Goal: Complete application form

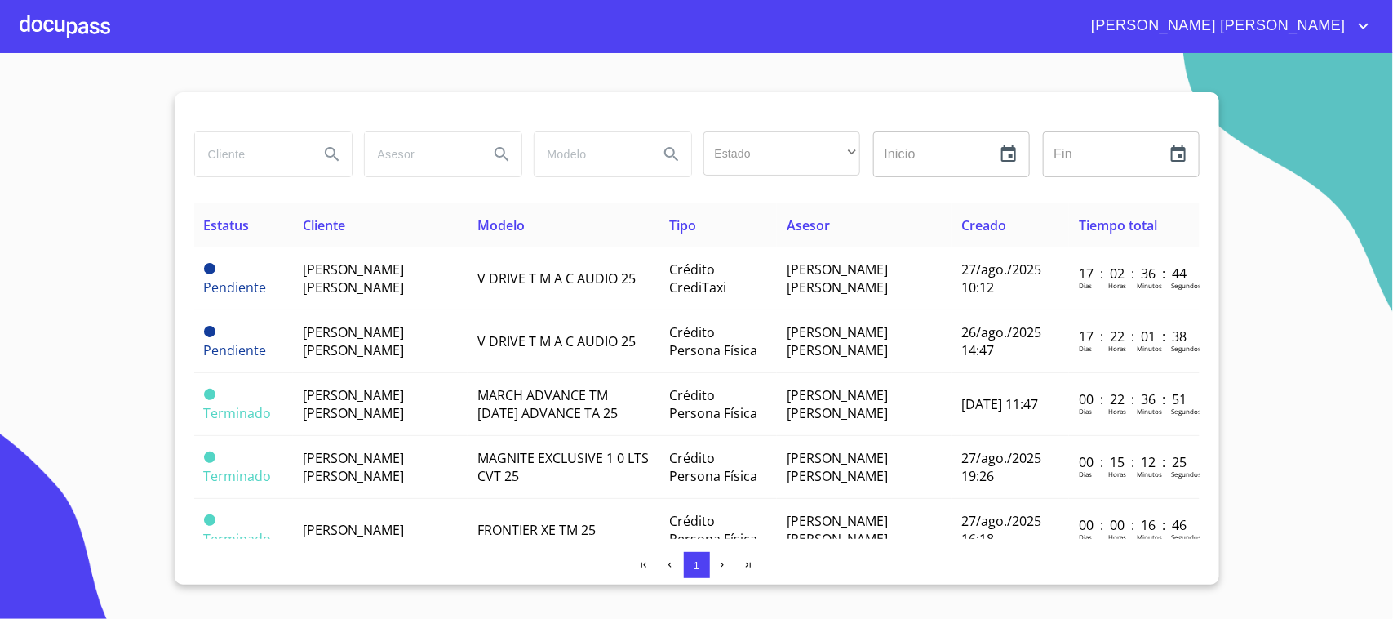
click at [114, 20] on div "[PERSON_NAME] [PERSON_NAME]" at bounding box center [742, 26] width 1264 height 26
click at [102, 25] on div at bounding box center [65, 26] width 91 height 52
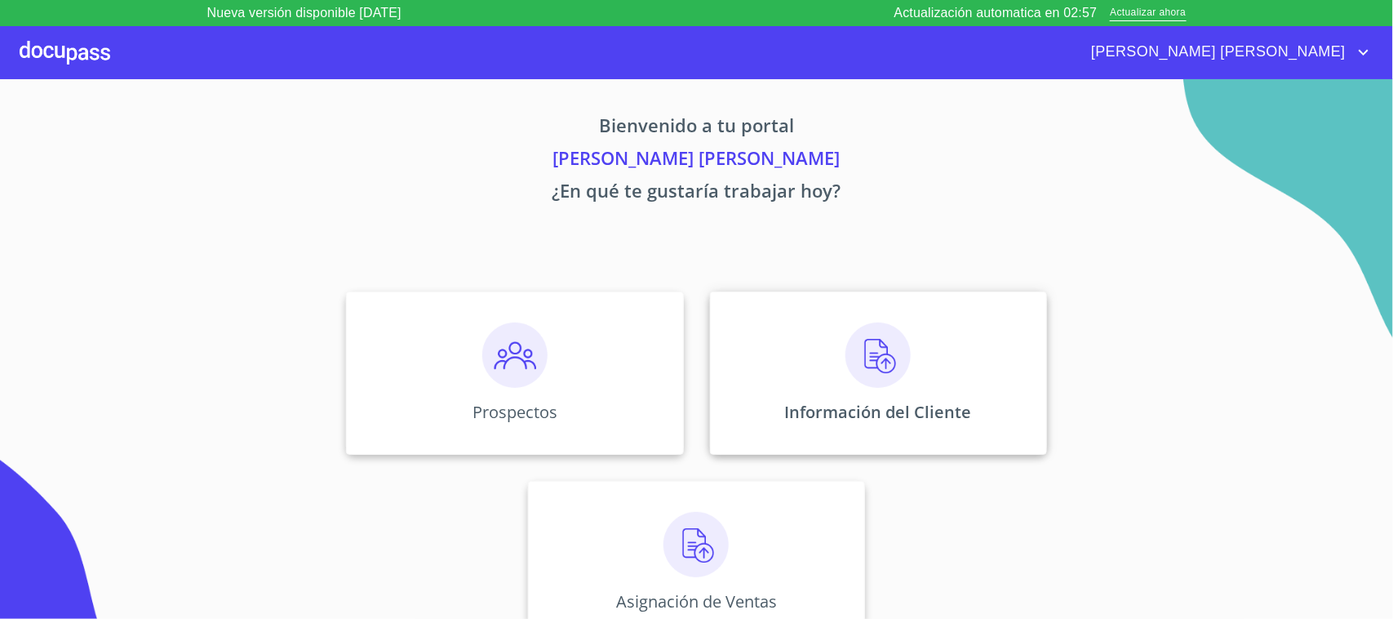
click at [854, 363] on img at bounding box center [878, 354] width 65 height 65
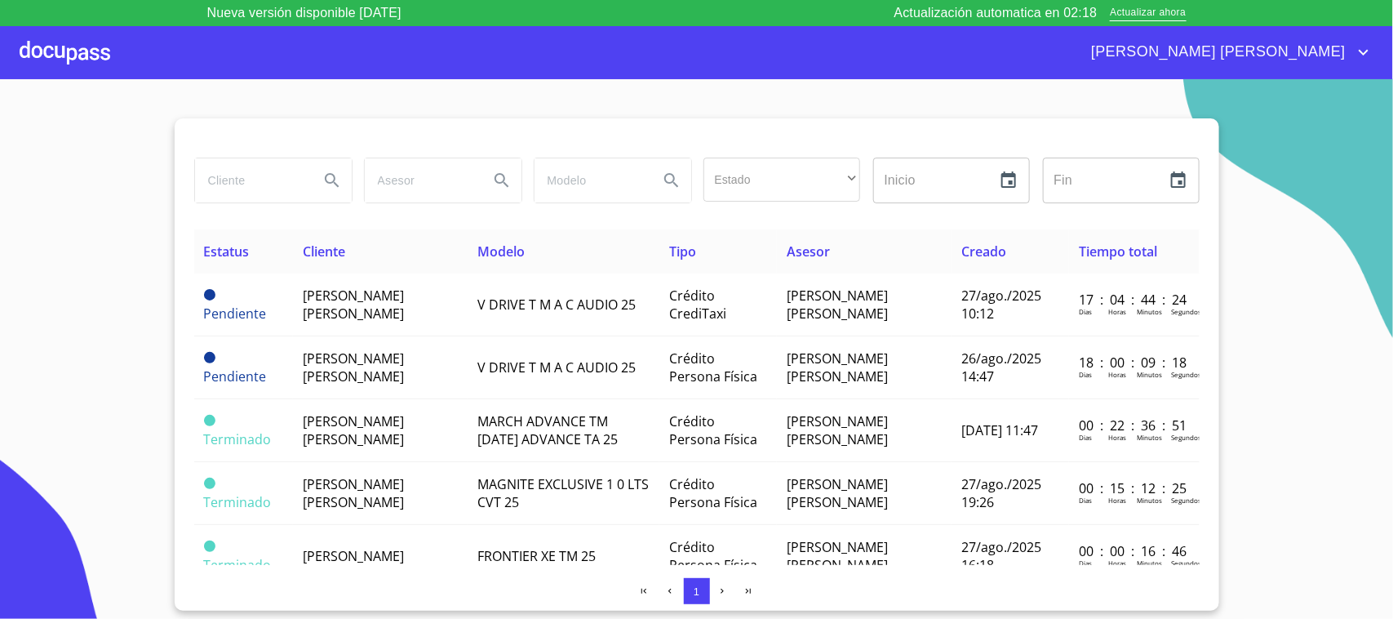
click at [80, 46] on div at bounding box center [65, 52] width 91 height 52
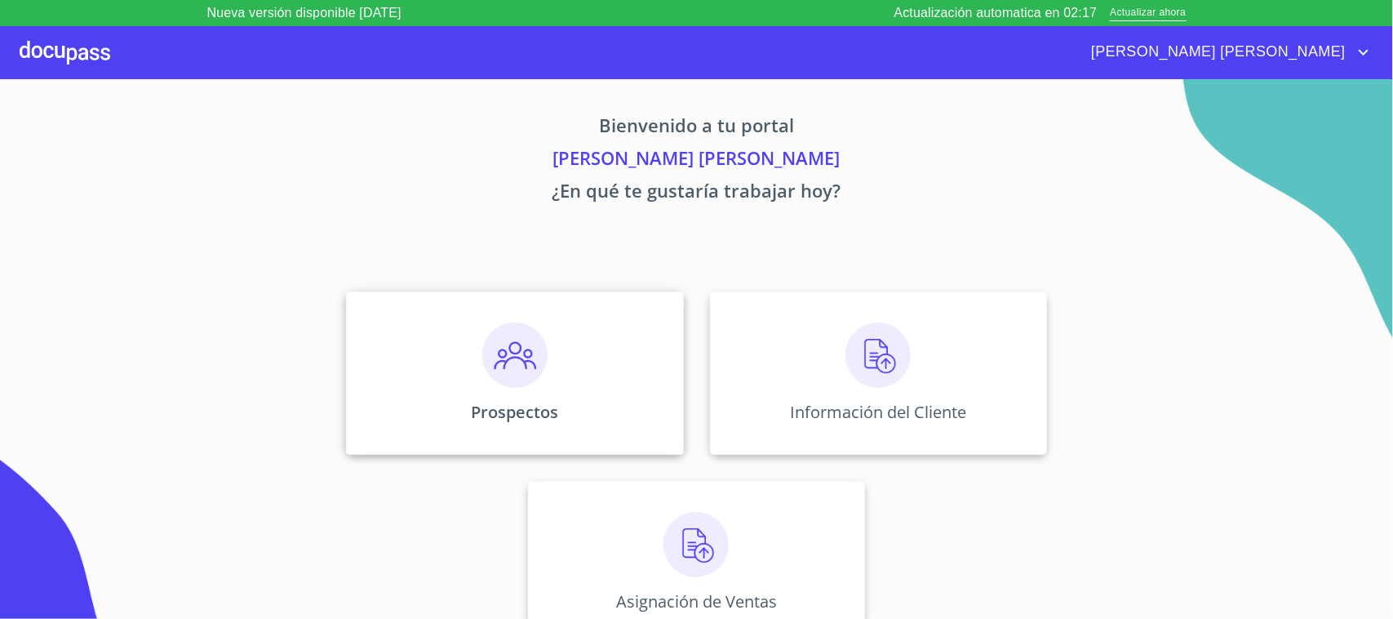
click at [529, 353] on img at bounding box center [514, 354] width 65 height 65
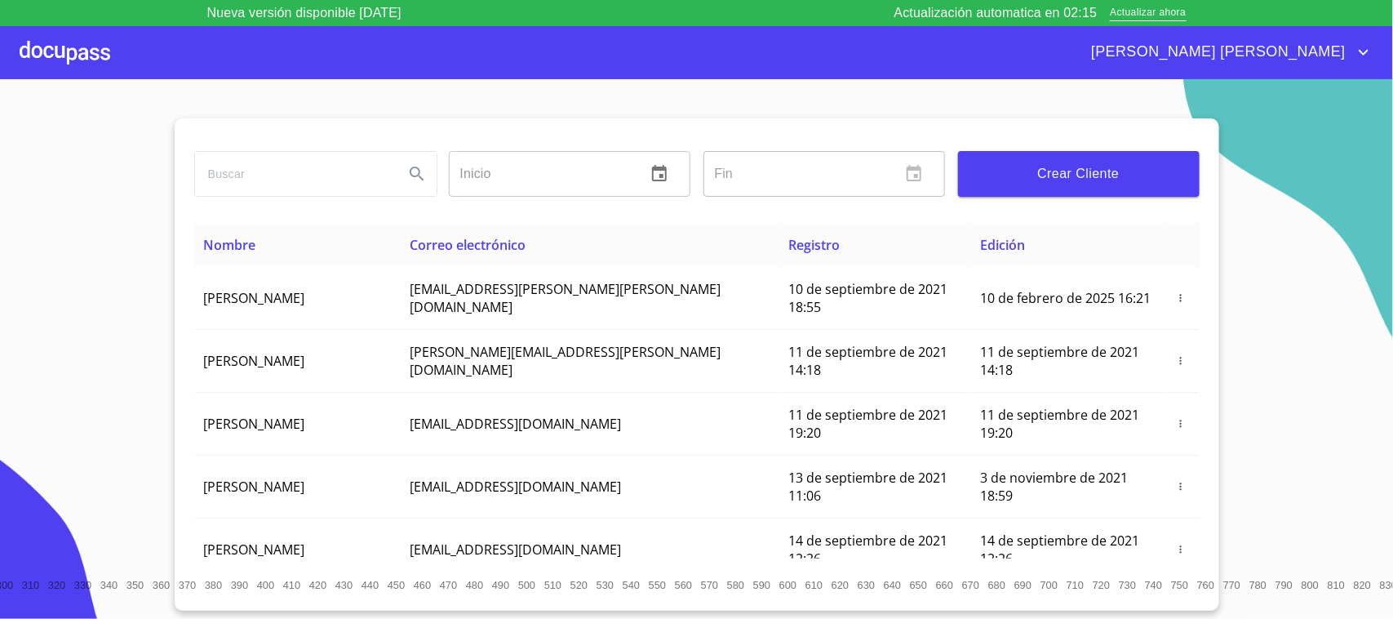
click at [1088, 163] on span "Crear Cliente" at bounding box center [1079, 173] width 216 height 23
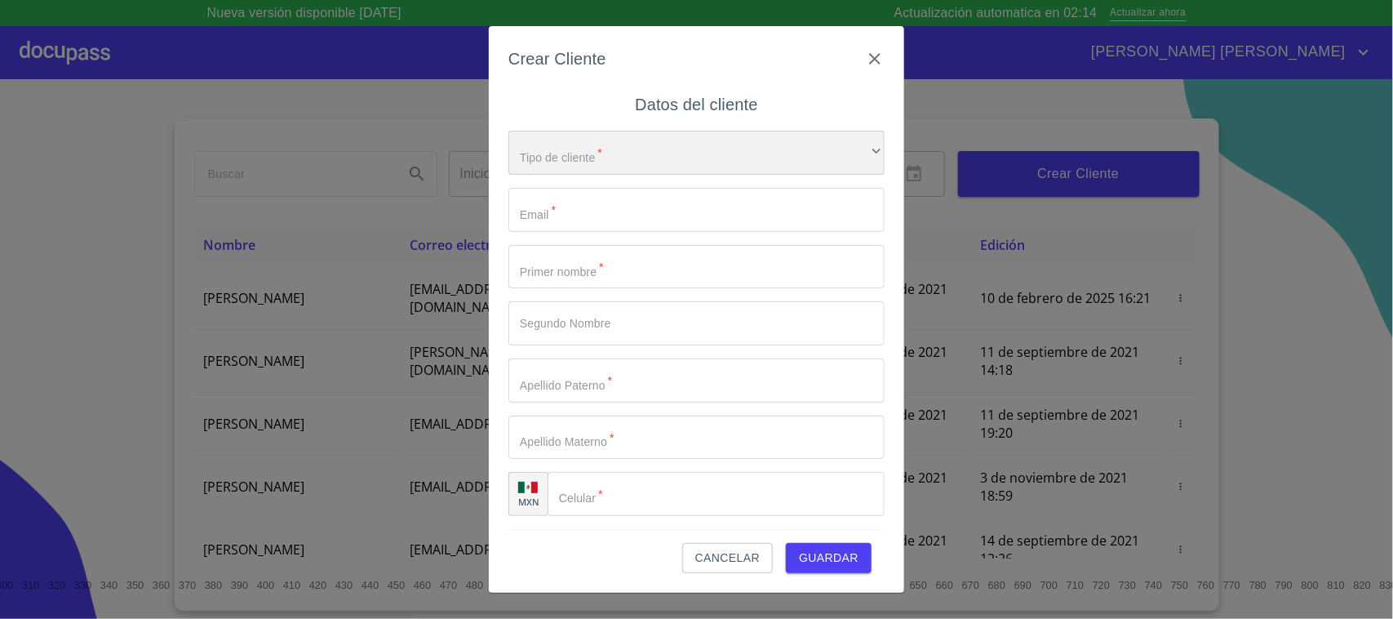
click at [598, 166] on div "​" at bounding box center [697, 153] width 376 height 44
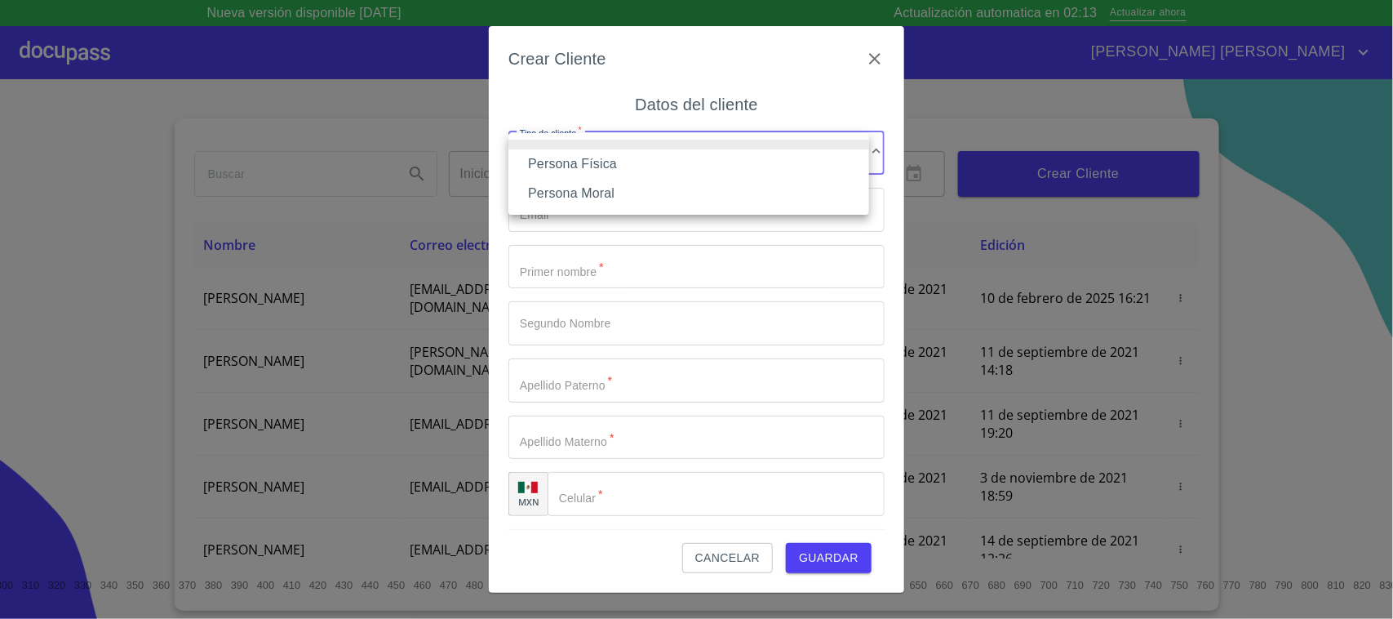
click at [614, 166] on li "Persona Física" at bounding box center [689, 163] width 361 height 29
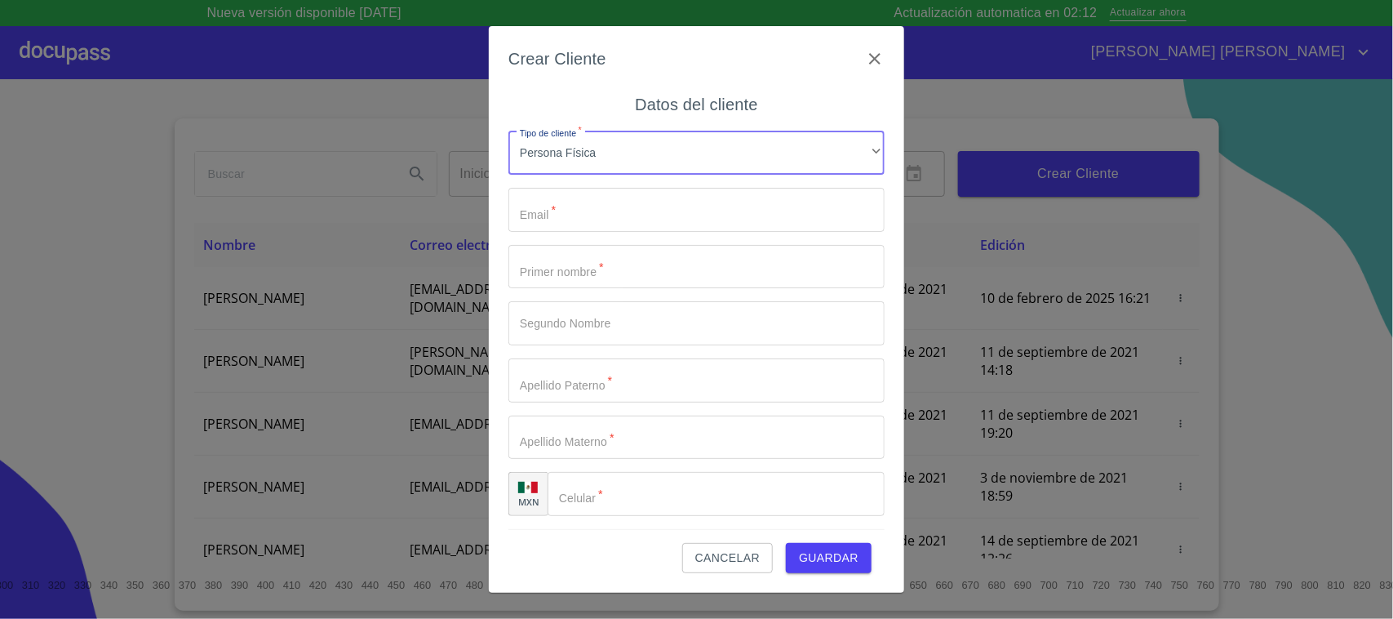
click at [602, 200] on input "Tipo de cliente   *" at bounding box center [697, 210] width 376 height 44
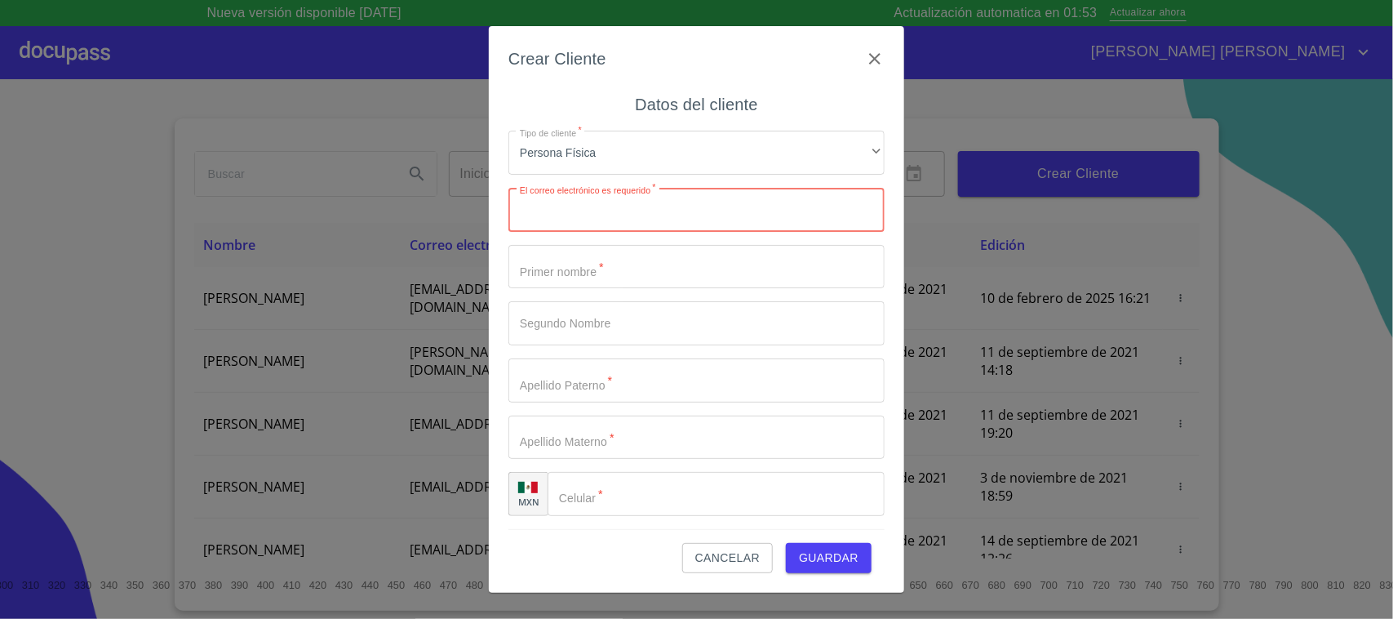
paste input "angelcamacho424@gmail.com"
type input "angelcamacho424@gmail.com"
click at [596, 274] on input "Tipo de cliente   *" at bounding box center [697, 267] width 376 height 44
type input "j"
type input "[PERSON_NAME]"
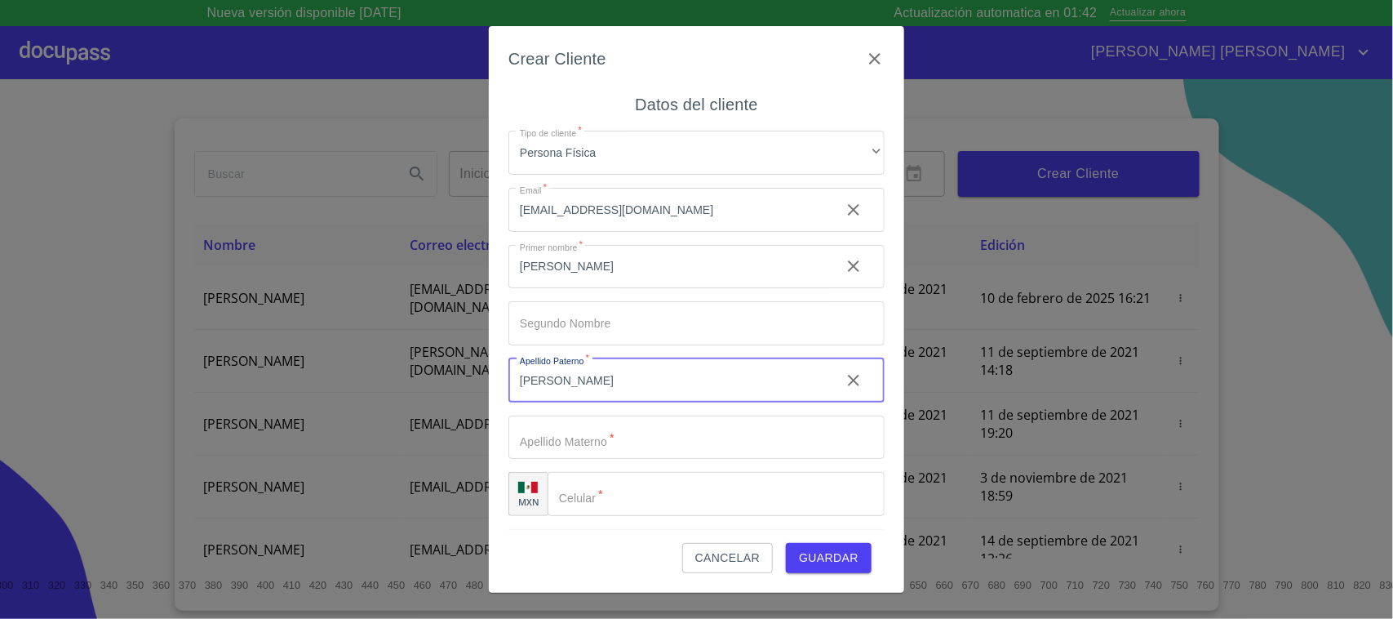
type input "[PERSON_NAME]"
click at [626, 512] on input "Tipo de cliente   *" at bounding box center [716, 494] width 337 height 44
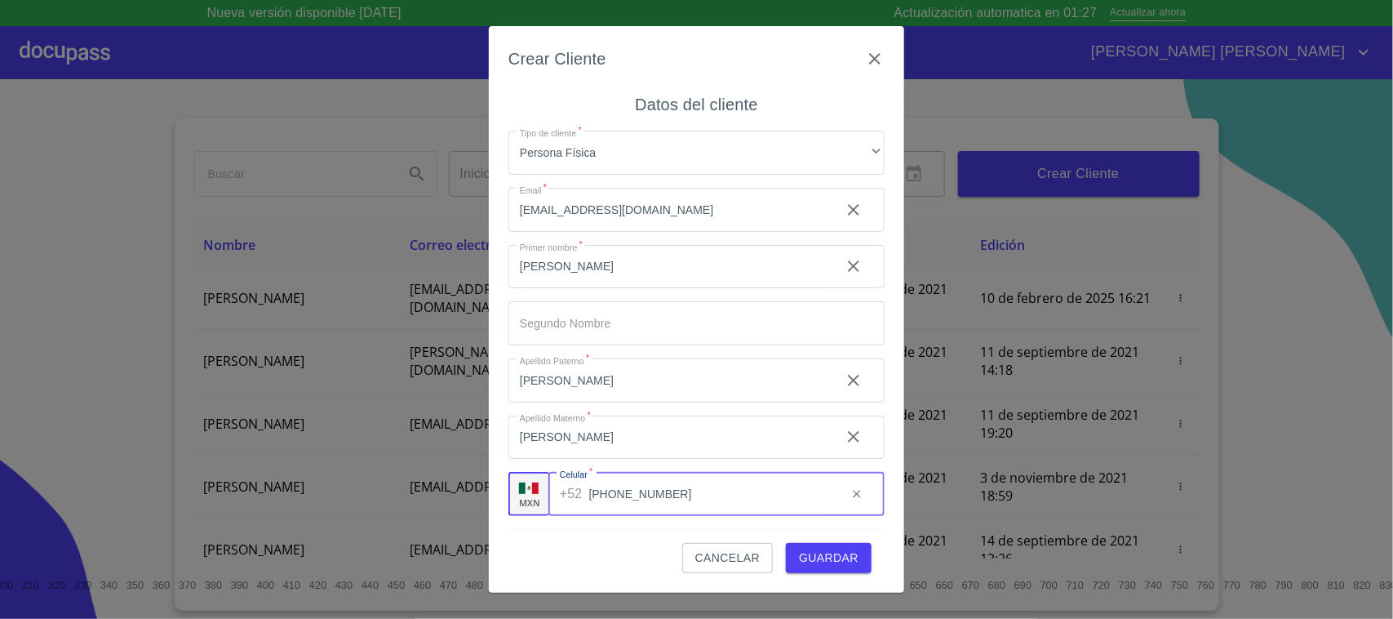
type input "[PHONE_NUMBER]"
click at [851, 572] on button "Guardar" at bounding box center [829, 558] width 86 height 30
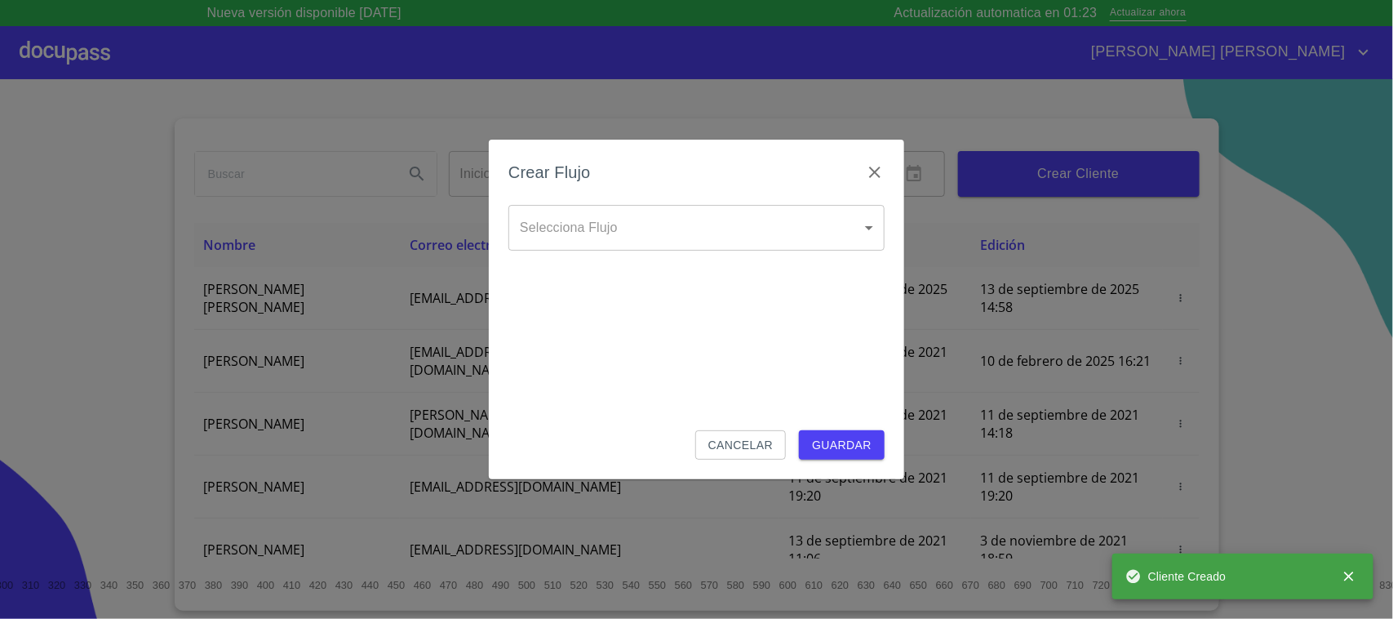
click at [778, 221] on body "Nueva versión disponible 4.02.06 Actualización automatica en 01:23 Actualizar a…" at bounding box center [696, 309] width 1393 height 619
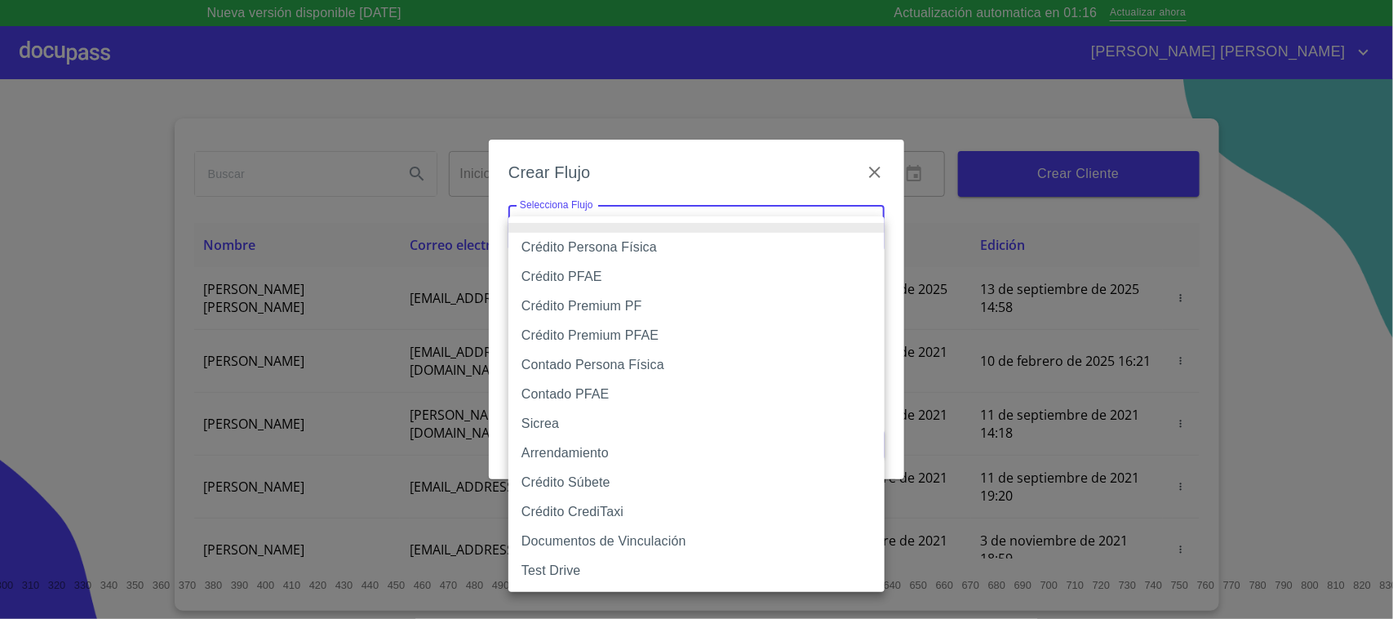
click at [646, 245] on li "Crédito Persona Física" at bounding box center [697, 247] width 376 height 29
type input "6009fb3c7d1714eb8809aa97"
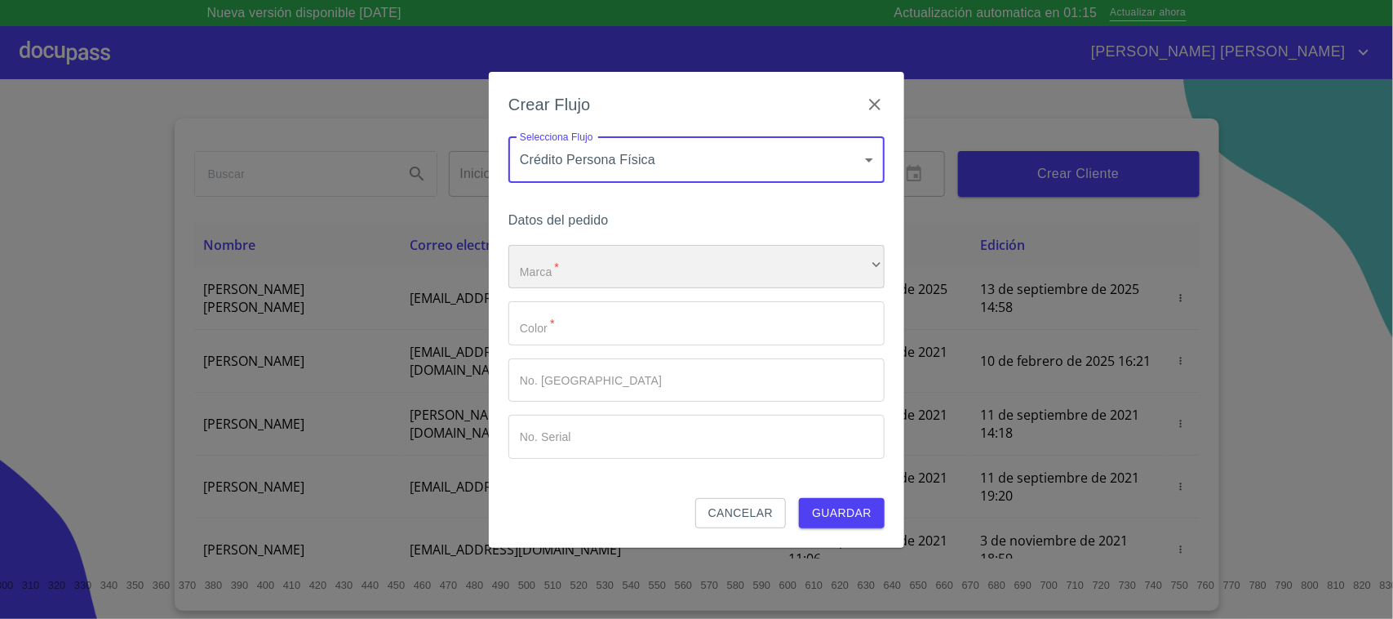
click at [629, 255] on div "​" at bounding box center [697, 267] width 376 height 44
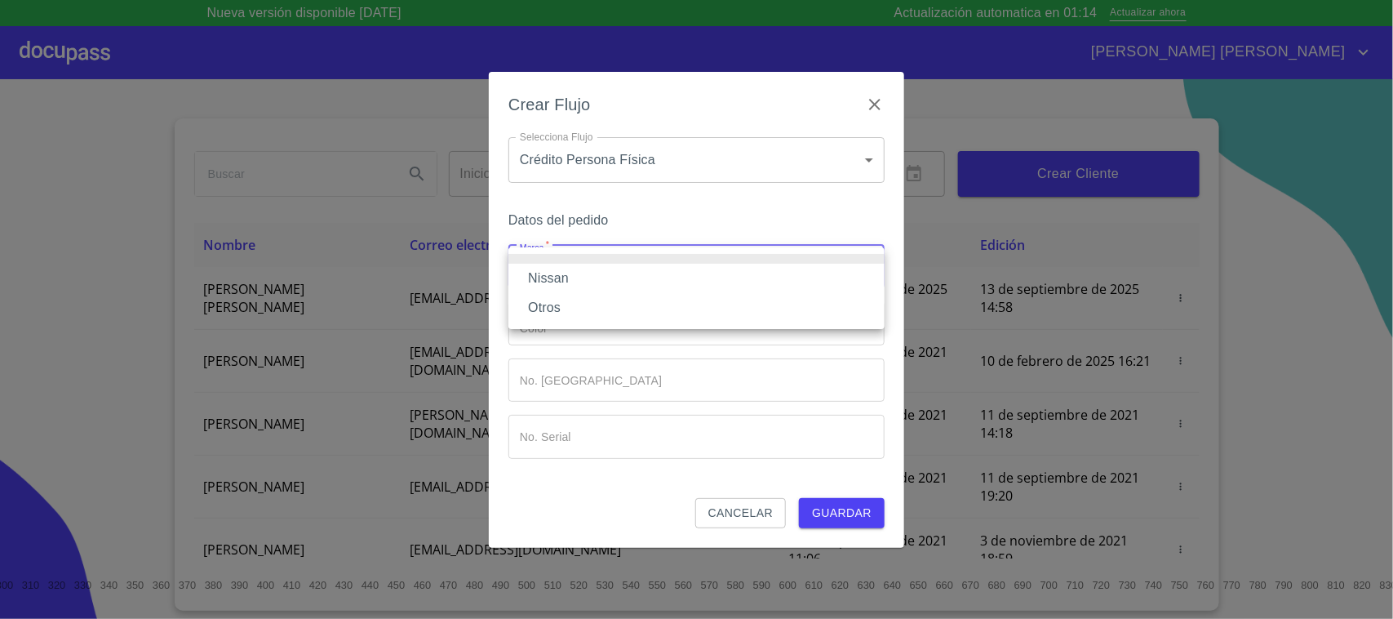
click at [614, 272] on li "Nissan" at bounding box center [697, 278] width 376 height 29
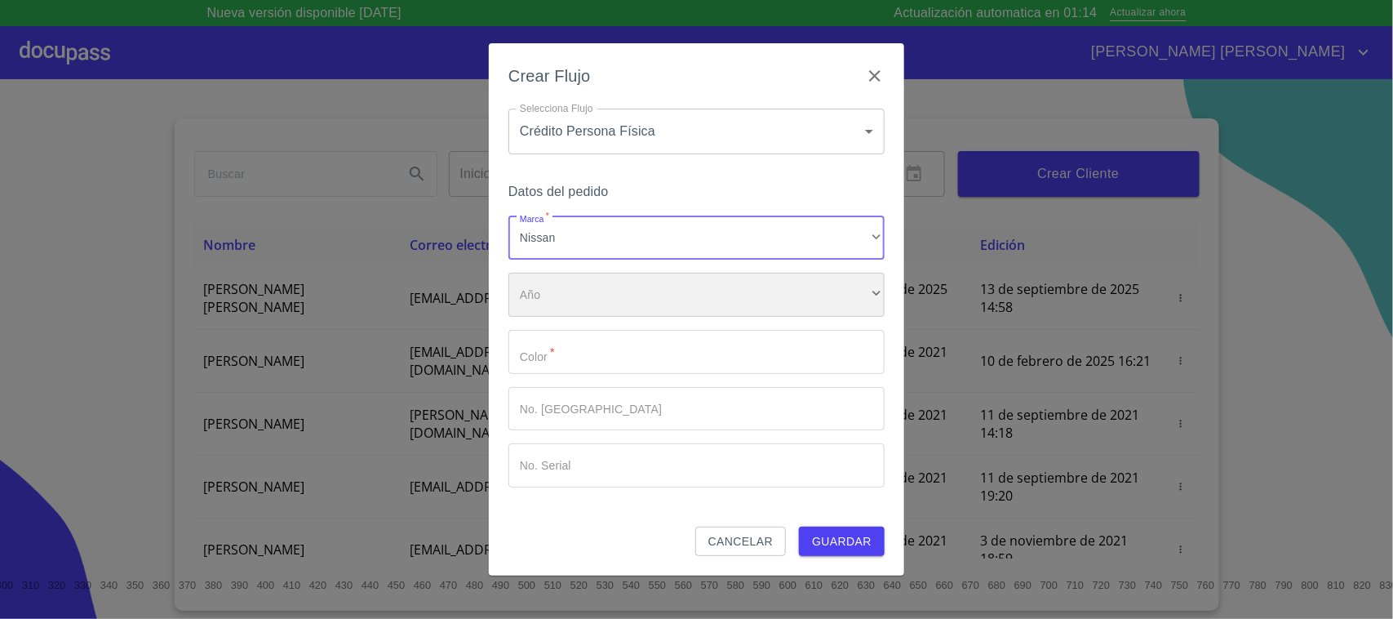
click at [601, 306] on div "​" at bounding box center [697, 295] width 376 height 44
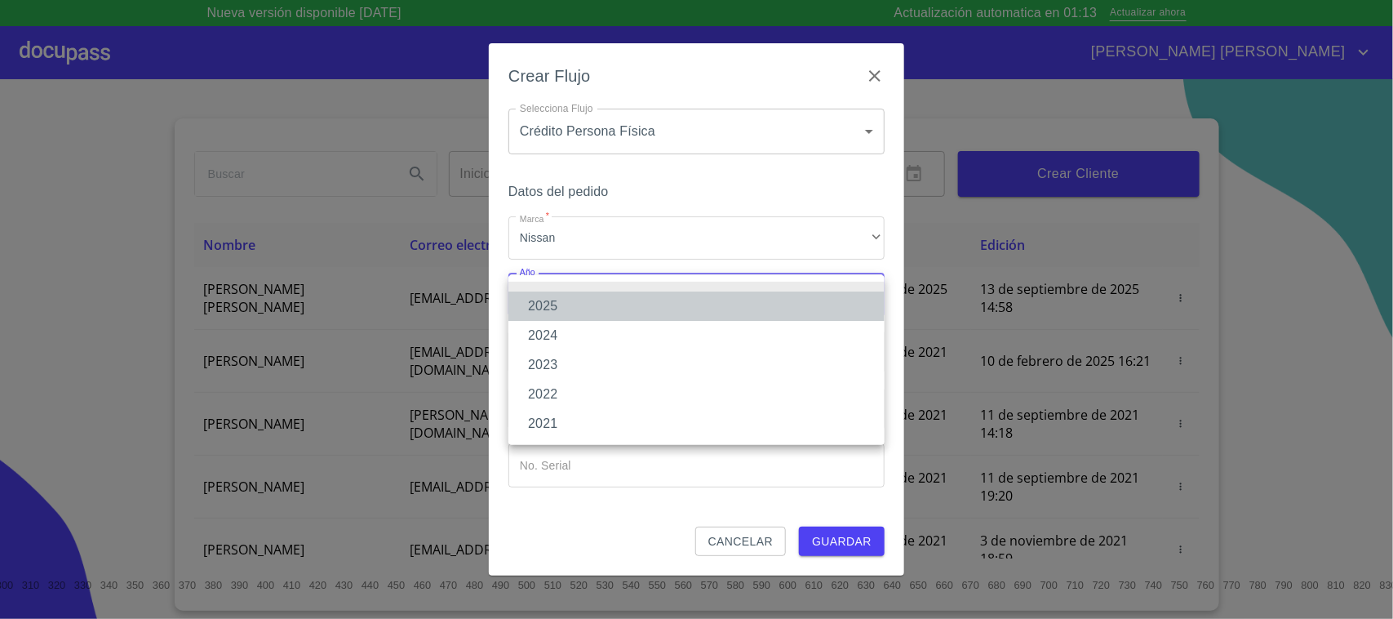
click at [572, 304] on li "2025" at bounding box center [697, 305] width 376 height 29
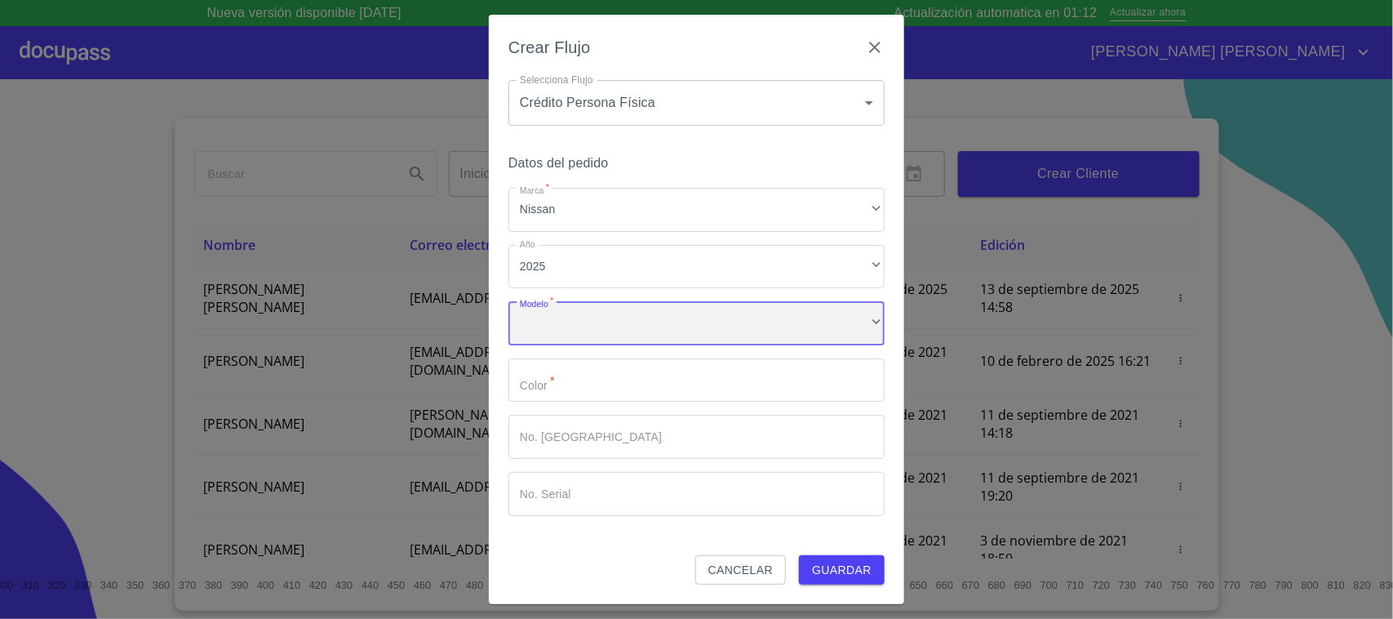
click at [572, 320] on div "​" at bounding box center [697, 323] width 376 height 44
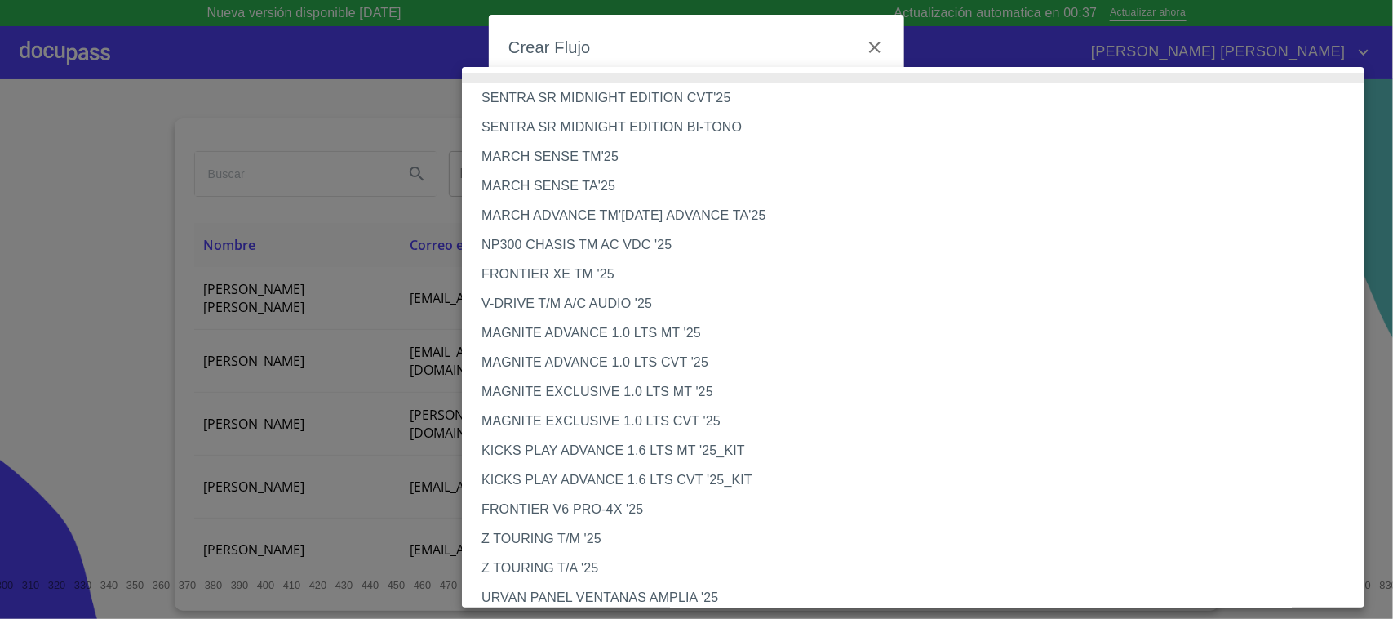
click at [612, 213] on li "MARCH ADVANCE TM'25 MARCH ADVANCE TA'25" at bounding box center [921, 215] width 918 height 29
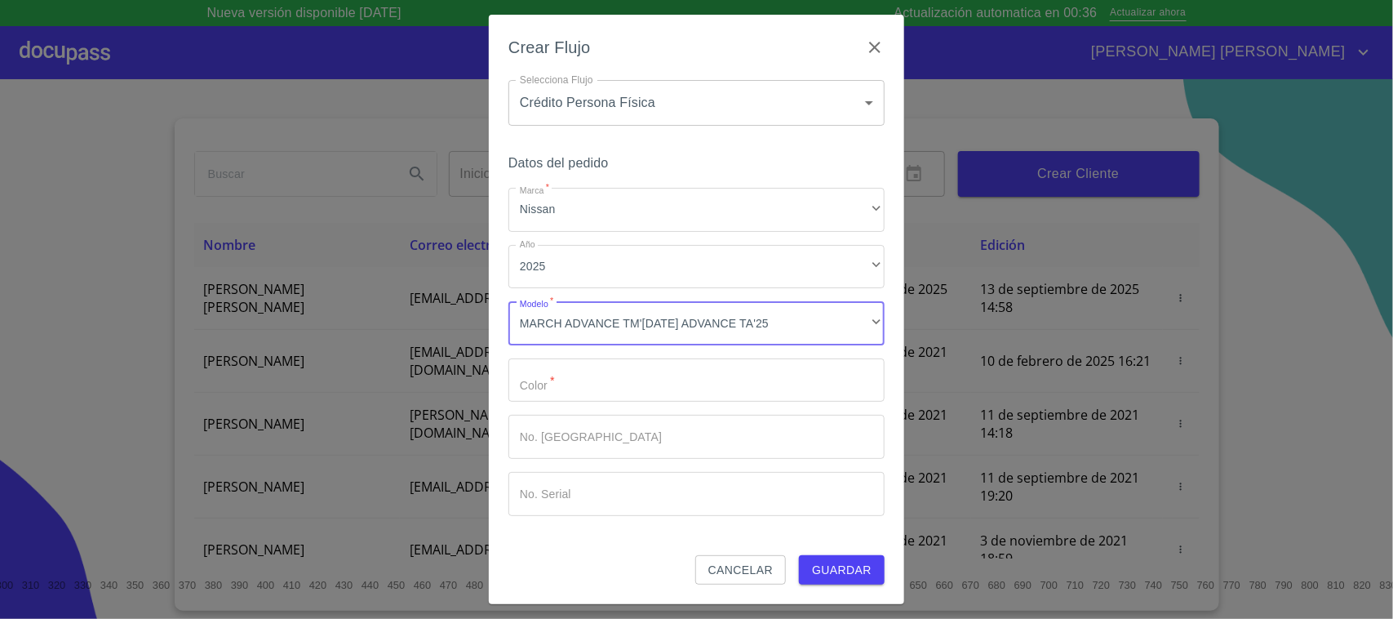
click at [589, 371] on input "Marca   *" at bounding box center [697, 380] width 376 height 44
type input "PLATA"
click at [841, 569] on span "Guardar" at bounding box center [842, 570] width 60 height 20
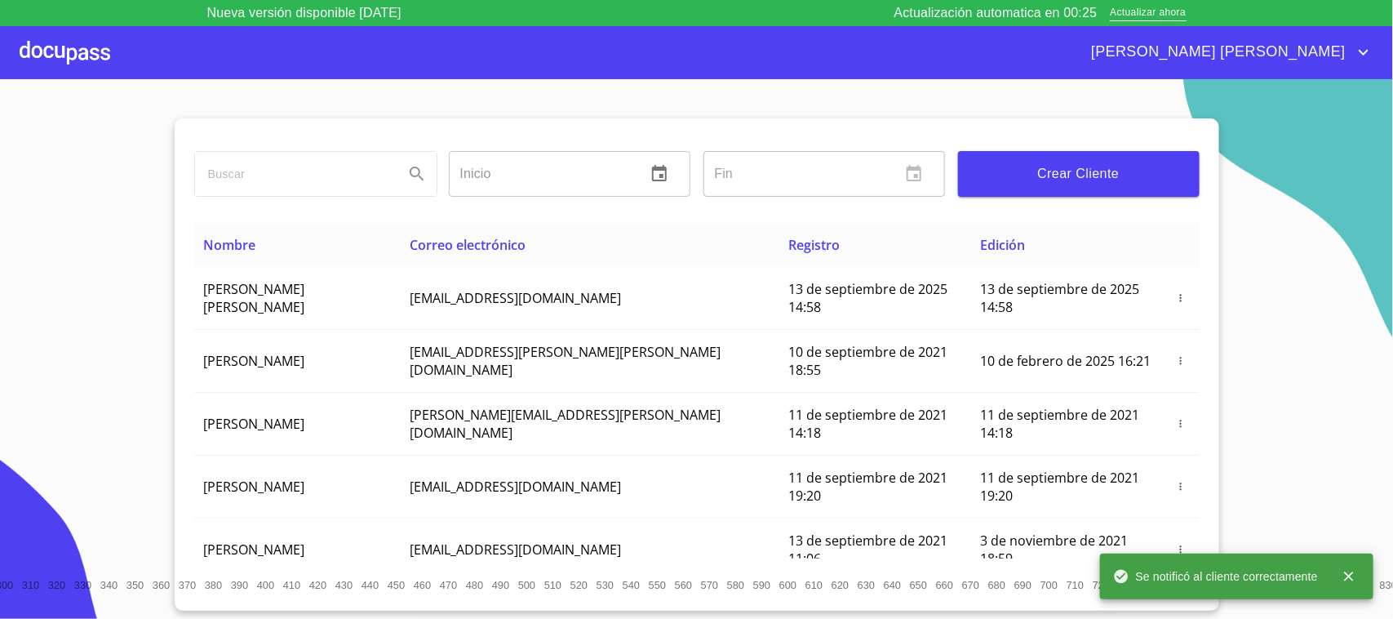
click at [99, 47] on div at bounding box center [65, 52] width 91 height 52
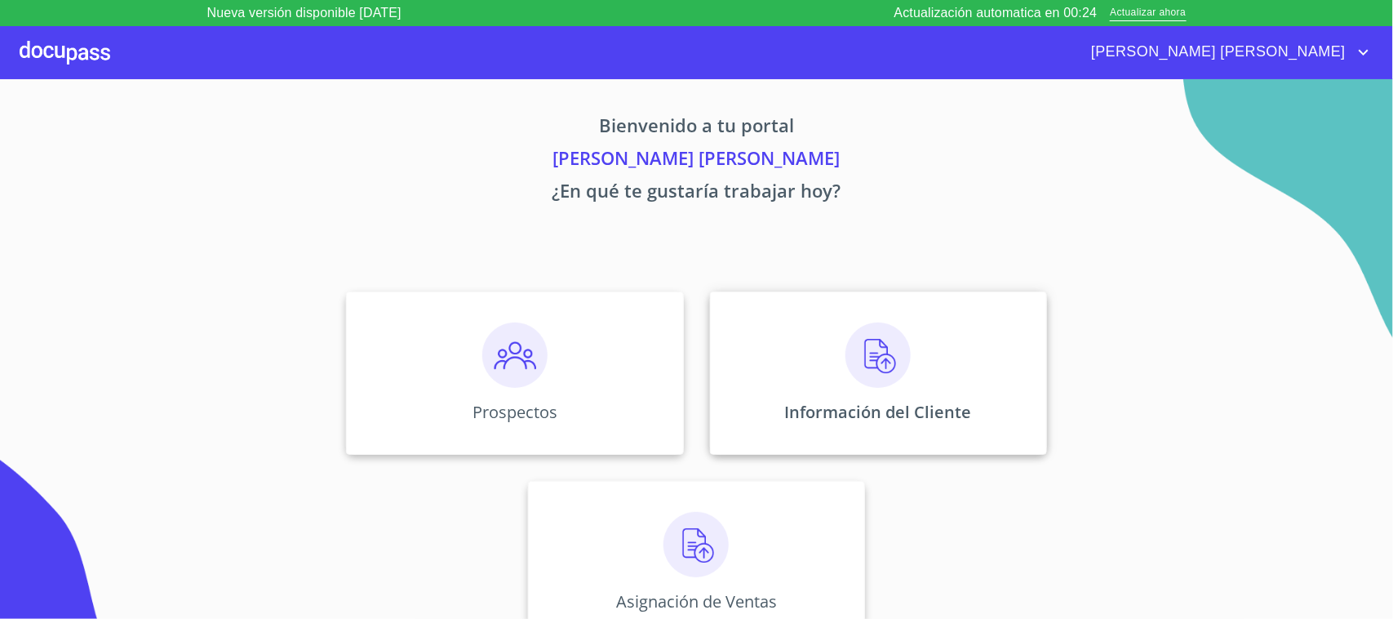
click at [884, 358] on img at bounding box center [878, 354] width 65 height 65
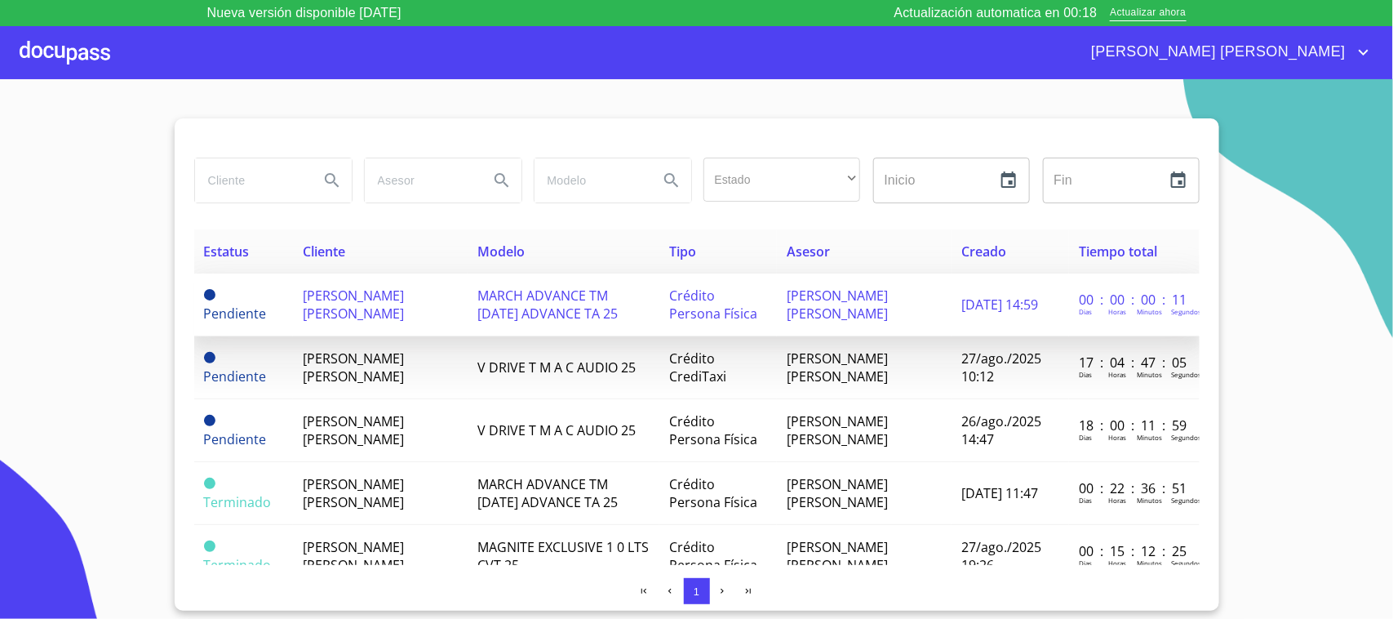
click at [366, 310] on td "[PERSON_NAME] [PERSON_NAME]" at bounding box center [380, 304] width 175 height 63
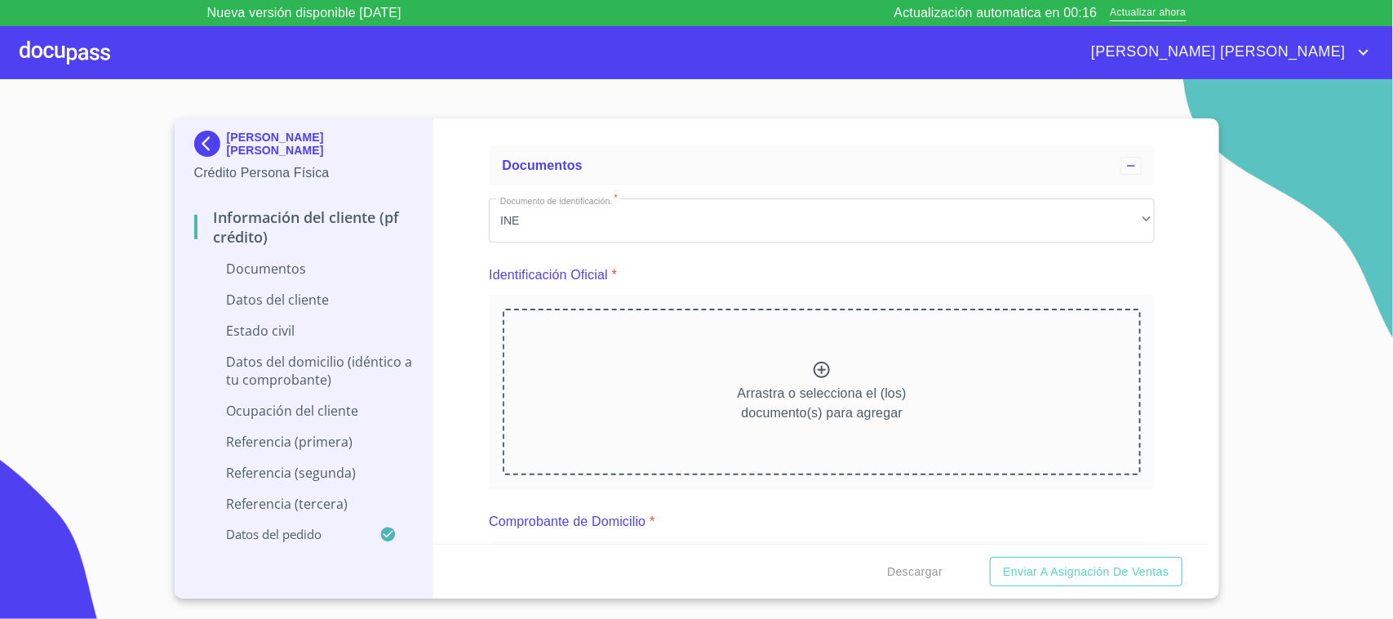
scroll to position [102, 0]
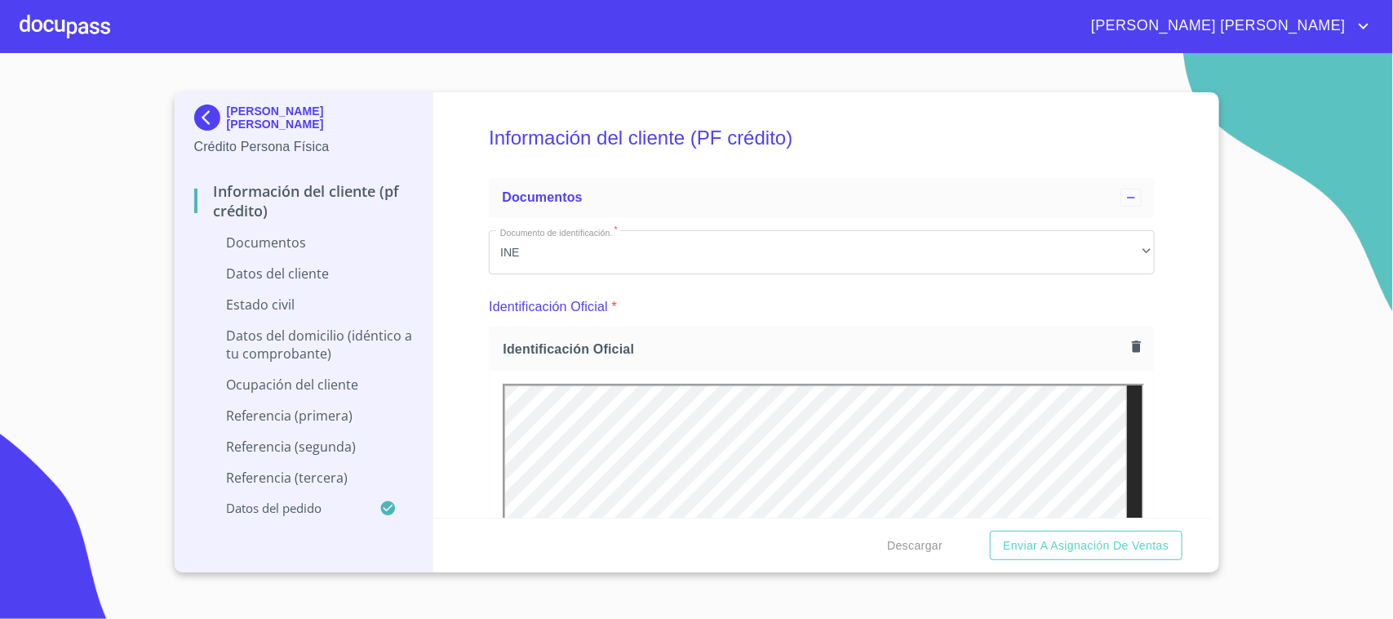
click at [1100, 321] on div "Identificación Oficial *" at bounding box center [822, 306] width 666 height 39
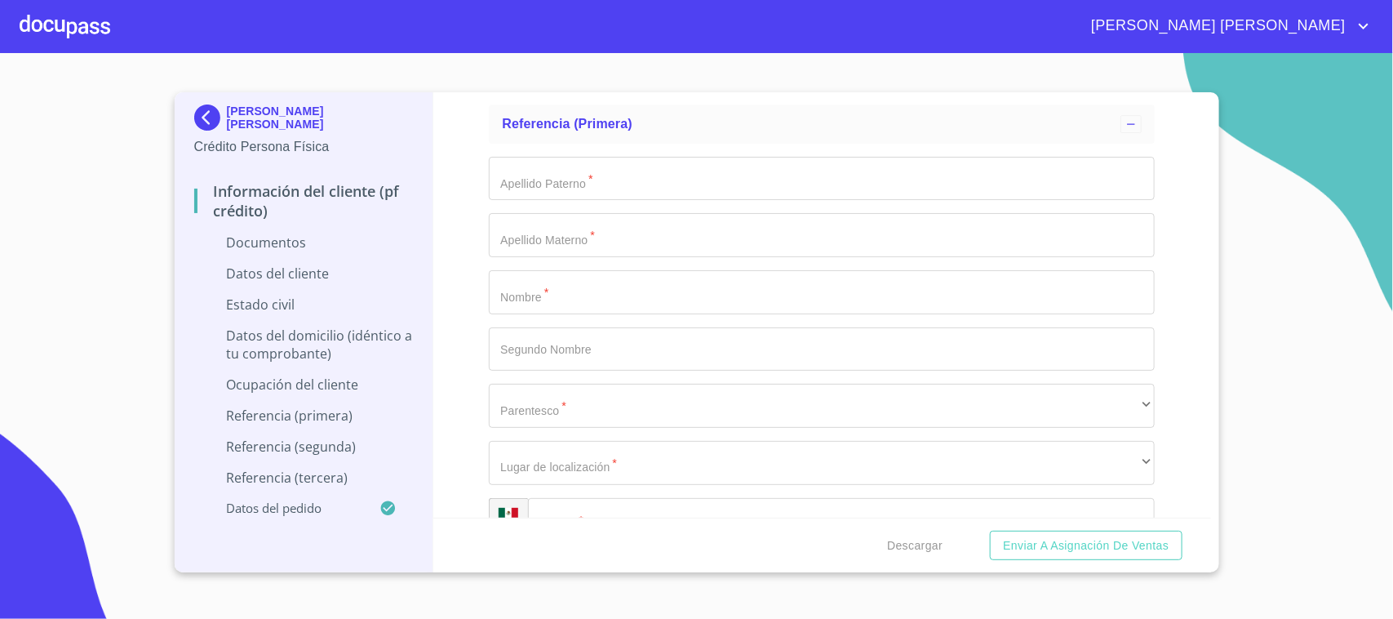
scroll to position [5204, 0]
click at [513, 290] on input "Documento de identificación.   *" at bounding box center [822, 291] width 666 height 44
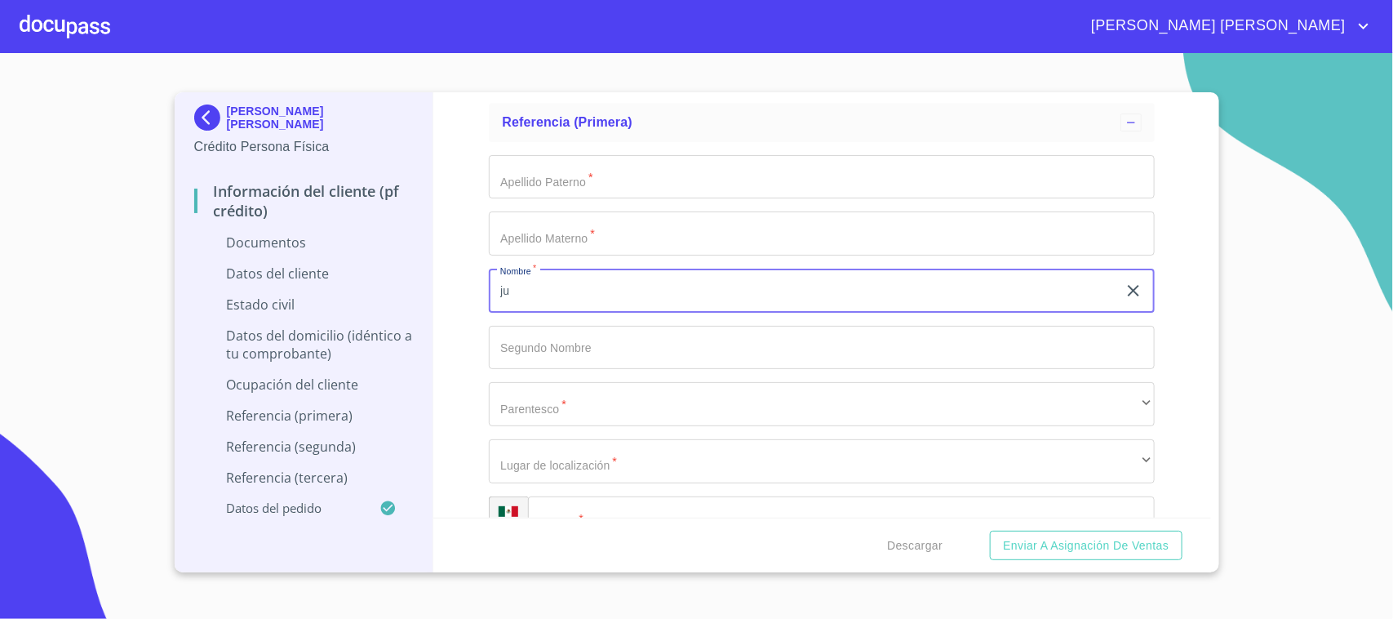
type input "j"
type input "[PERSON_NAME]"
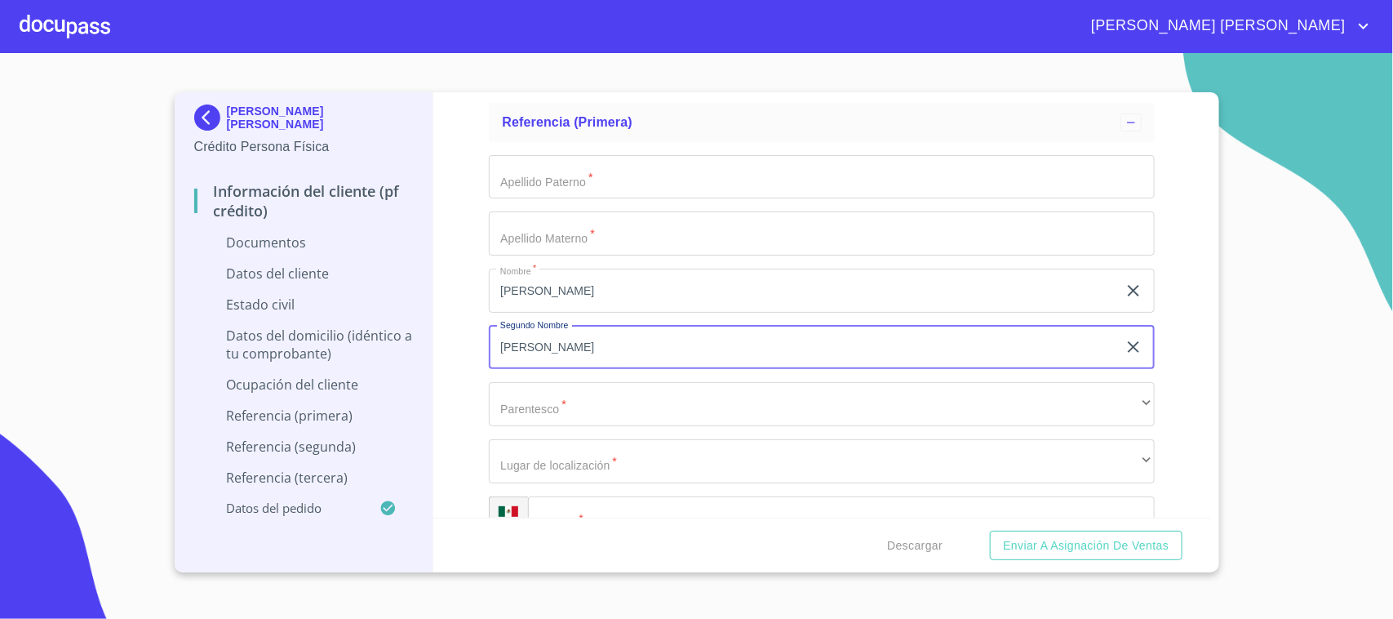
type input "[PERSON_NAME]"
click at [531, 185] on input "Documento de identificación.   *" at bounding box center [822, 177] width 666 height 44
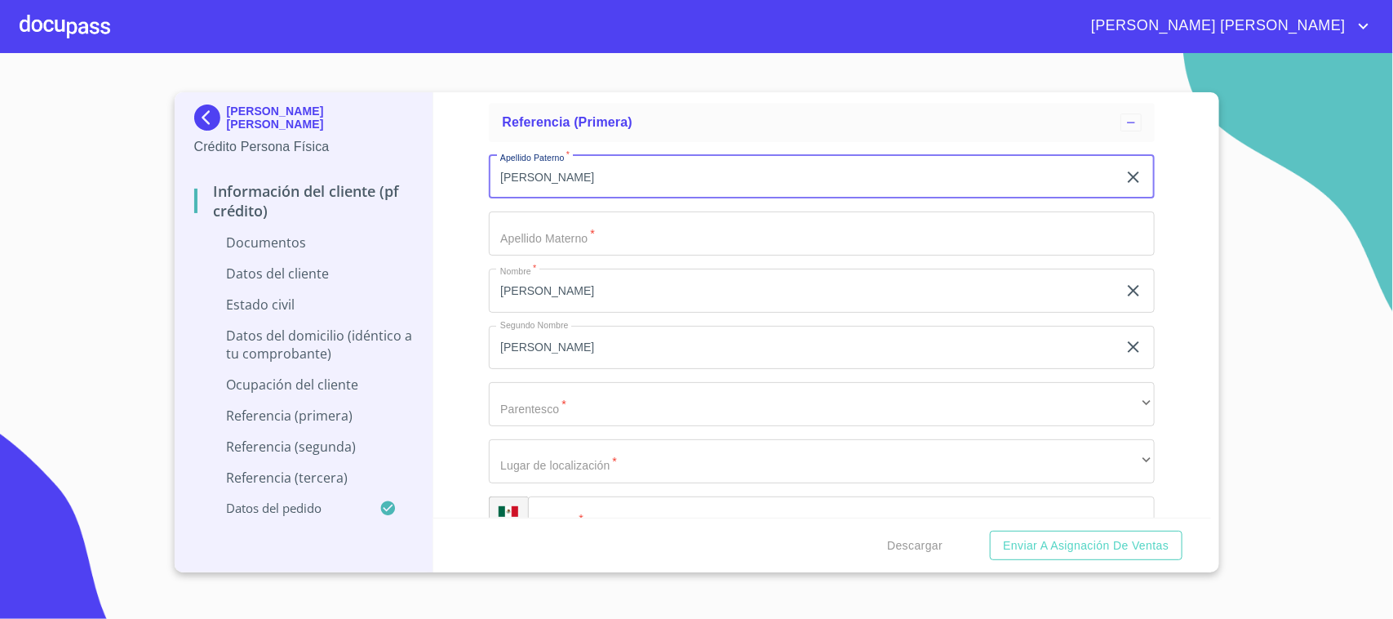
type input "[PERSON_NAME]"
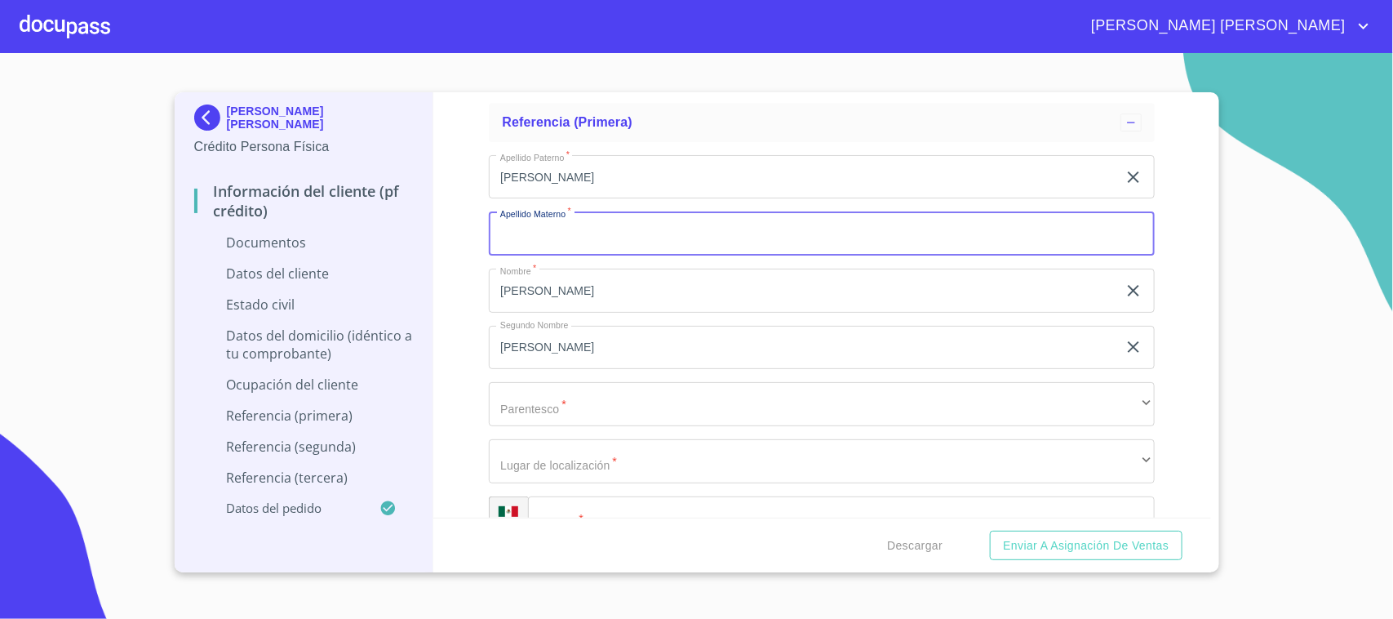
click at [520, 229] on input "Documento de identificación.   *" at bounding box center [822, 233] width 666 height 44
type input "[PERSON_NAME]"
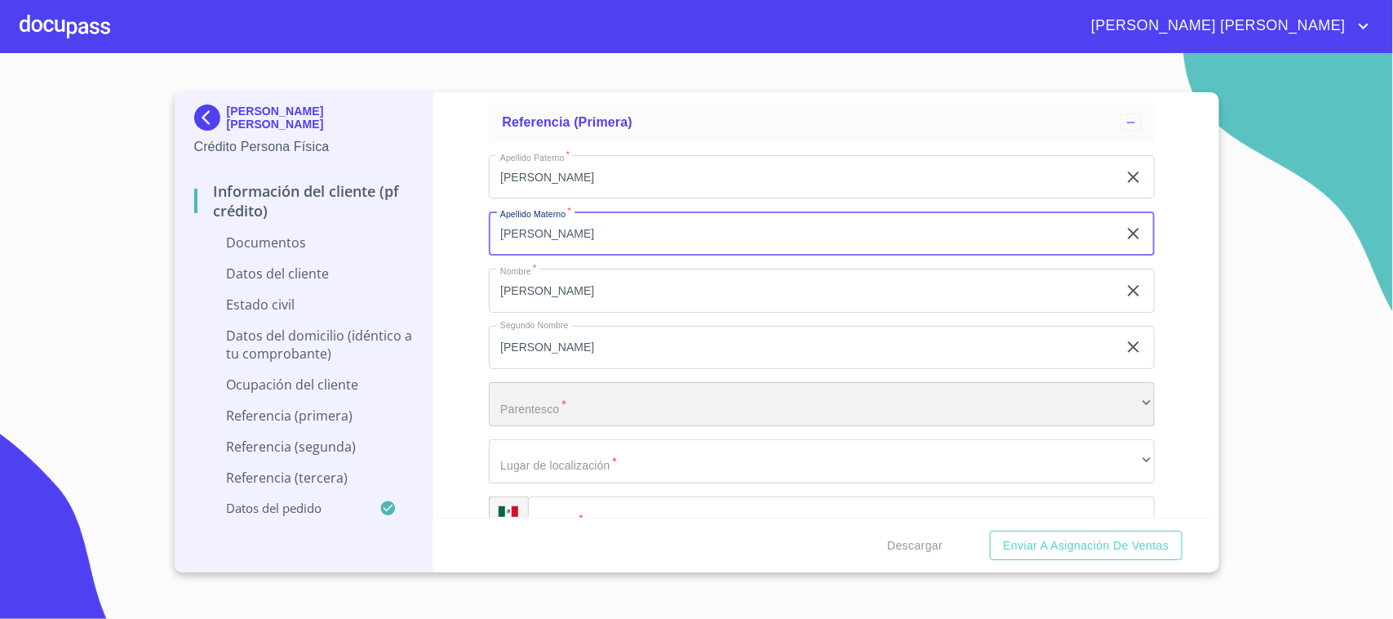
click at [514, 410] on div "​" at bounding box center [822, 404] width 666 height 44
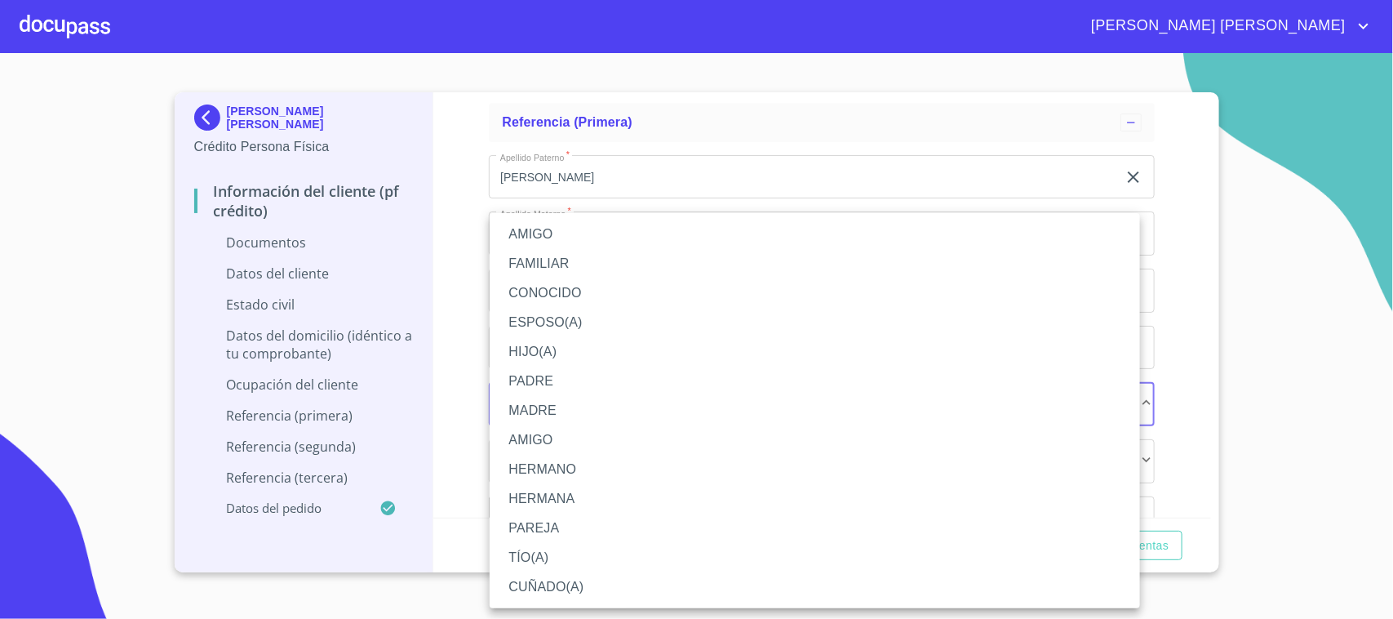
click at [540, 263] on li "FAMILIAR" at bounding box center [815, 263] width 651 height 29
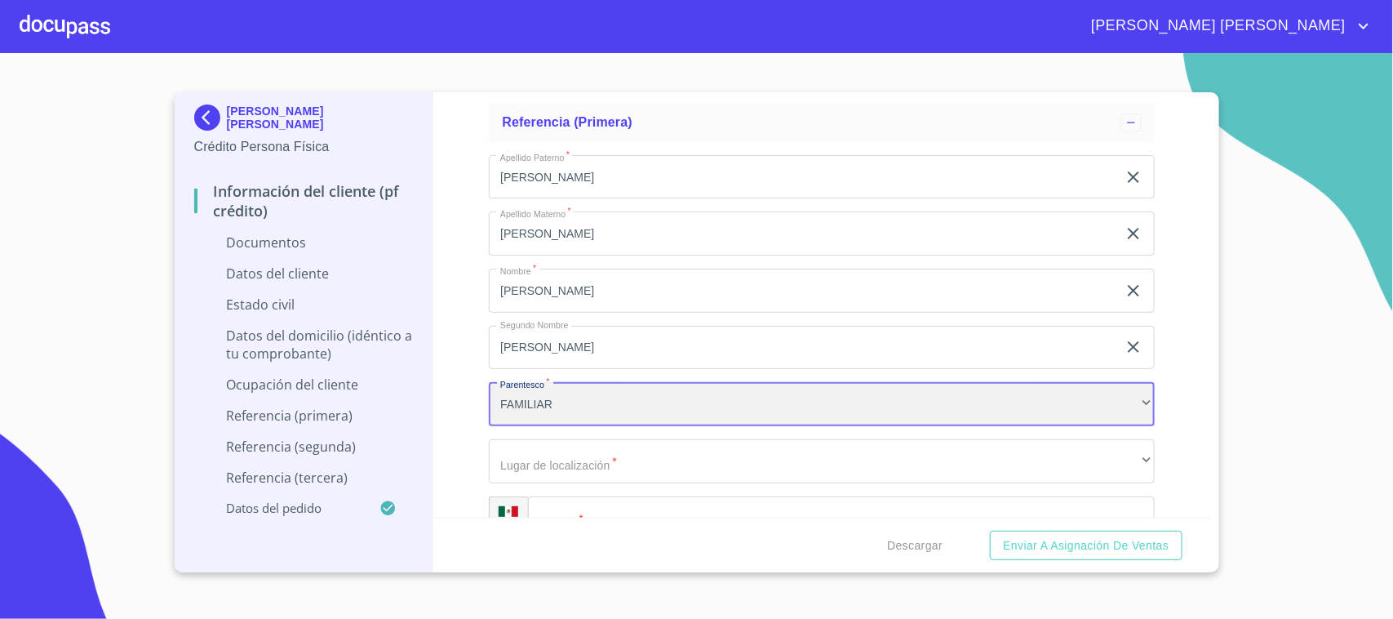
scroll to position [5408, 0]
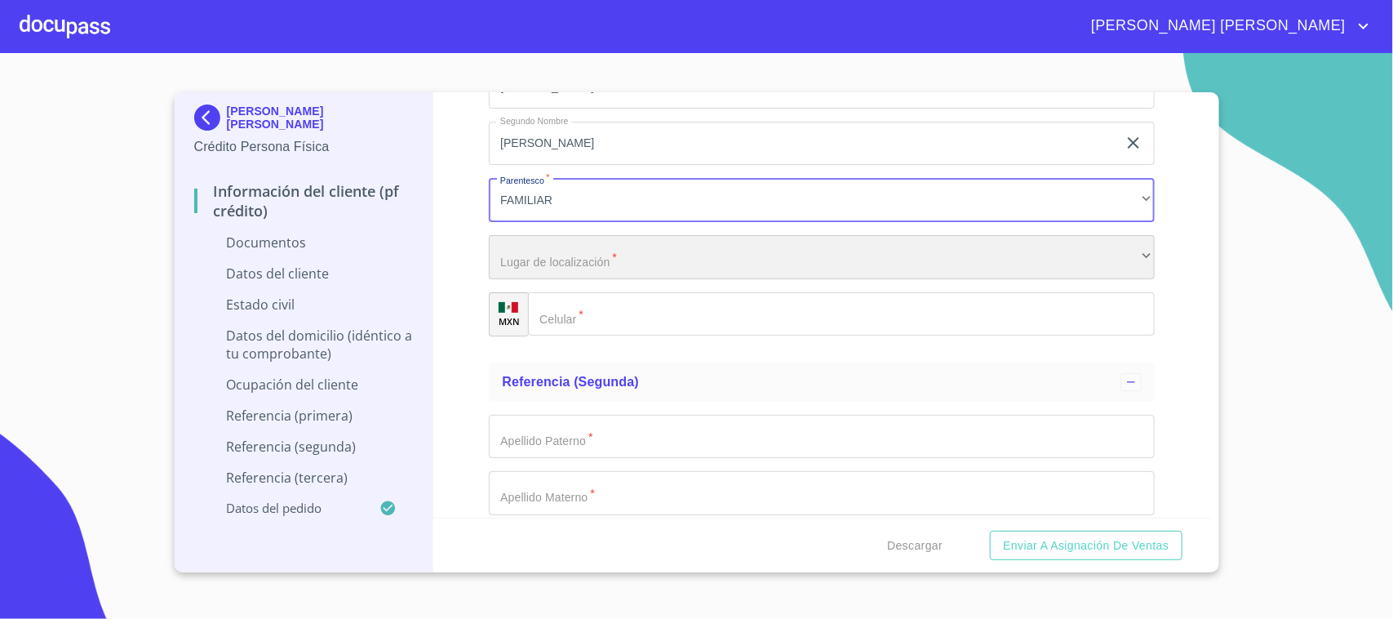
click at [531, 262] on div "​" at bounding box center [822, 257] width 666 height 44
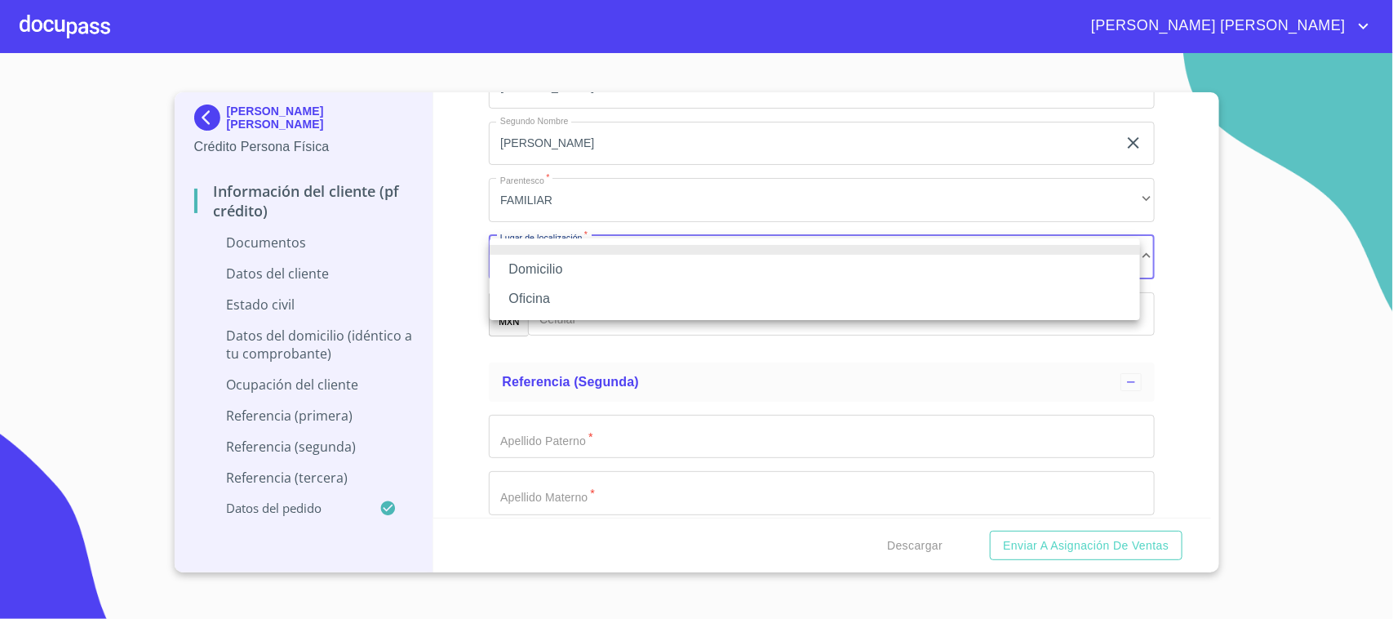
click at [531, 275] on li "Domicilio" at bounding box center [815, 269] width 651 height 29
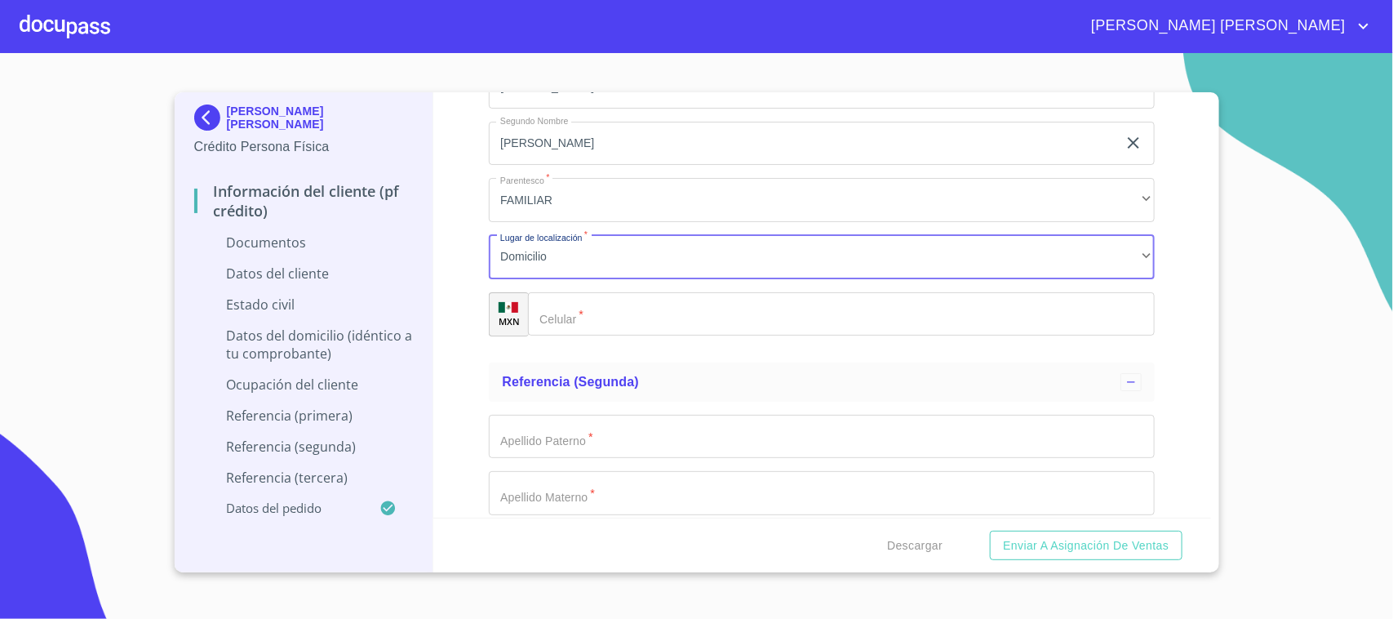
click at [555, 319] on div "​" at bounding box center [841, 314] width 627 height 44
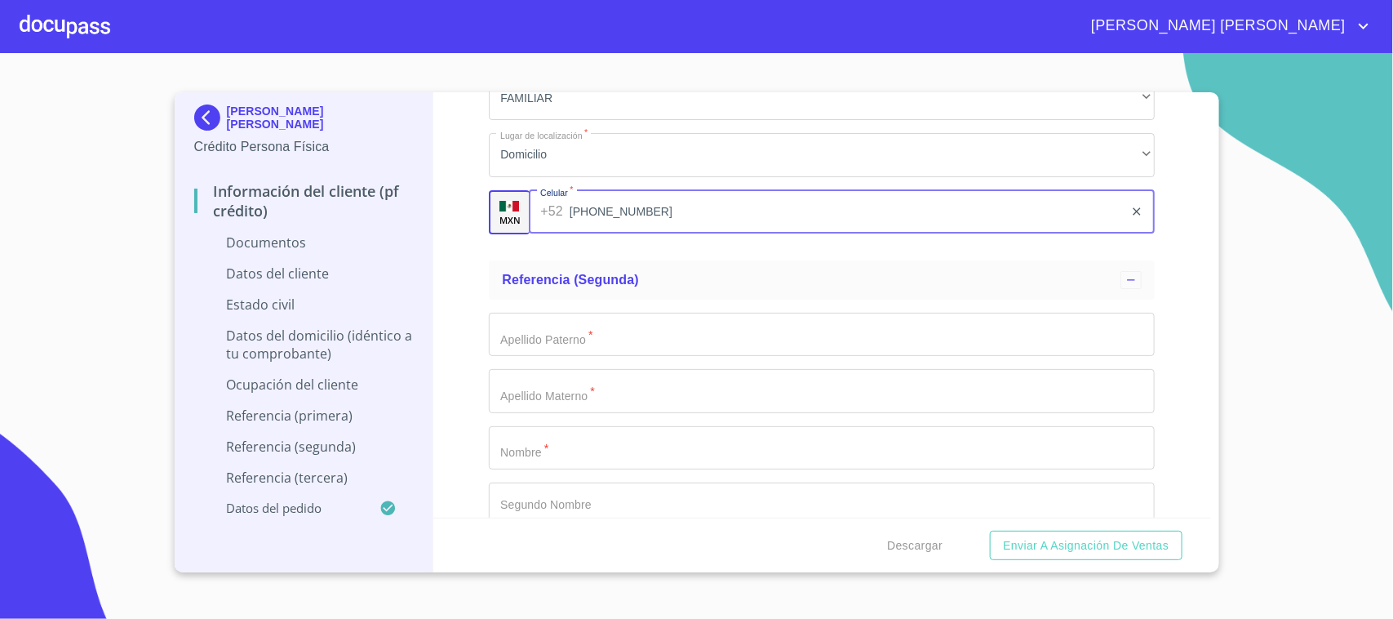
scroll to position [5612, 0]
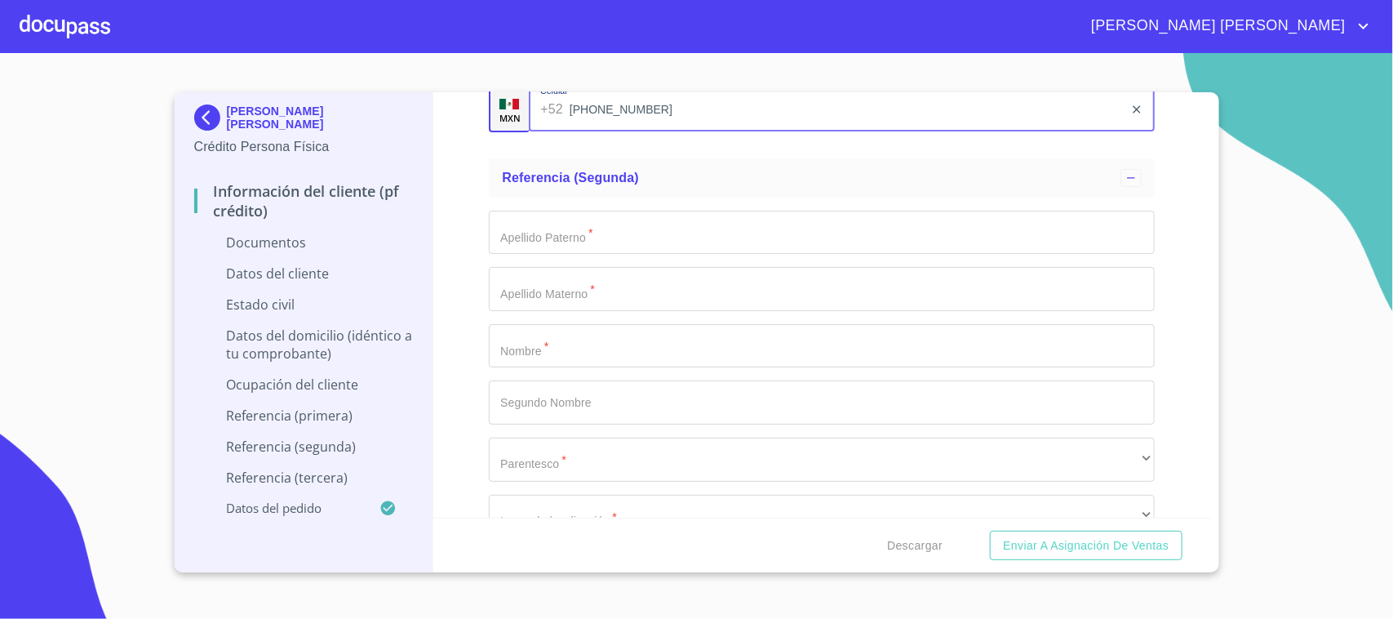
type input "[PHONE_NUMBER]"
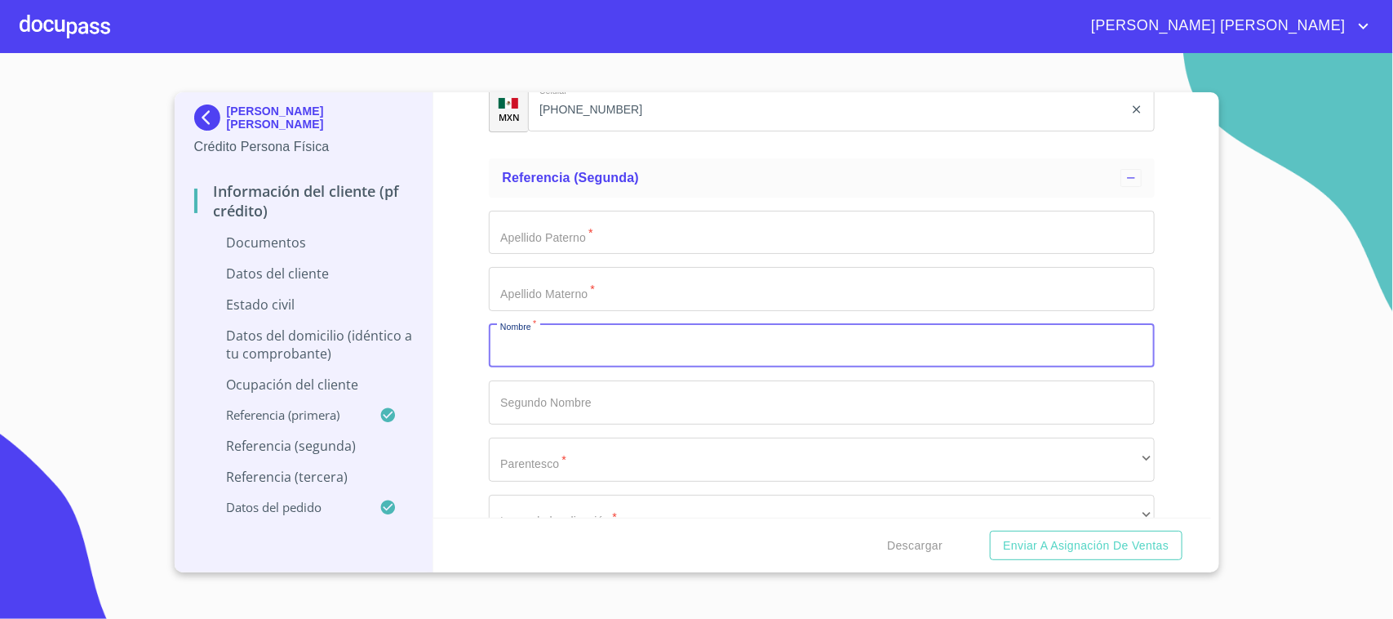
click at [508, 353] on input "Documento de identificación.   *" at bounding box center [822, 346] width 666 height 44
type input "CAROLINA"
click at [522, 242] on input "Documento de identificación.   *" at bounding box center [822, 233] width 666 height 44
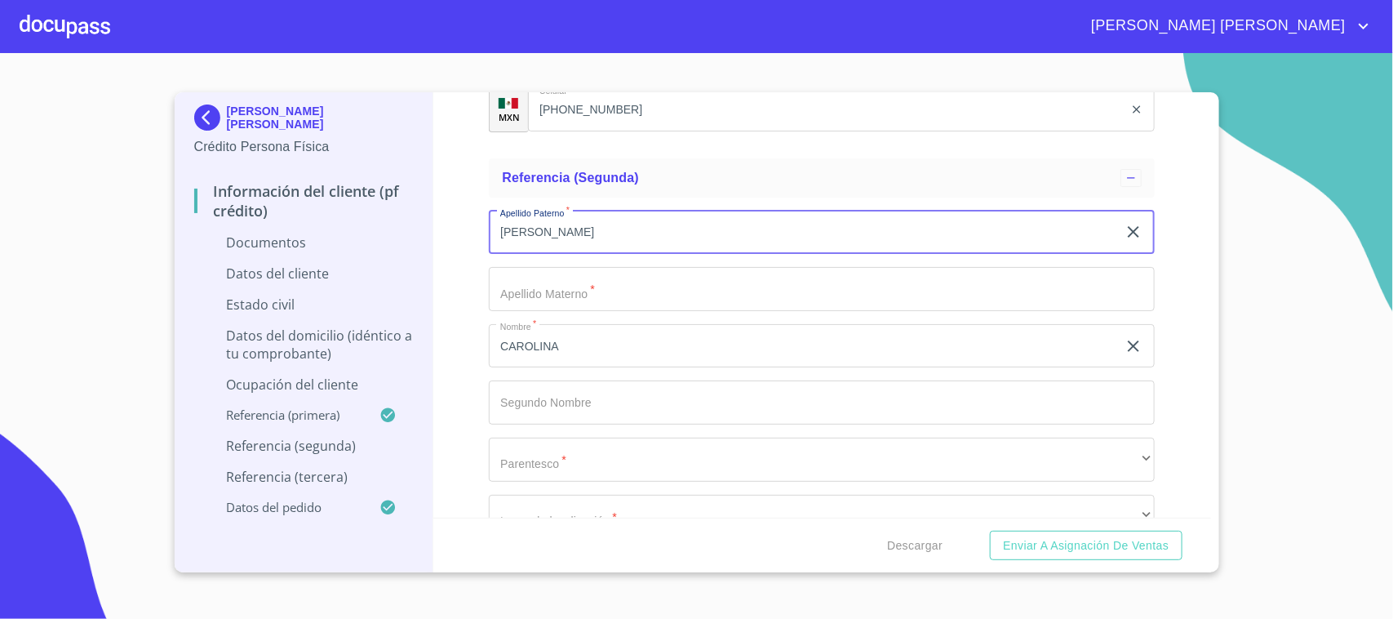
type input "[PERSON_NAME]"
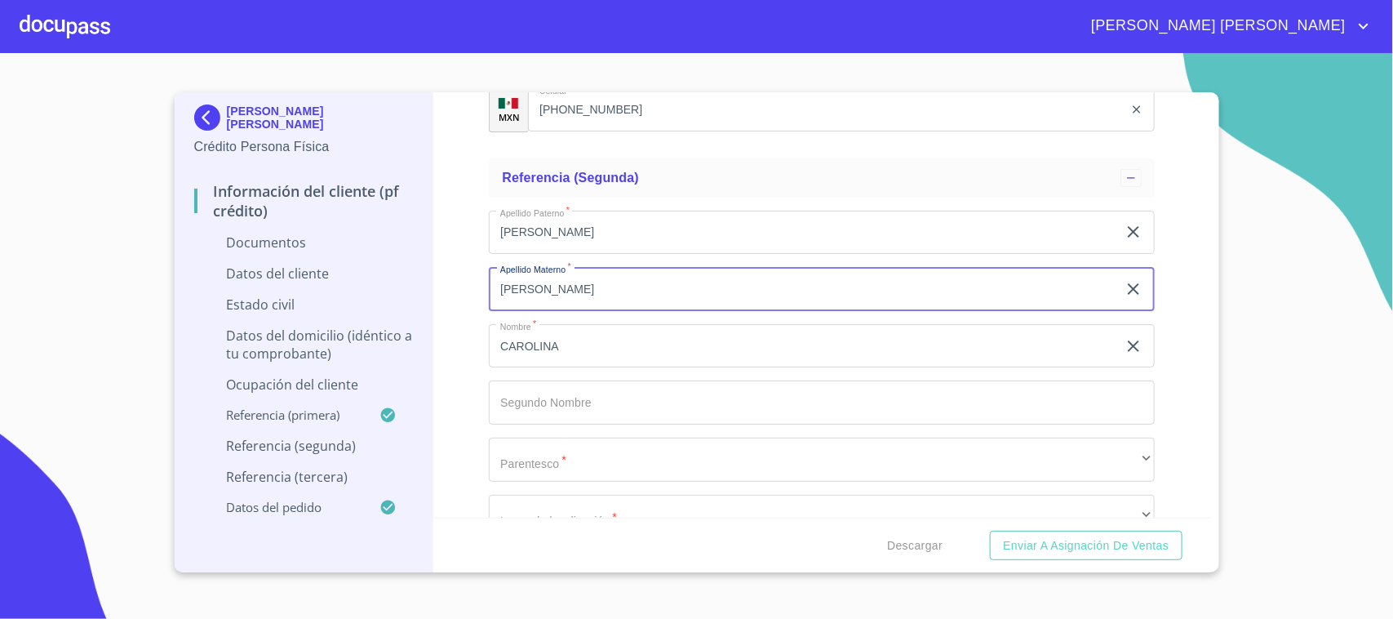
type input "[PERSON_NAME]"
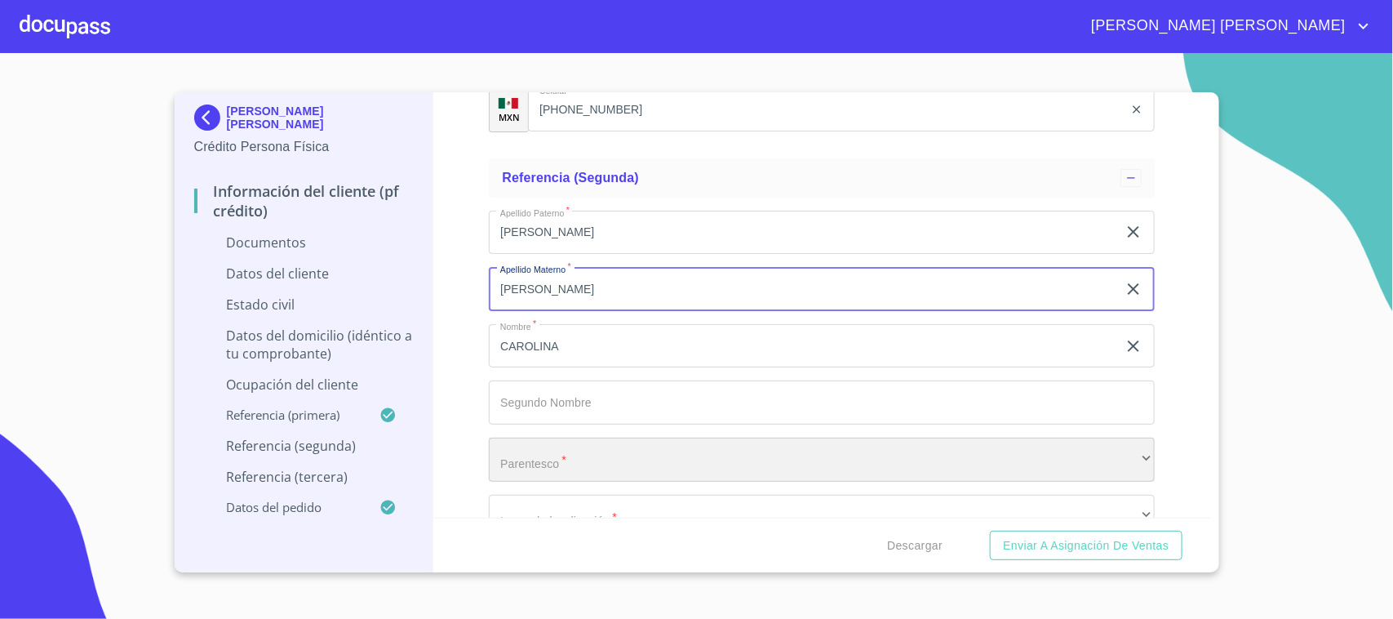
click at [552, 462] on div "​" at bounding box center [822, 460] width 666 height 44
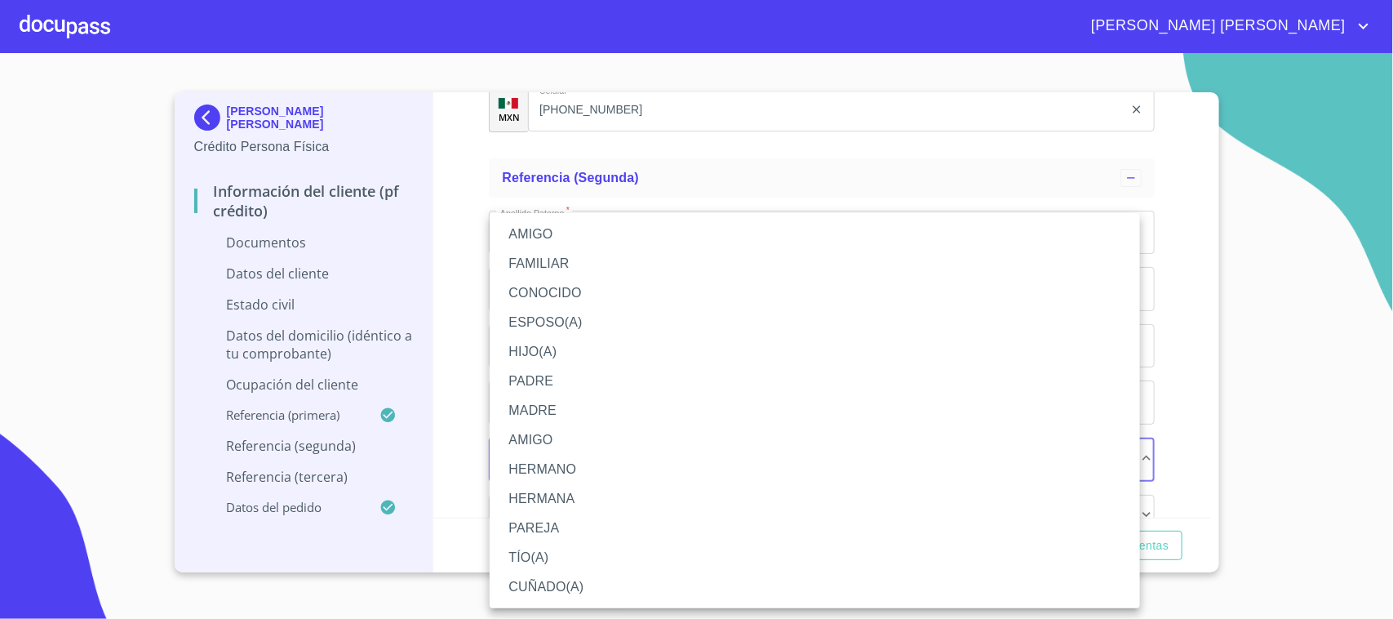
click at [543, 339] on li "HIJO(A)" at bounding box center [815, 351] width 651 height 29
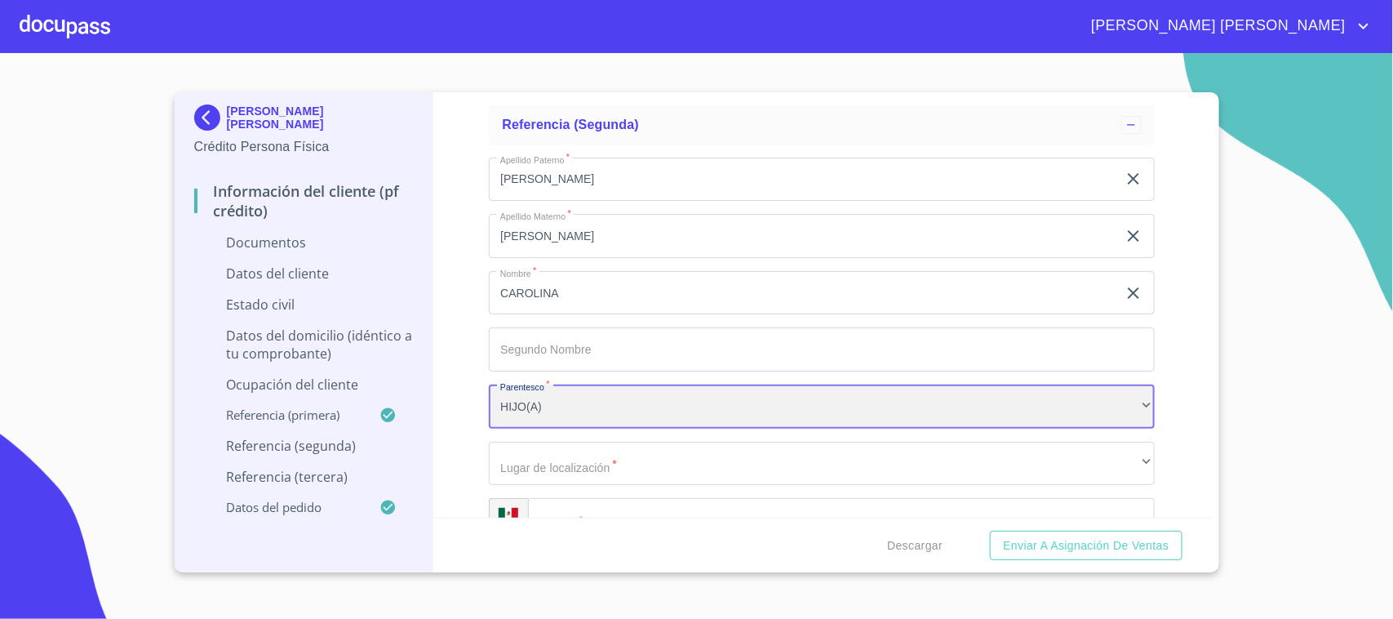
scroll to position [5714, 0]
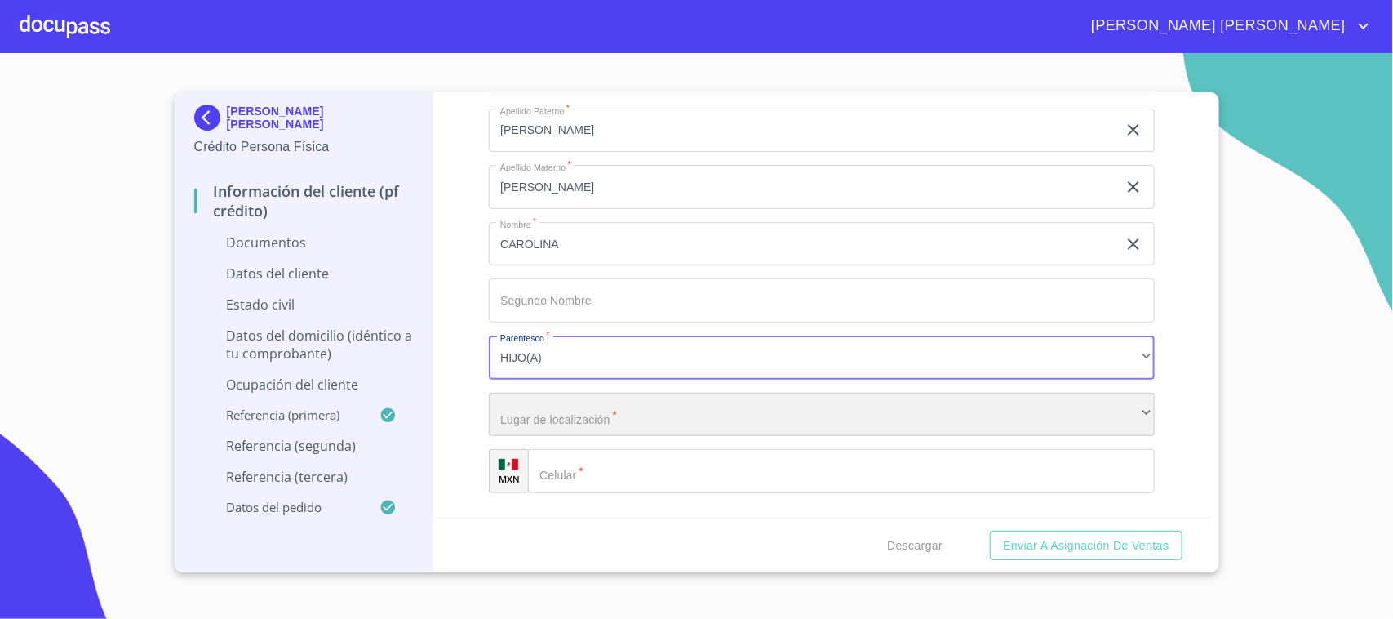
click at [582, 421] on div "​" at bounding box center [822, 415] width 666 height 44
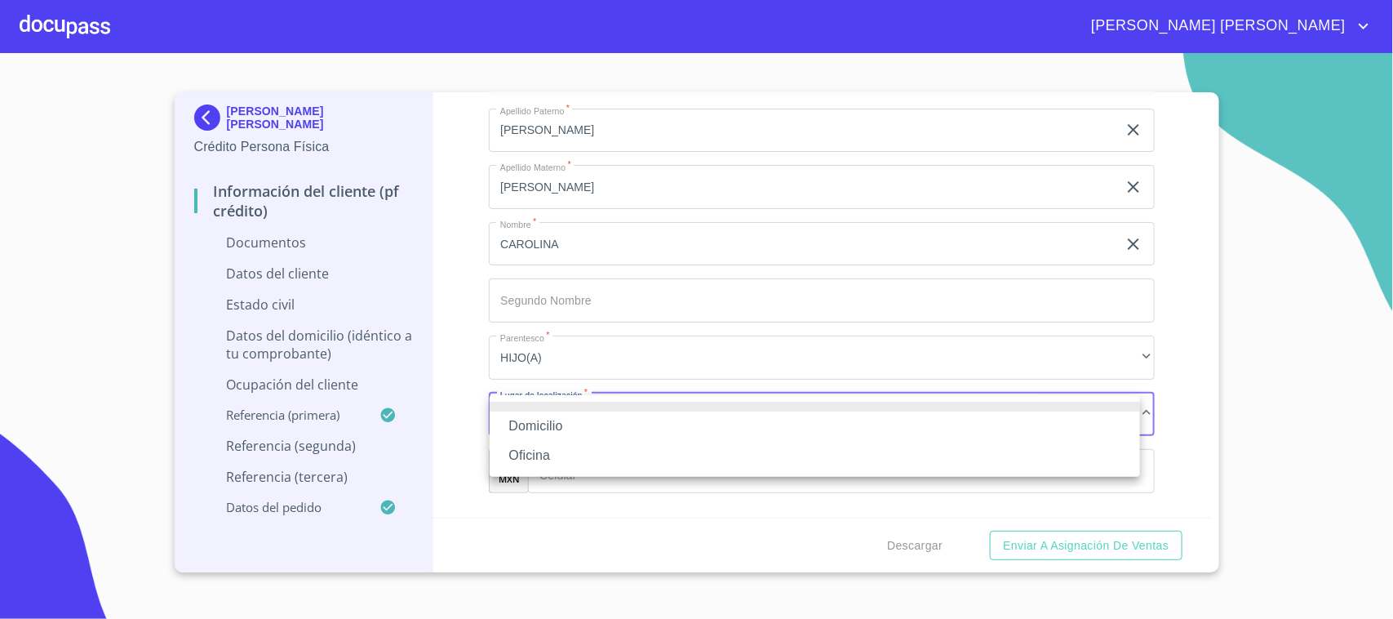
click at [536, 421] on li "Domicilio" at bounding box center [815, 425] width 651 height 29
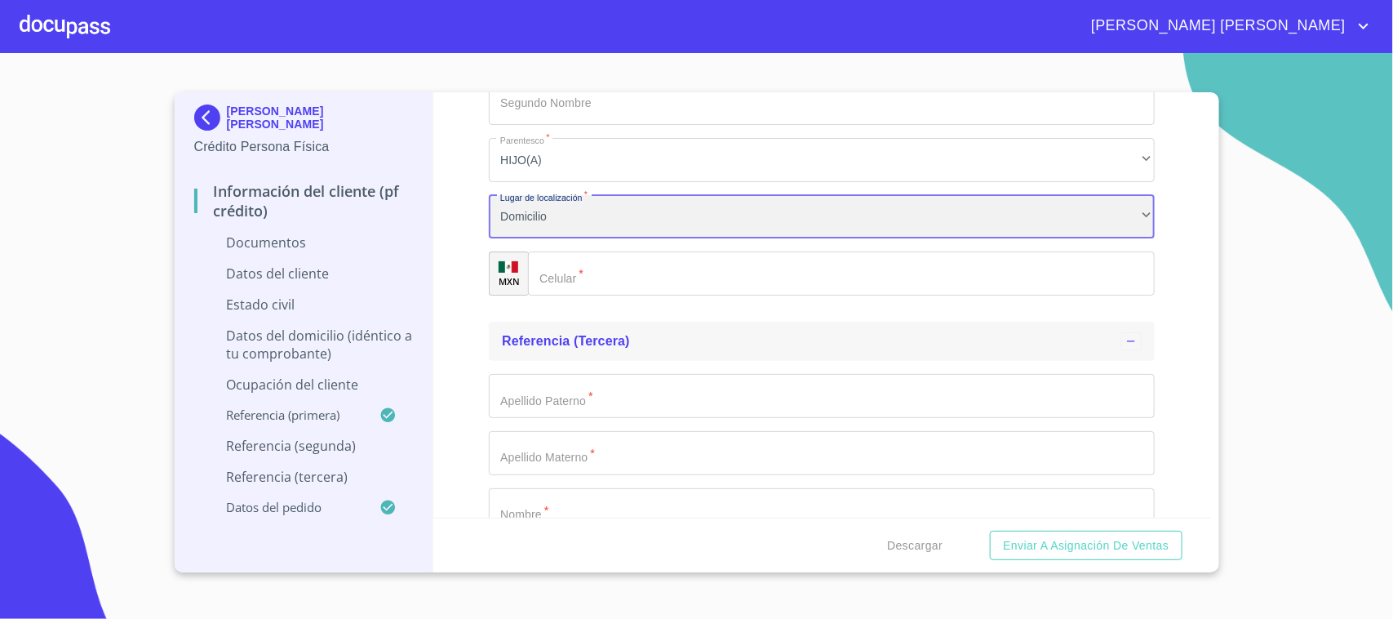
scroll to position [5918, 0]
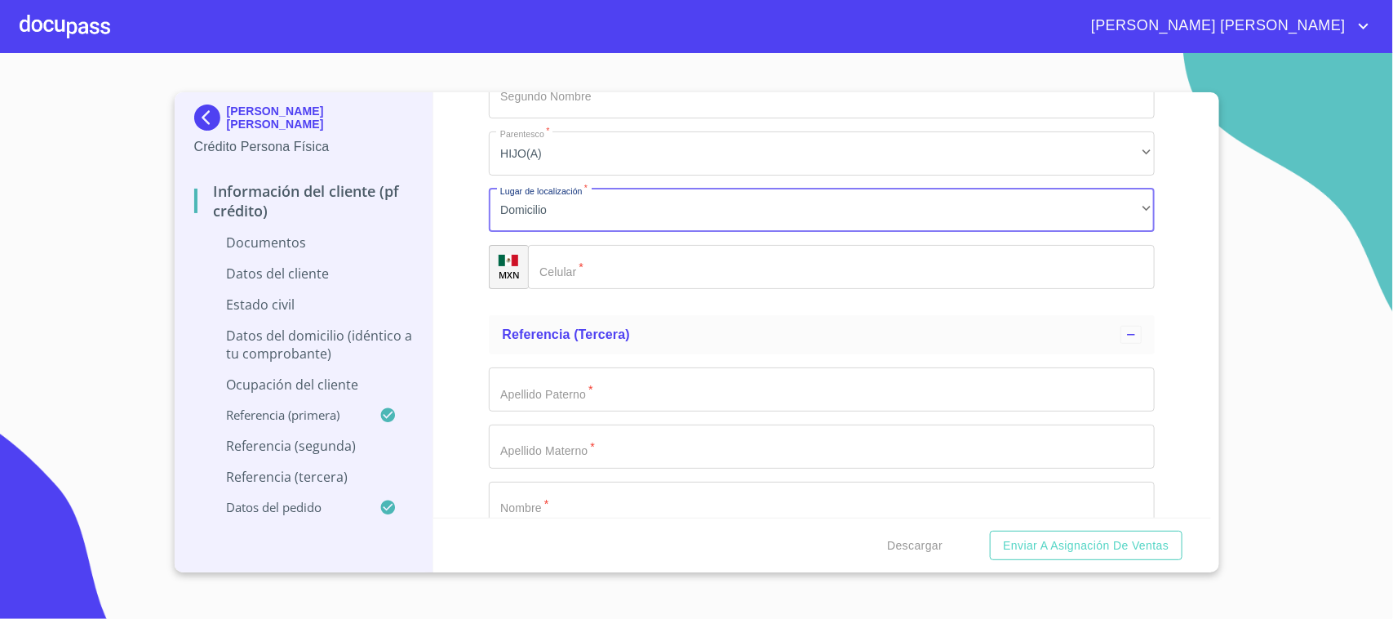
click at [570, 268] on input "Documento de identificación.   *" at bounding box center [841, 267] width 627 height 44
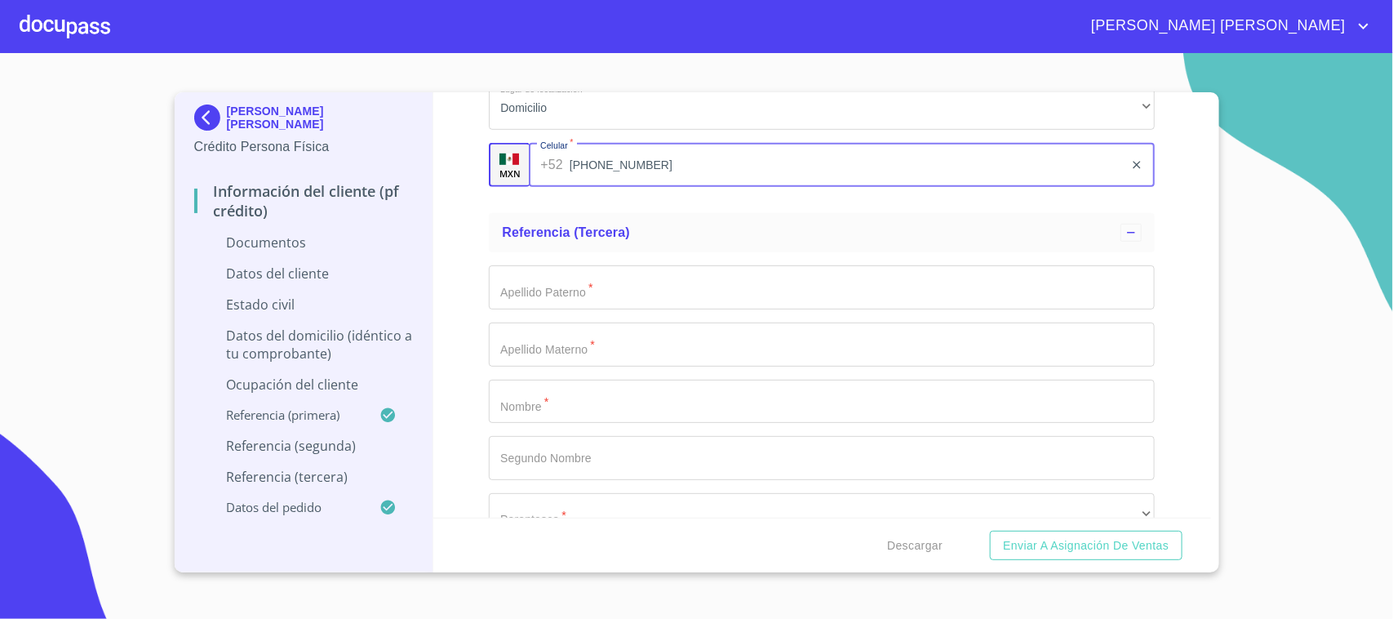
type input "[PHONE_NUMBER]"
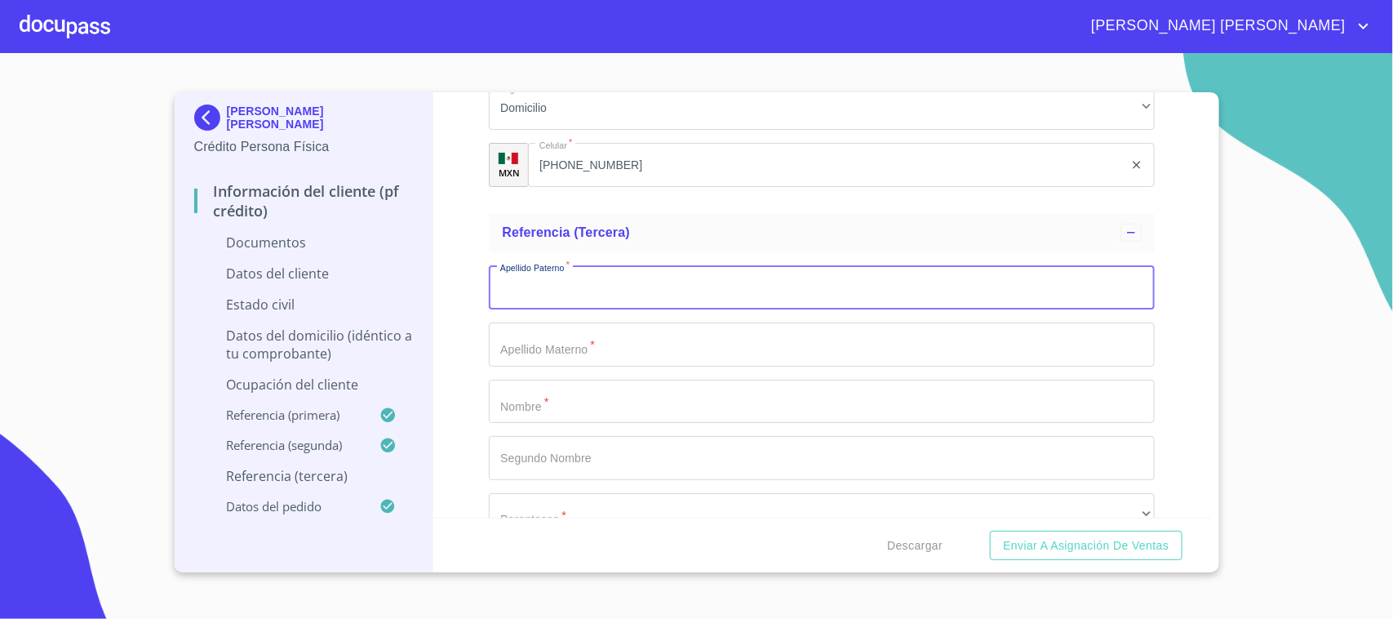
click at [569, 291] on input "Documento de identificación.   *" at bounding box center [822, 287] width 666 height 44
type input "[PERSON_NAME]"
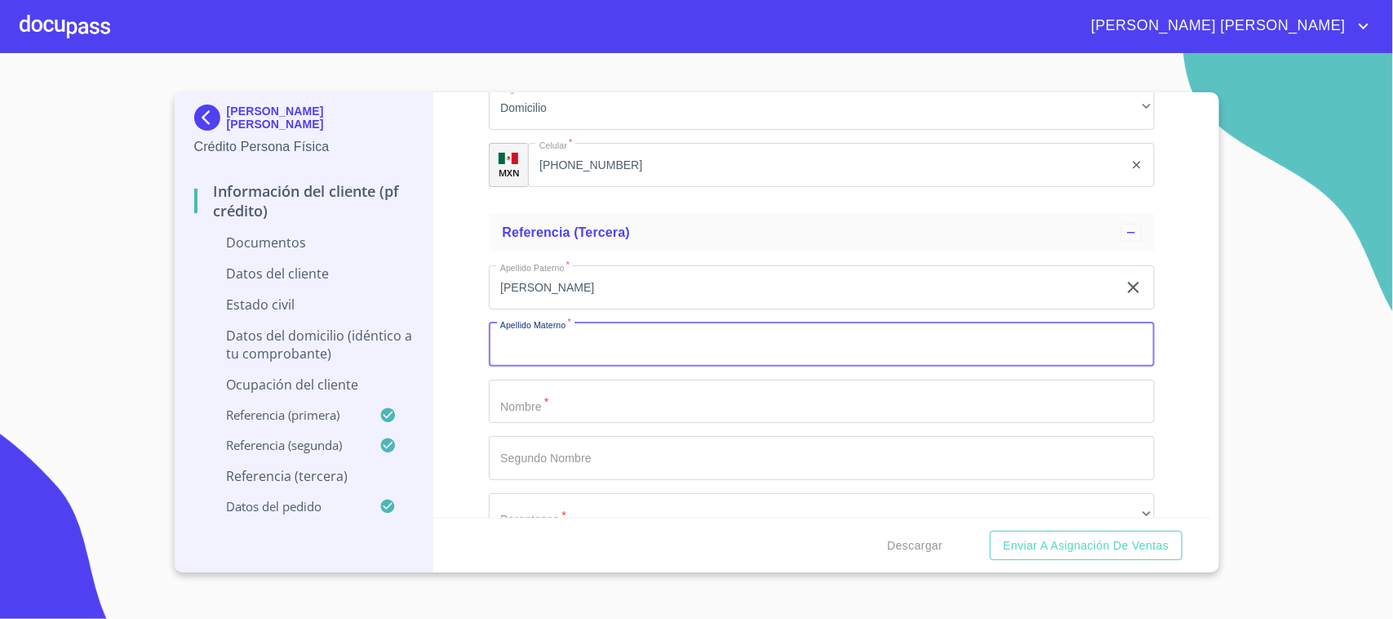
type input "N"
type input "MORALES"
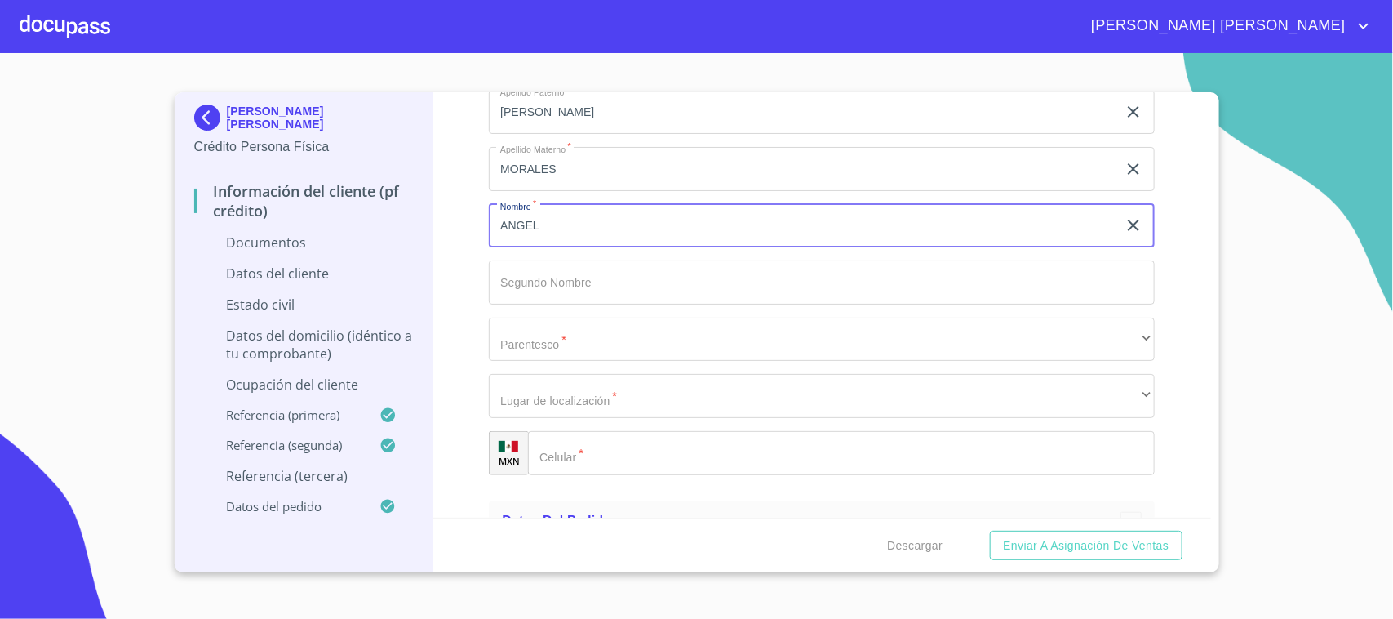
scroll to position [6225, 0]
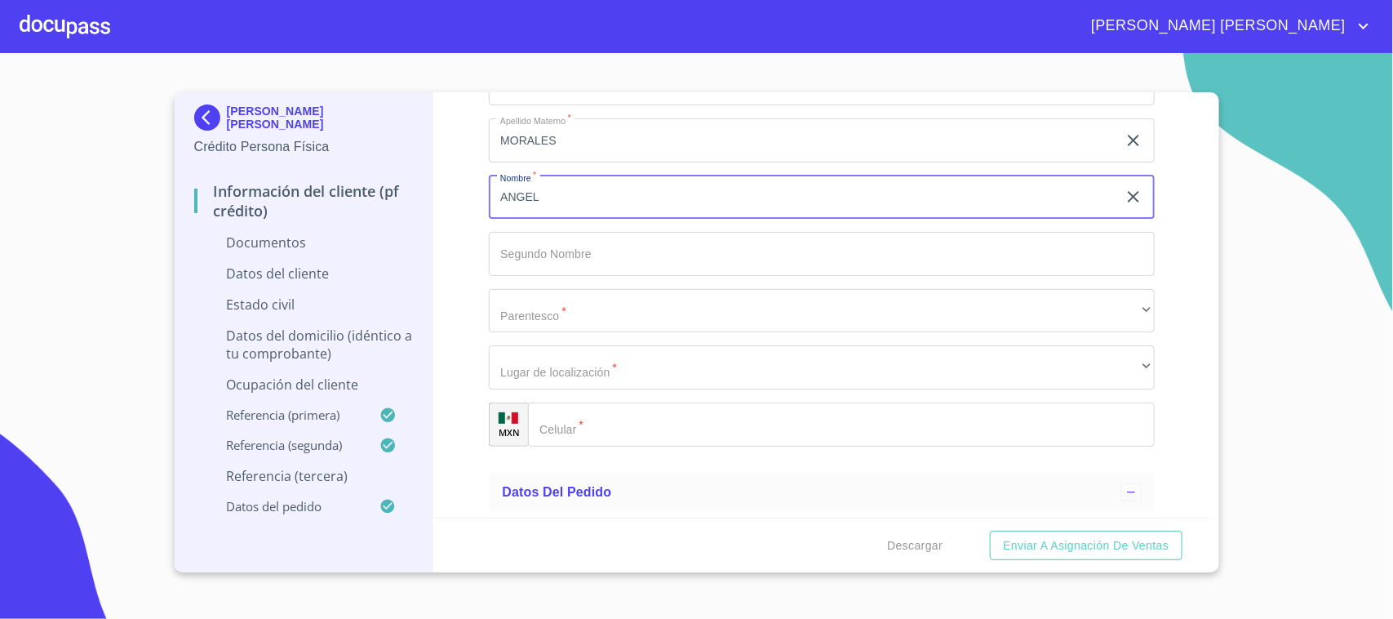
type input "ANGEL"
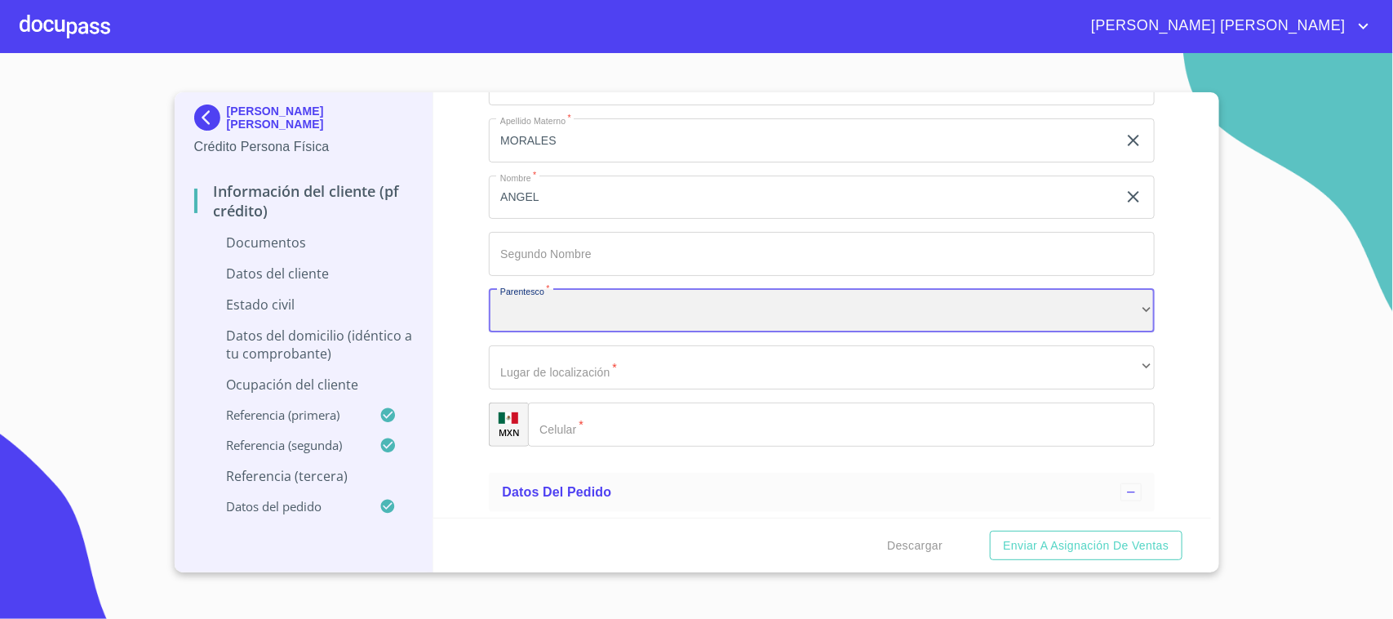
click at [549, 303] on div "​" at bounding box center [822, 311] width 666 height 44
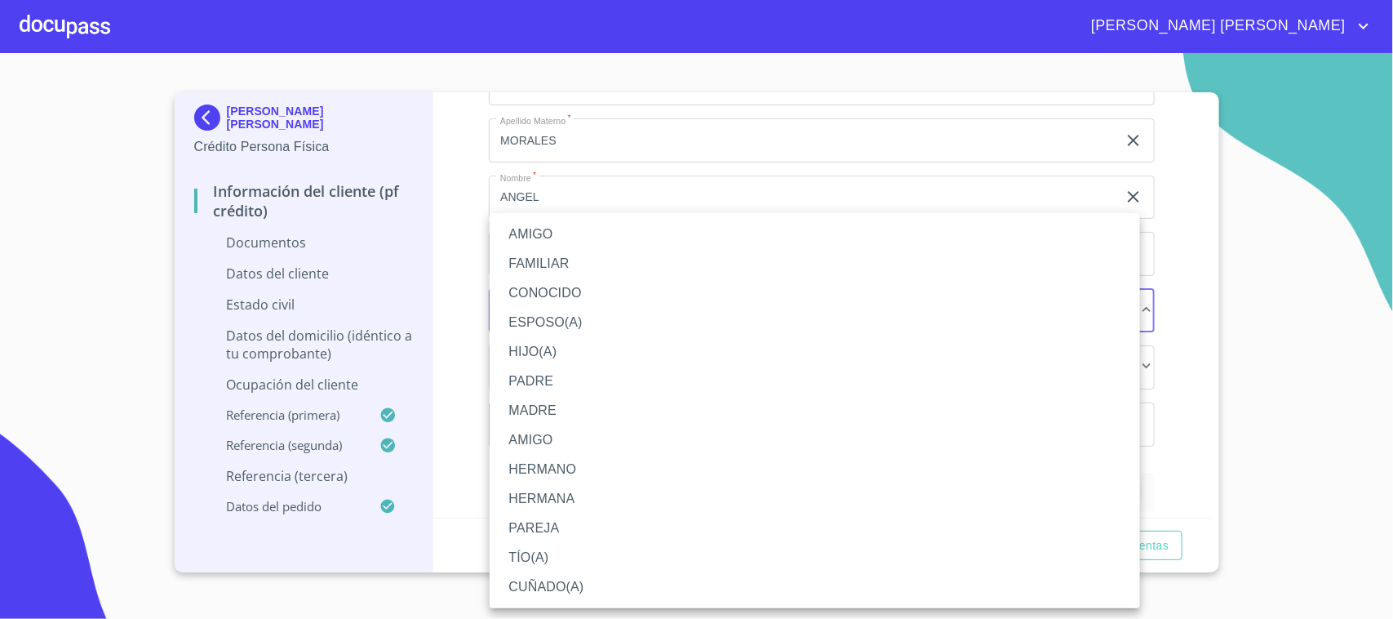
click at [552, 251] on li "FAMILIAR" at bounding box center [815, 263] width 651 height 29
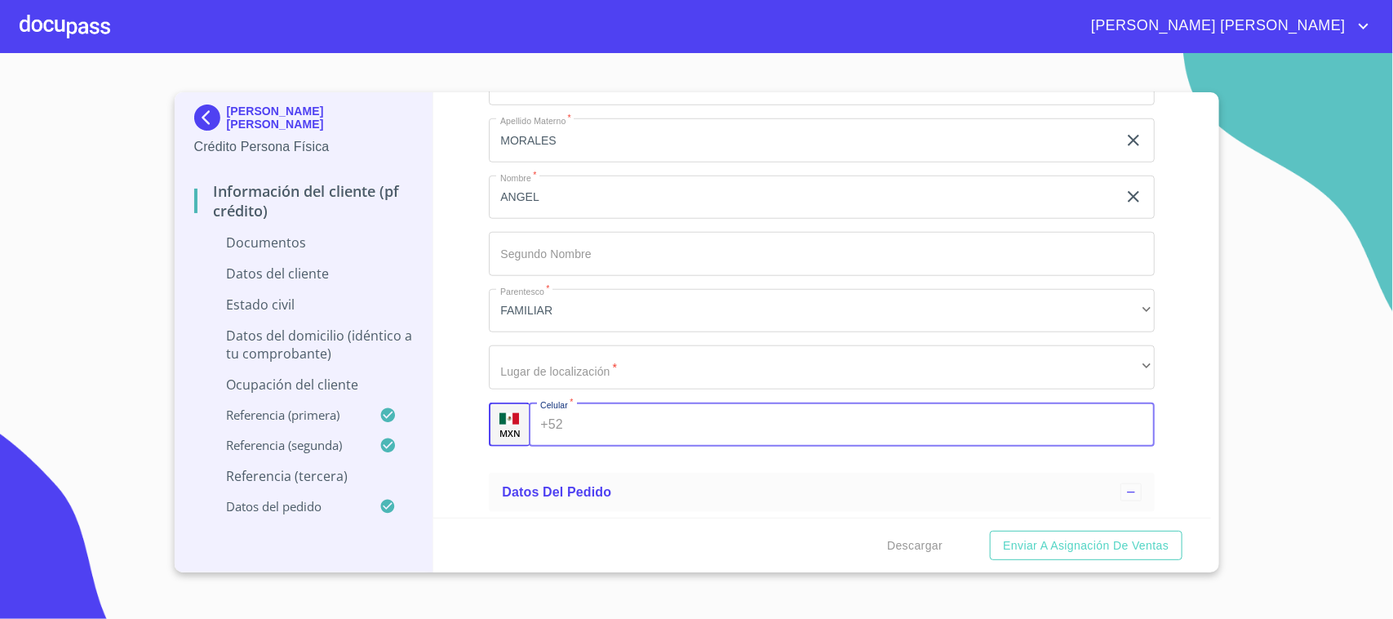
click at [578, 418] on input "Documento de identificación.   *" at bounding box center [862, 424] width 585 height 44
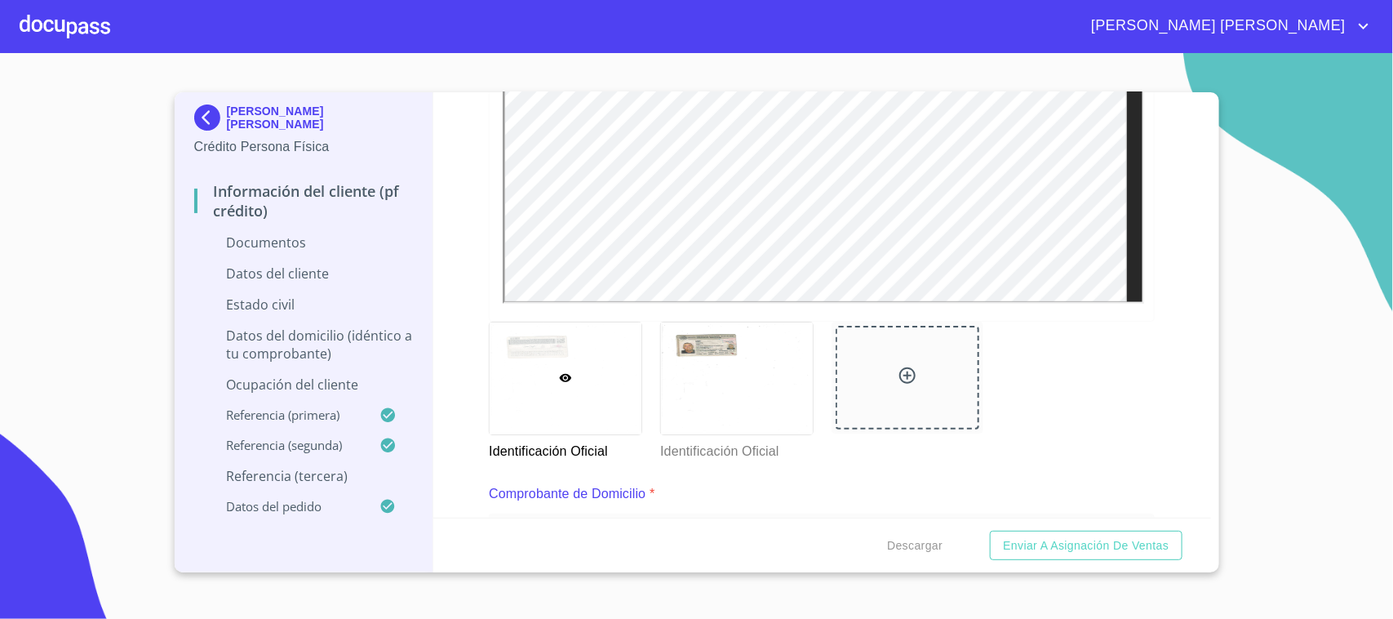
scroll to position [0, 0]
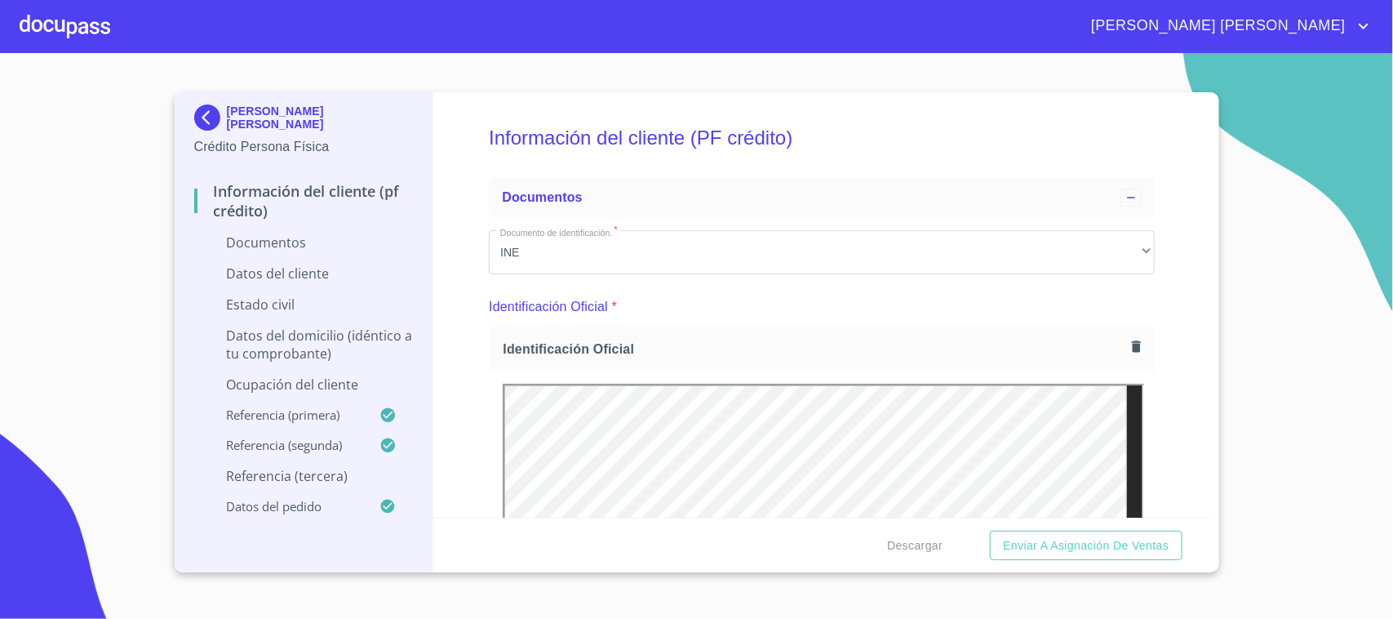
type input "[PHONE_NUMBER]"
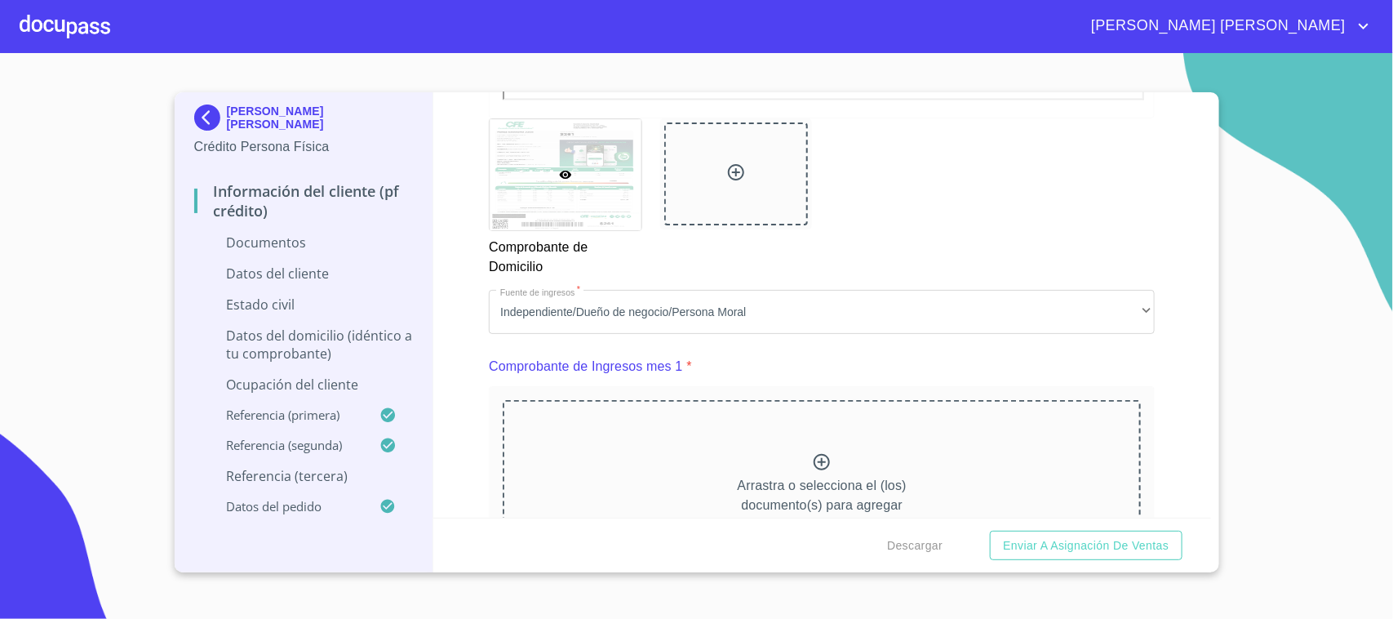
scroll to position [1531, 0]
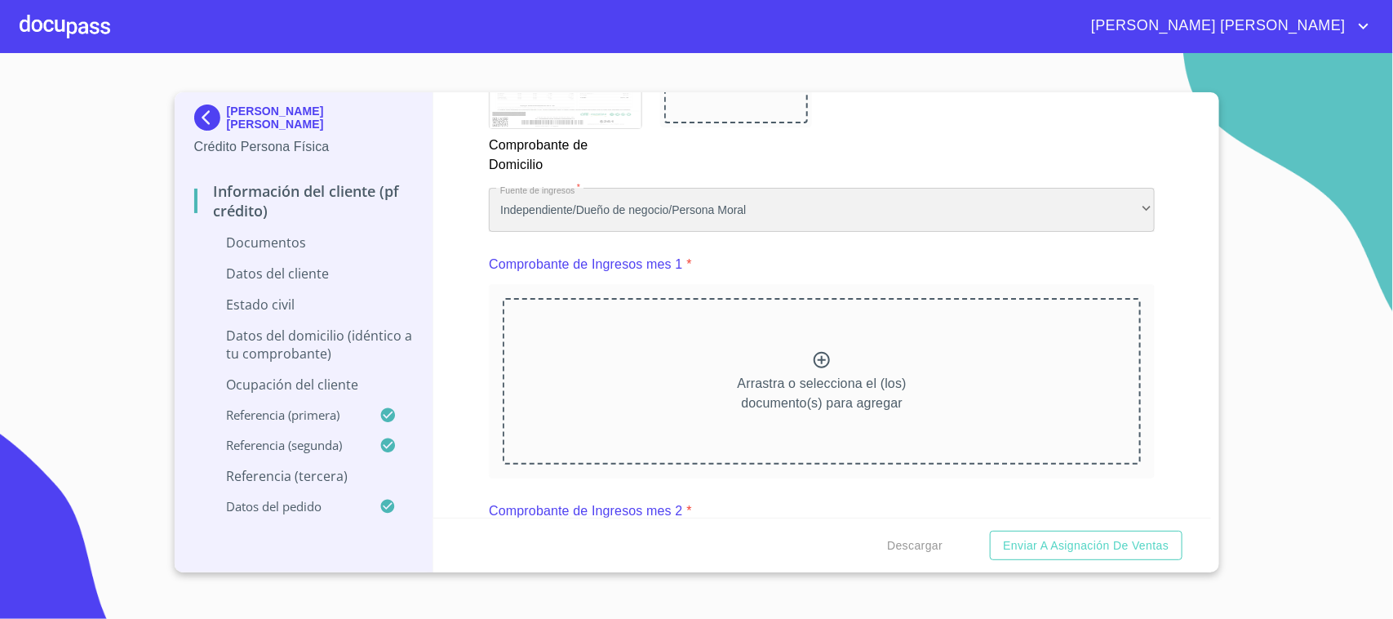
click at [723, 229] on div "Independiente/Dueño de negocio/Persona Moral" at bounding box center [822, 210] width 666 height 44
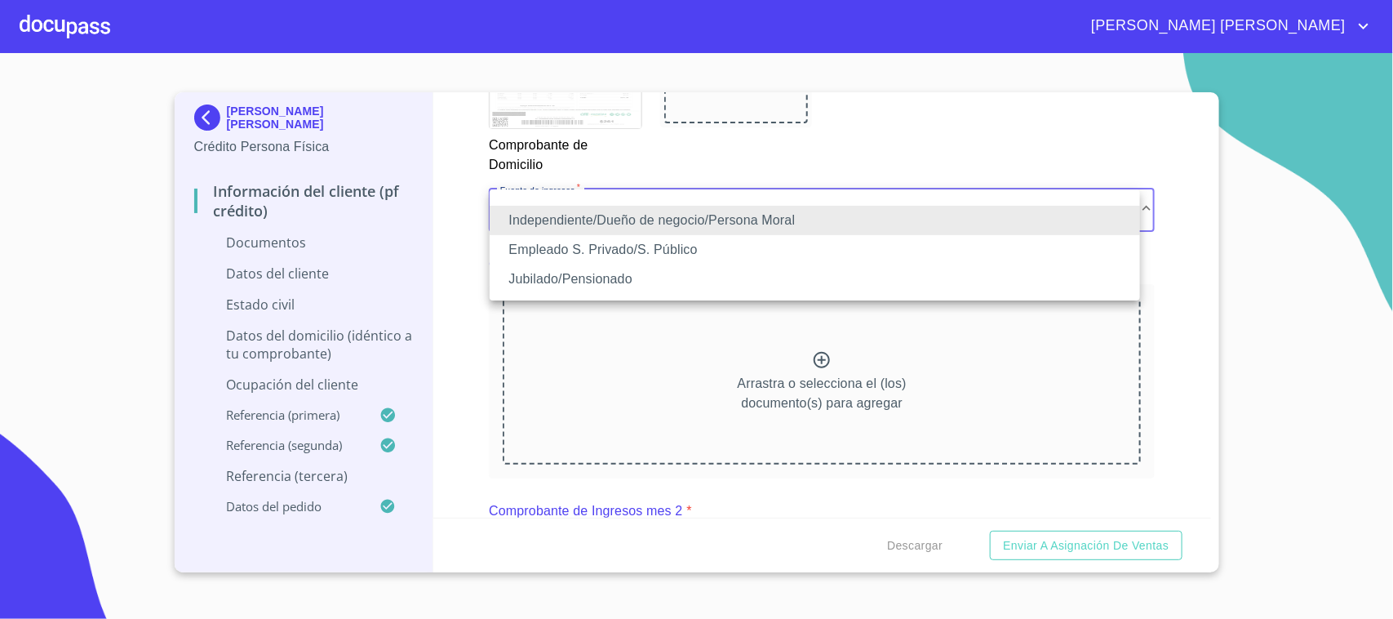
click at [664, 278] on li "Jubilado/Pensionado" at bounding box center [815, 278] width 651 height 29
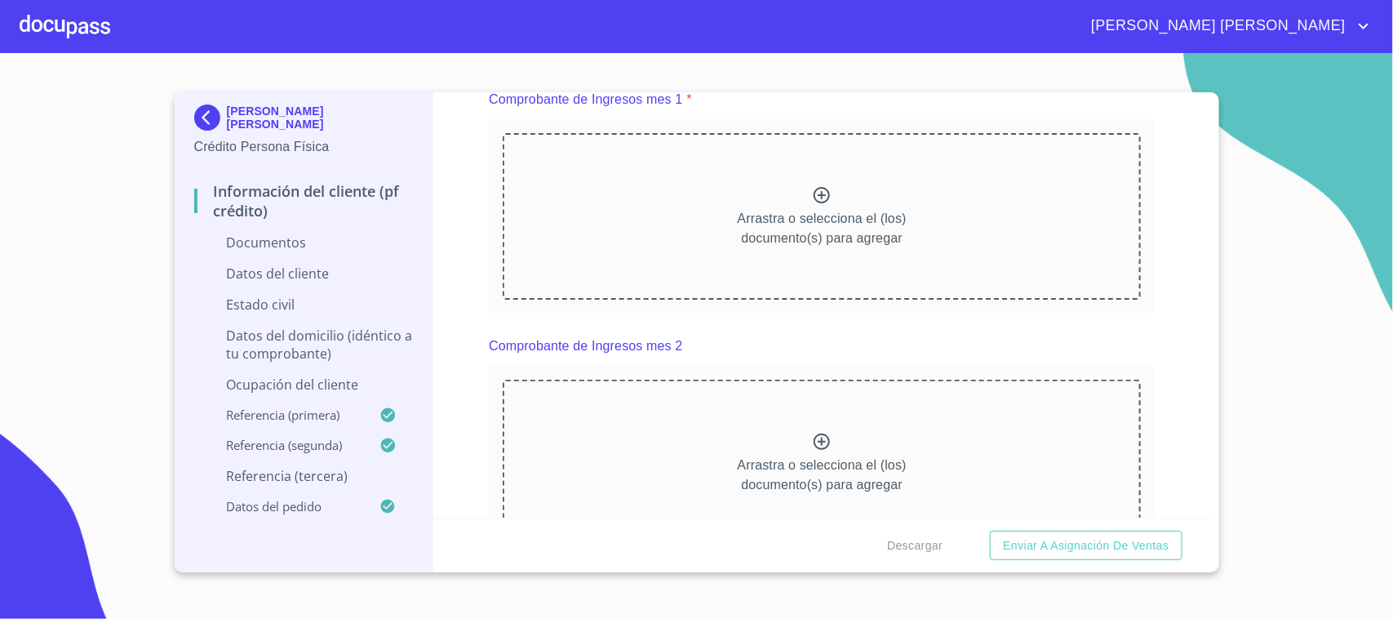
scroll to position [1735, 0]
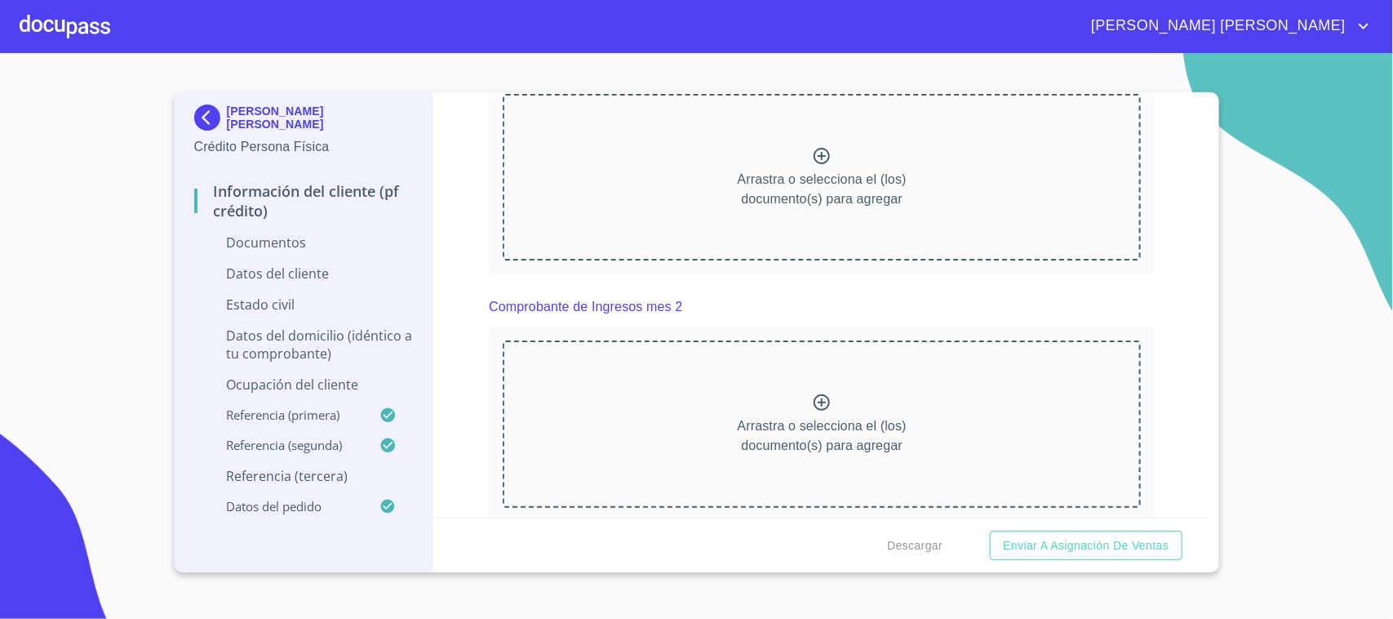
click at [1121, 268] on div "Arrastra o selecciona el (los) documento(s) para agregar" at bounding box center [822, 177] width 666 height 194
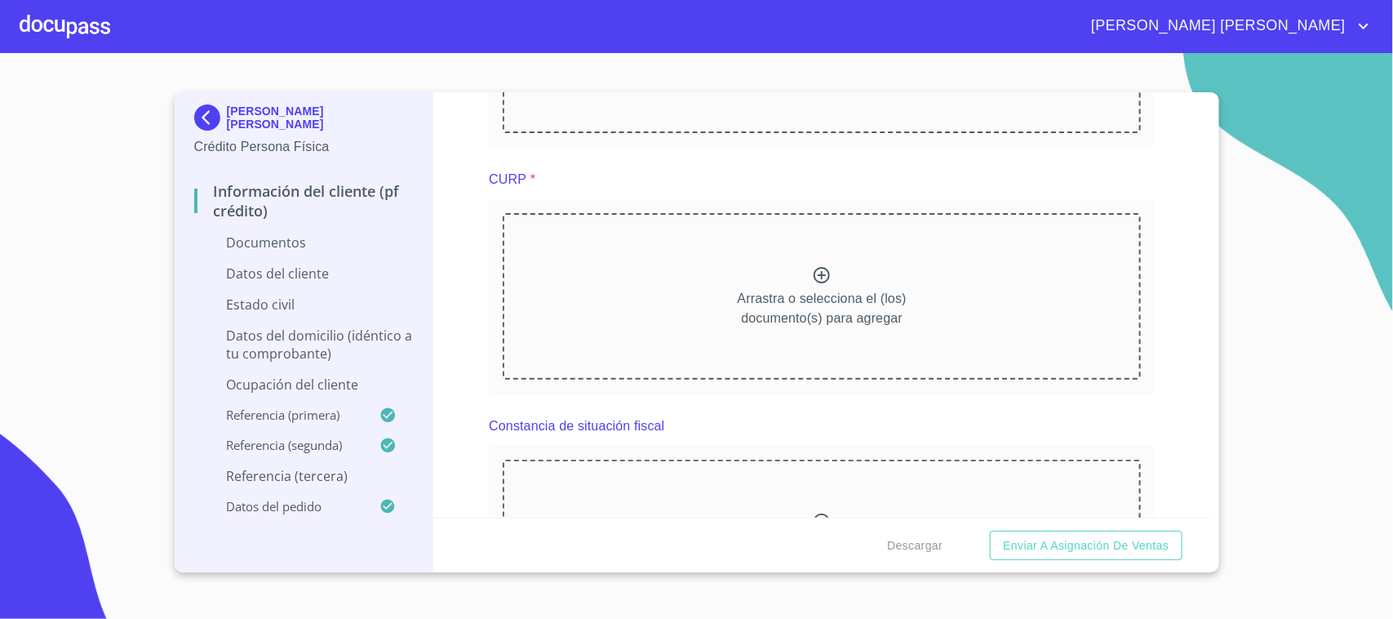
scroll to position [2298, 0]
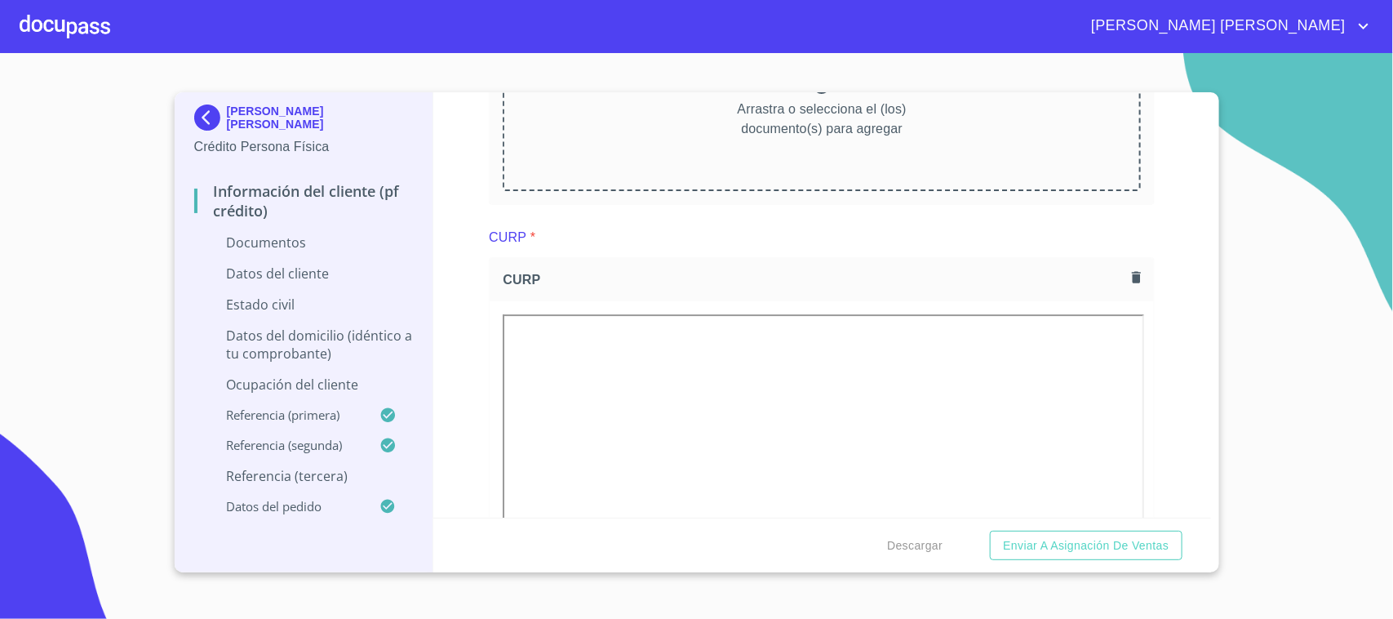
click at [1153, 291] on div "Información del cliente (PF crédito) Documentos Documento de identificación.   …" at bounding box center [822, 304] width 778 height 425
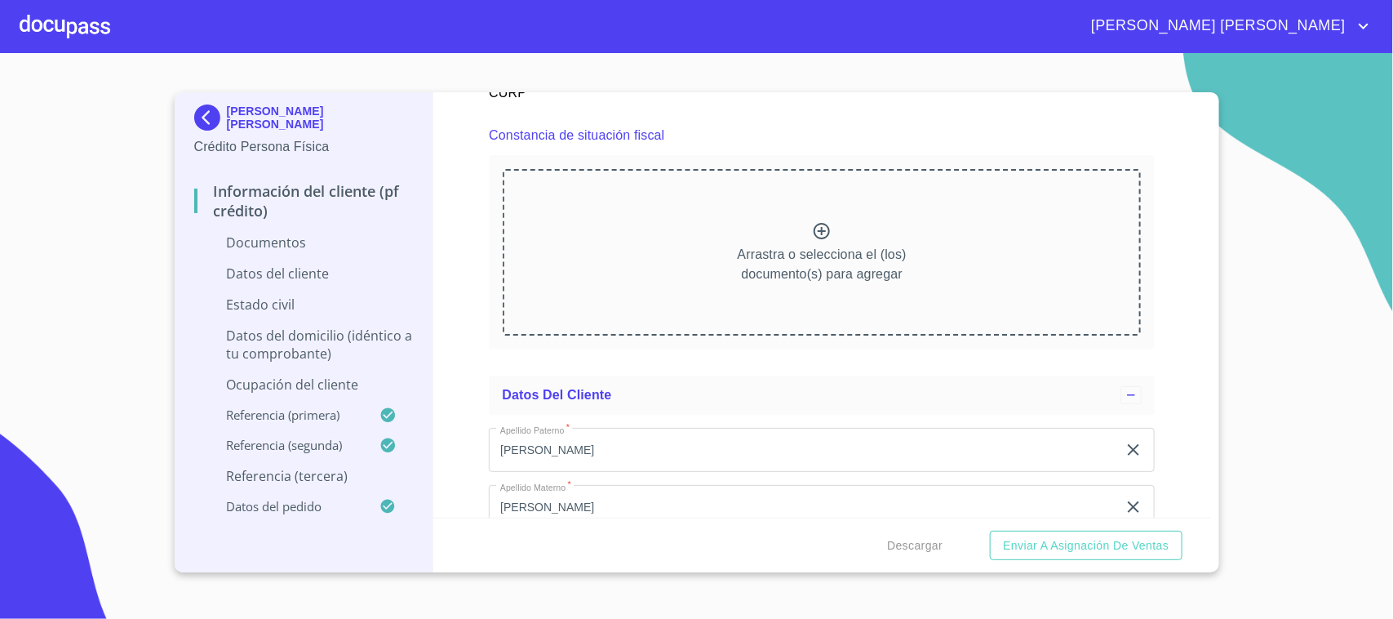
scroll to position [3127, 0]
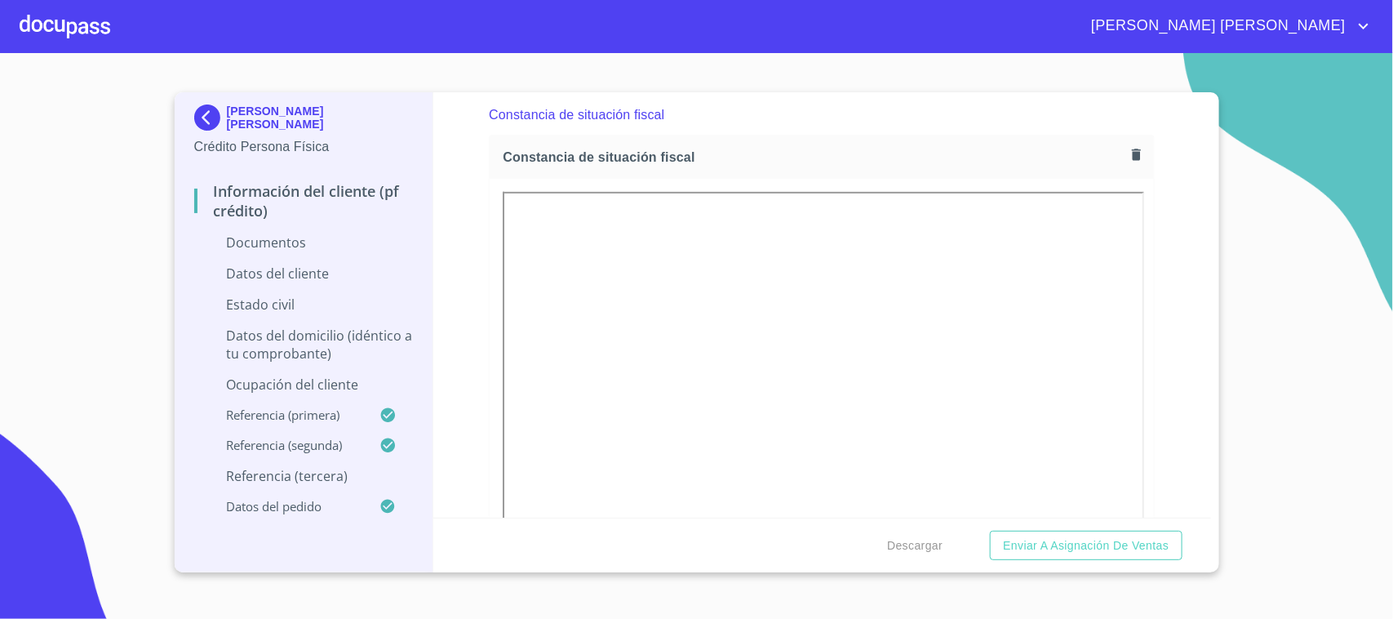
click at [1163, 316] on div "Información del cliente (PF crédito) Documentos Documento de identificación.   …" at bounding box center [822, 304] width 778 height 425
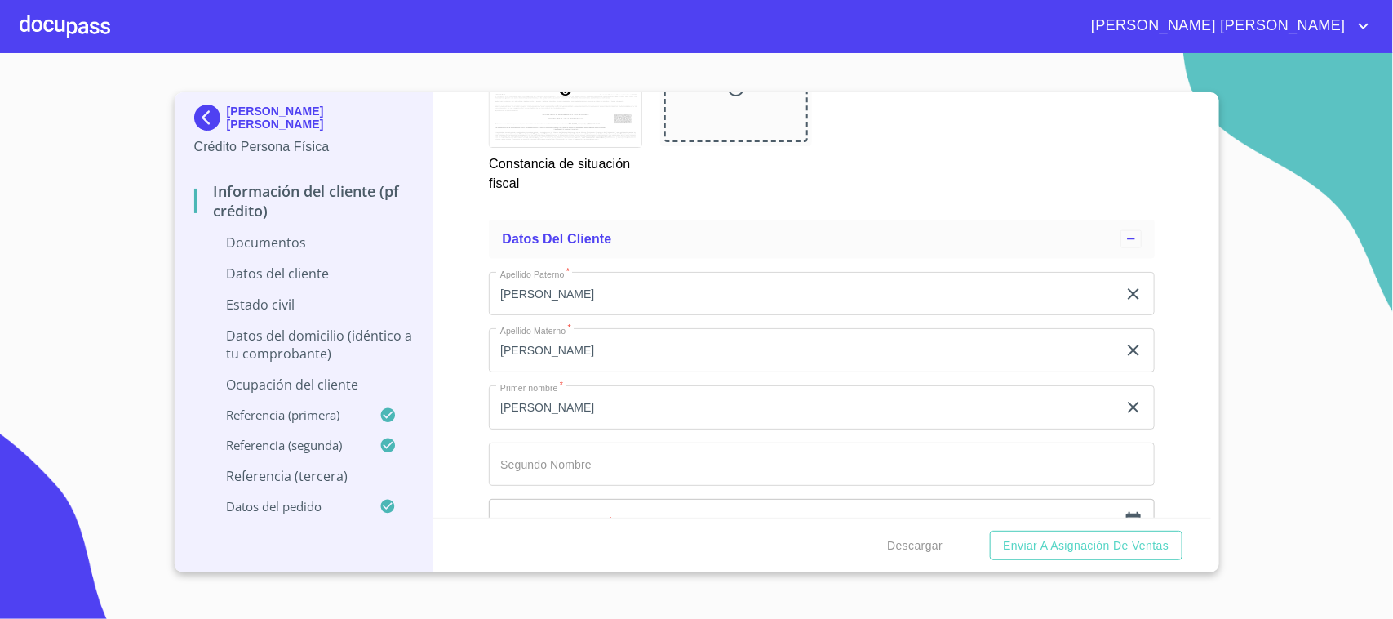
scroll to position [3940, 0]
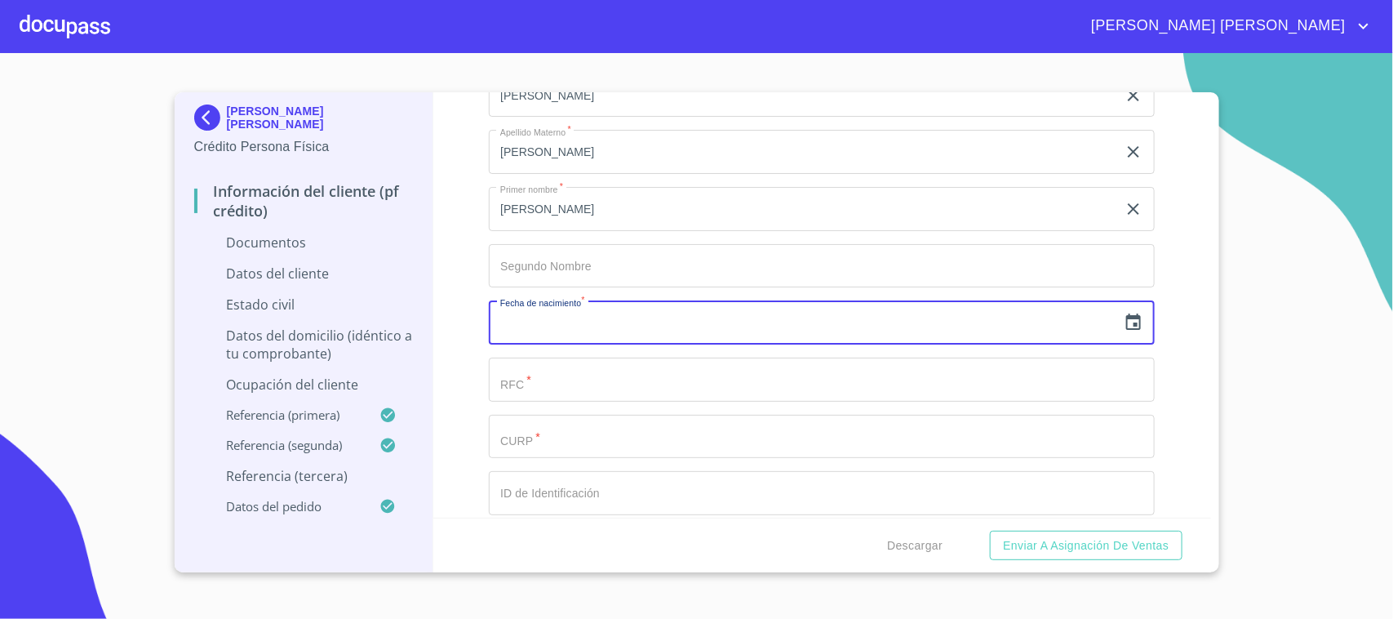
click at [654, 318] on input "text" at bounding box center [803, 322] width 629 height 44
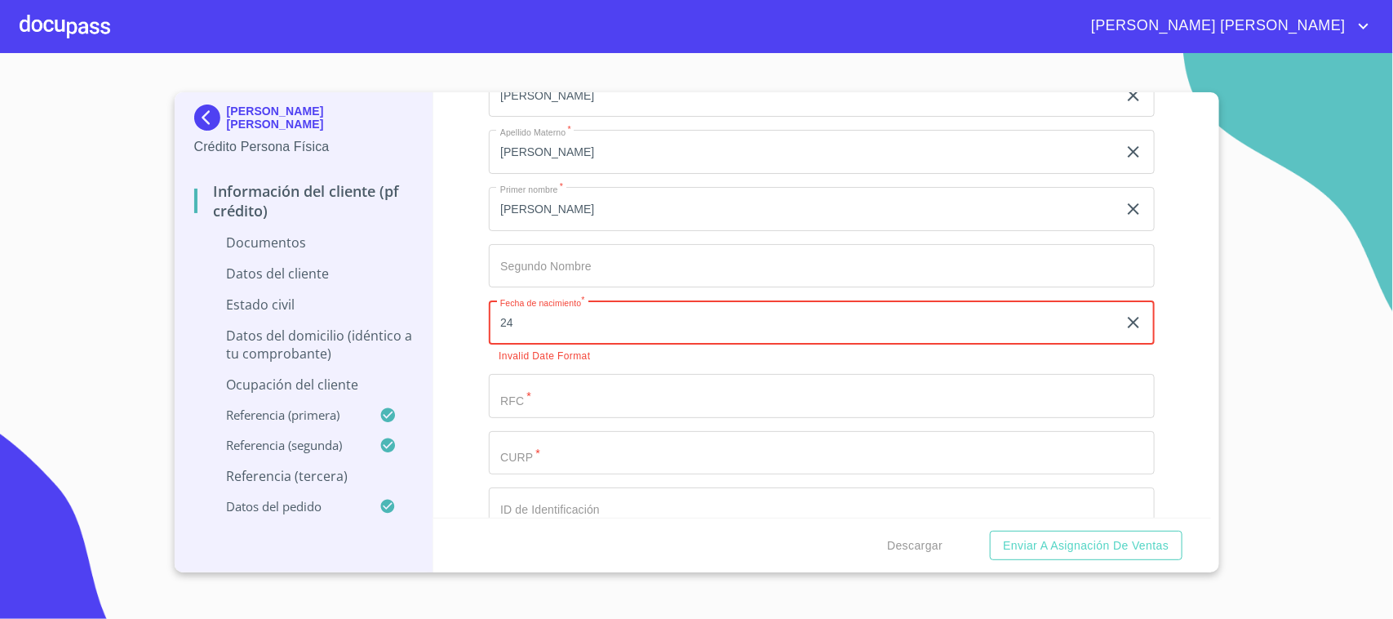
type input "24"
click at [921, 356] on p "Invalid Date Format" at bounding box center [822, 356] width 647 height 10
click at [1091, 353] on p "Invalid Date Format" at bounding box center [822, 356] width 647 height 10
click at [1124, 321] on icon "button" at bounding box center [1134, 323] width 20 height 20
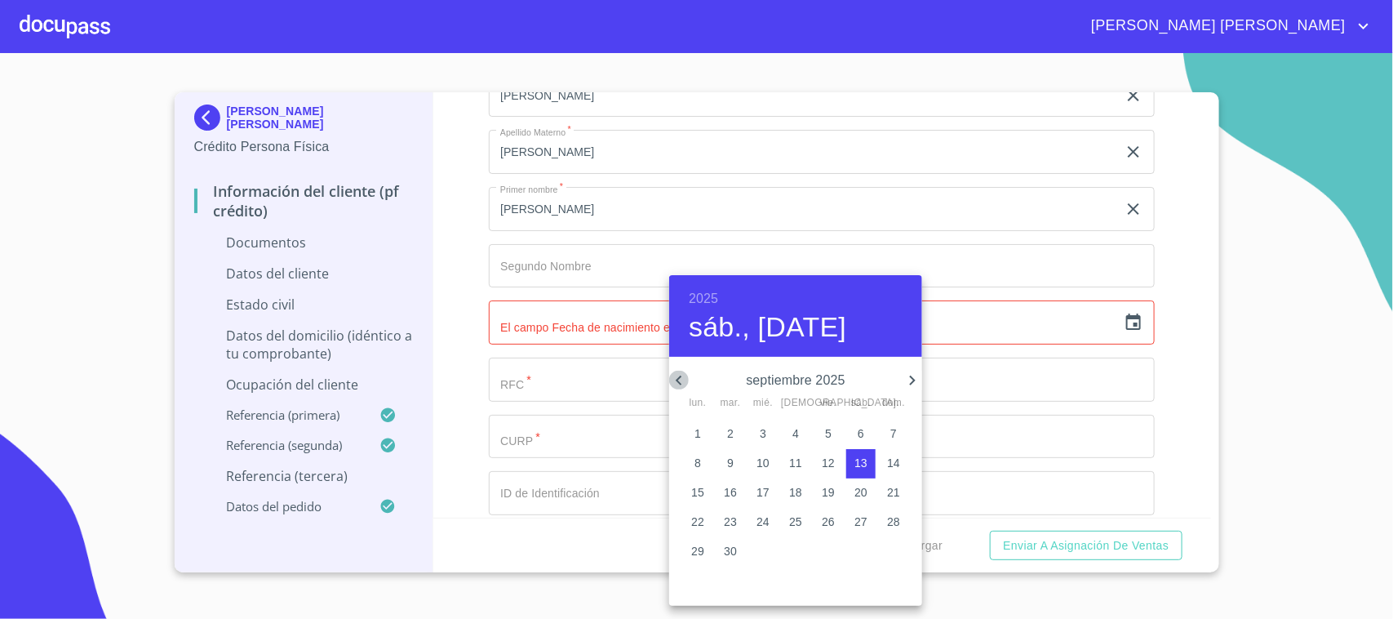
click at [679, 371] on icon "button" at bounding box center [679, 381] width 20 height 20
click at [713, 296] on h6 "2025" at bounding box center [703, 298] width 29 height 23
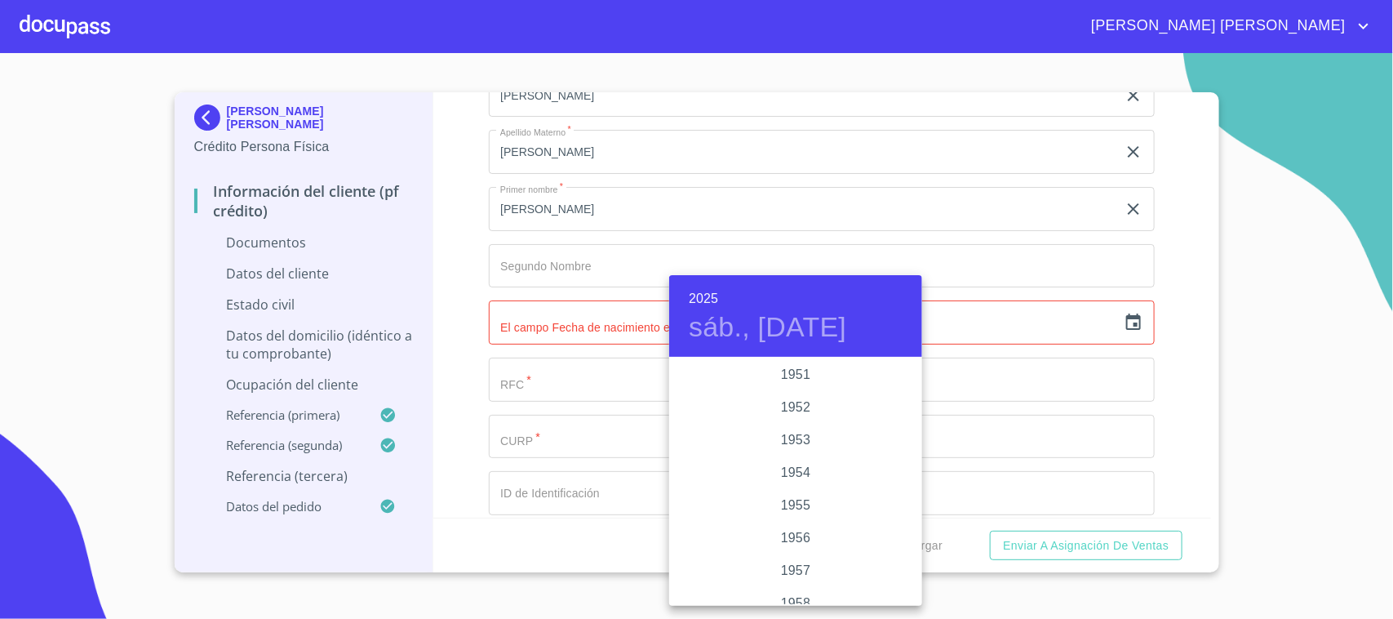
scroll to position [820, 0]
click at [778, 429] on div "1952" at bounding box center [795, 436] width 253 height 33
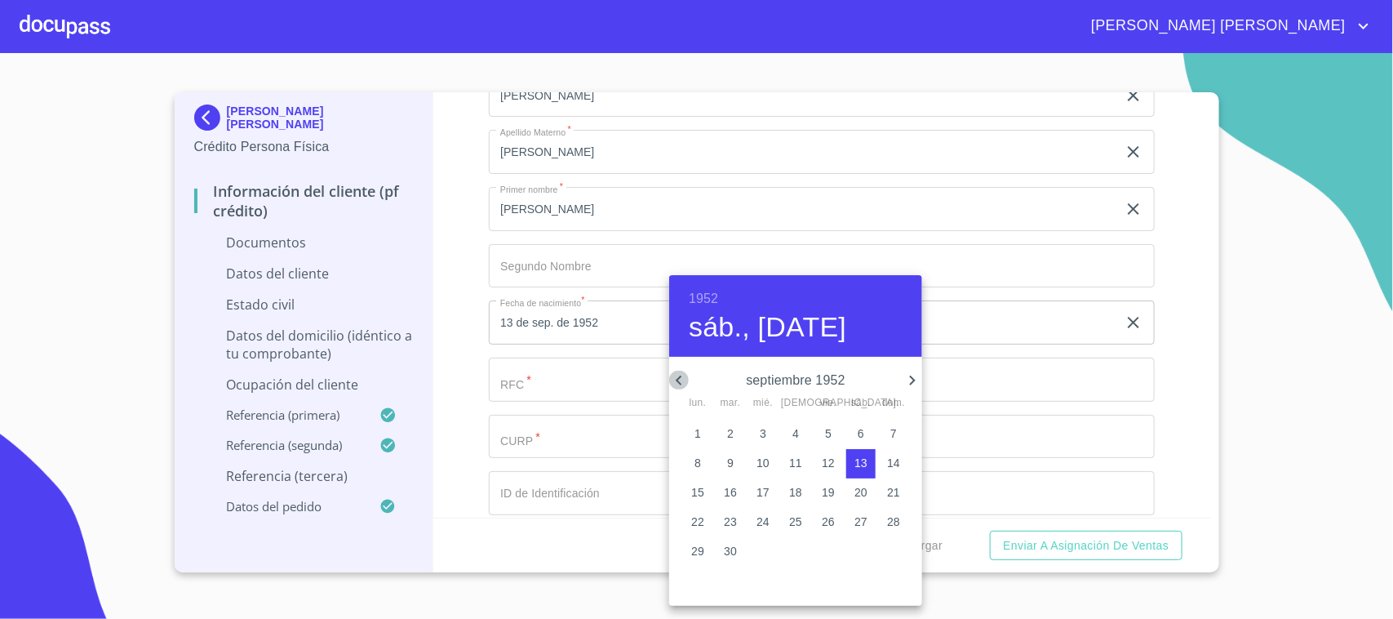
click at [670, 382] on icon "button" at bounding box center [679, 381] width 20 height 20
click at [727, 552] on p "24" at bounding box center [730, 551] width 13 height 16
type input "24 de jun. de 1952"
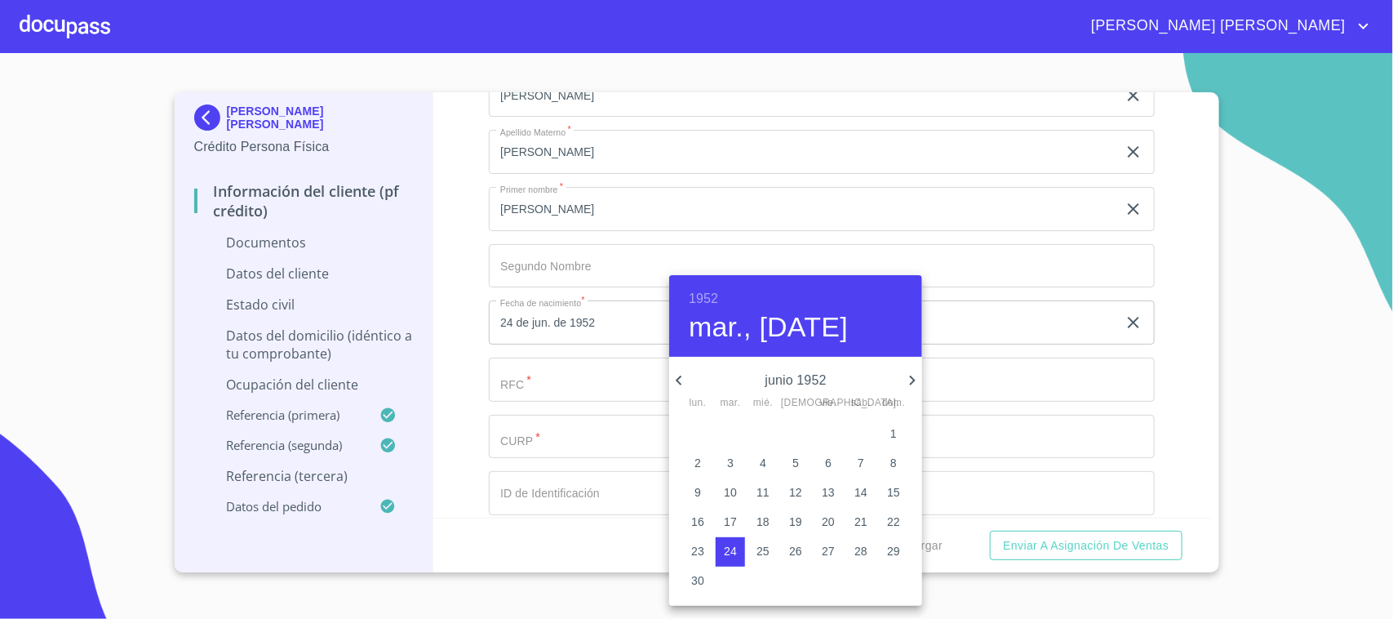
click at [956, 284] on div at bounding box center [696, 309] width 1393 height 619
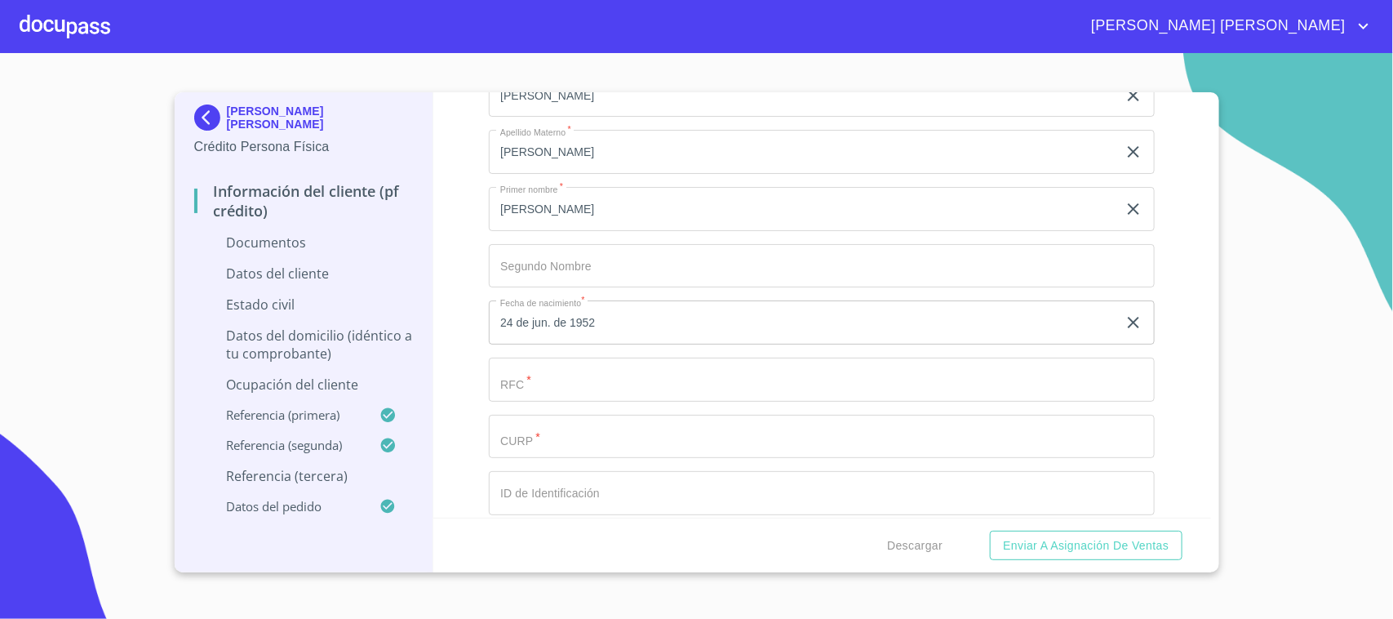
click at [552, 377] on input "Documento de identificación.   *" at bounding box center [822, 380] width 666 height 44
paste input "PECJ520624"
paste input "I31"
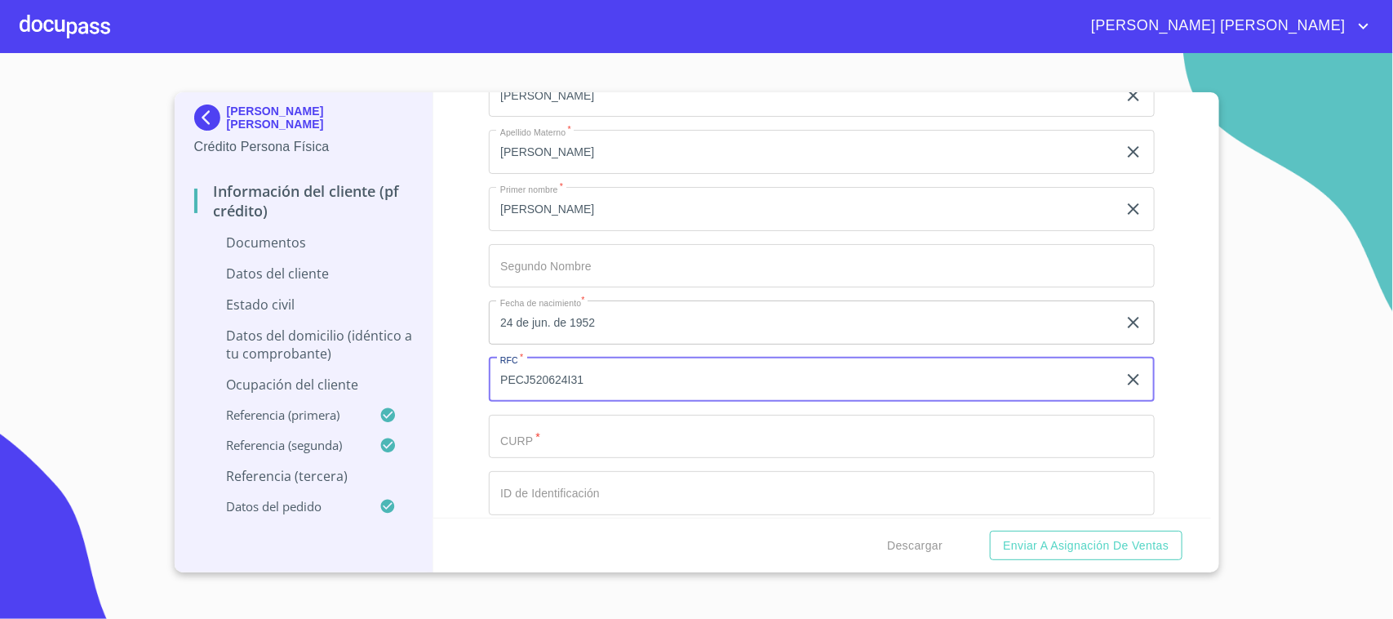
type input "PECJ520624I31"
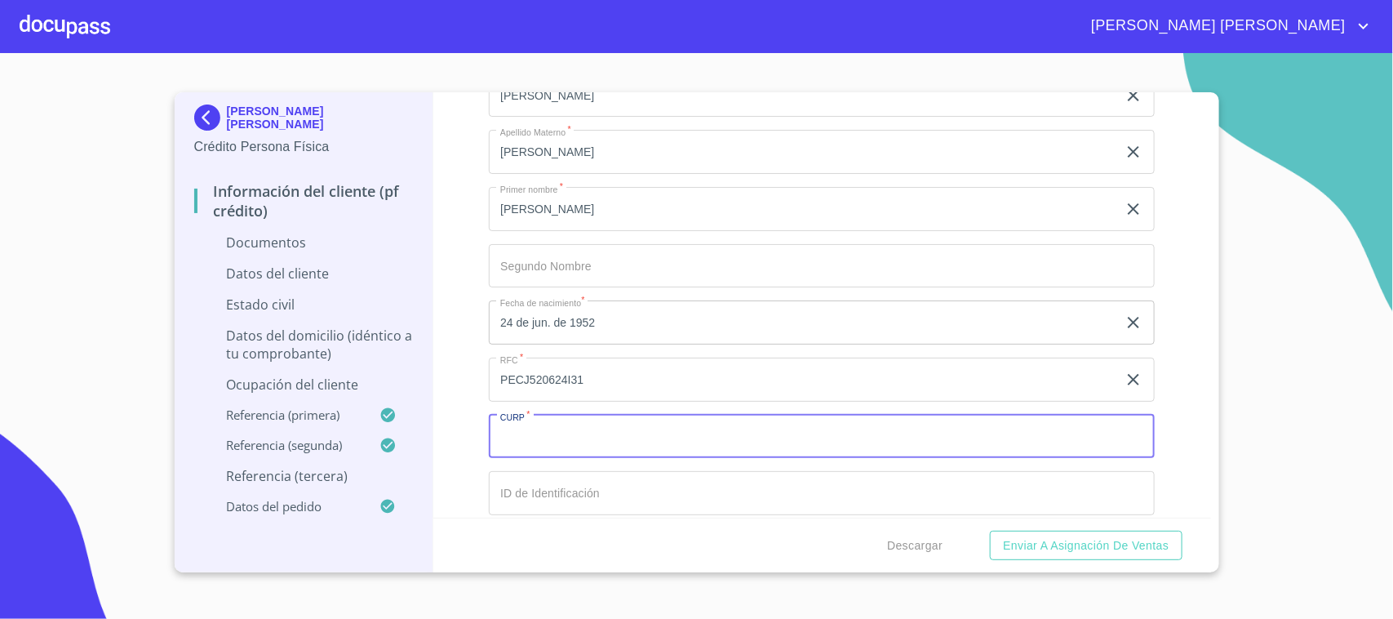
click at [552, 422] on input "Documento de identificación.   *" at bounding box center [822, 437] width 666 height 44
paste input "PECJ520624HGTRMN04"
type input "PECJ520624HGTRMN04"
click at [561, 474] on input "Documento de identificación.   *" at bounding box center [822, 493] width 666 height 44
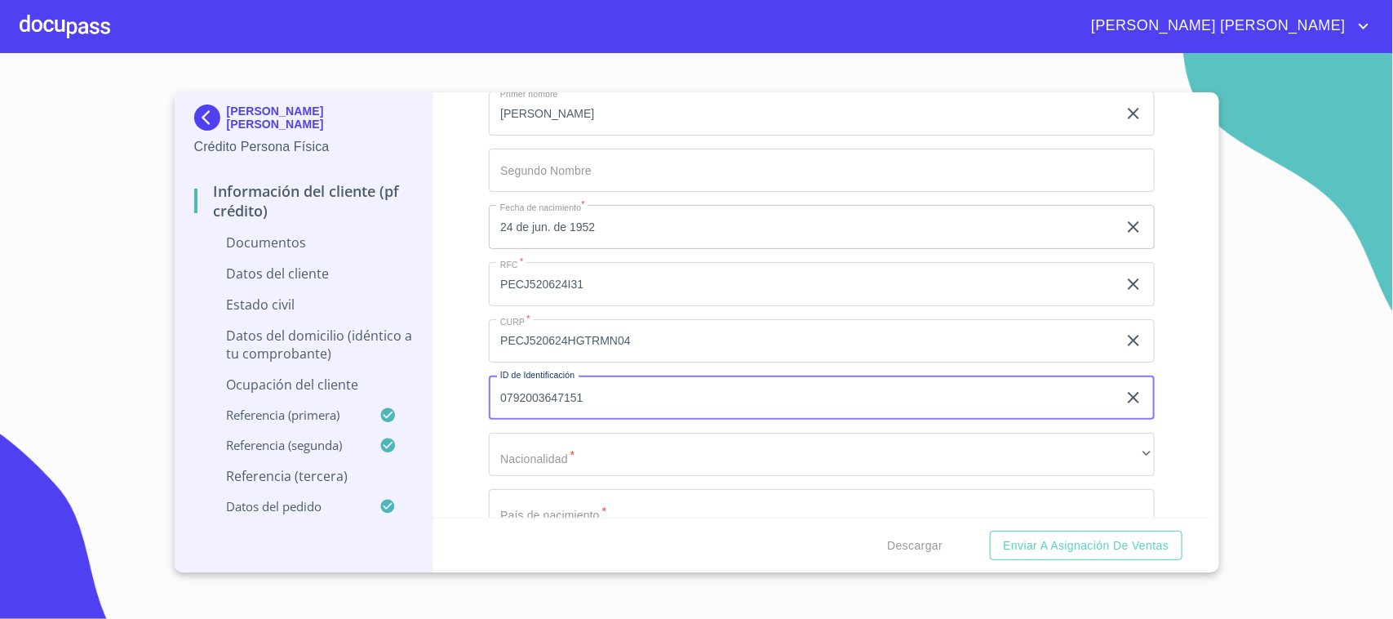
scroll to position [4144, 0]
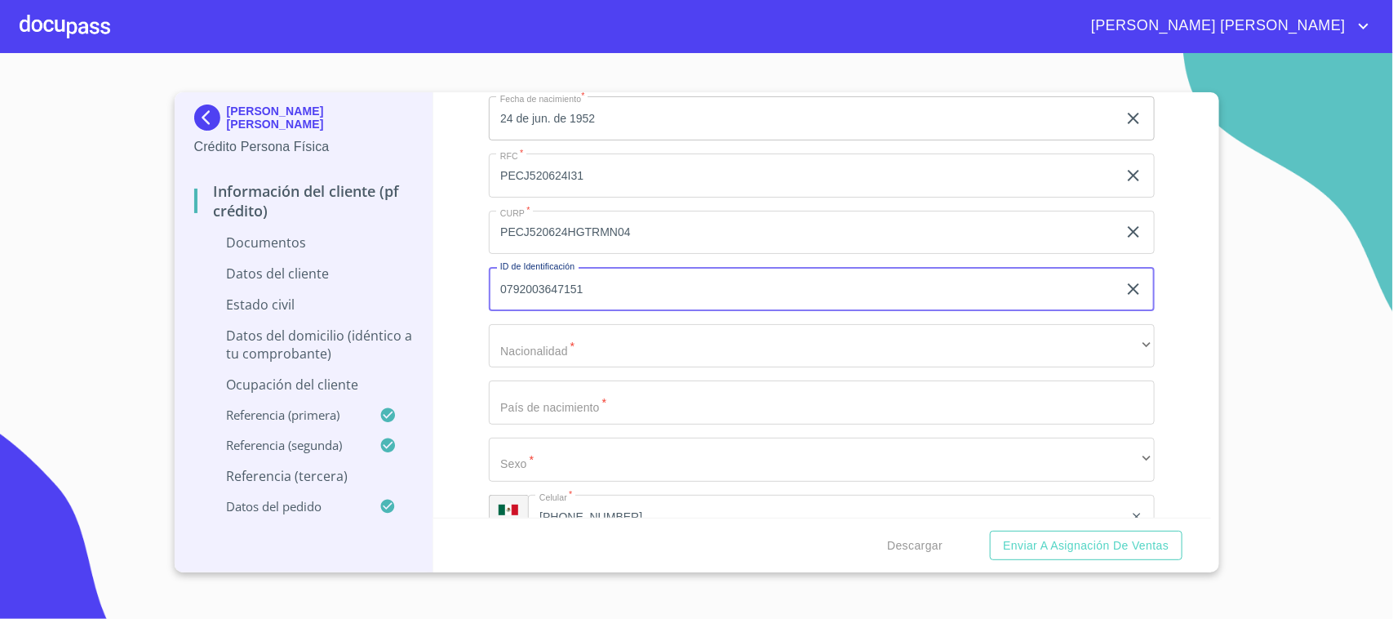
type input "0792003647151"
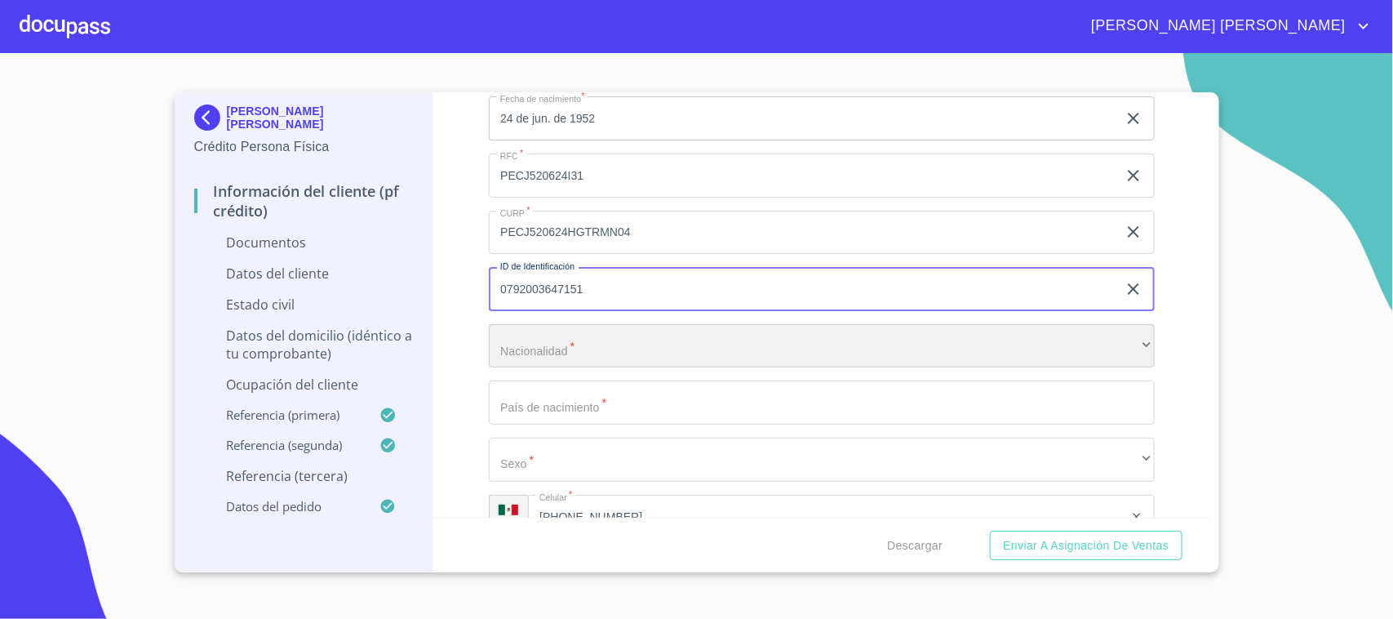
click at [588, 344] on div "​" at bounding box center [822, 346] width 666 height 44
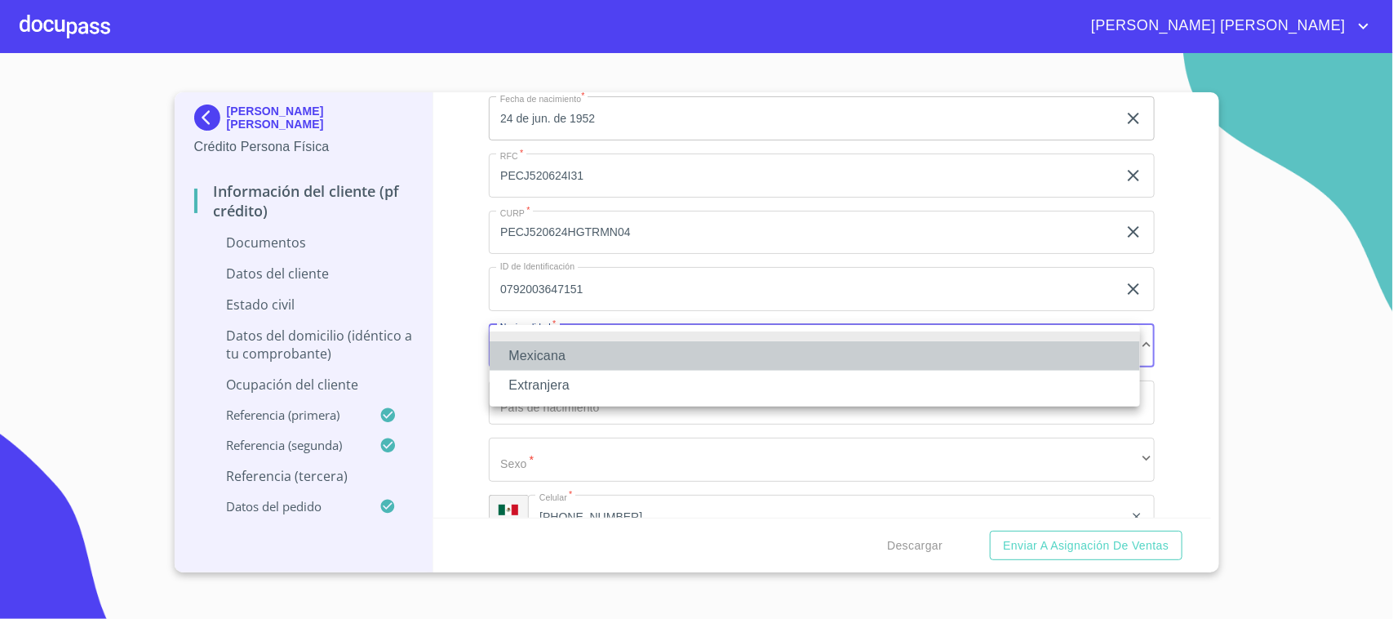
click at [557, 361] on li "Mexicana" at bounding box center [815, 355] width 651 height 29
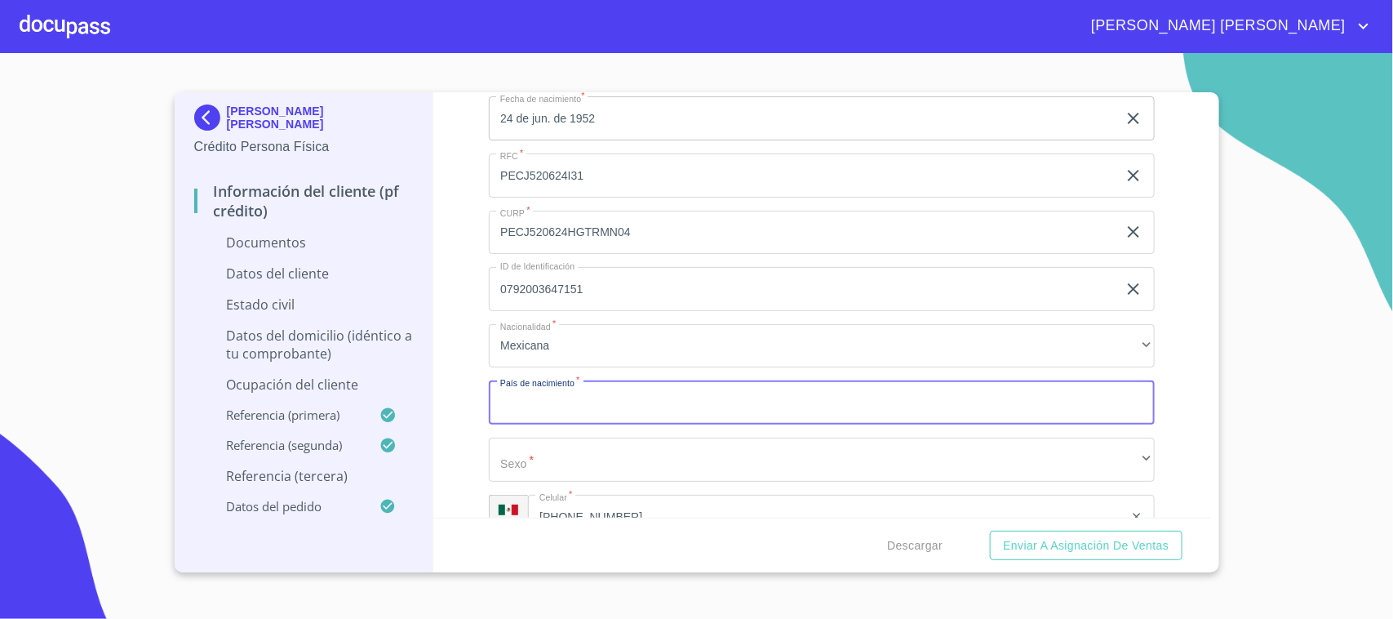
click at [569, 402] on input "Documento de identificación.   *" at bounding box center [822, 402] width 666 height 44
type input "[GEOGRAPHIC_DATA]"
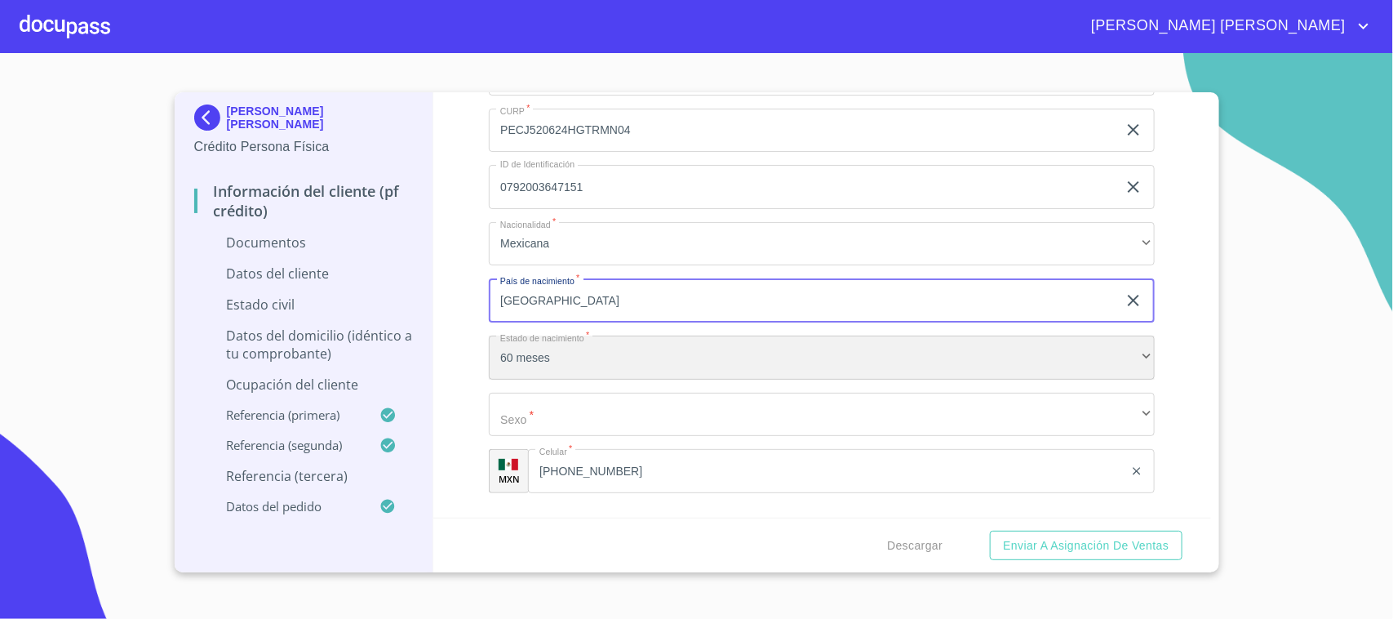
click at [606, 376] on div "60 meses" at bounding box center [822, 358] width 666 height 44
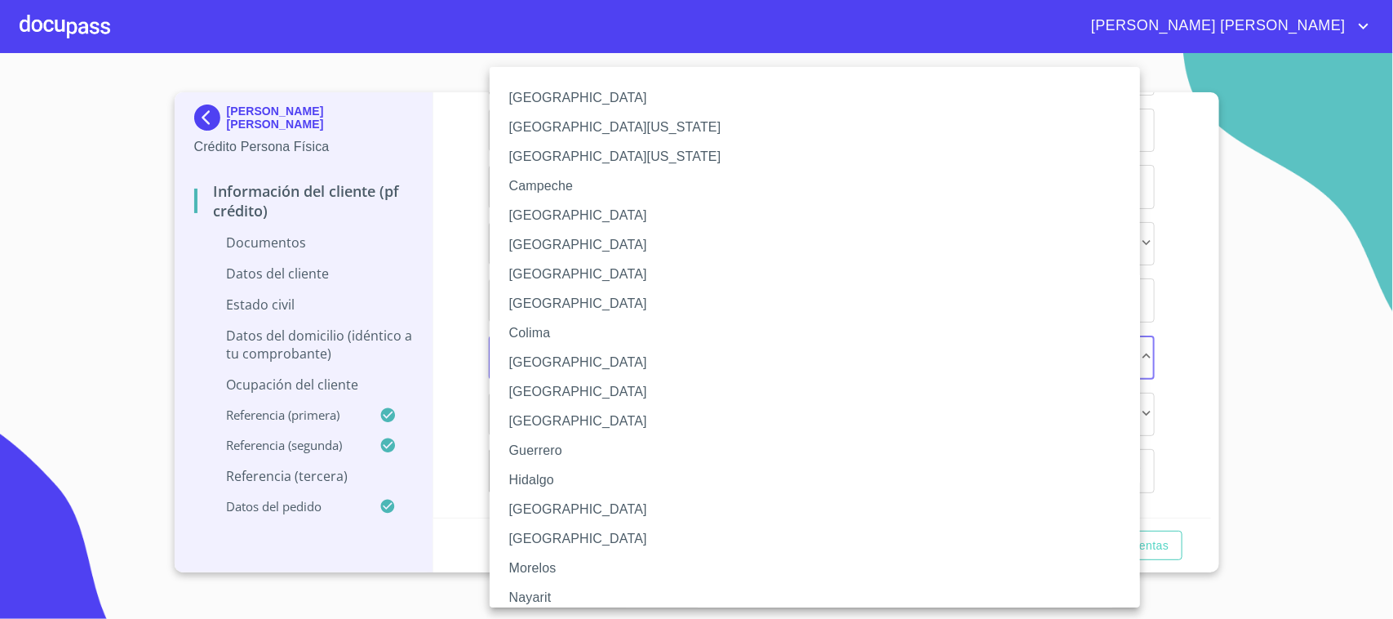
click at [562, 429] on li "[GEOGRAPHIC_DATA]" at bounding box center [823, 421] width 666 height 29
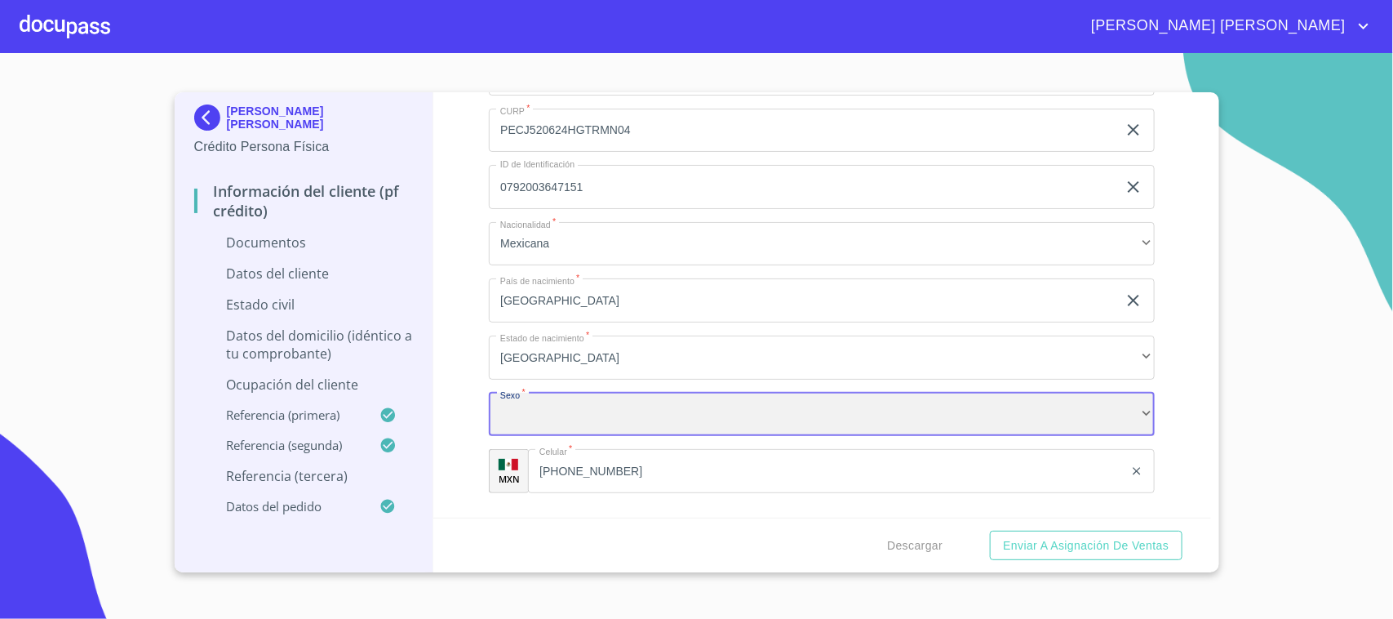
click at [544, 417] on div "​" at bounding box center [822, 415] width 666 height 44
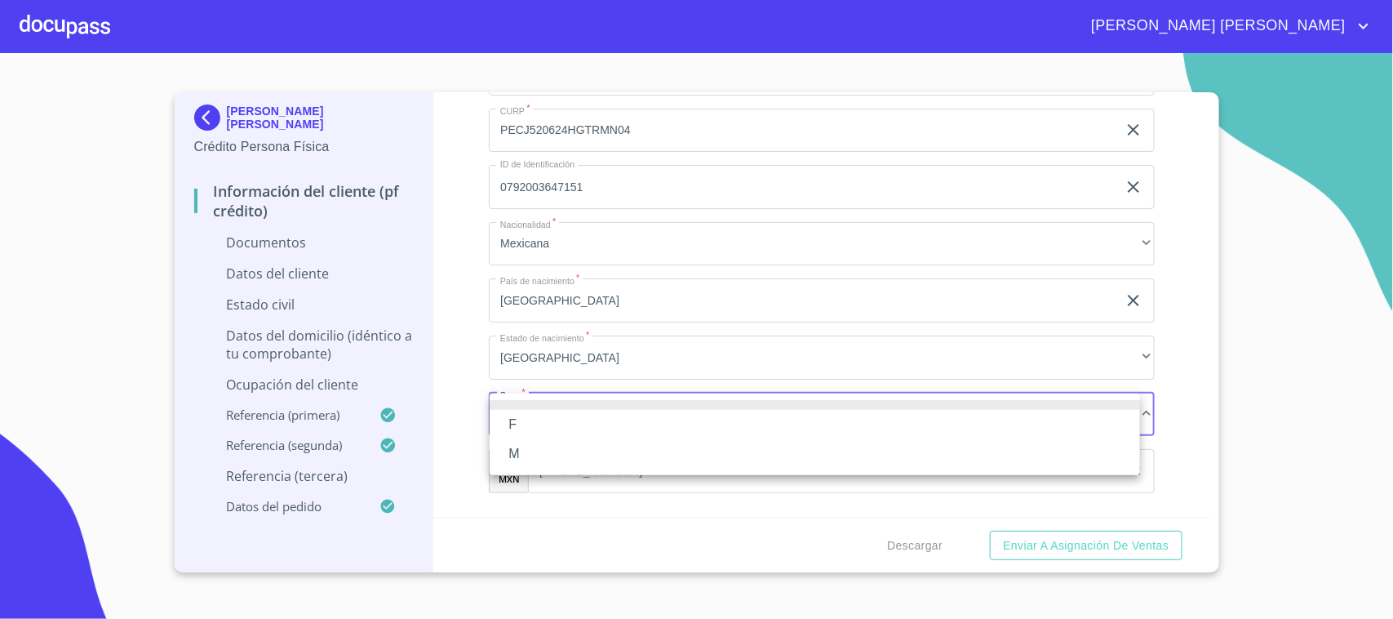
click at [545, 451] on li "M" at bounding box center [815, 453] width 651 height 29
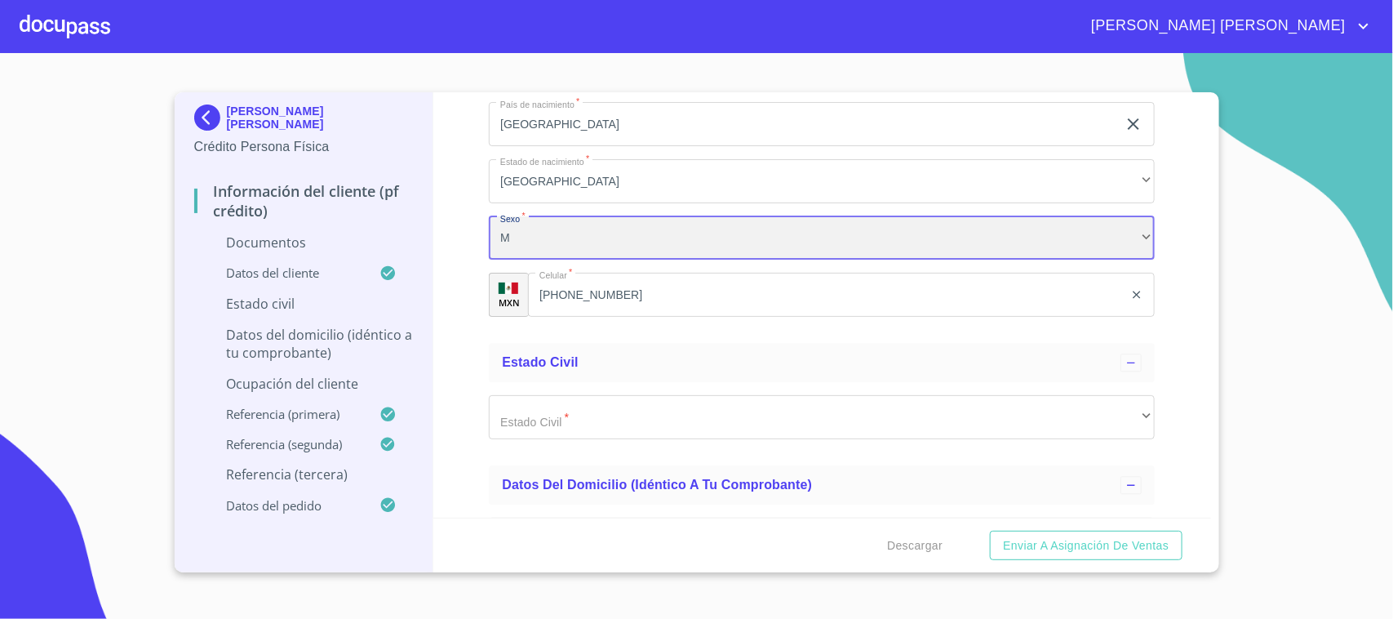
scroll to position [4450, 0]
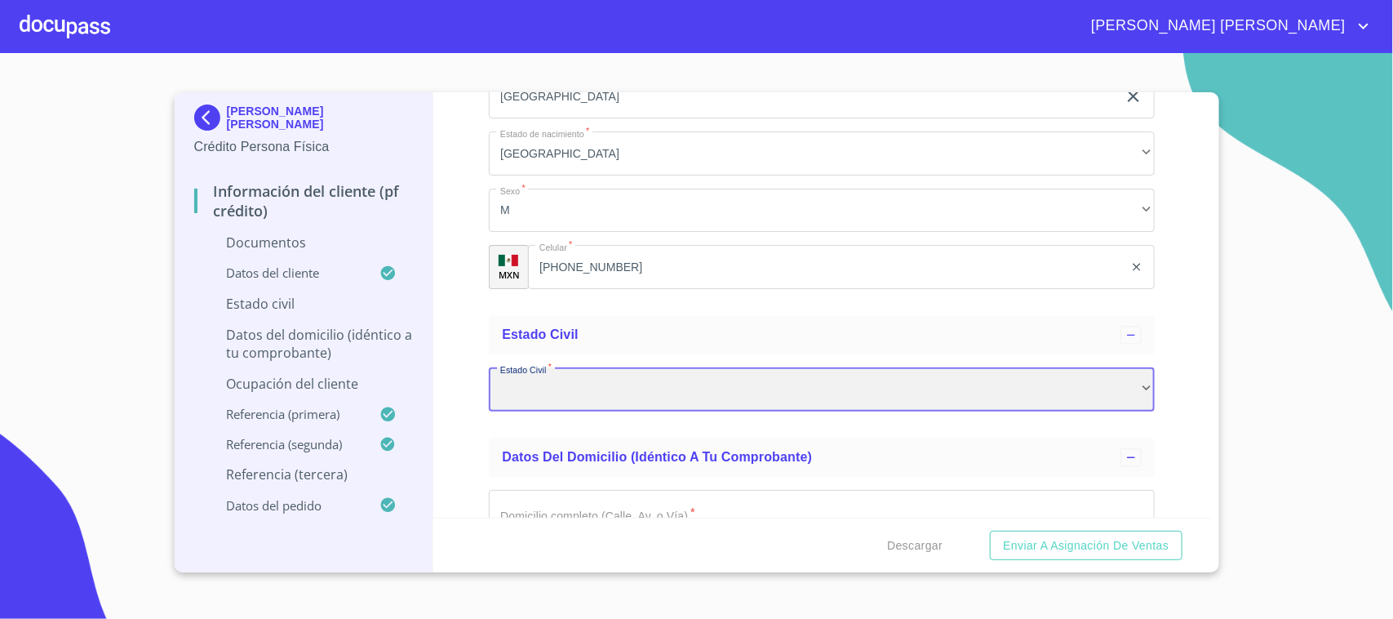
click at [578, 397] on div "​" at bounding box center [822, 389] width 666 height 44
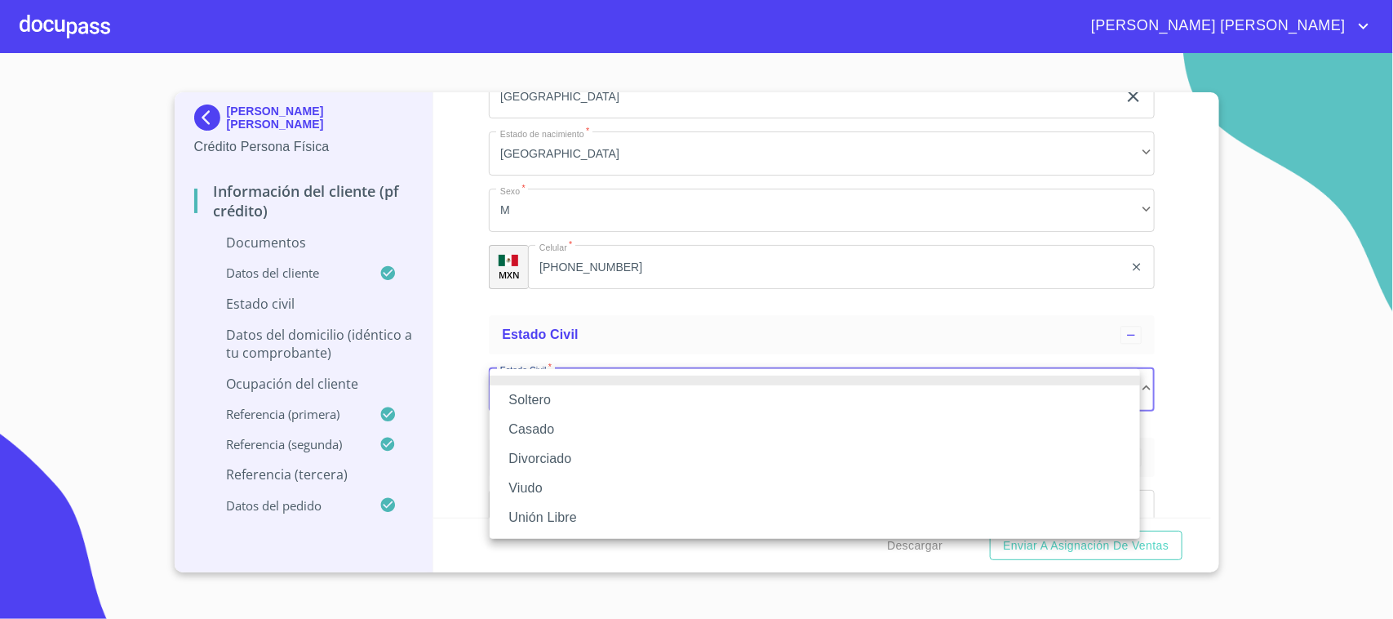
click at [553, 402] on li "Soltero" at bounding box center [815, 399] width 651 height 29
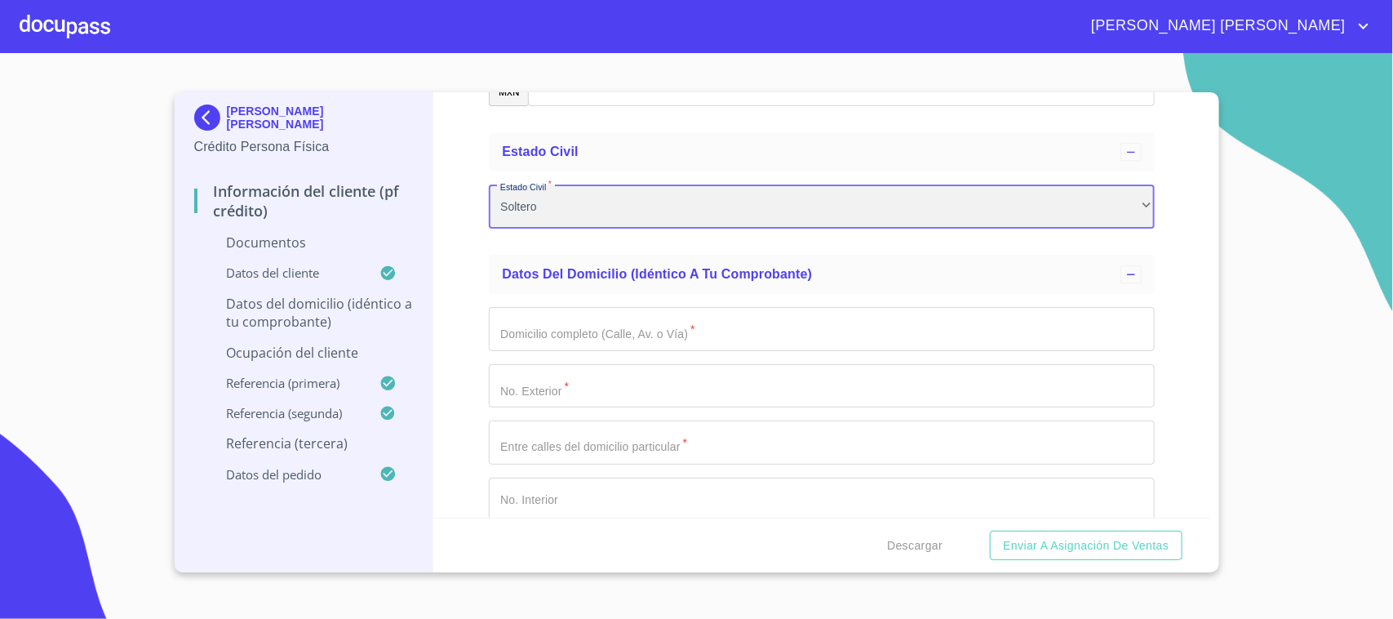
scroll to position [4654, 0]
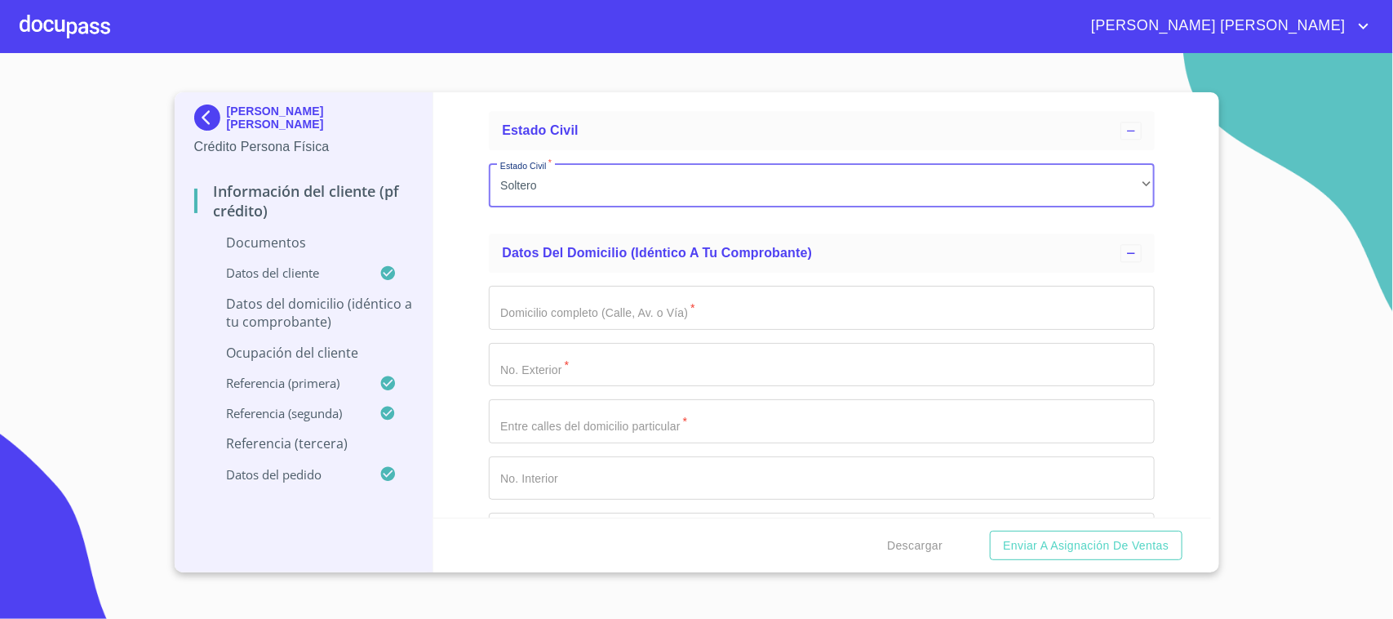
click at [565, 319] on input "Documento de identificación.   *" at bounding box center [822, 308] width 666 height 44
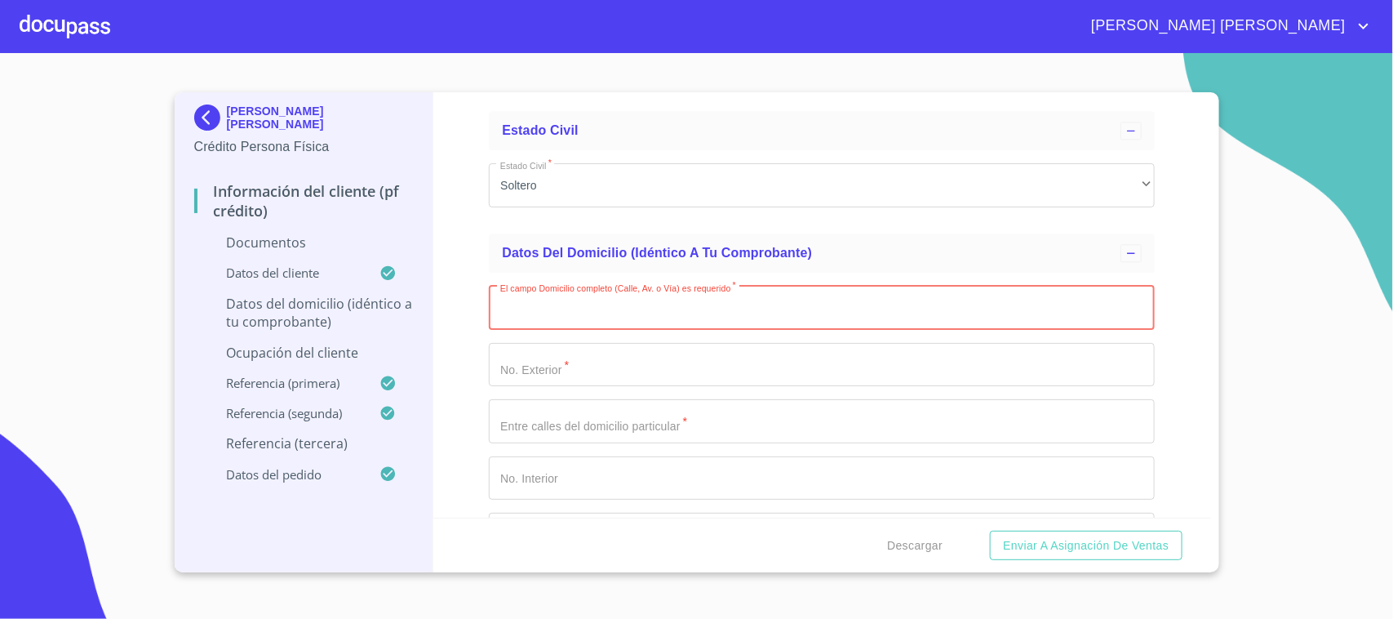
paste input "C [PERSON_NAME]"
type input "C [PERSON_NAME]"
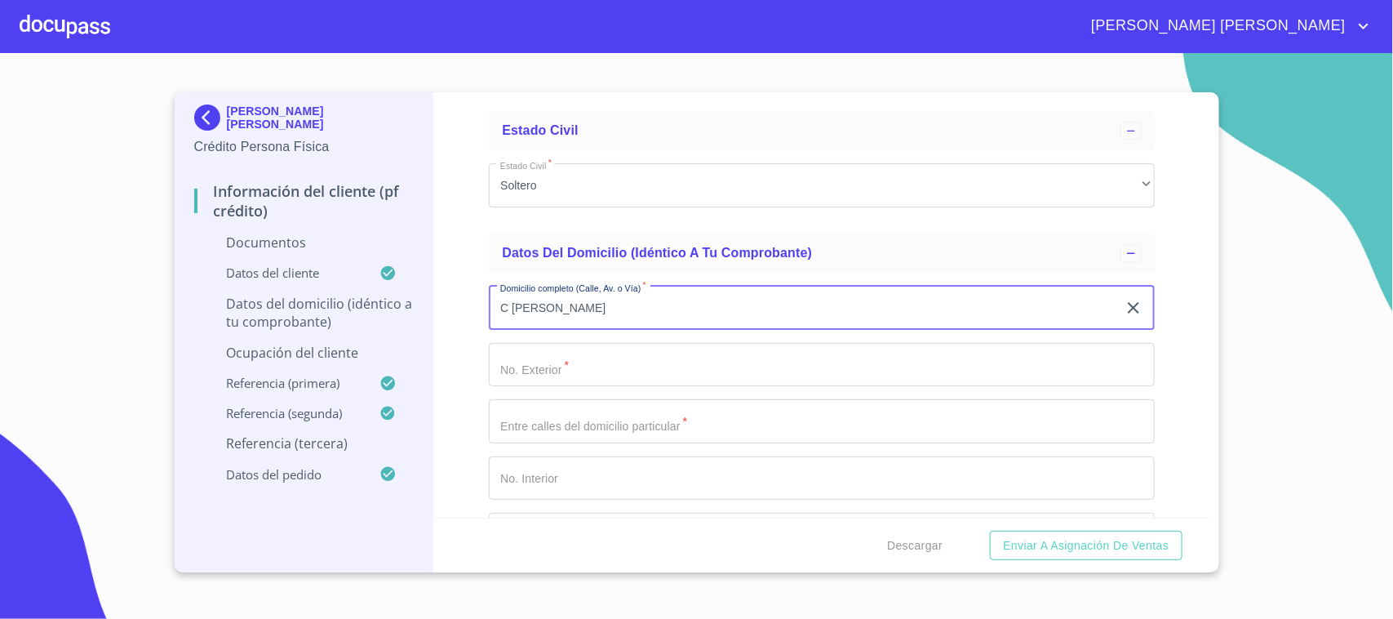
click at [540, 358] on input "Documento de identificación.   *" at bounding box center [822, 365] width 666 height 44
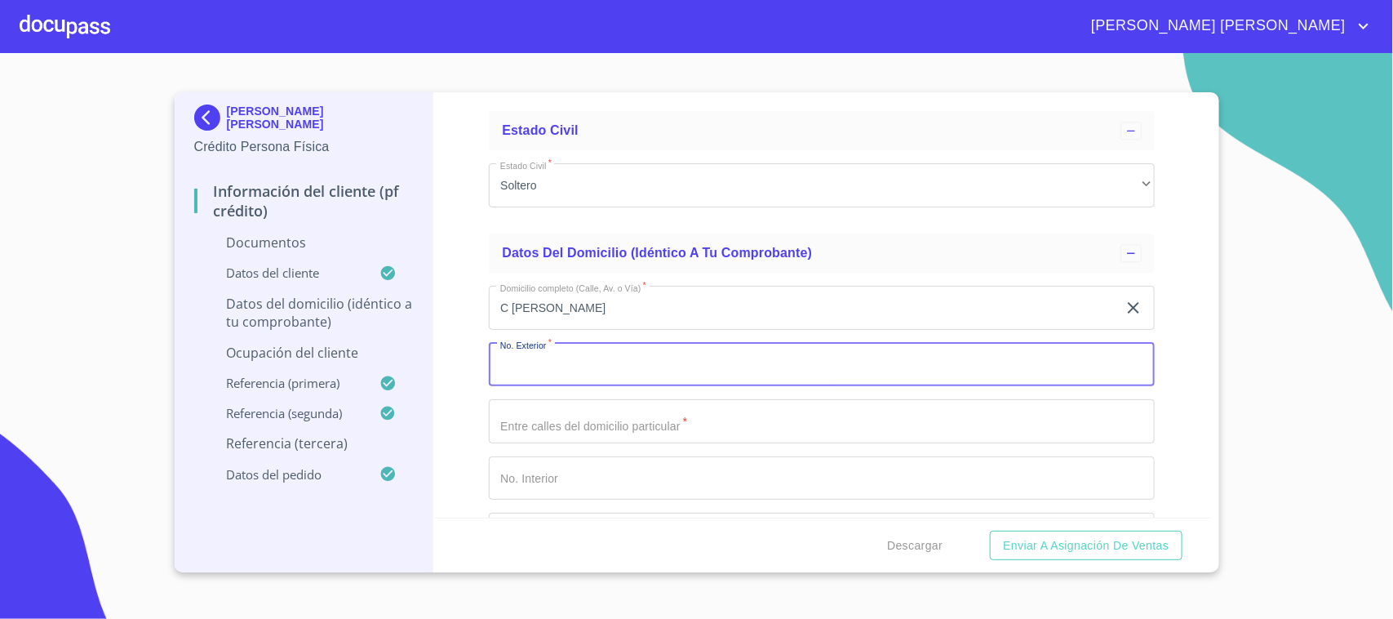
paste input "1424"
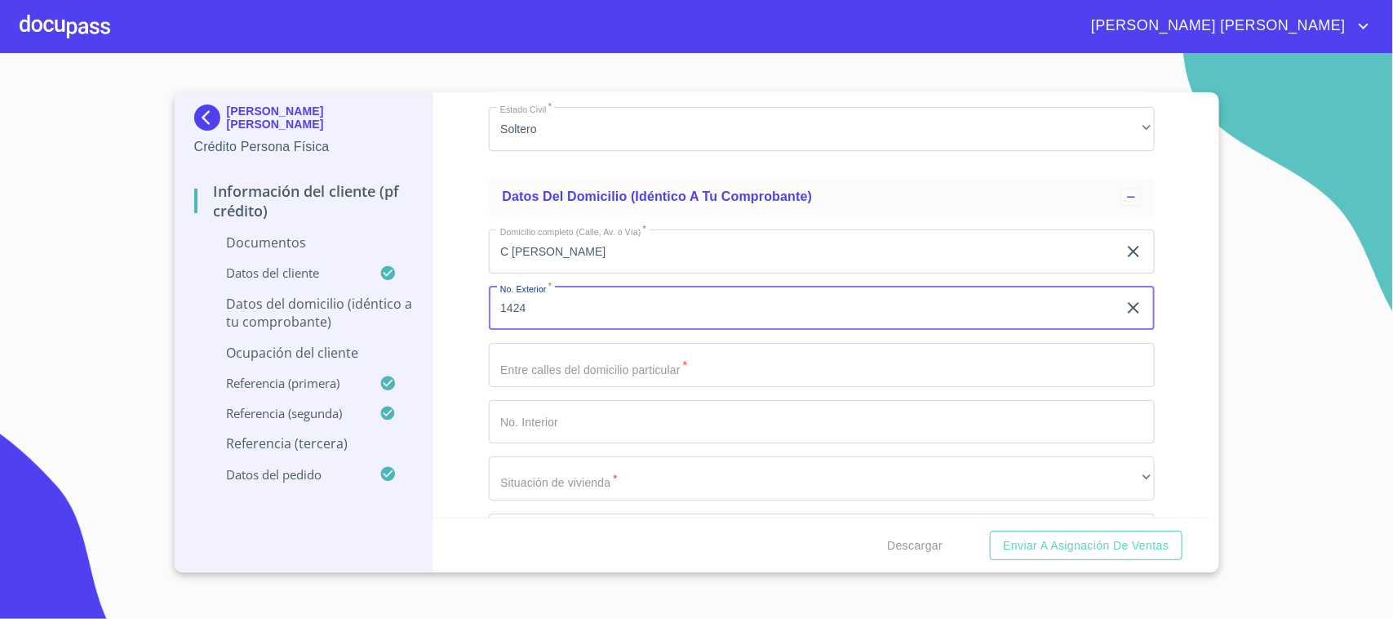
scroll to position [4756, 0]
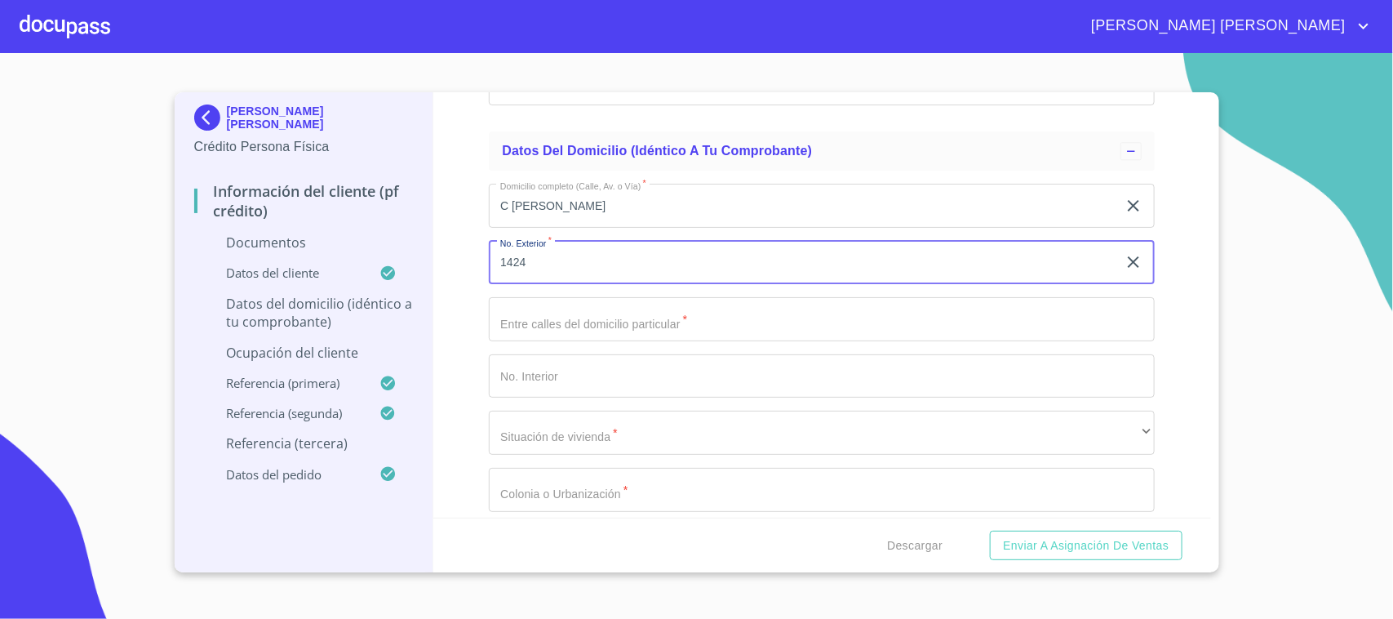
type input "1424"
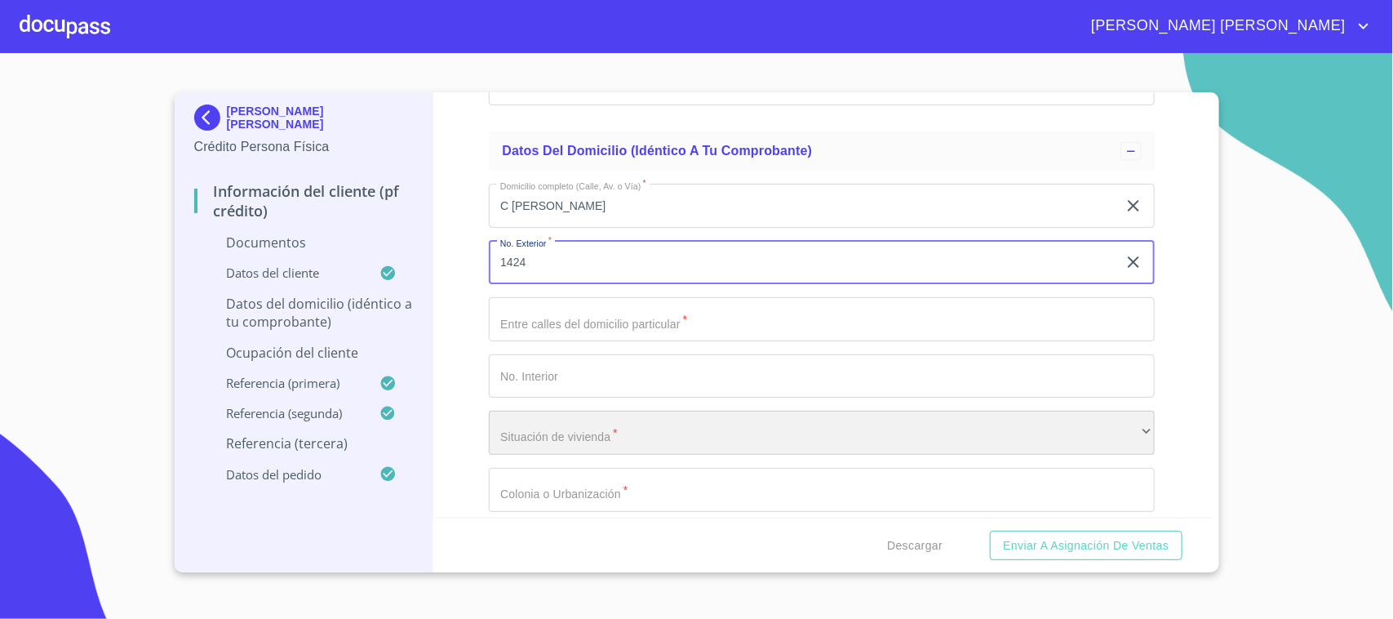
click at [560, 427] on div "​" at bounding box center [822, 433] width 666 height 44
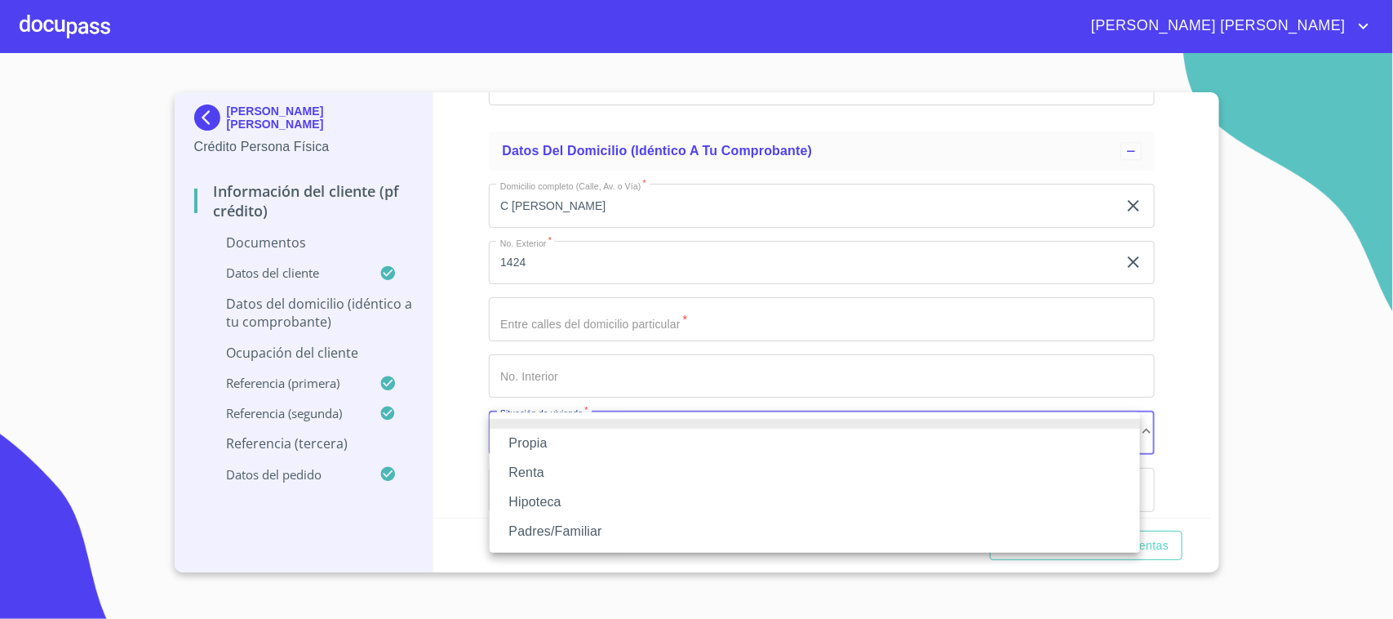
click at [560, 438] on li "Propia" at bounding box center [815, 443] width 651 height 29
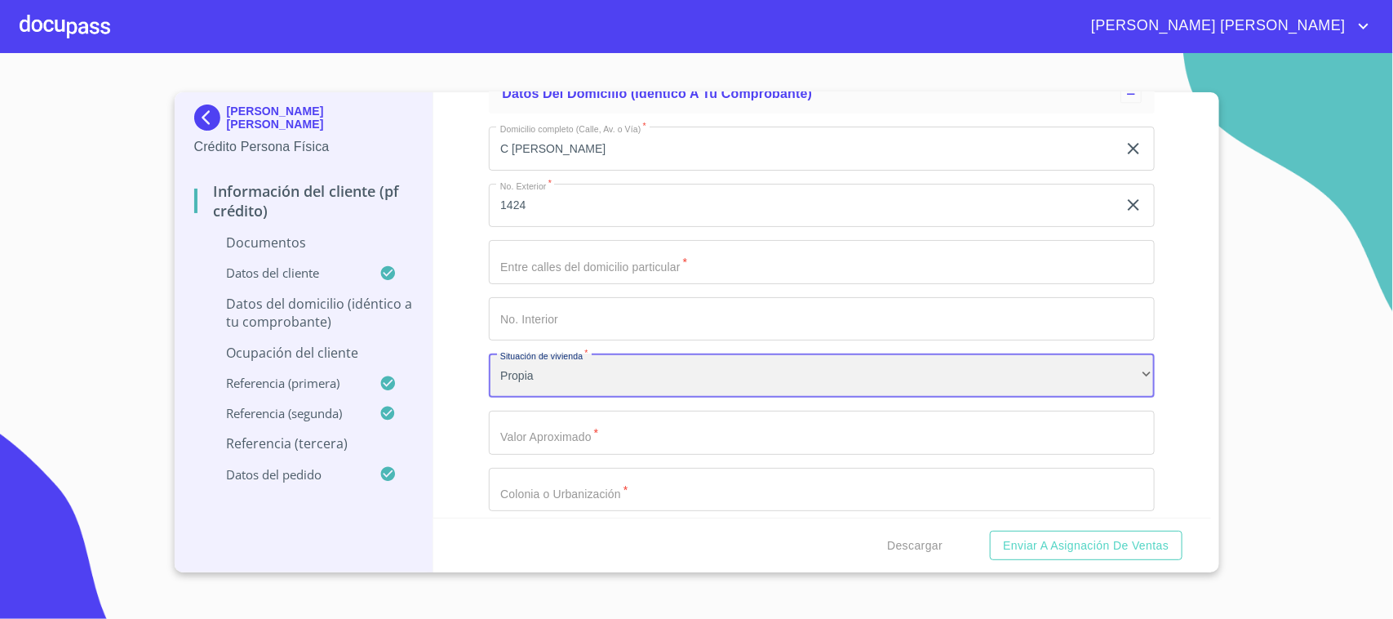
scroll to position [4858, 0]
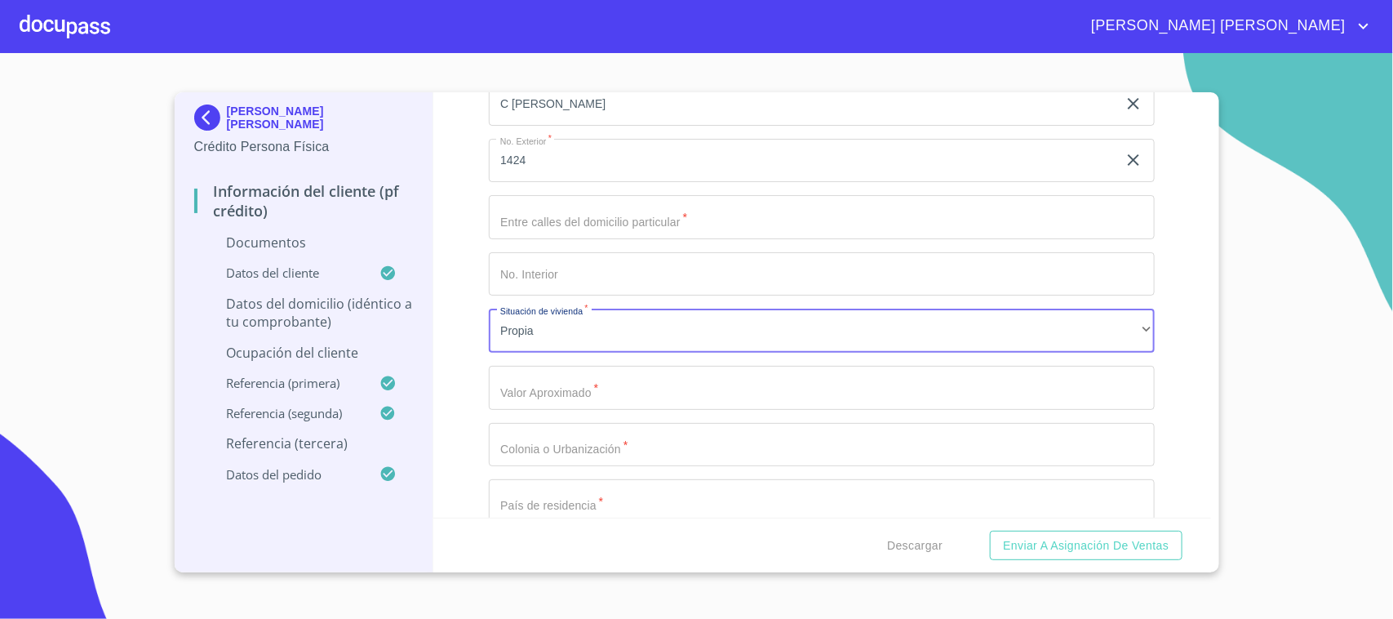
click at [552, 392] on input "Documento de identificación.   *" at bounding box center [822, 388] width 666 height 44
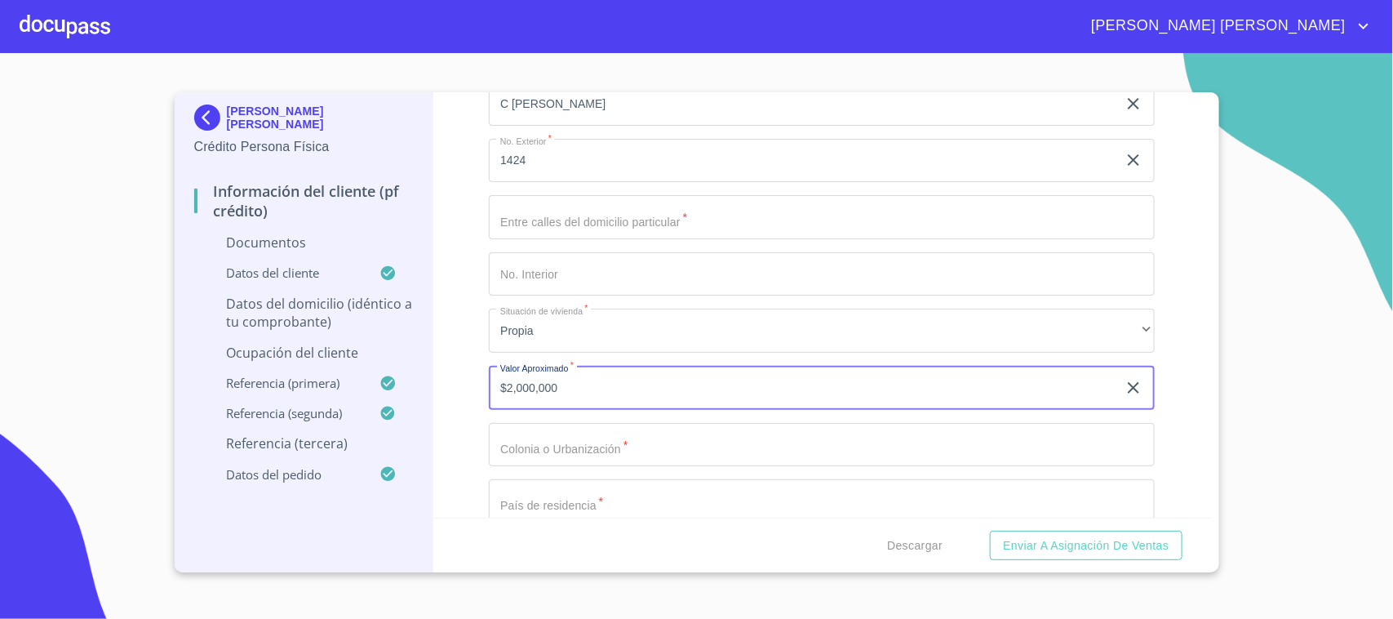
type input "$2,000,000"
click at [557, 429] on input "Documento de identificación.   *" at bounding box center [822, 445] width 666 height 44
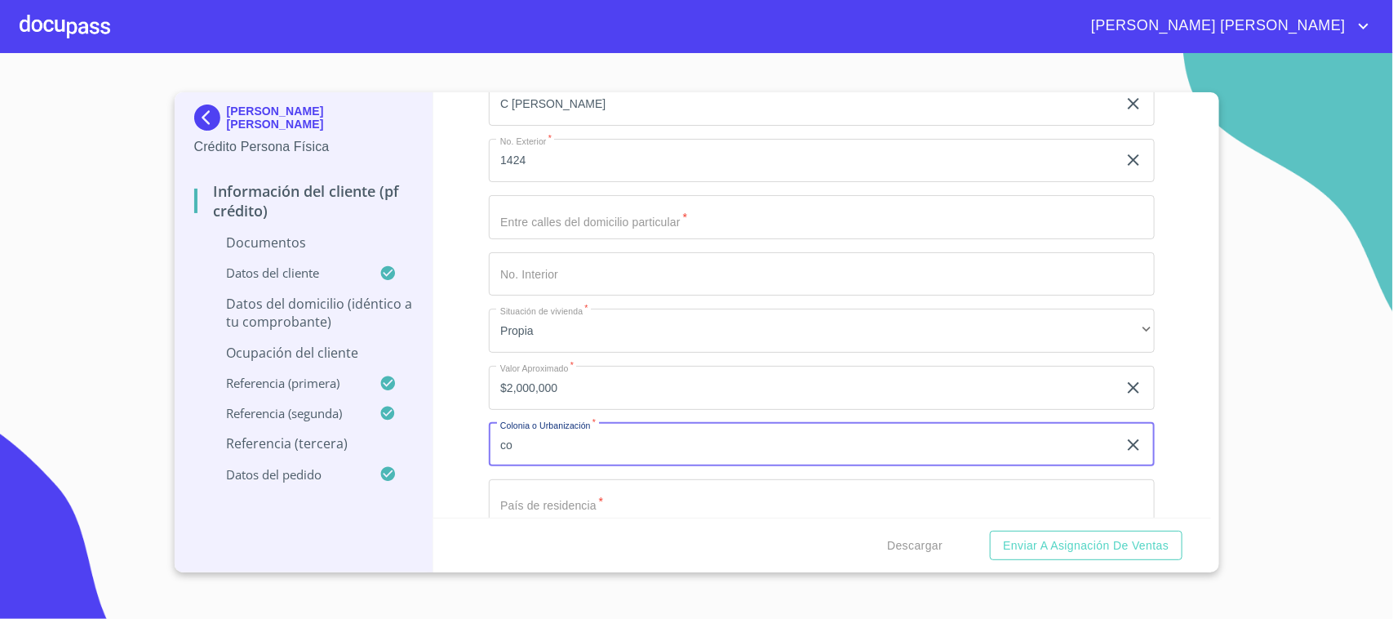
type input "c"
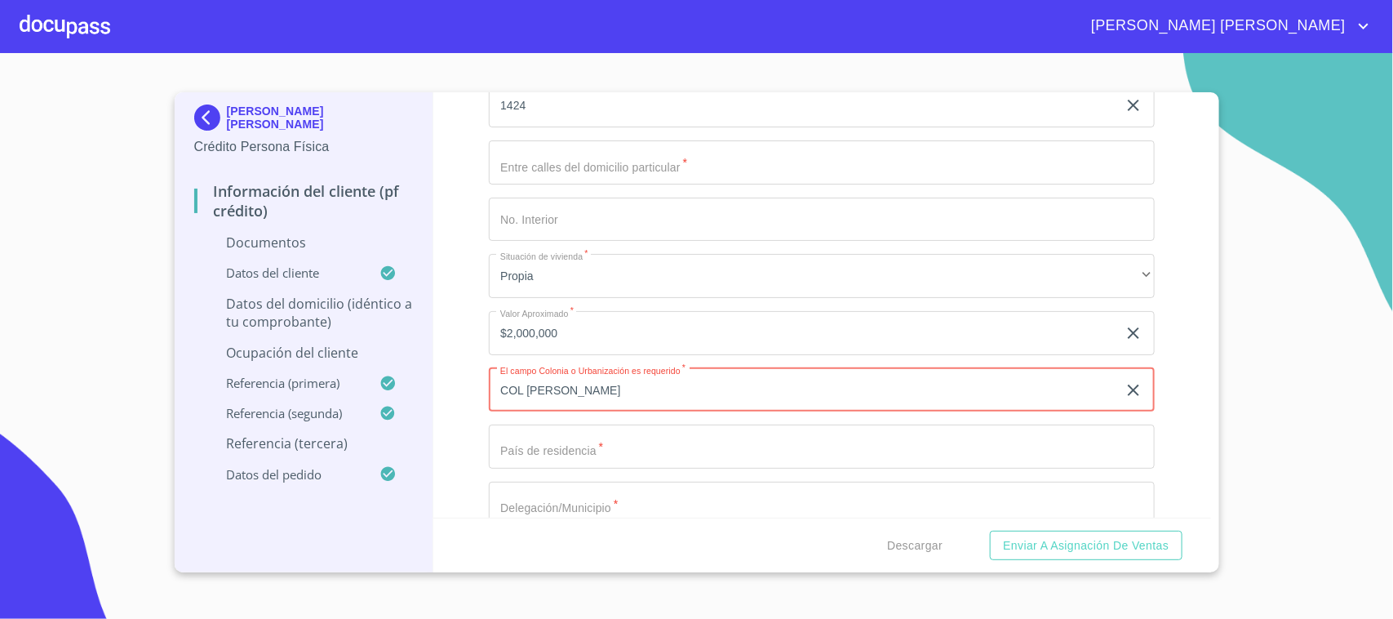
scroll to position [4960, 0]
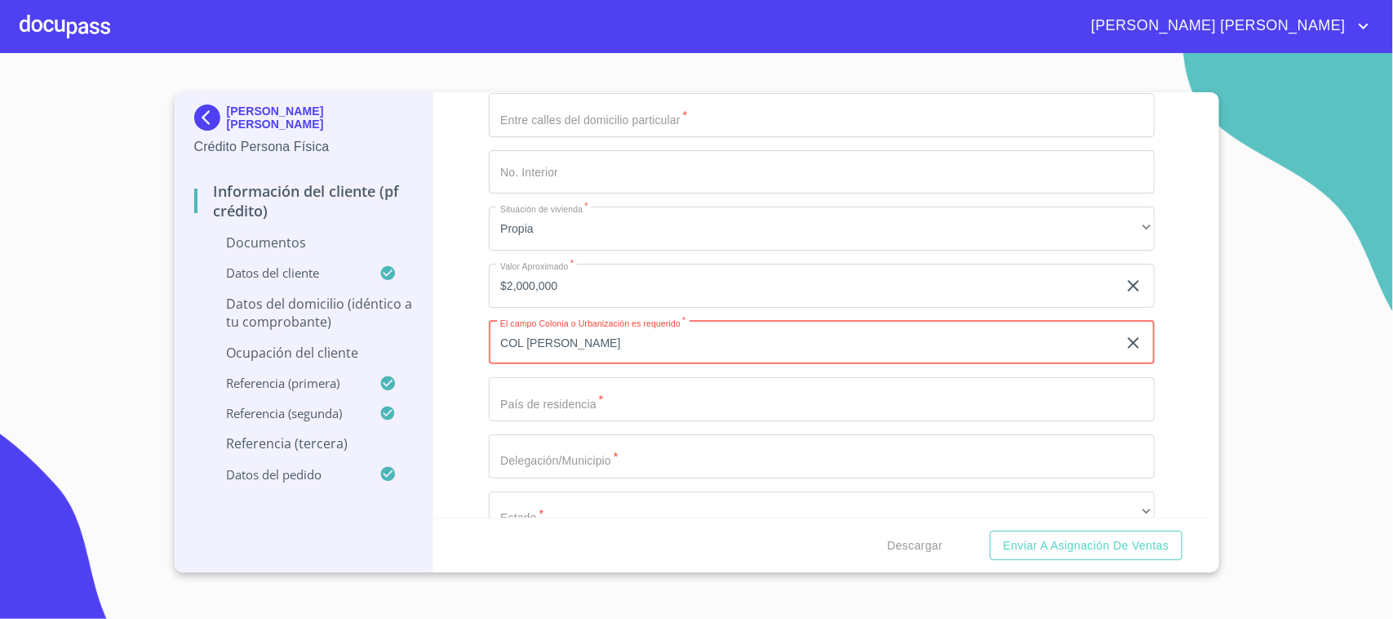
type input "COL [PERSON_NAME]"
click at [569, 390] on input "Documento de identificación.   *" at bounding box center [822, 399] width 666 height 44
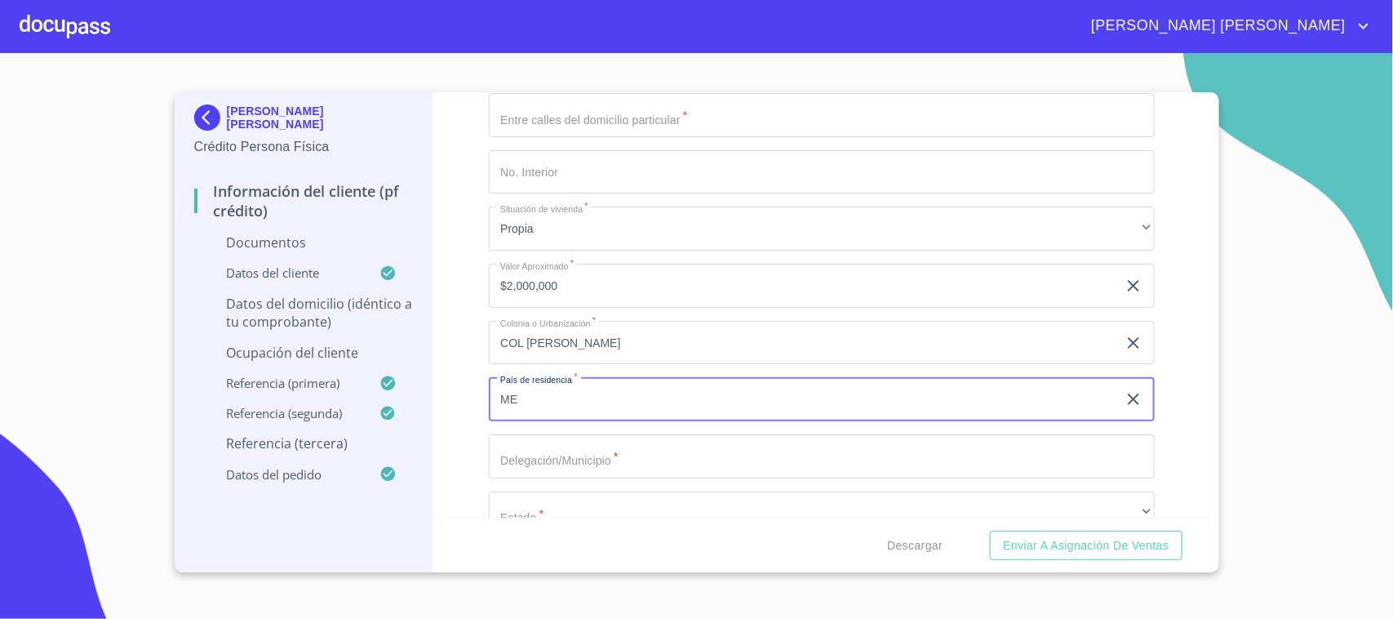
type input "[GEOGRAPHIC_DATA]"
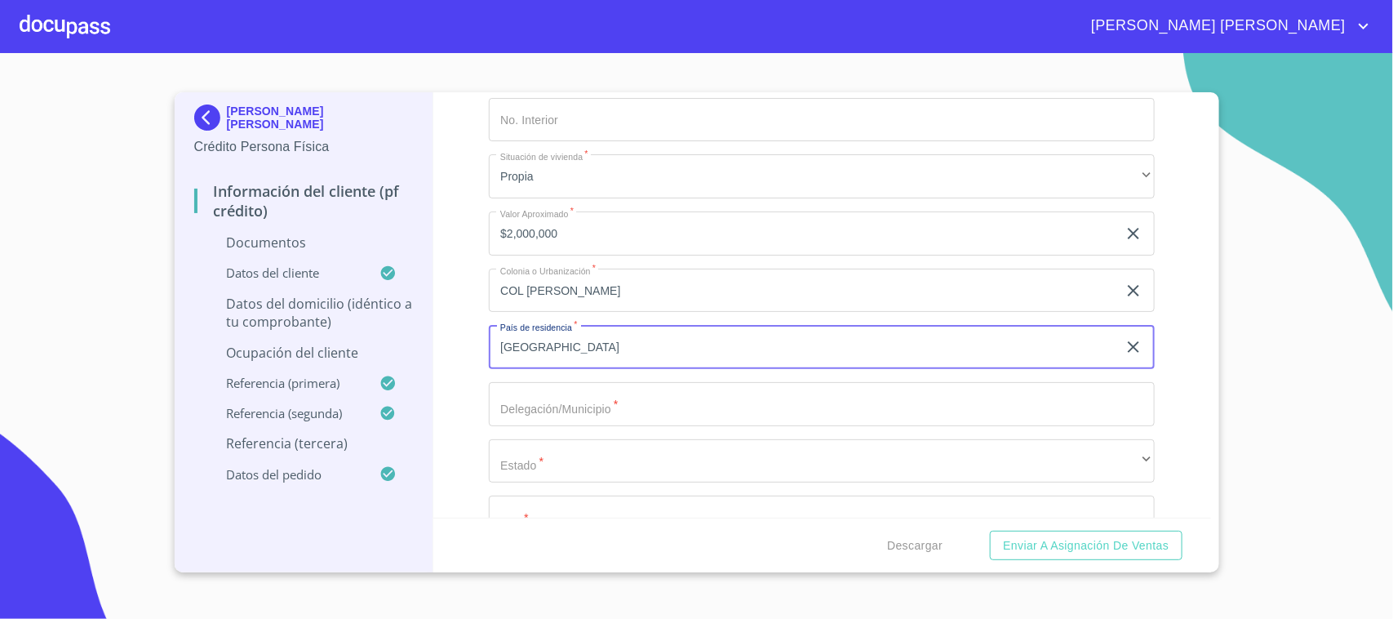
scroll to position [5062, 0]
click at [543, 357] on input "Documento de identificación.   *" at bounding box center [822, 354] width 666 height 44
type input "[GEOGRAPHIC_DATA]"
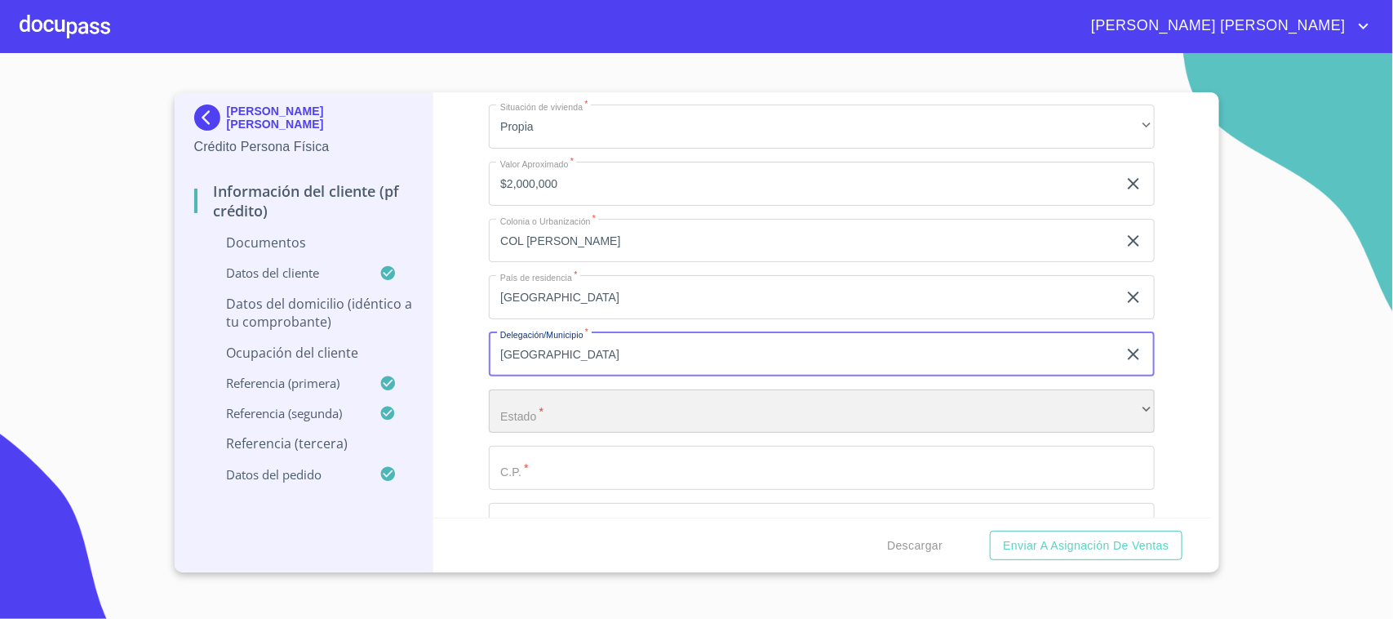
click at [566, 407] on div "​" at bounding box center [822, 411] width 666 height 44
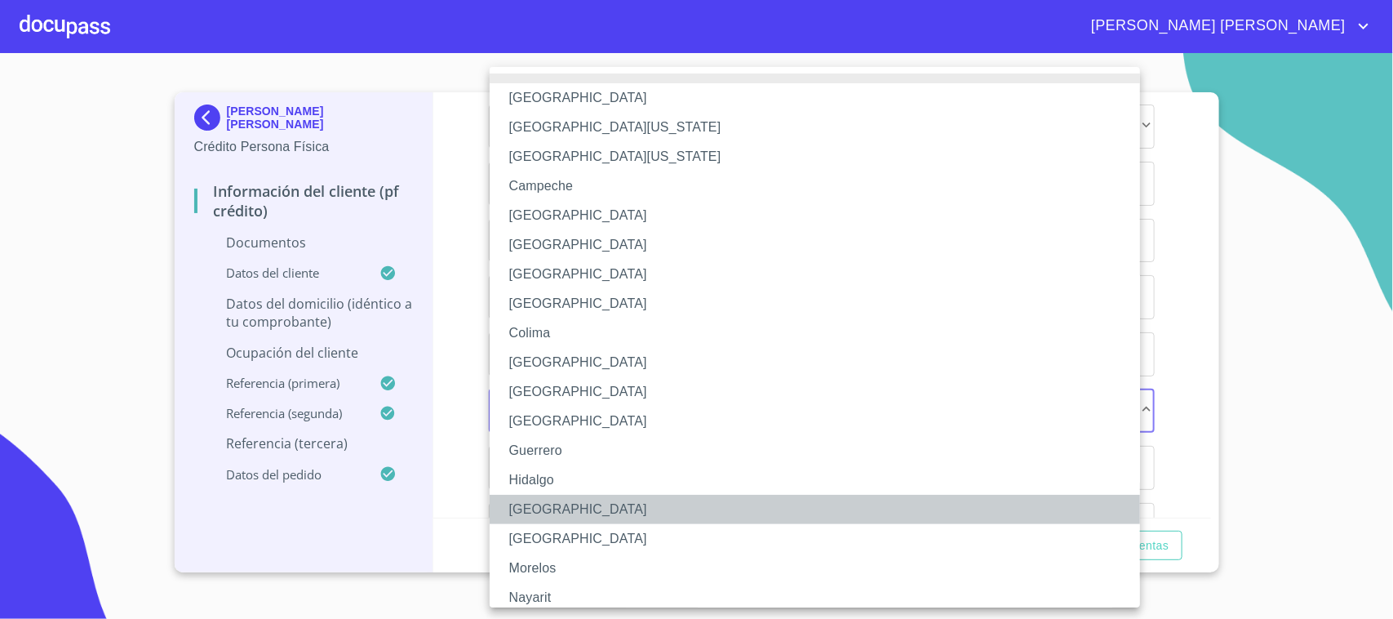
click at [544, 504] on li "[GEOGRAPHIC_DATA]" at bounding box center [823, 509] width 666 height 29
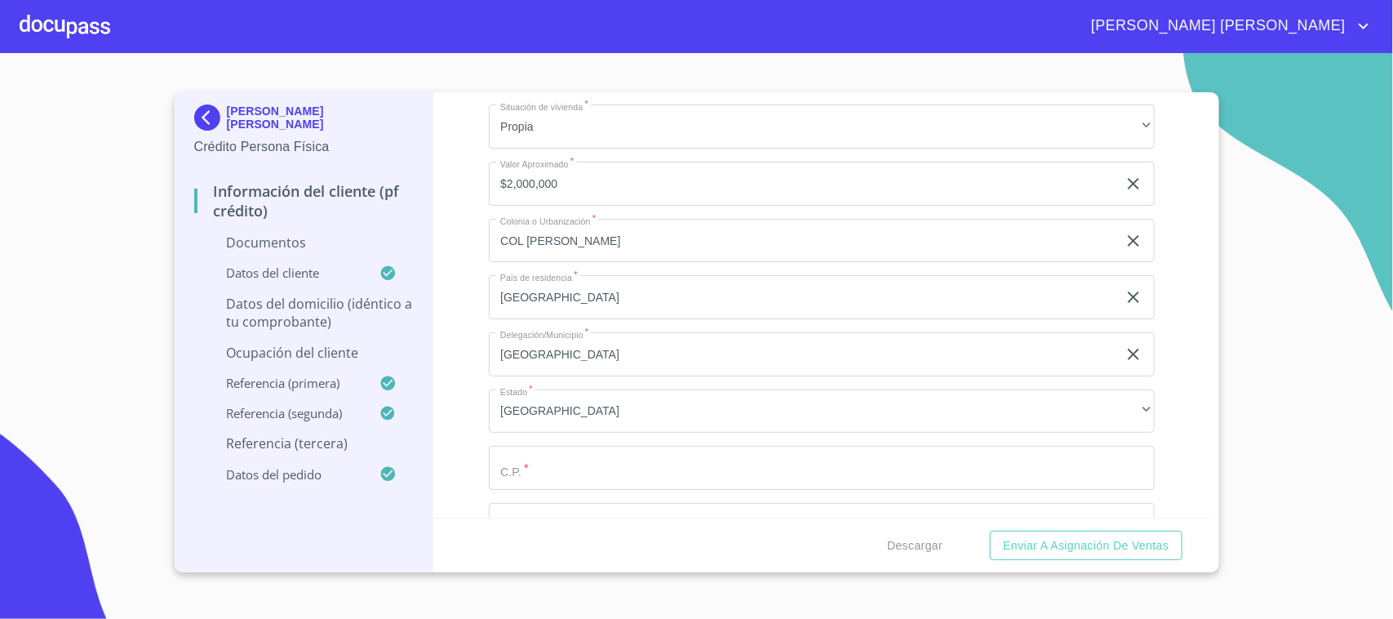
click at [472, 374] on div "Información del cliente (PF crédito) Documentos Documento de identificación.   …" at bounding box center [822, 304] width 778 height 425
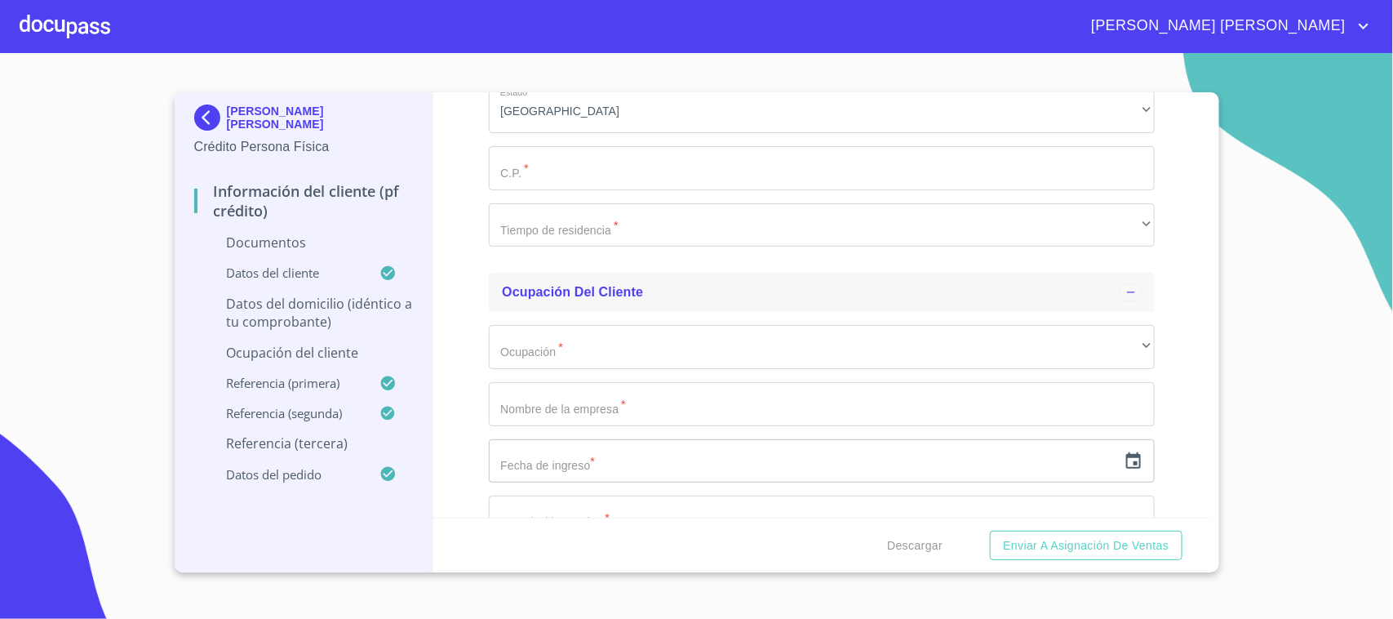
scroll to position [5368, 0]
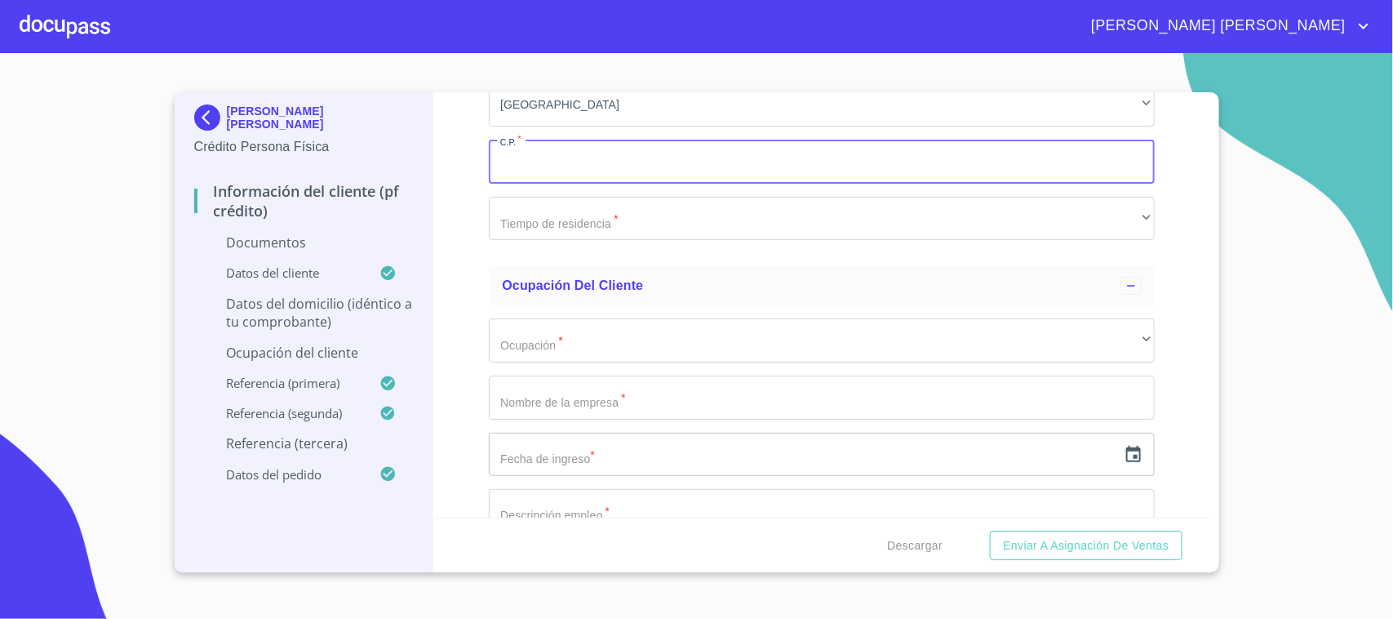
click at [540, 173] on input "Documento de identificación.   *" at bounding box center [822, 162] width 666 height 44
type input "44970"
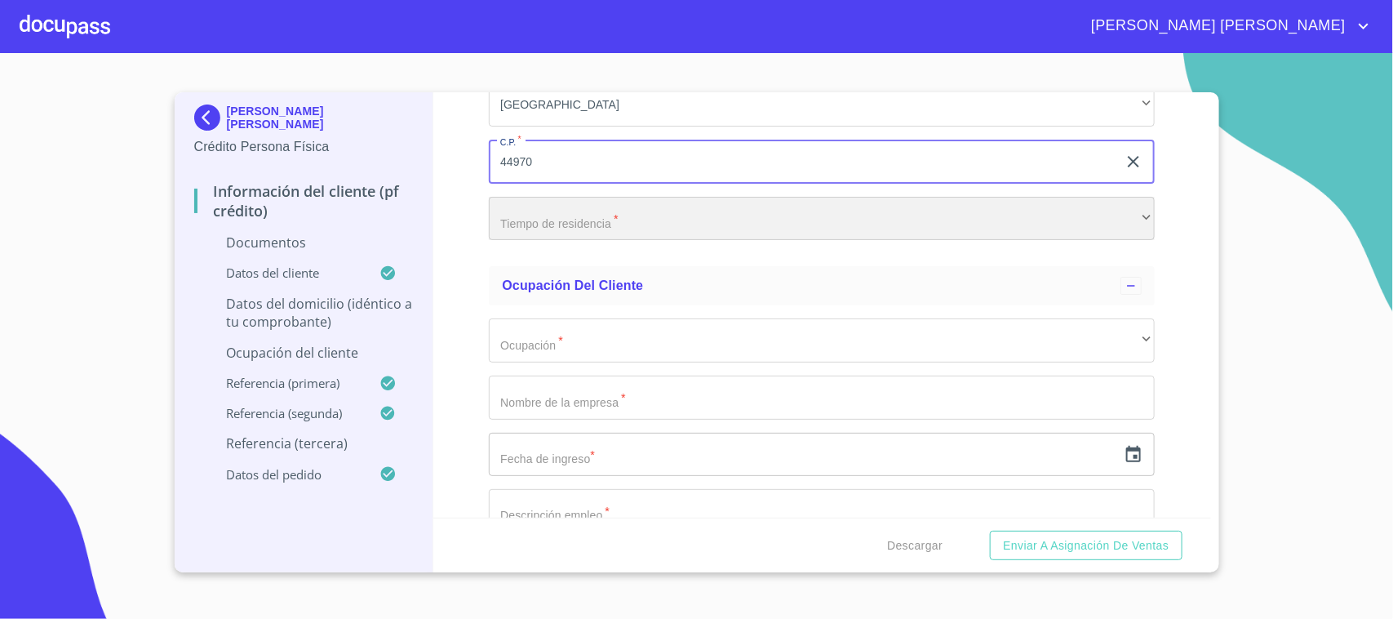
click at [537, 212] on div "​" at bounding box center [822, 219] width 666 height 44
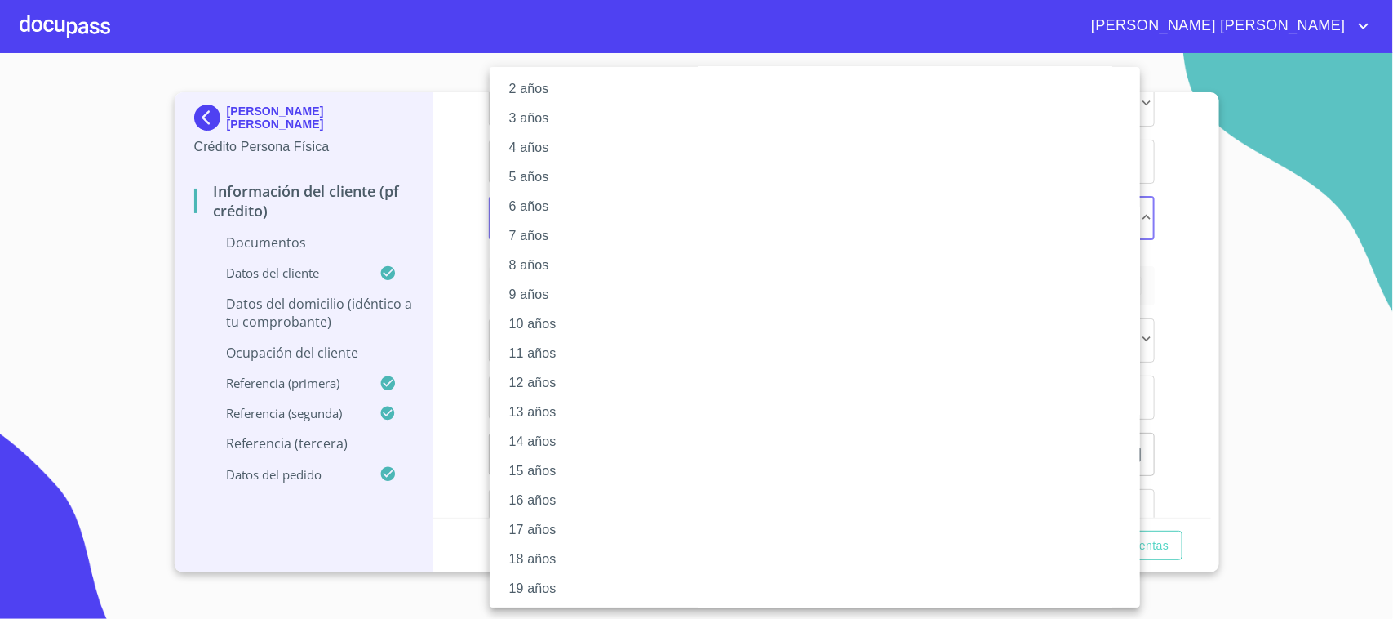
scroll to position [98, 0]
click at [581, 582] on li "20 años" at bounding box center [823, 587] width 666 height 29
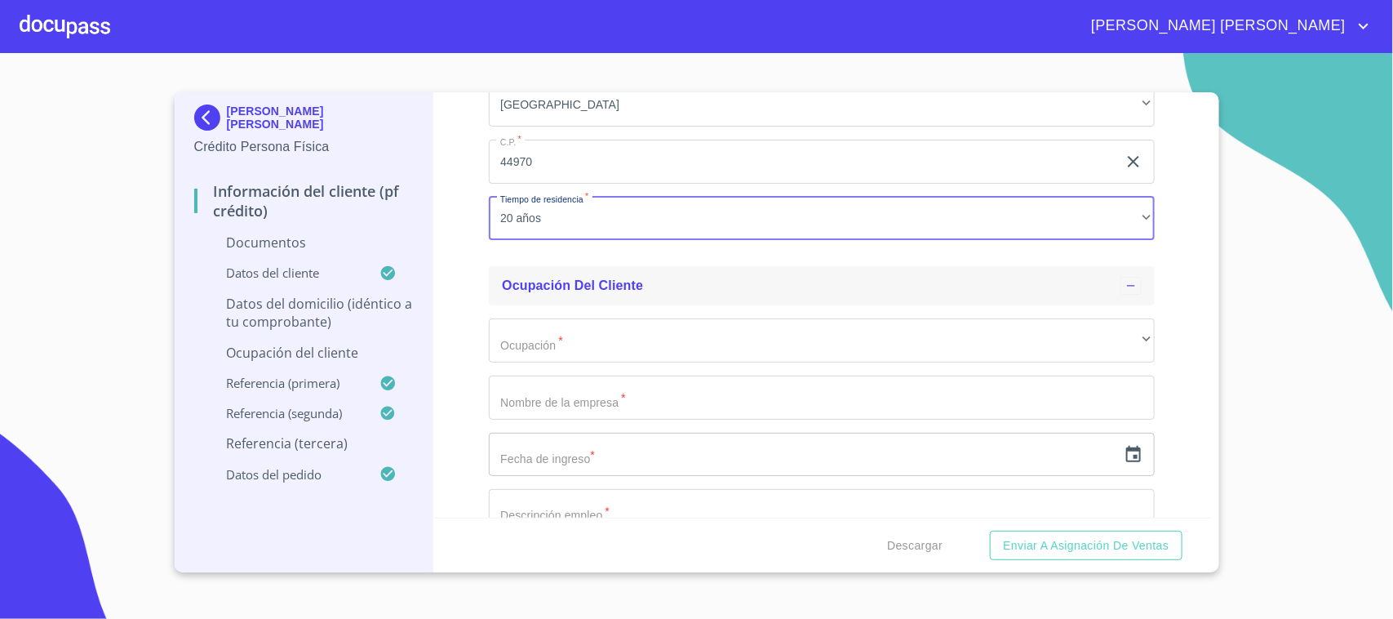
click at [529, 266] on div "Ocupación del Cliente" at bounding box center [822, 285] width 666 height 39
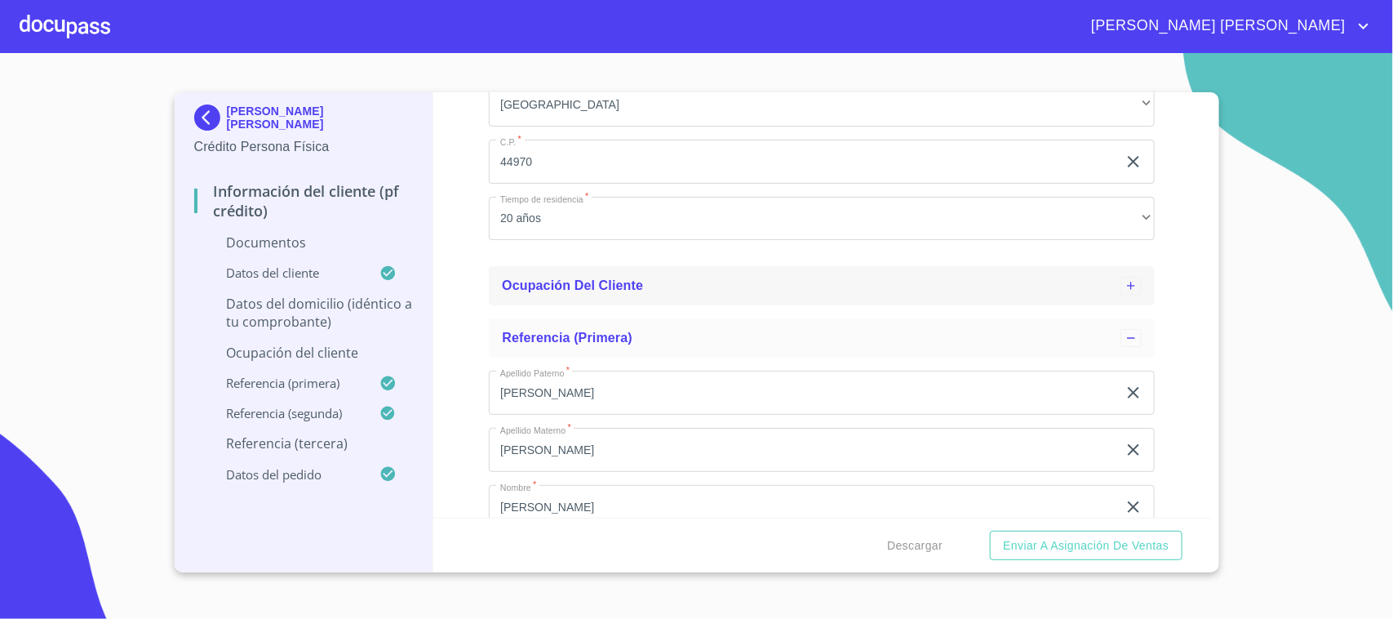
click at [541, 278] on span "Ocupación del Cliente" at bounding box center [572, 285] width 141 height 14
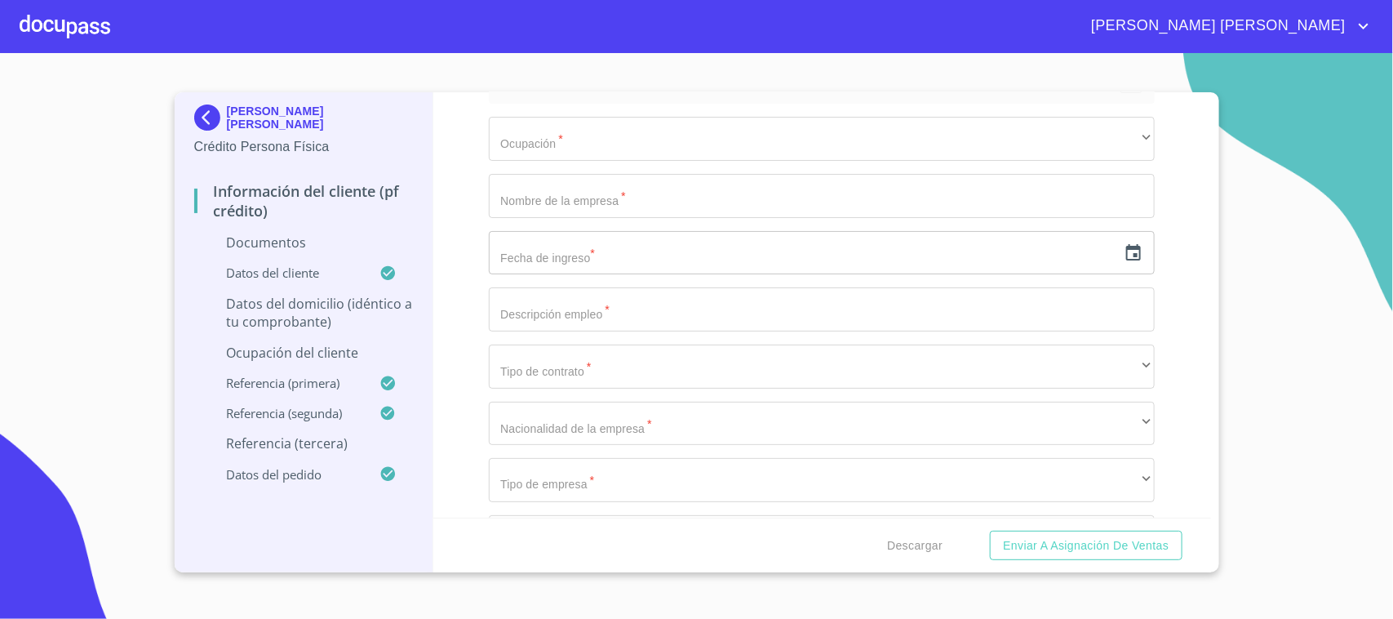
scroll to position [5572, 0]
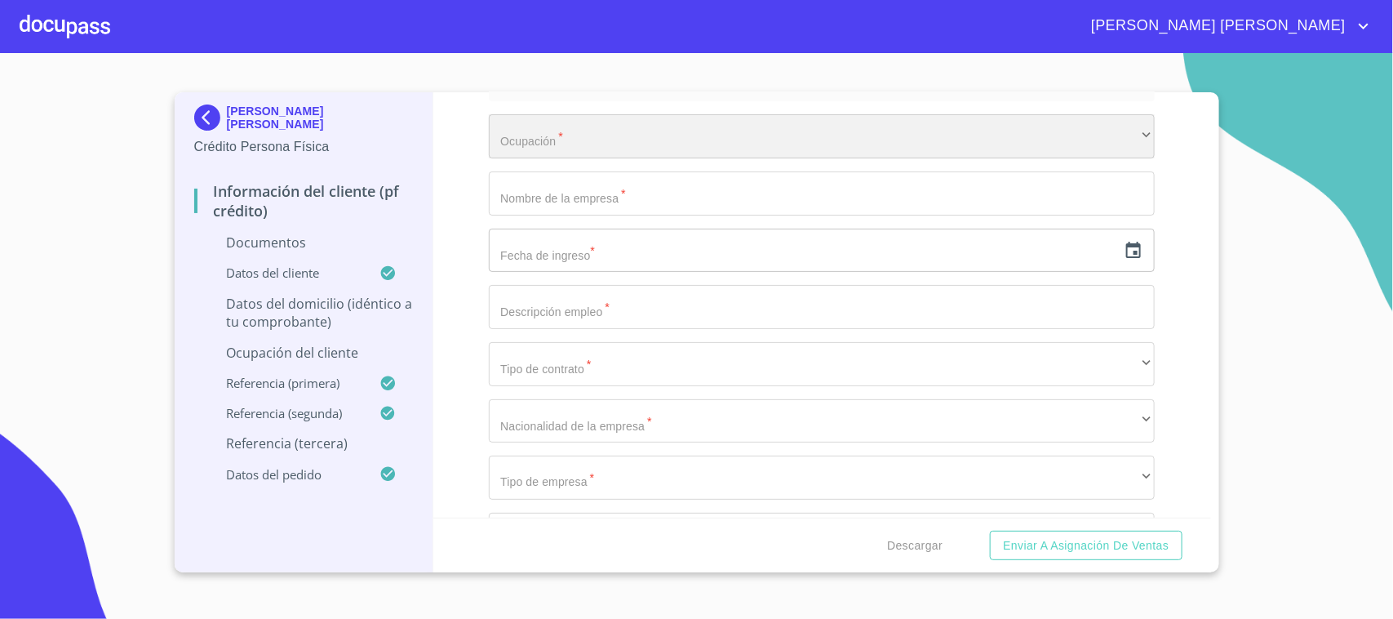
click at [567, 137] on div "​" at bounding box center [822, 136] width 666 height 44
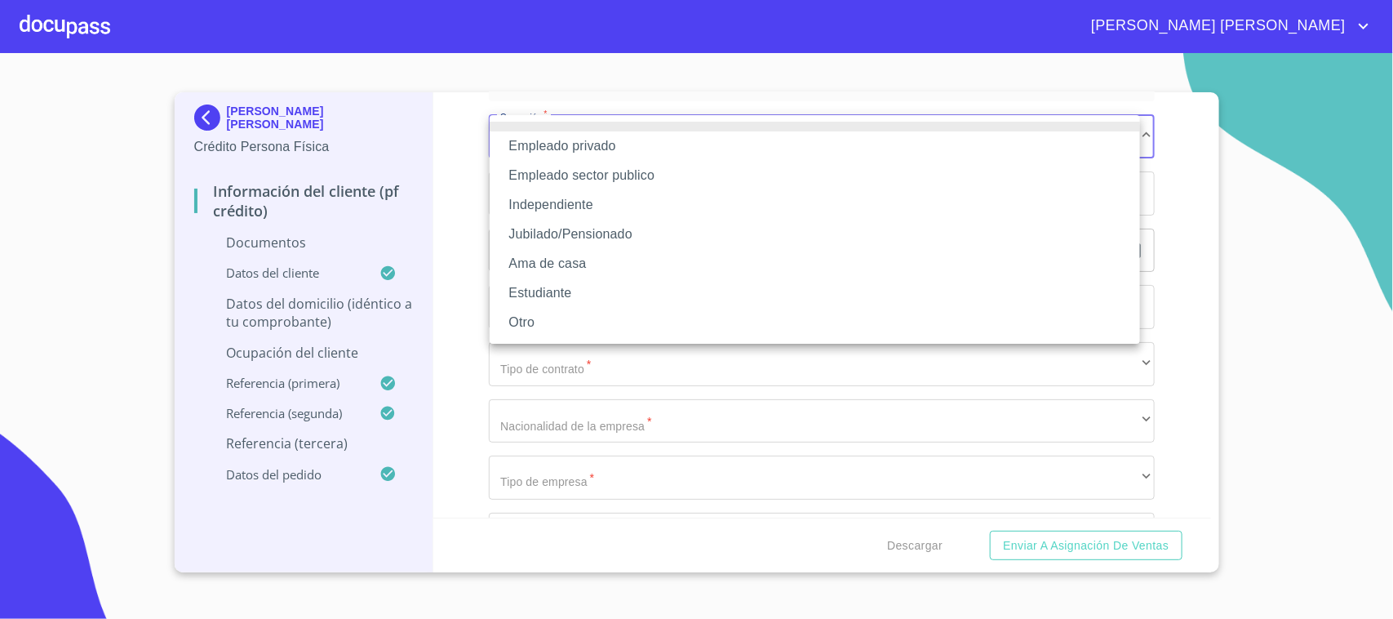
click at [568, 238] on li "Jubilado/Pensionado" at bounding box center [815, 234] width 651 height 29
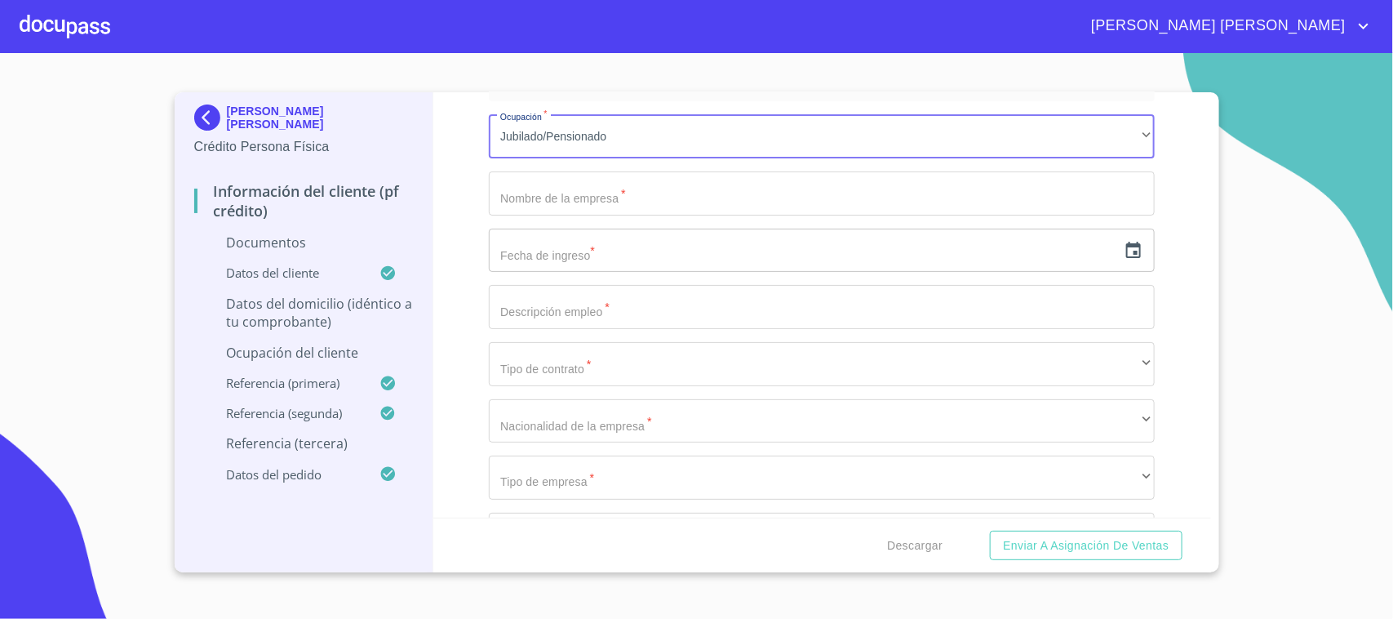
click at [557, 192] on input "Documento de identificación.   *" at bounding box center [822, 193] width 666 height 44
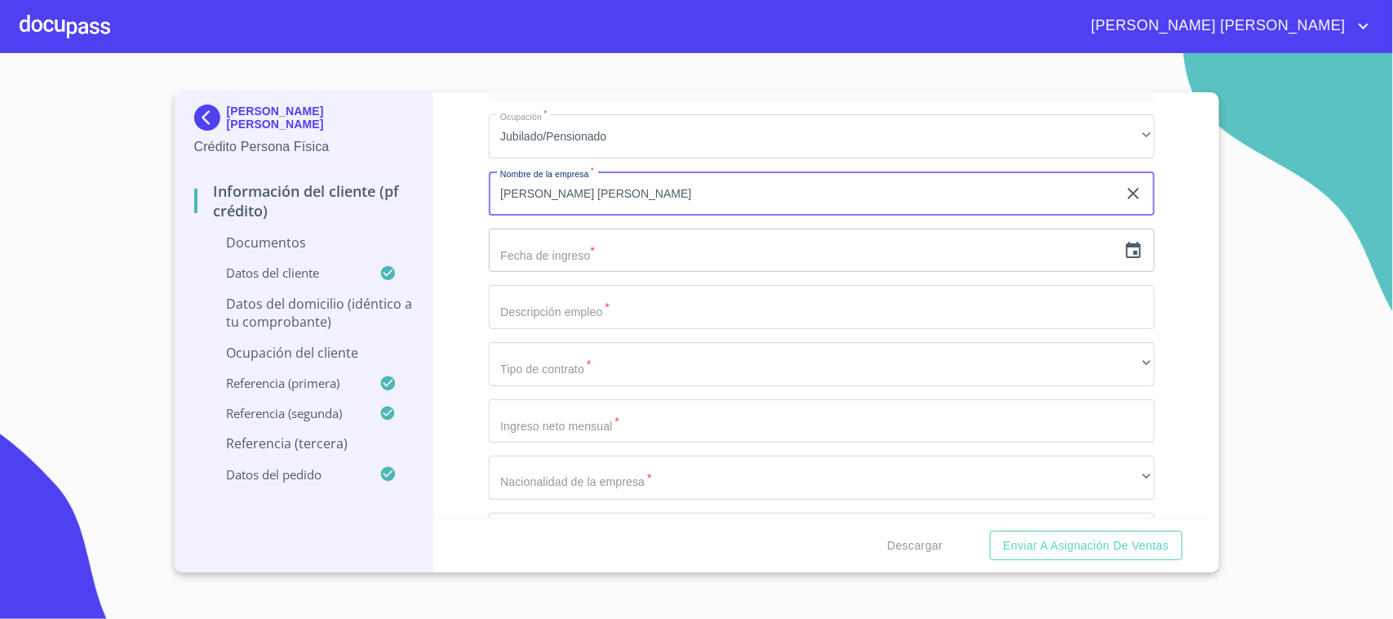
type input "[PERSON_NAME] [PERSON_NAME]"
click at [589, 247] on input "text" at bounding box center [803, 251] width 629 height 44
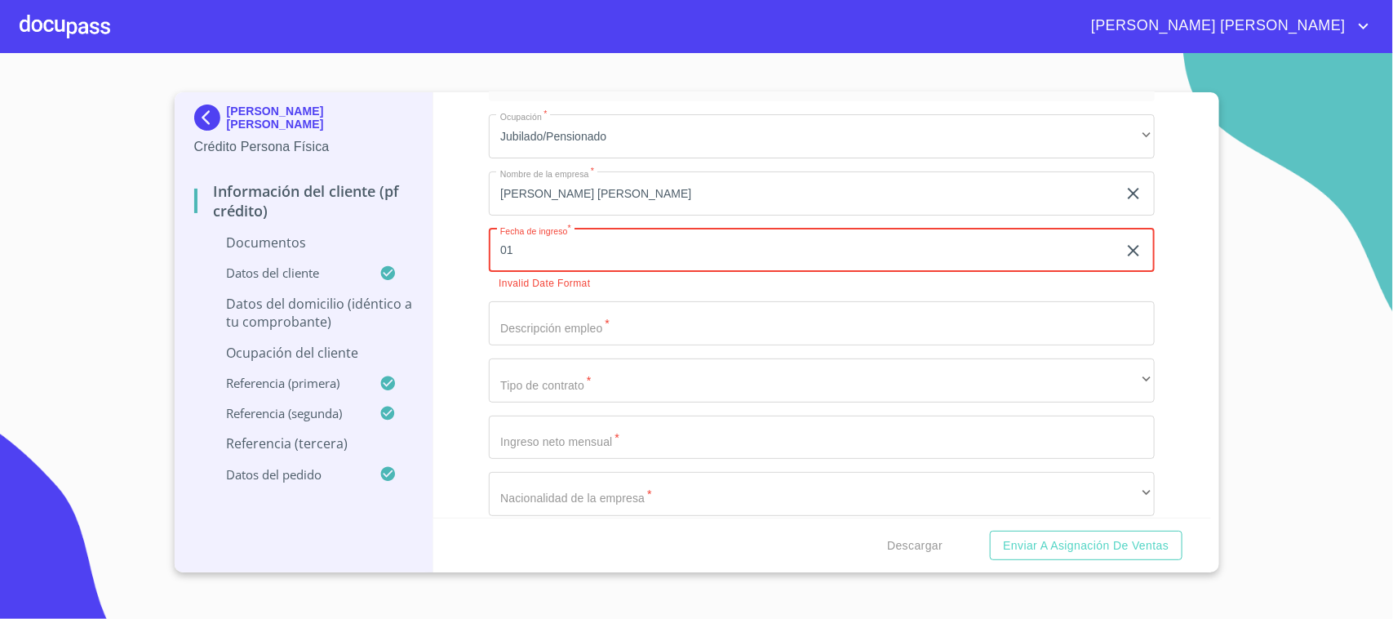
type input "0_"
click at [1127, 249] on icon "button" at bounding box center [1134, 250] width 15 height 16
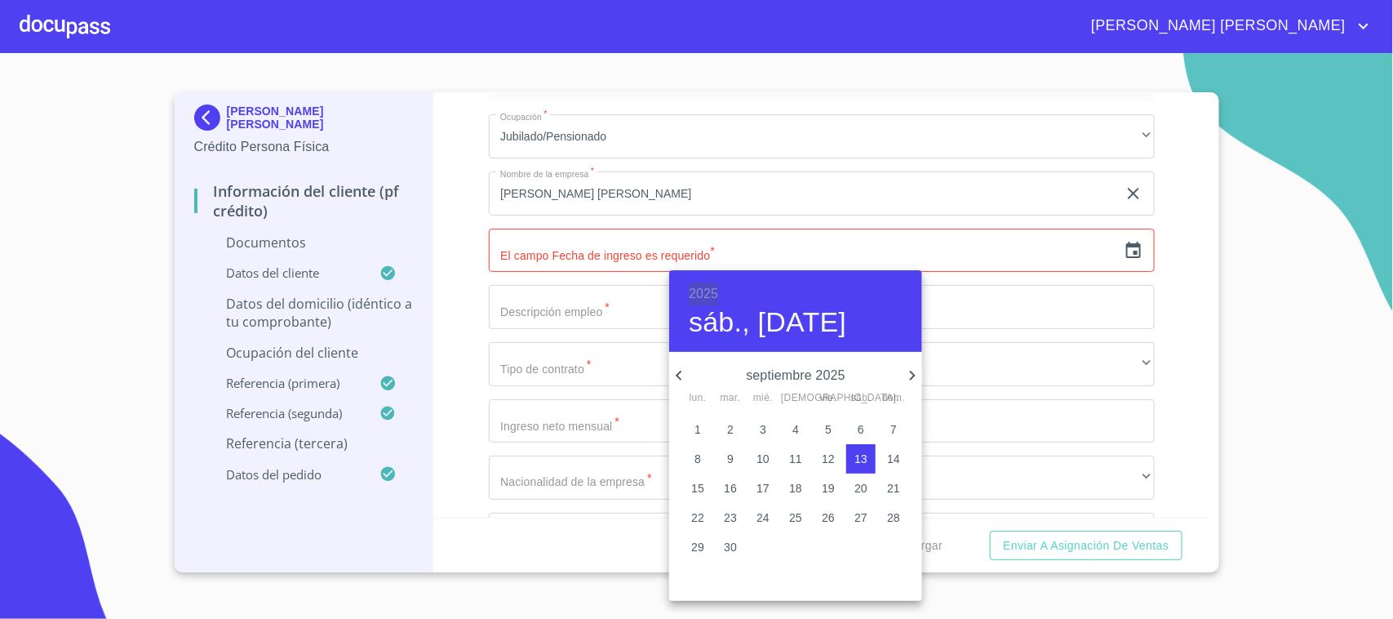
click at [704, 283] on h6 "2025" at bounding box center [703, 293] width 29 height 23
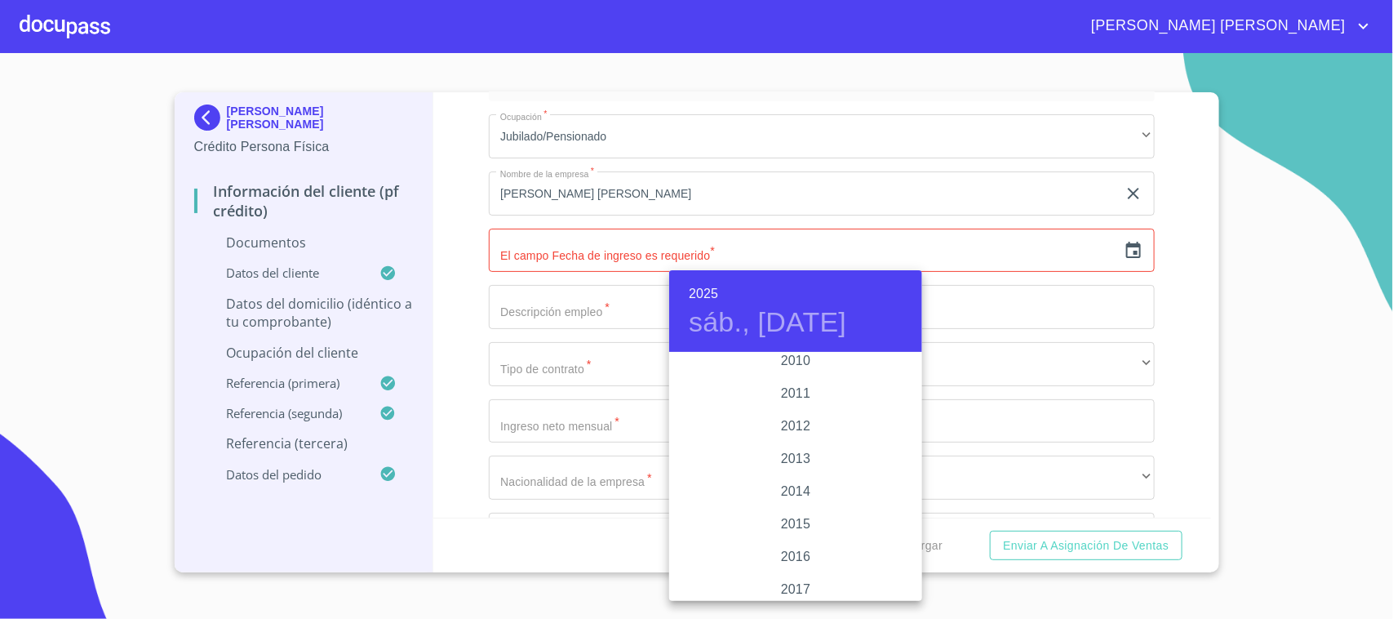
scroll to position [2759, 0]
click at [801, 476] on div "2013" at bounding box center [795, 485] width 253 height 33
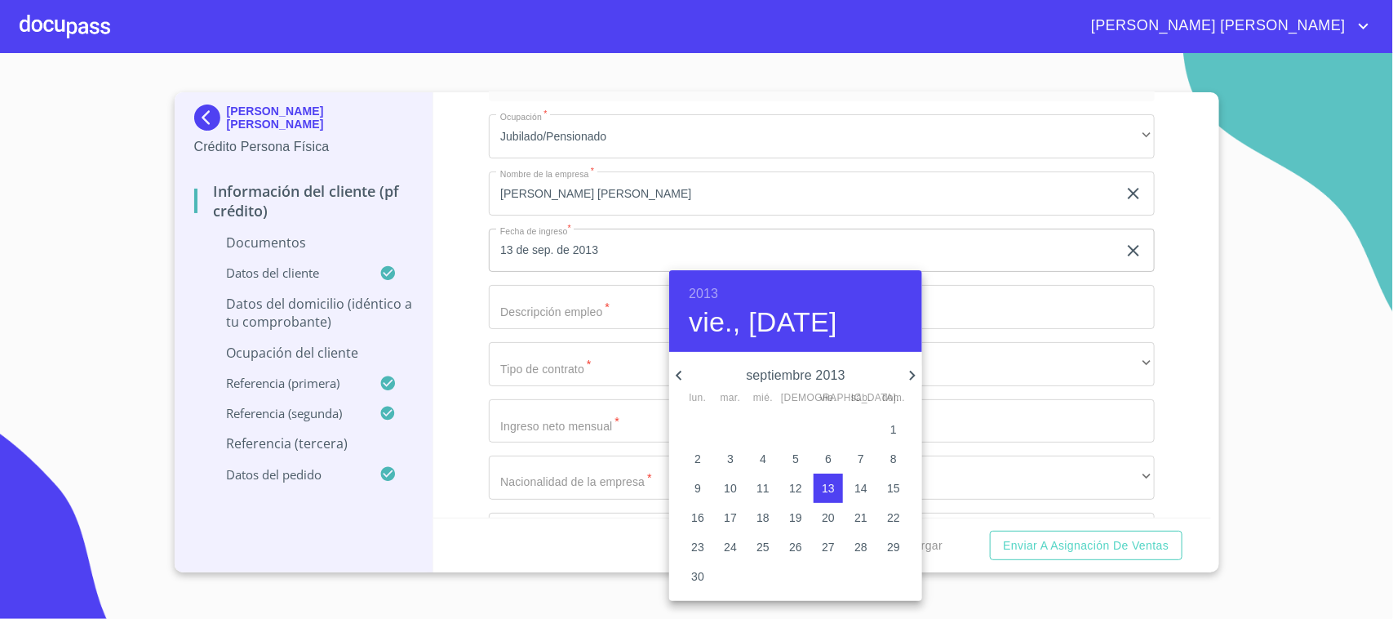
click at [687, 367] on icon "button" at bounding box center [679, 376] width 20 height 20
click at [757, 421] on span "1" at bounding box center [763, 429] width 29 height 16
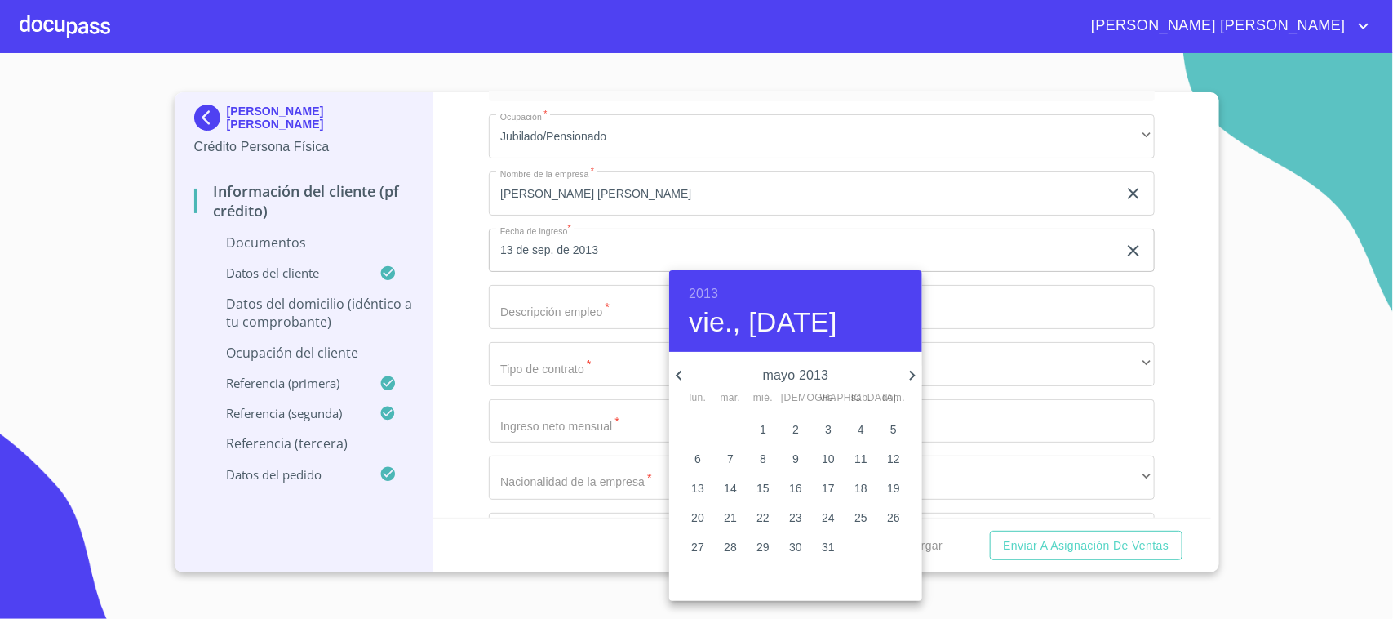
type input "1 de may. de 2013"
click at [1172, 328] on div at bounding box center [696, 309] width 1393 height 619
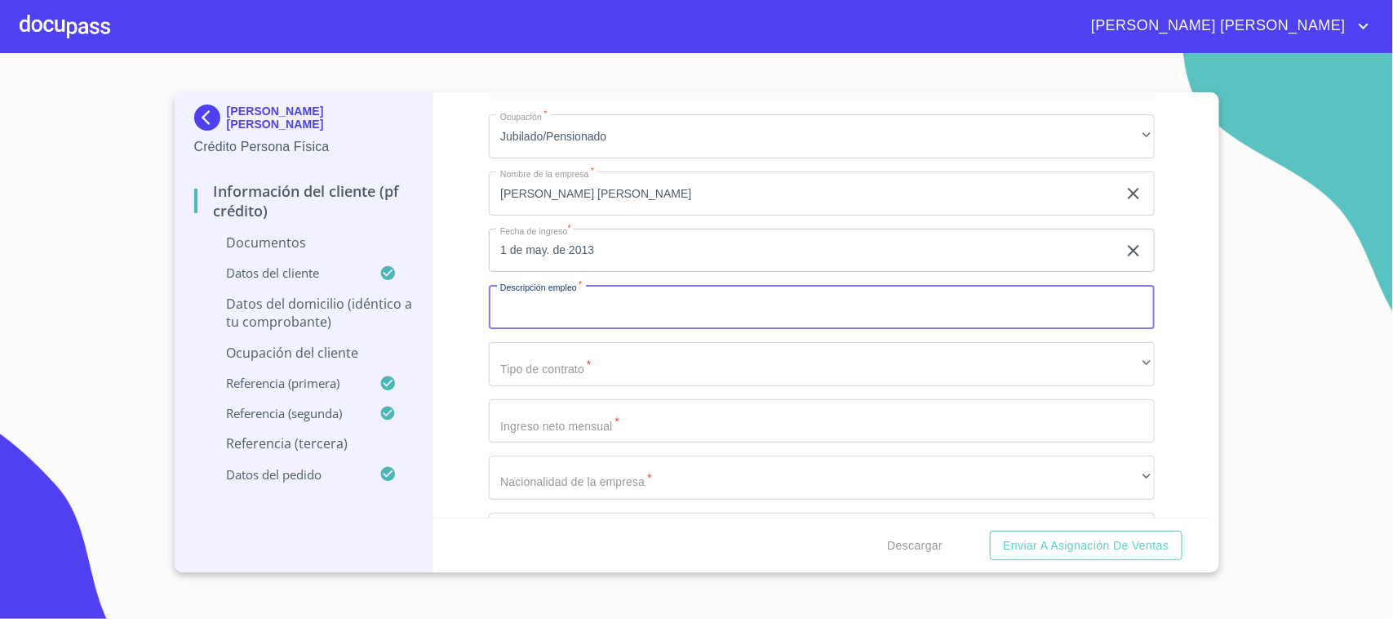
click at [572, 309] on input "Documento de identificación.   *" at bounding box center [822, 307] width 666 height 44
type input "JUBILADO"
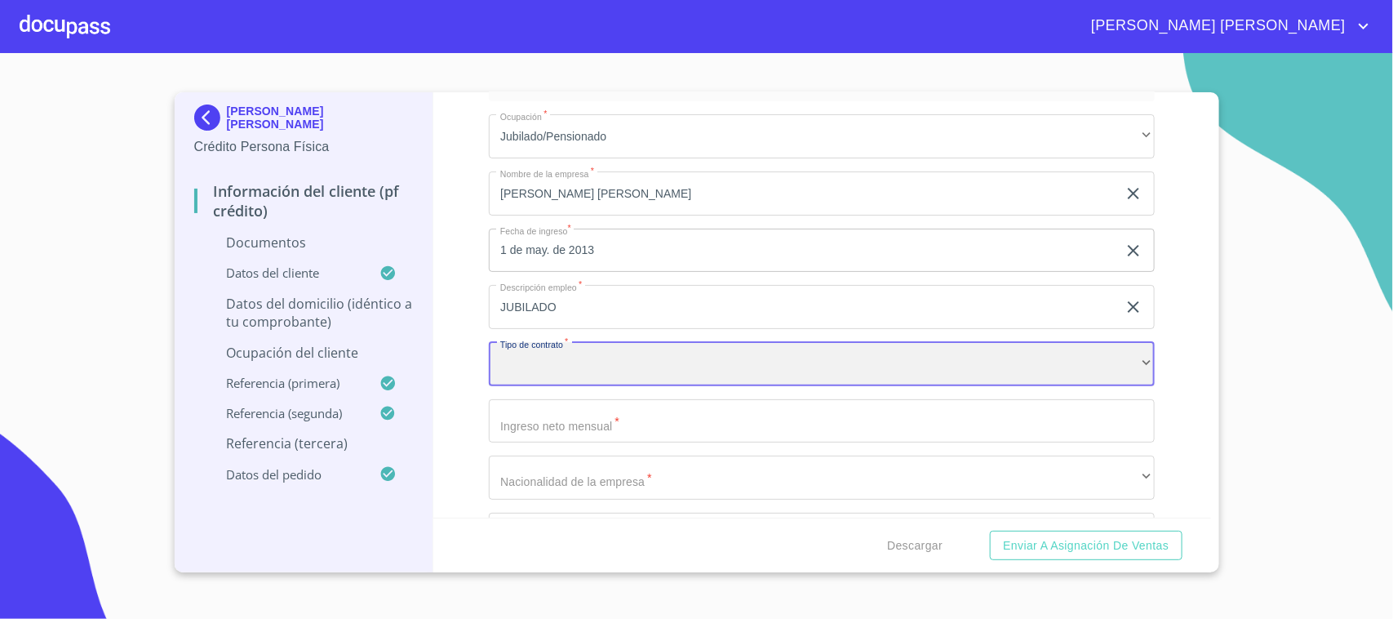
click at [552, 349] on div "​" at bounding box center [822, 364] width 666 height 44
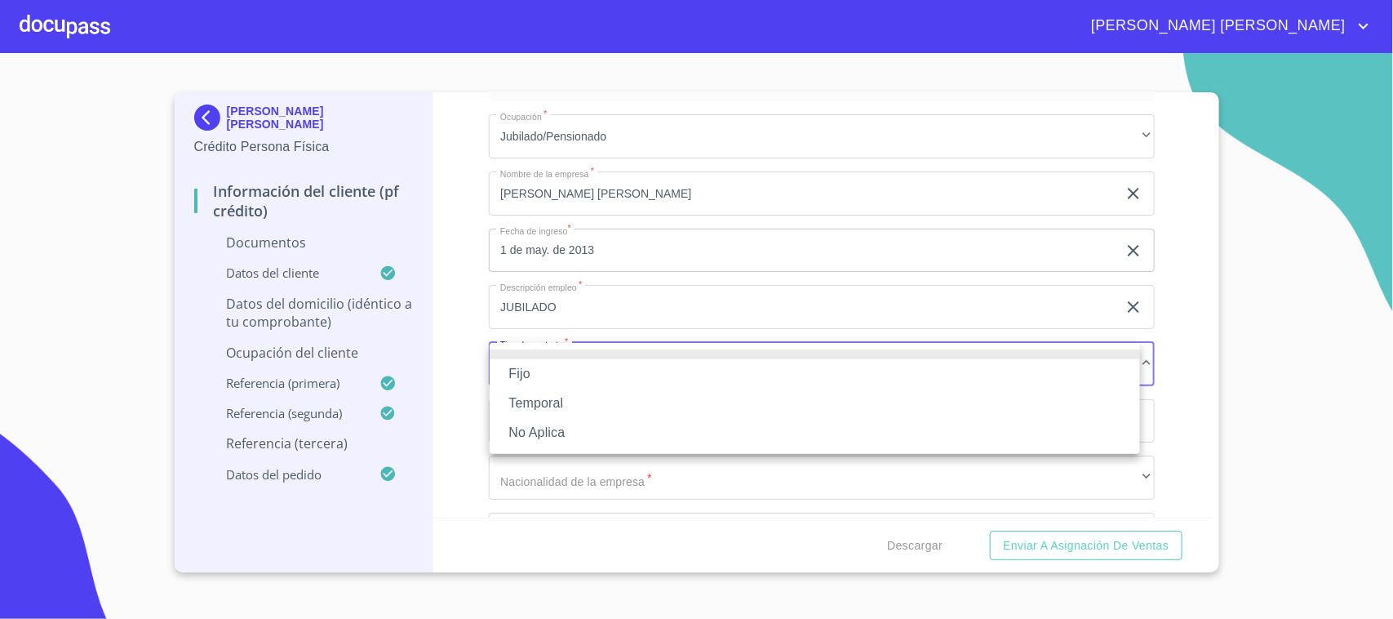
click at [551, 364] on li "Fijo" at bounding box center [815, 373] width 651 height 29
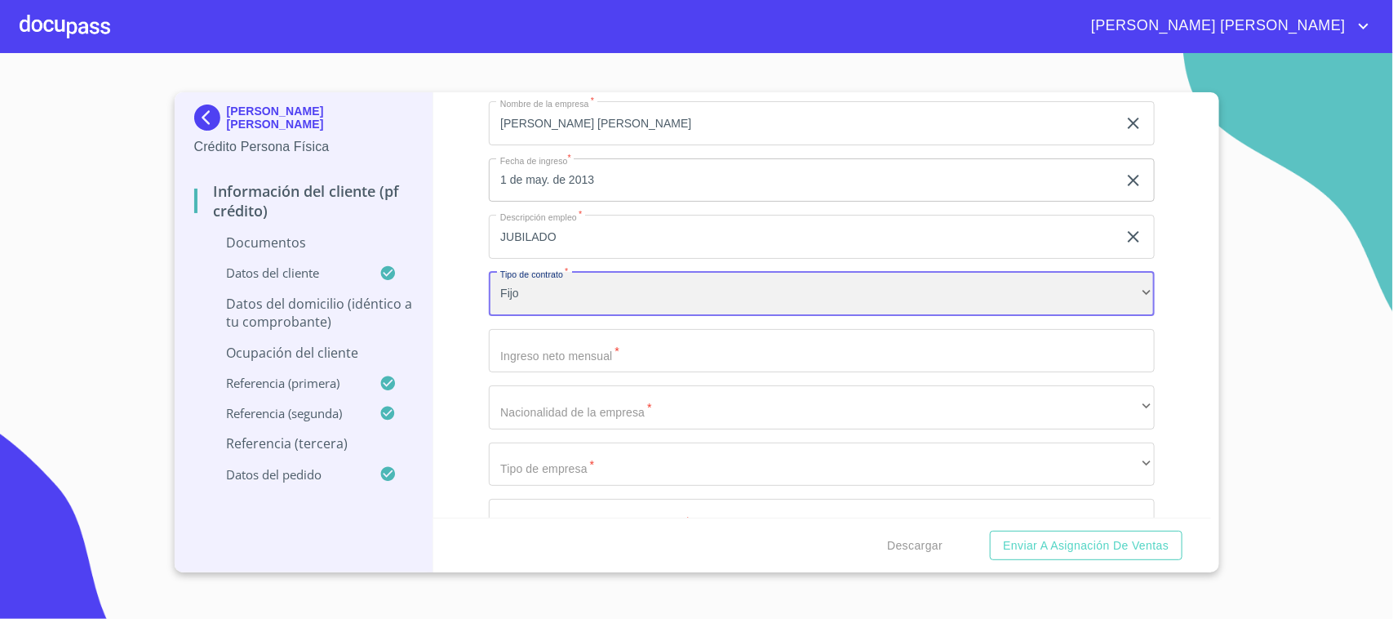
scroll to position [5674, 0]
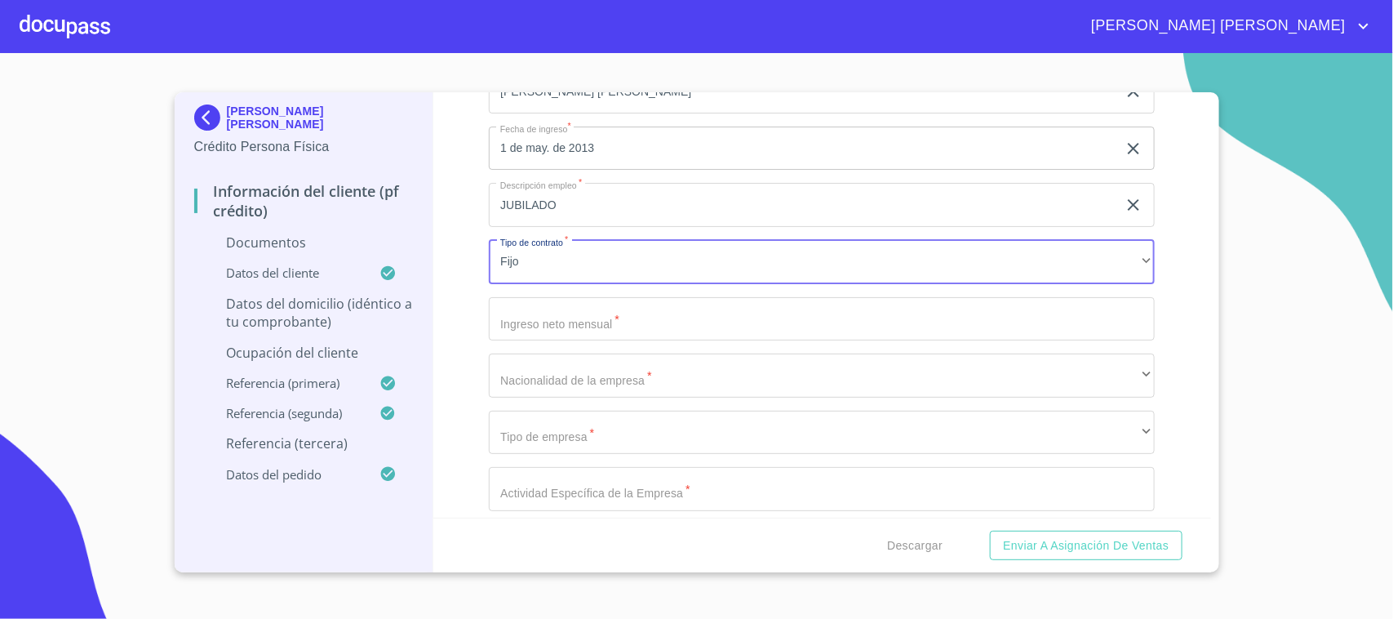
click at [559, 327] on input "Documento de identificación.   *" at bounding box center [822, 319] width 666 height 44
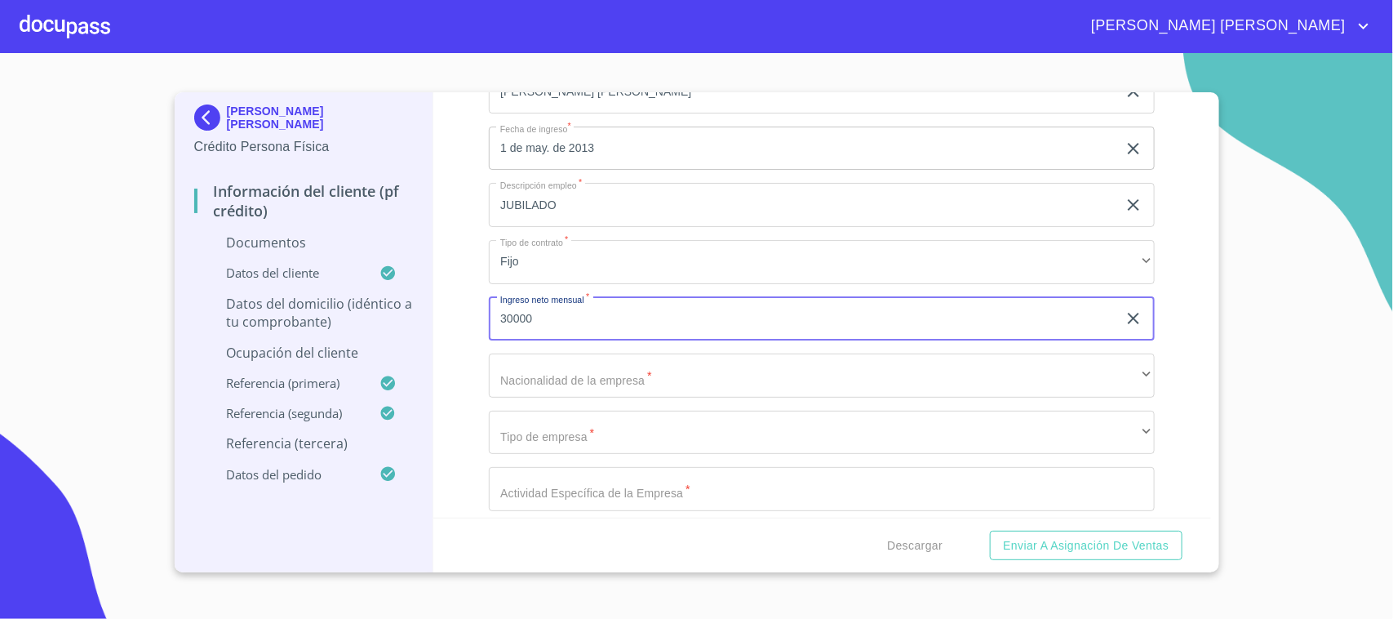
type input "30000"
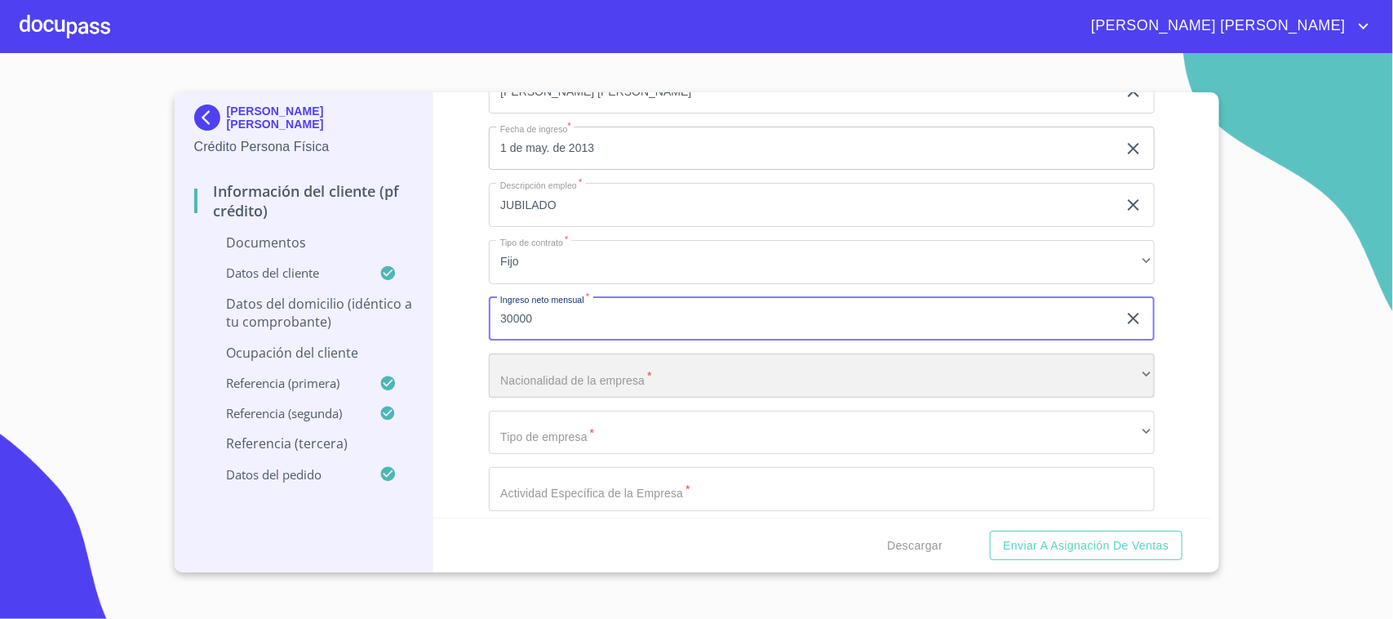
click at [555, 356] on div "​" at bounding box center [822, 375] width 666 height 44
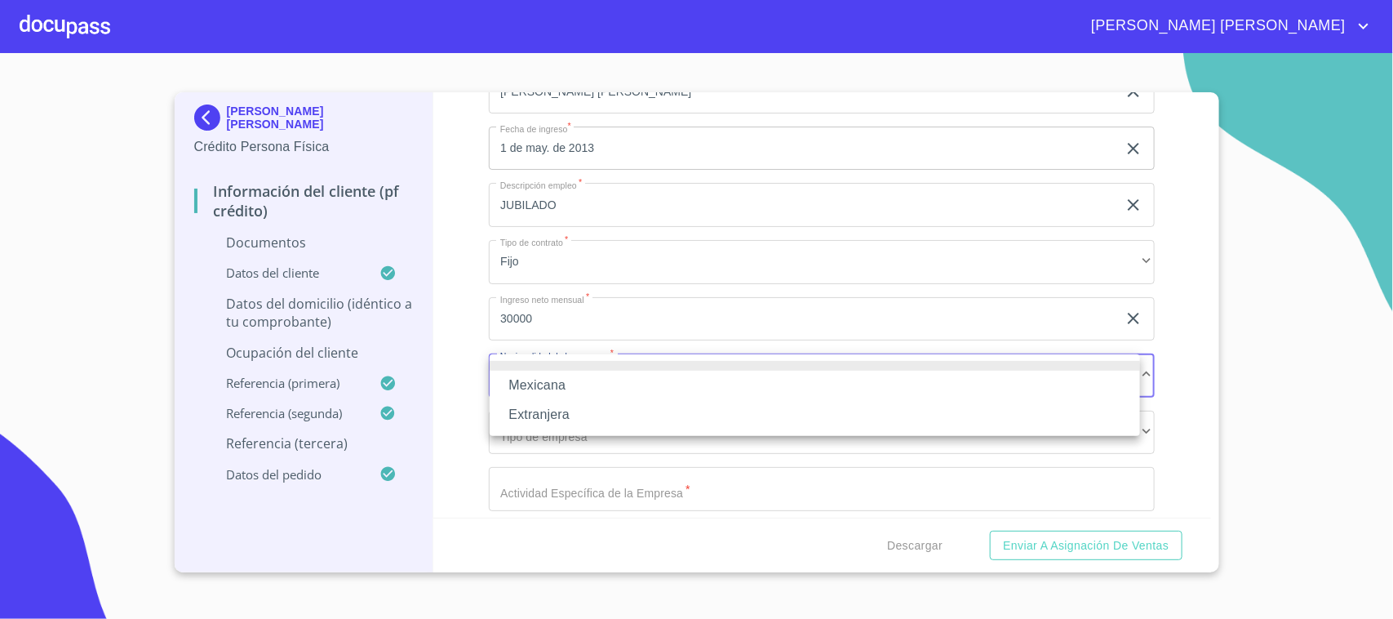
click at [549, 381] on li "Mexicana" at bounding box center [815, 385] width 651 height 29
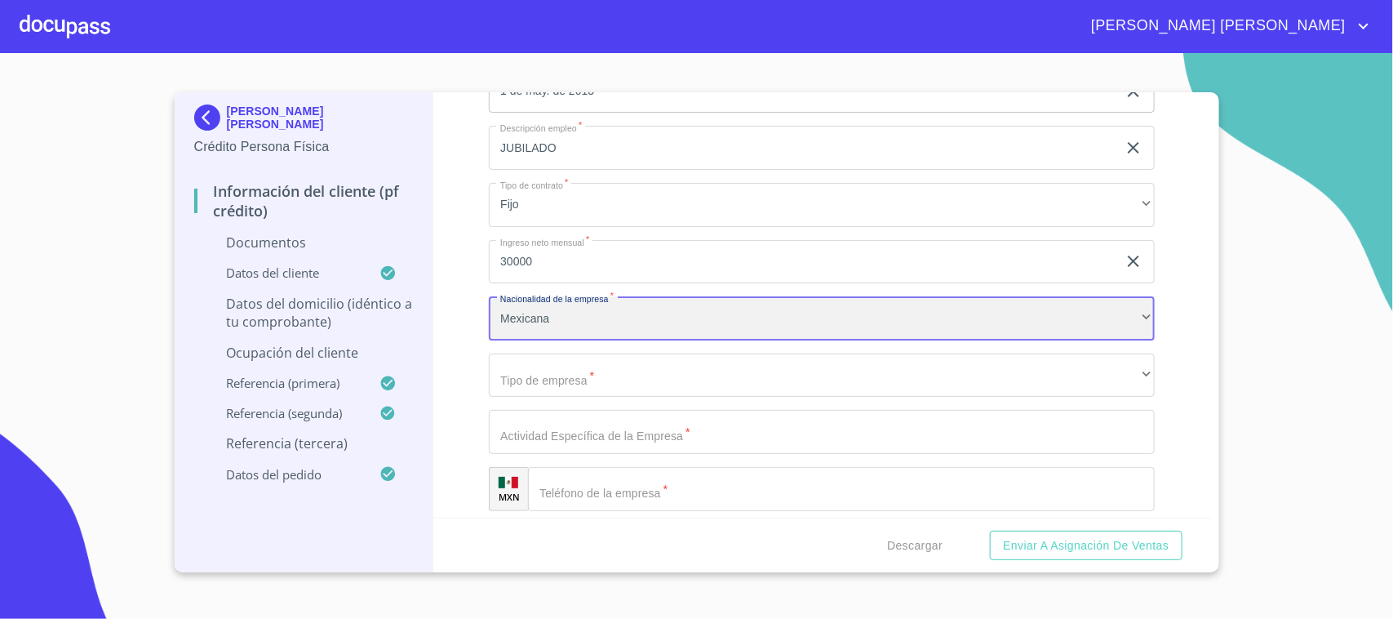
scroll to position [5776, 0]
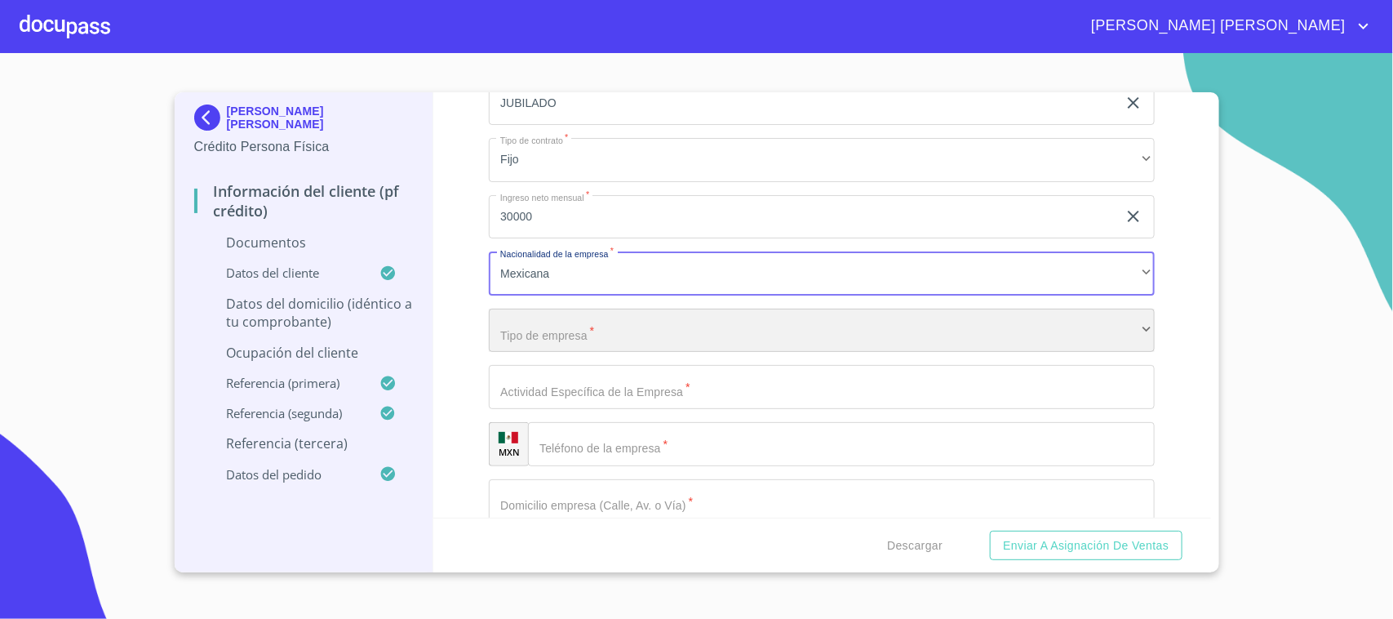
click at [543, 322] on div "​" at bounding box center [822, 331] width 666 height 44
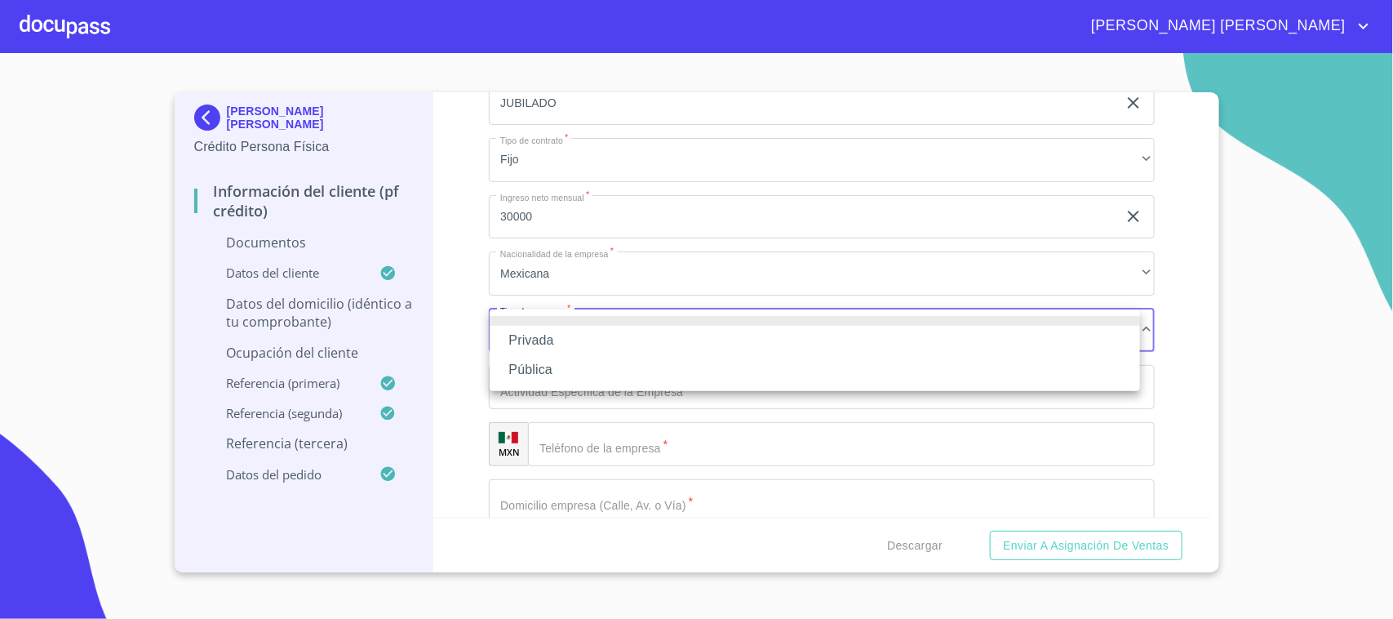
click at [561, 341] on li "Privada" at bounding box center [815, 340] width 651 height 29
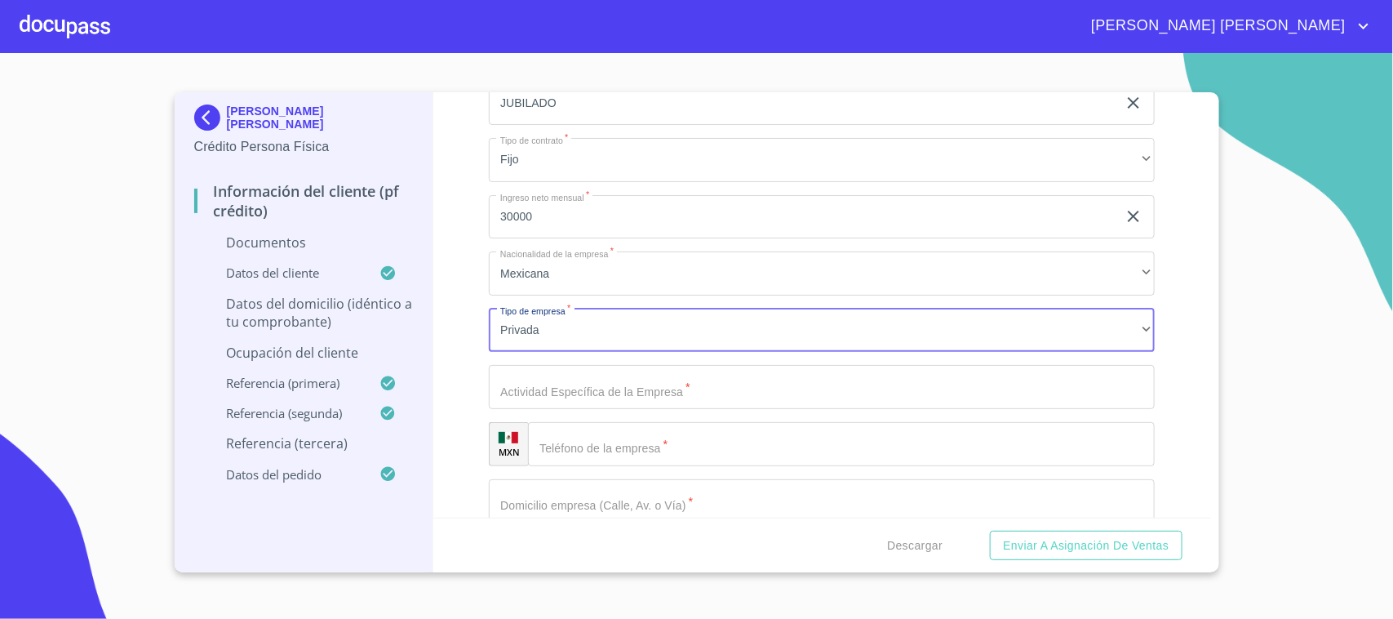
click at [568, 380] on input "Documento de identificación.   *" at bounding box center [822, 387] width 666 height 44
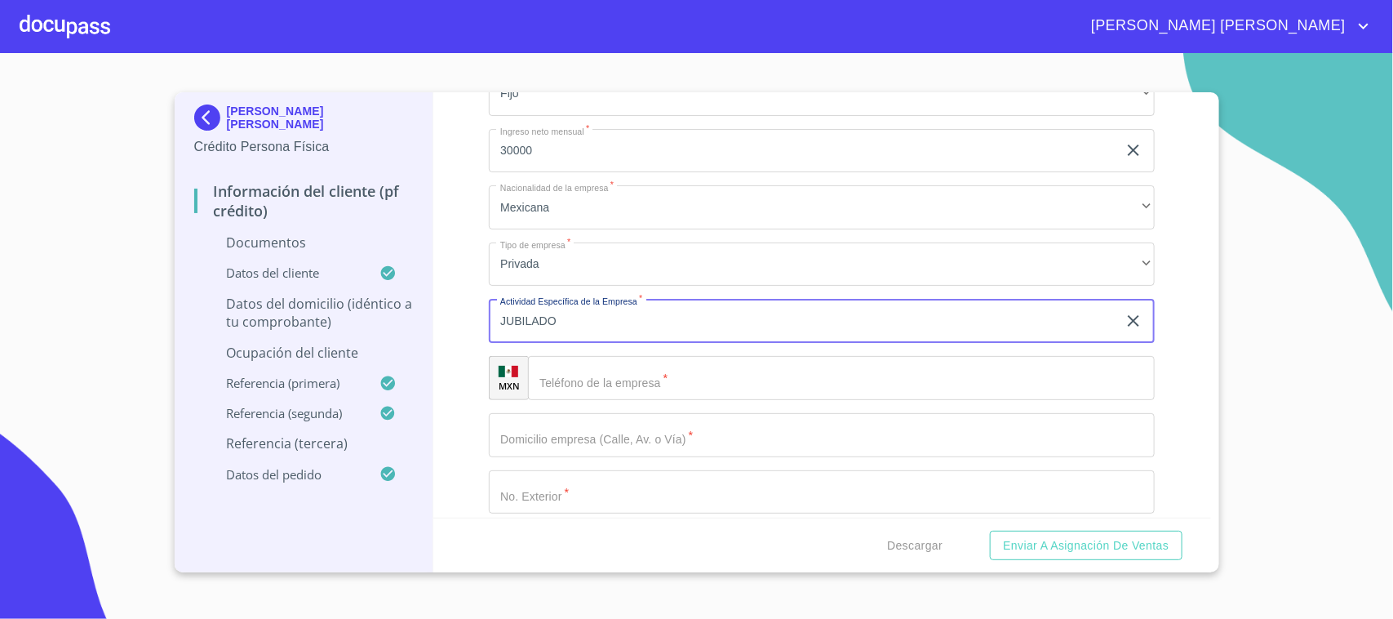
scroll to position [5878, 0]
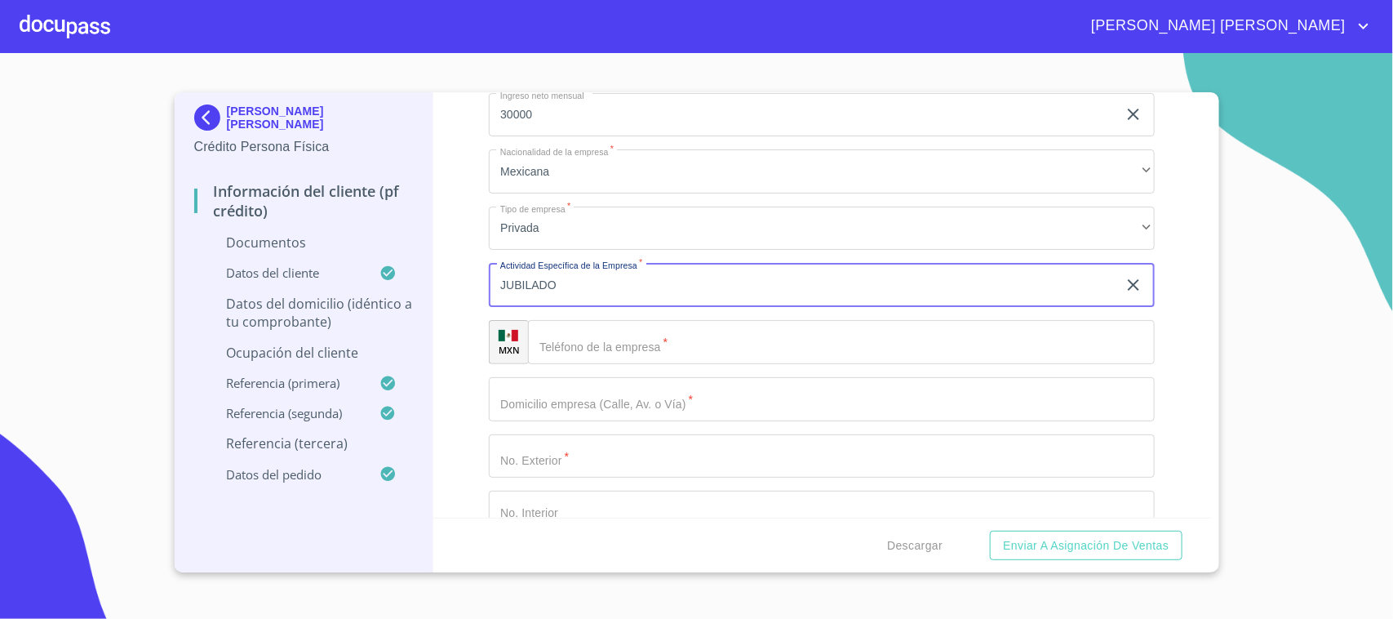
type input "JUBILADO"
click at [572, 320] on input "Documento de identificación.   *" at bounding box center [841, 342] width 627 height 44
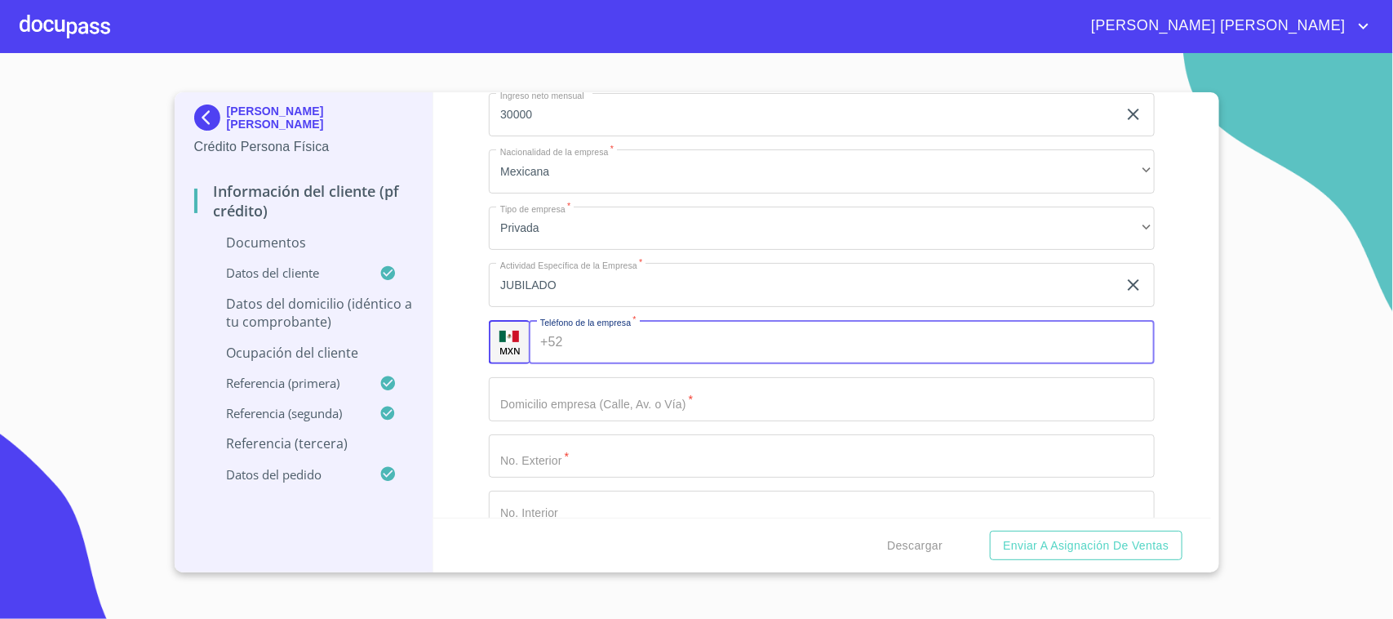
paste input "[PHONE_NUMBER]"
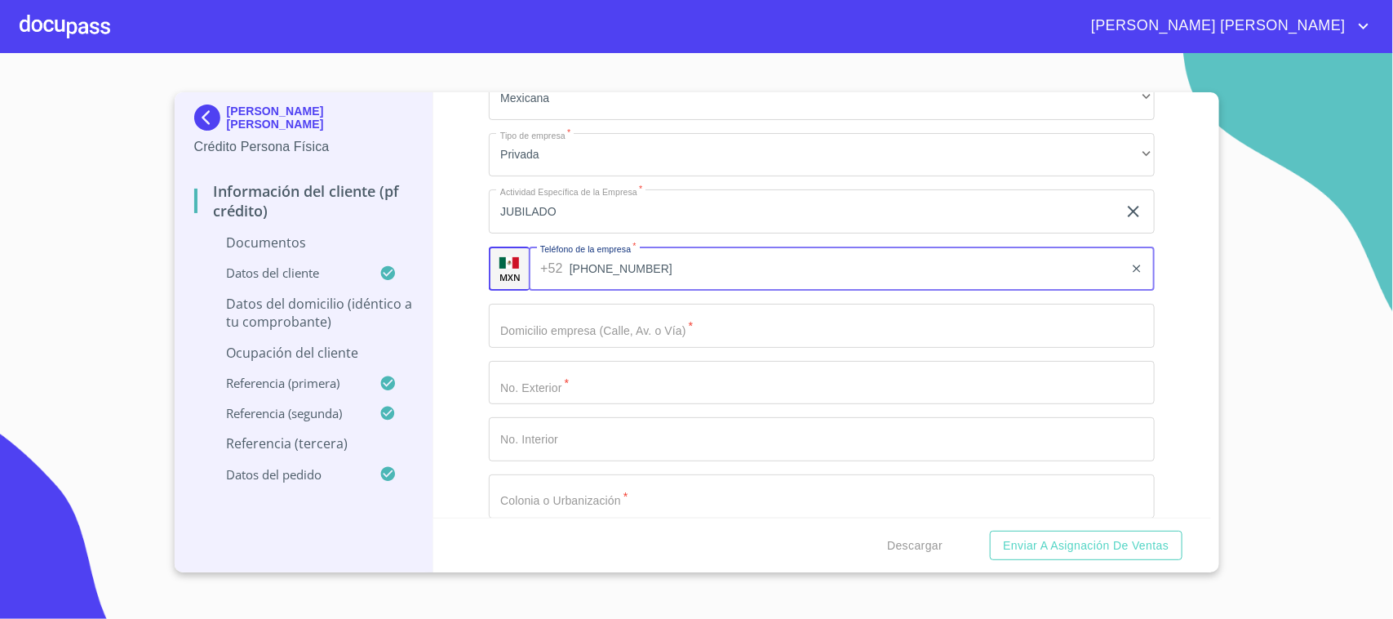
scroll to position [5980, 0]
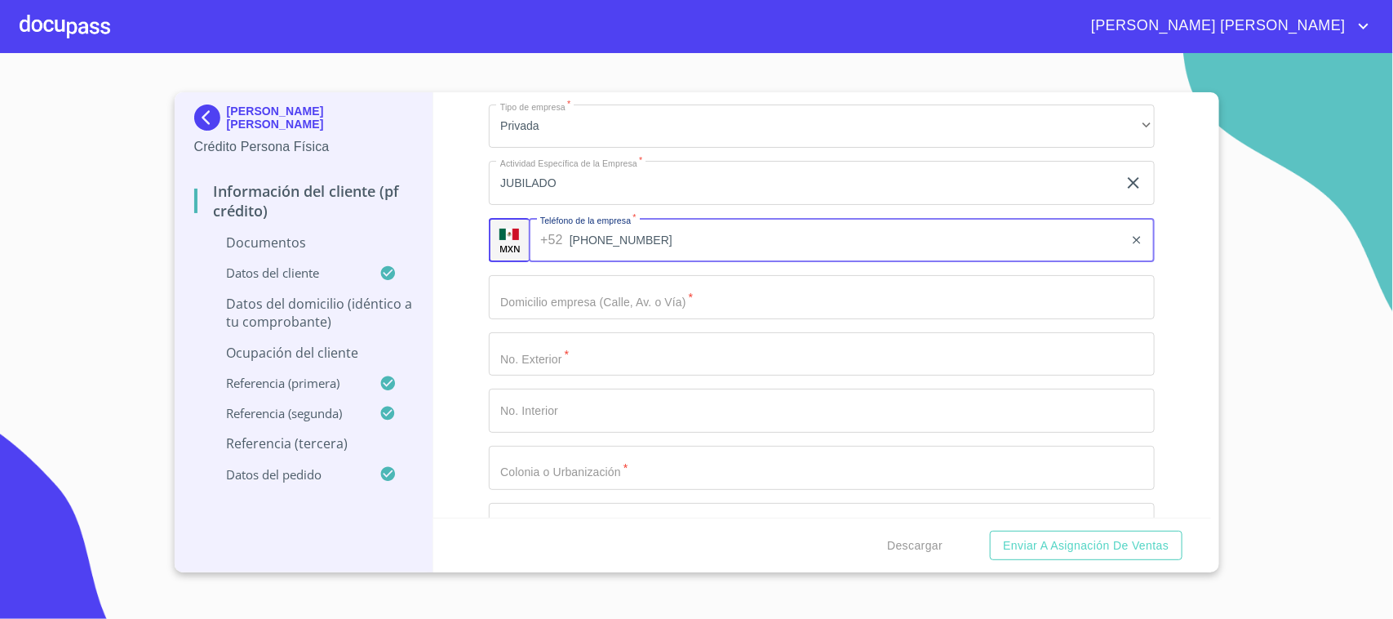
type input "[PHONE_NUMBER]"
click at [566, 291] on input "Documento de identificación.   *" at bounding box center [822, 297] width 666 height 44
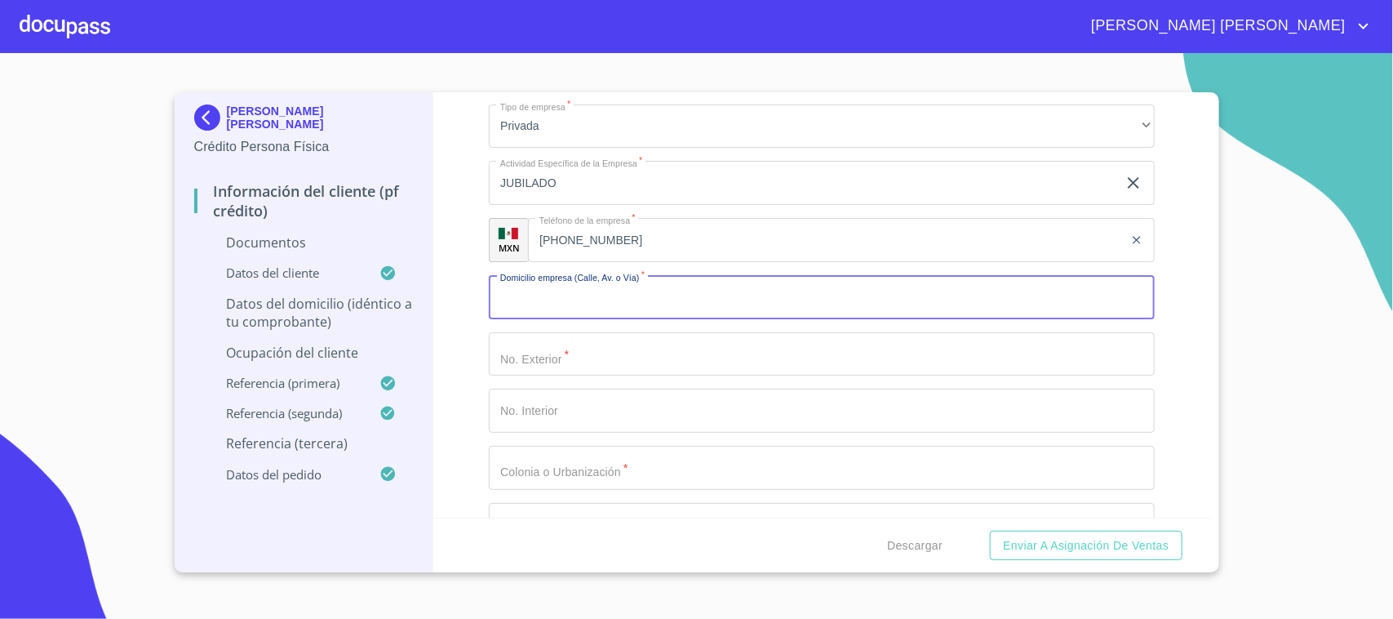
paste input "C [PERSON_NAME]"
type input "C [PERSON_NAME]"
click at [552, 368] on input "Documento de identificación.   *" at bounding box center [822, 354] width 666 height 44
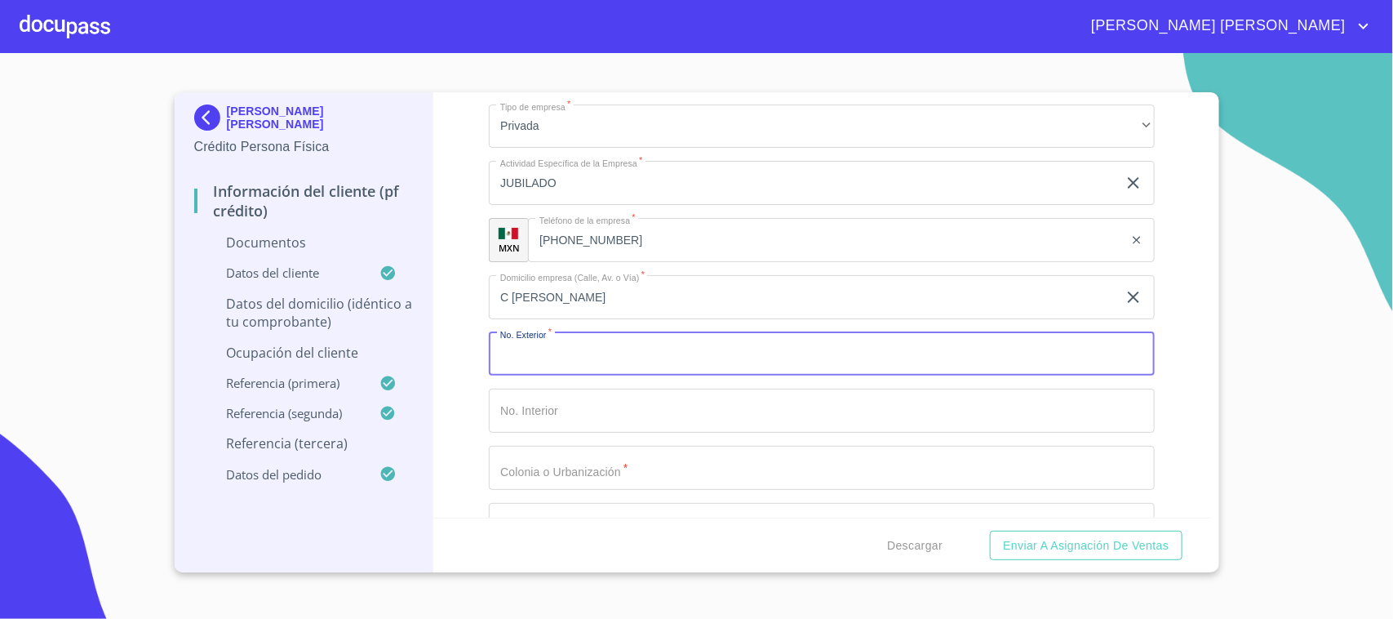
paste input "1424"
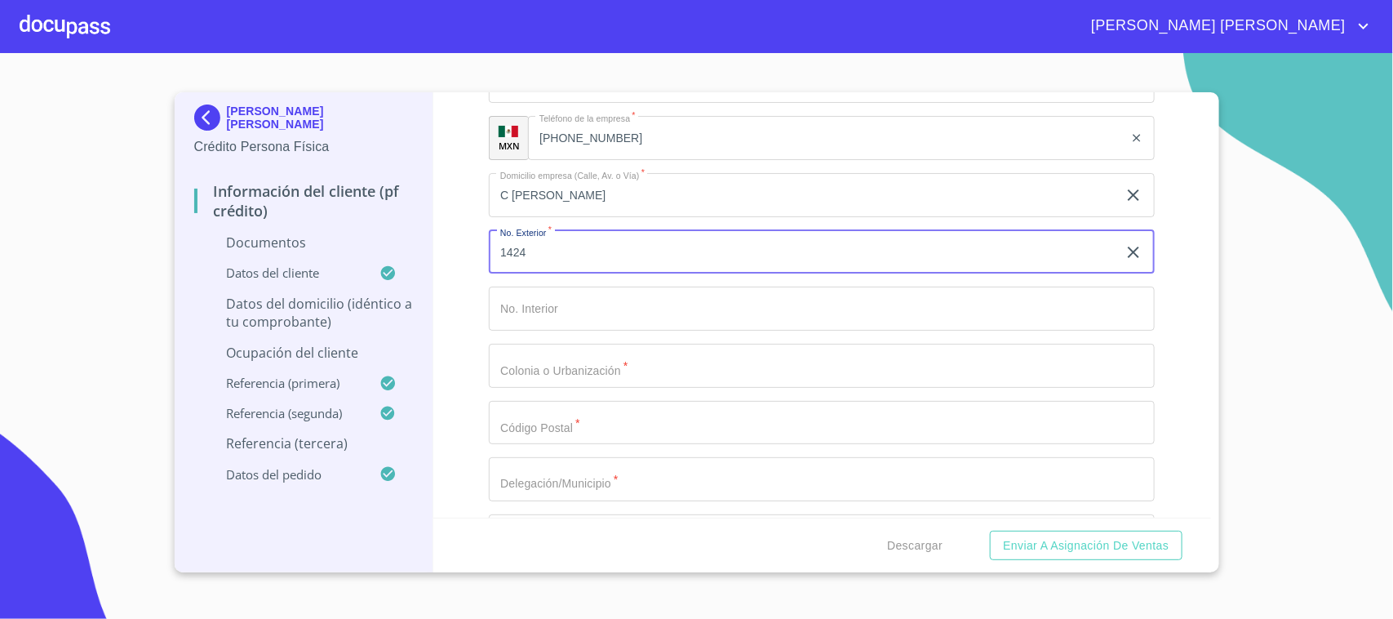
type input "1424"
click at [569, 358] on input "Documento de identificación.   *" at bounding box center [822, 366] width 666 height 44
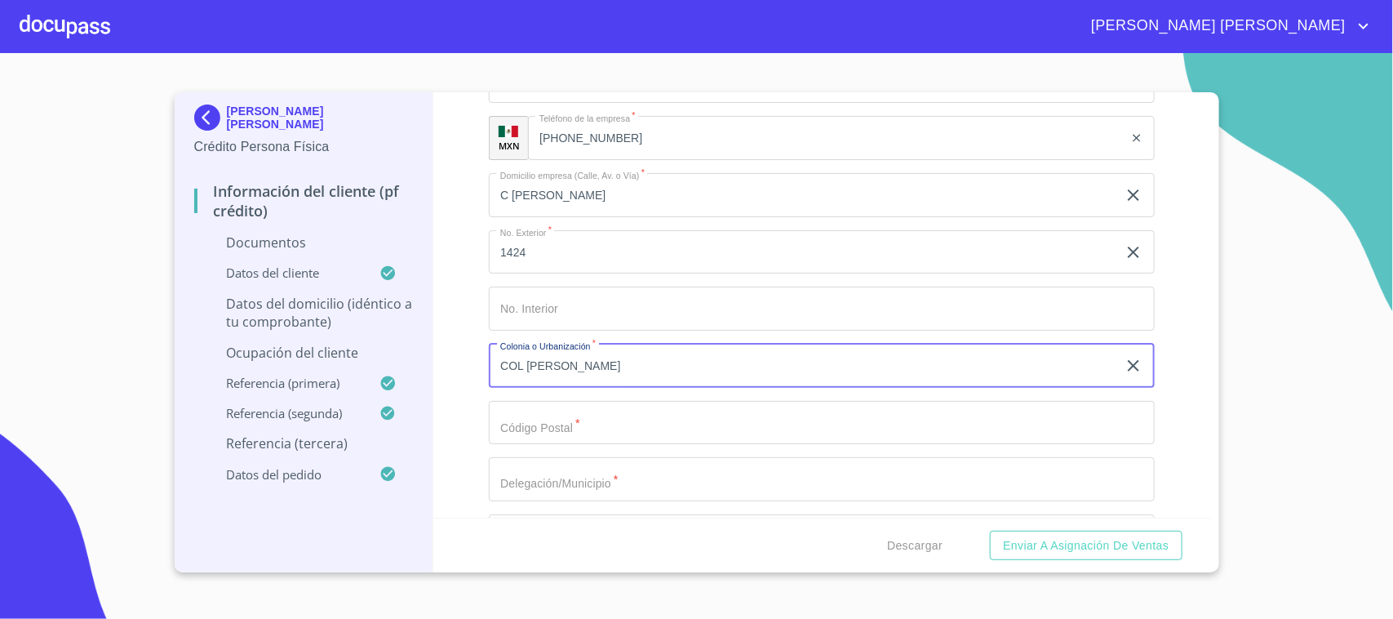
type input "COL [PERSON_NAME]"
click at [559, 426] on input "Documento de identificación.   *" at bounding box center [822, 423] width 666 height 44
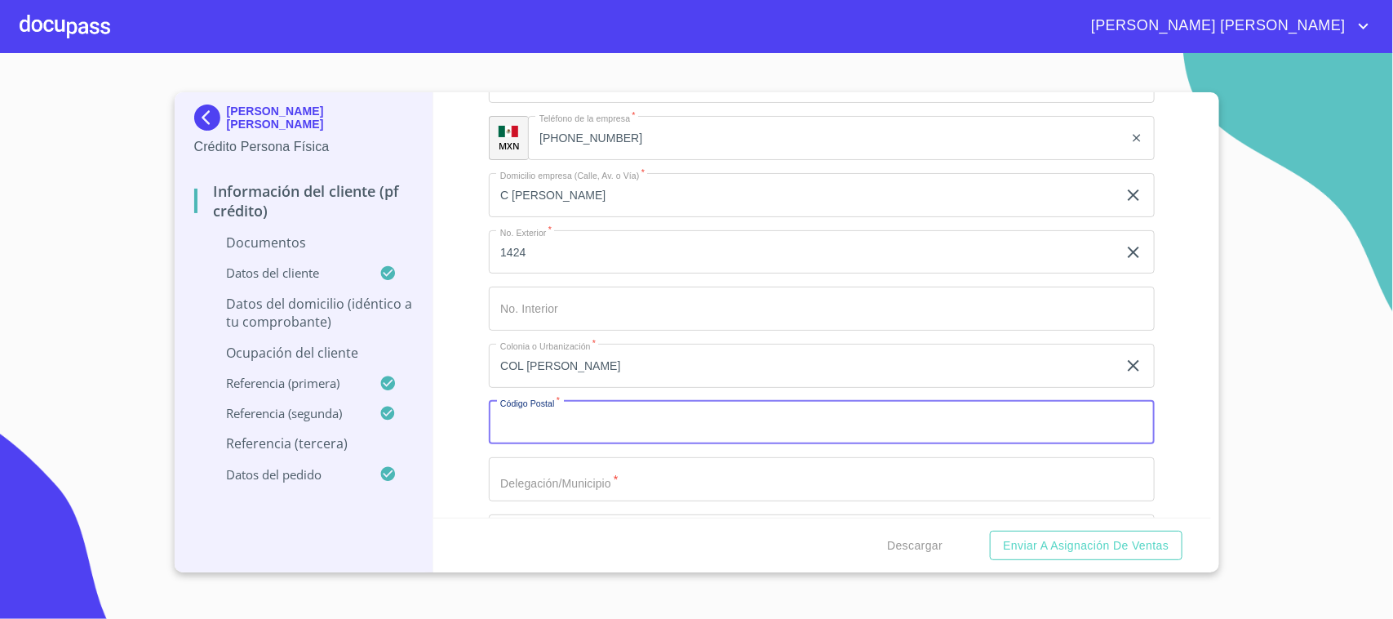
paste input "44970"
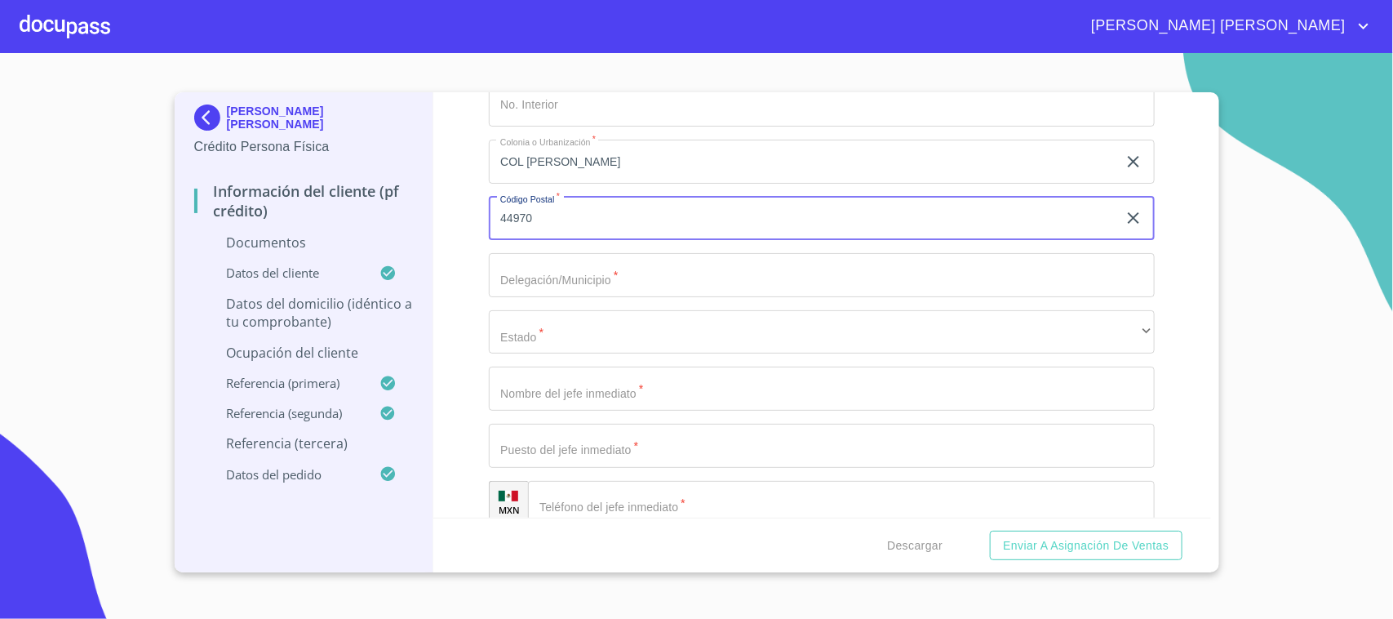
type input "44970"
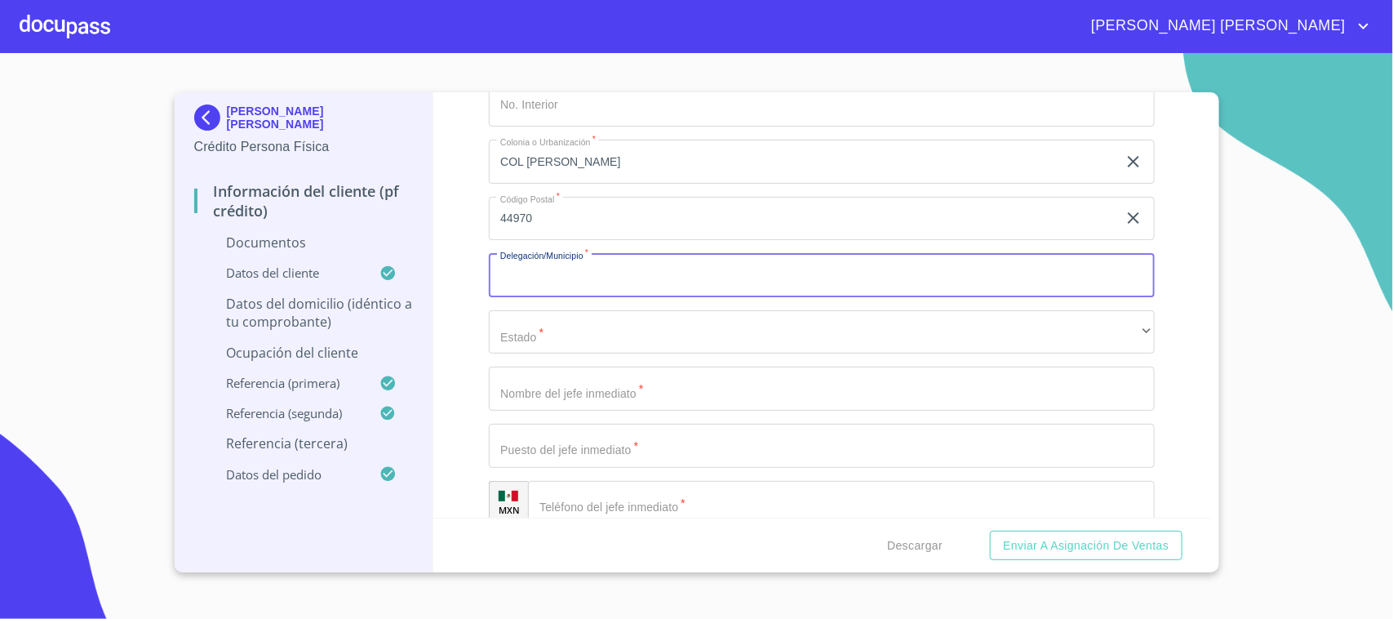
click at [598, 288] on input "Documento de identificación.   *" at bounding box center [822, 275] width 666 height 44
type input "[GEOGRAPHIC_DATA]"
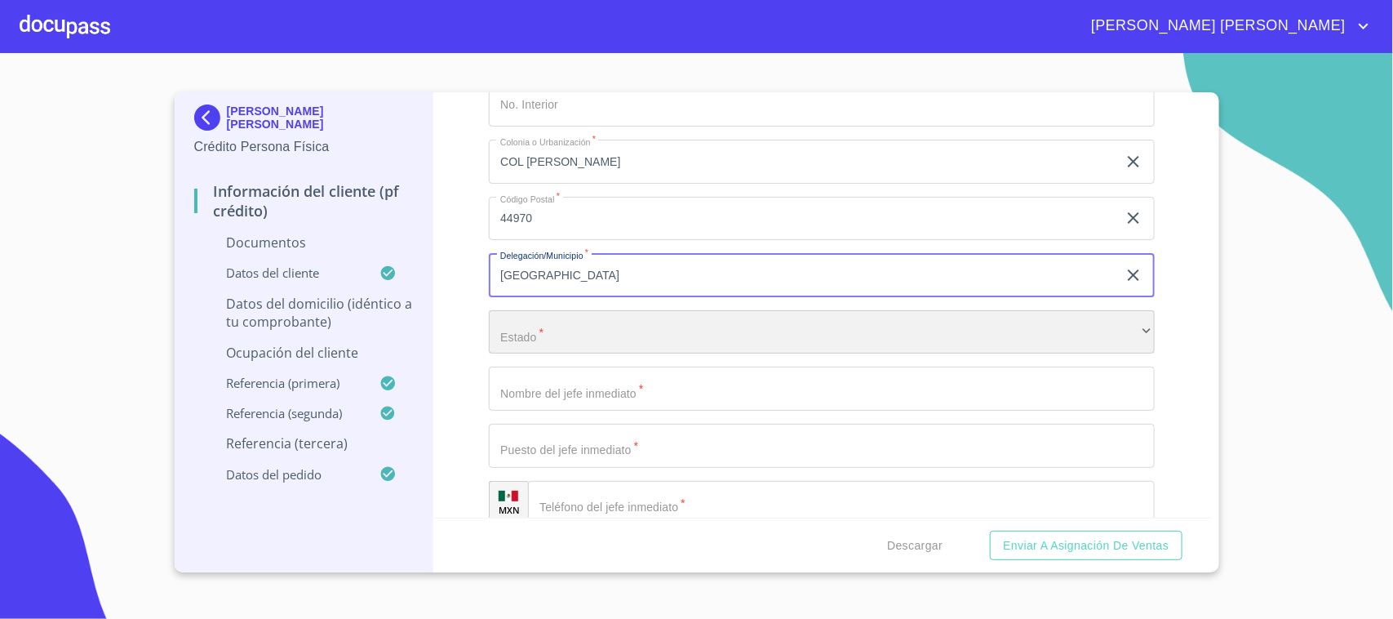
click at [607, 331] on div "​" at bounding box center [822, 332] width 666 height 44
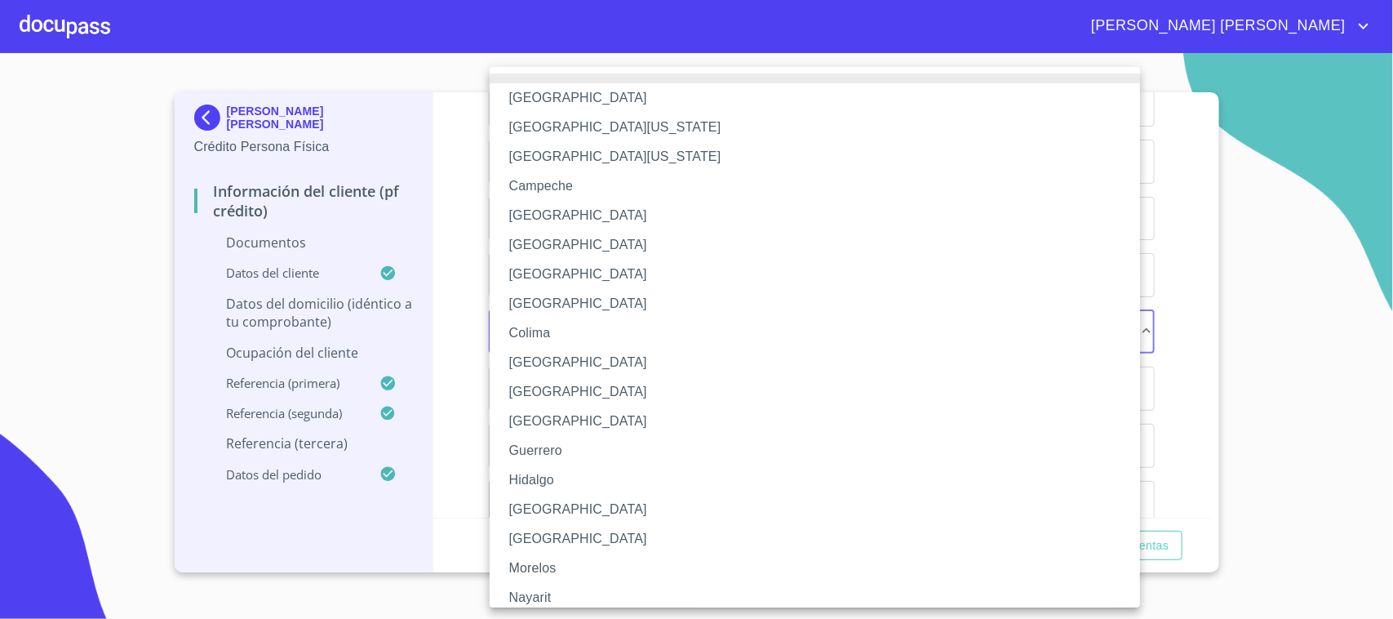
click at [549, 502] on li "[GEOGRAPHIC_DATA]" at bounding box center [823, 509] width 666 height 29
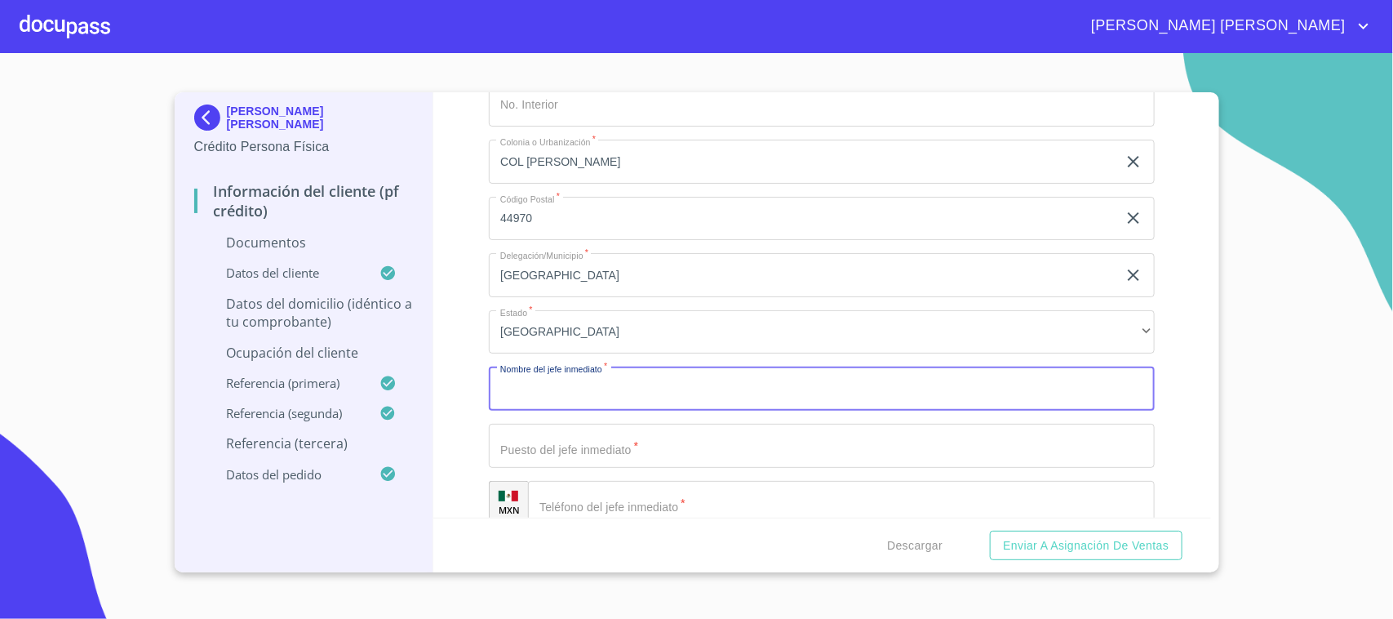
click at [552, 393] on input "Documento de identificación.   *" at bounding box center [822, 389] width 666 height 44
type input "[PERSON_NAME] [PERSON_NAME]"
click at [555, 433] on input "Documento de identificación.   *" at bounding box center [822, 446] width 666 height 44
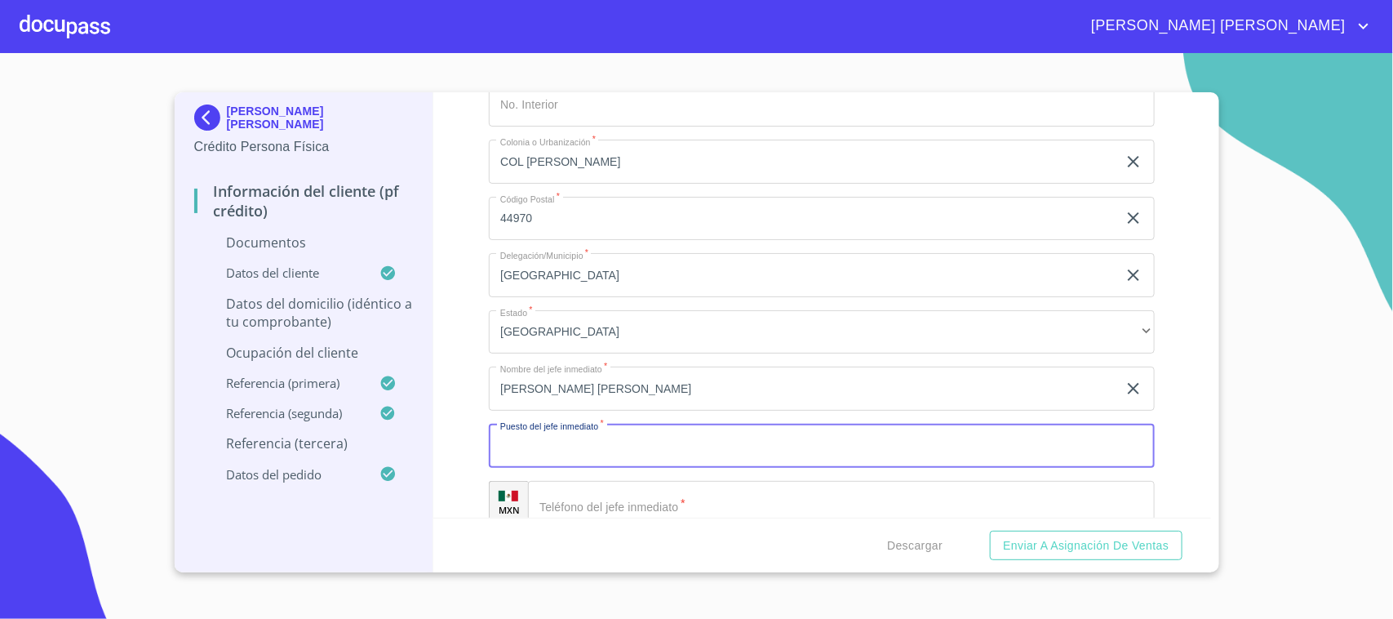
type input "J"
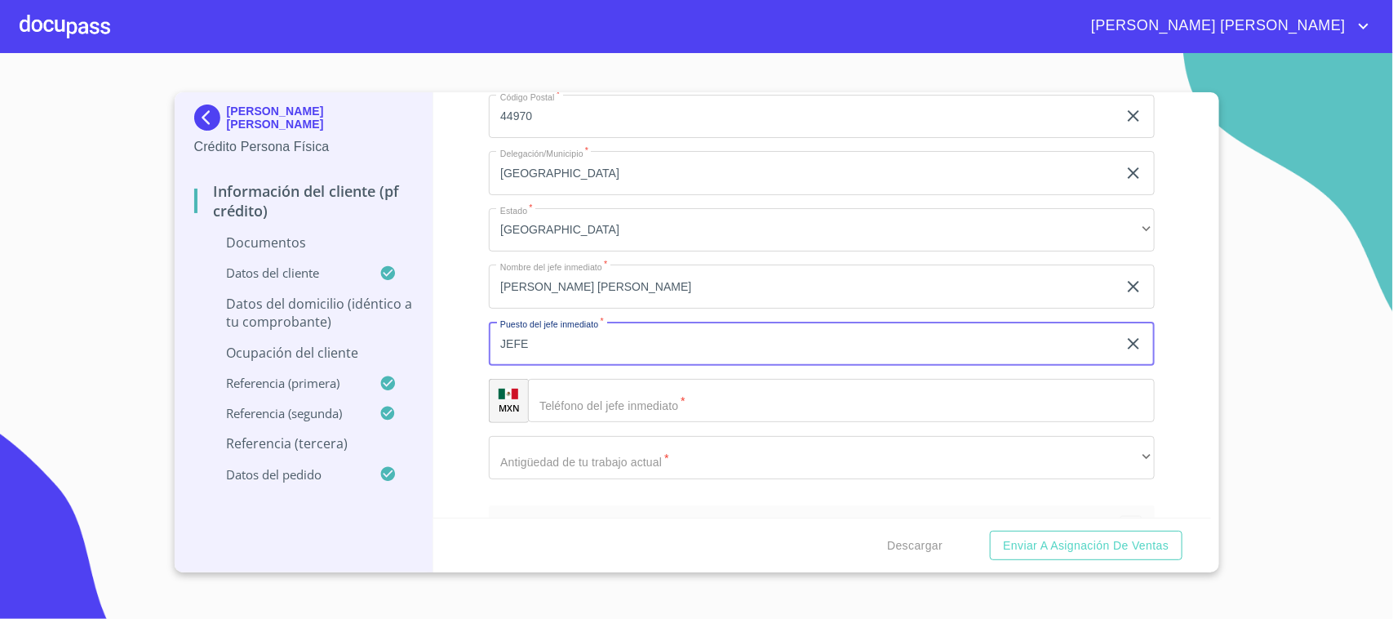
click at [556, 359] on input "JEFE" at bounding box center [803, 344] width 629 height 44
type input "DUEÑO"
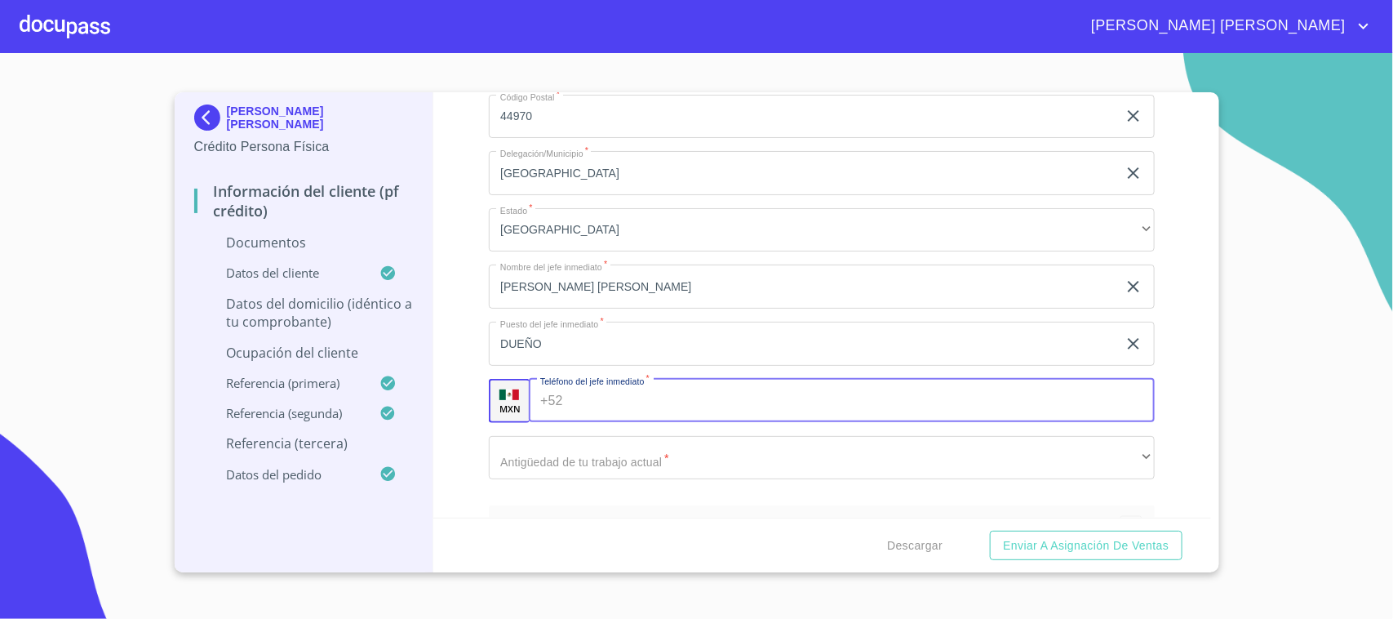
click at [565, 390] on div "+52 ​" at bounding box center [842, 401] width 626 height 44
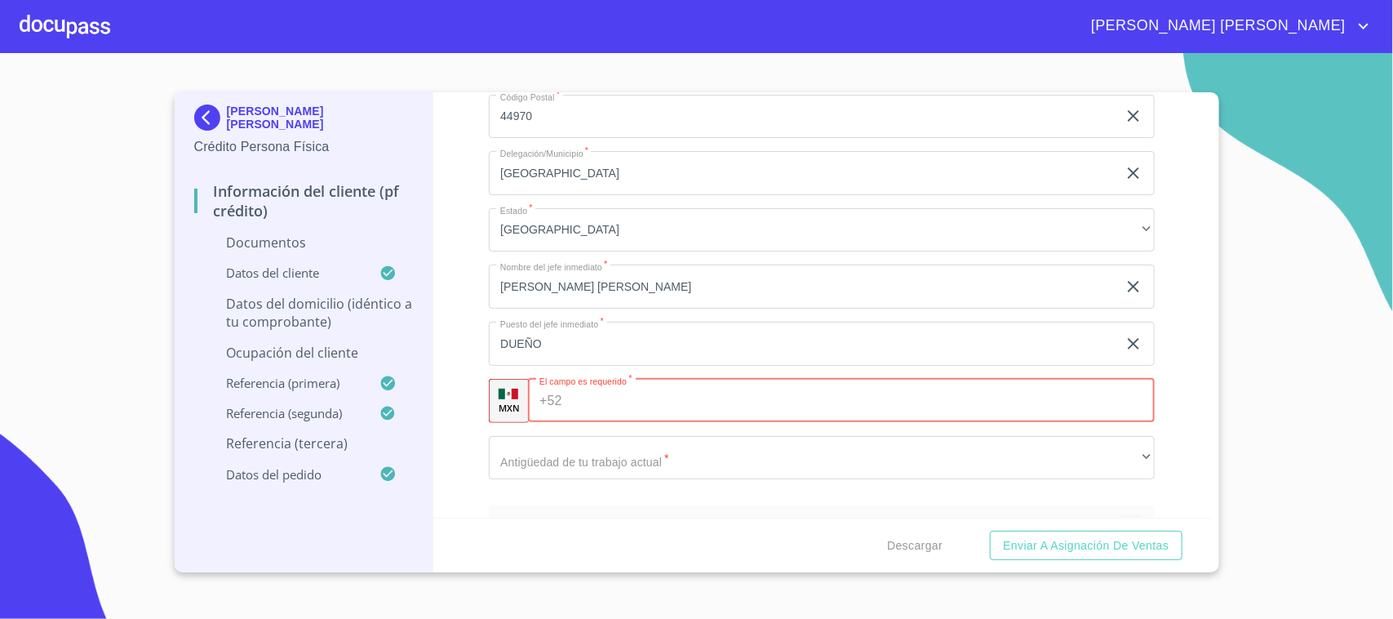
paste input "[PHONE_NUMBER]"
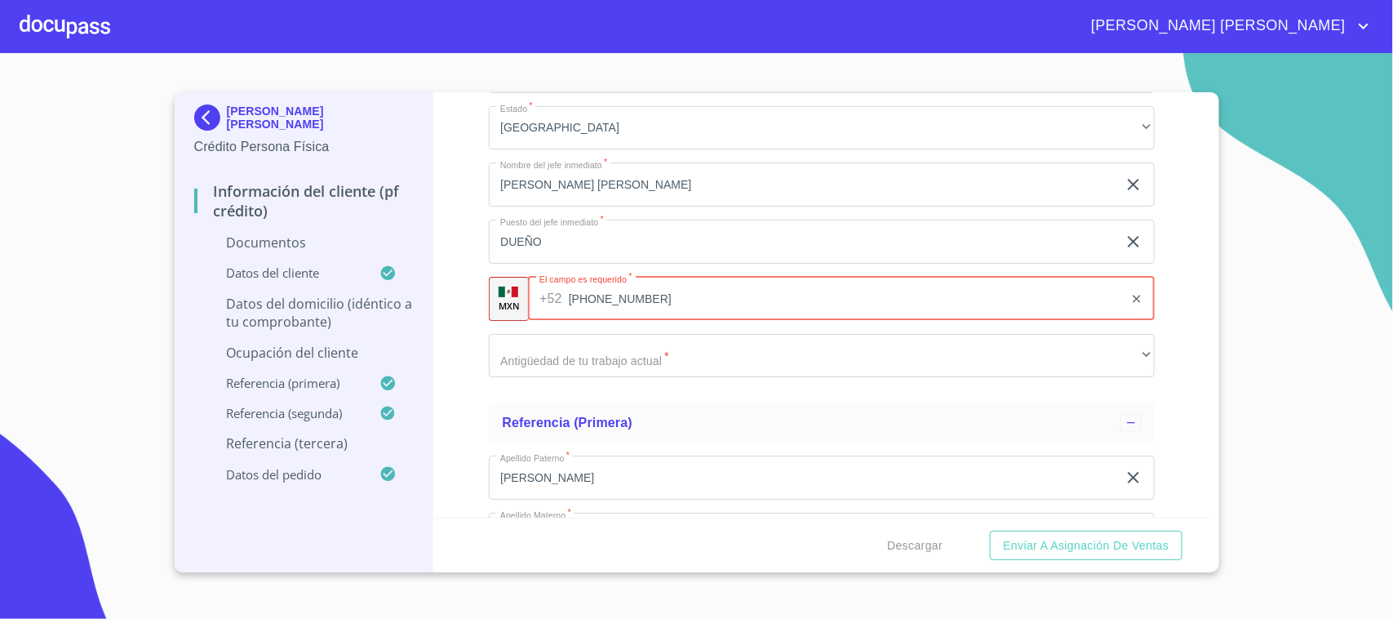
type input "[PHONE_NUMBER]"
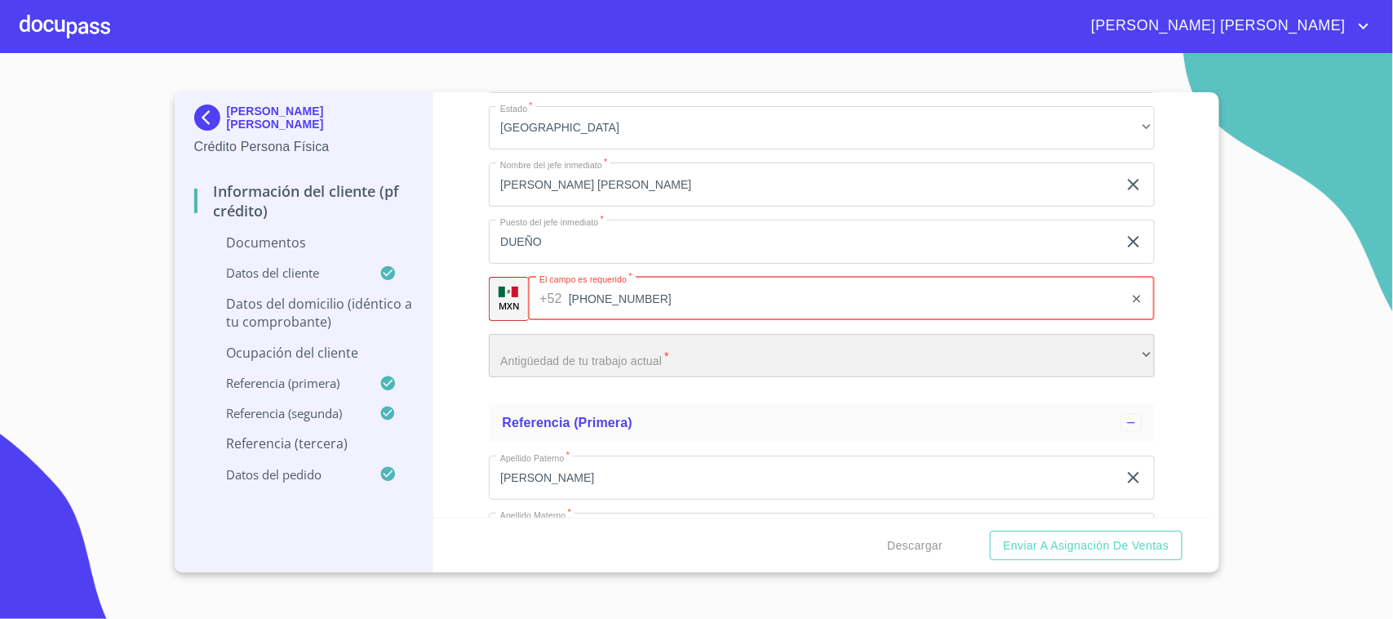
click at [630, 363] on div "​" at bounding box center [822, 356] width 666 height 44
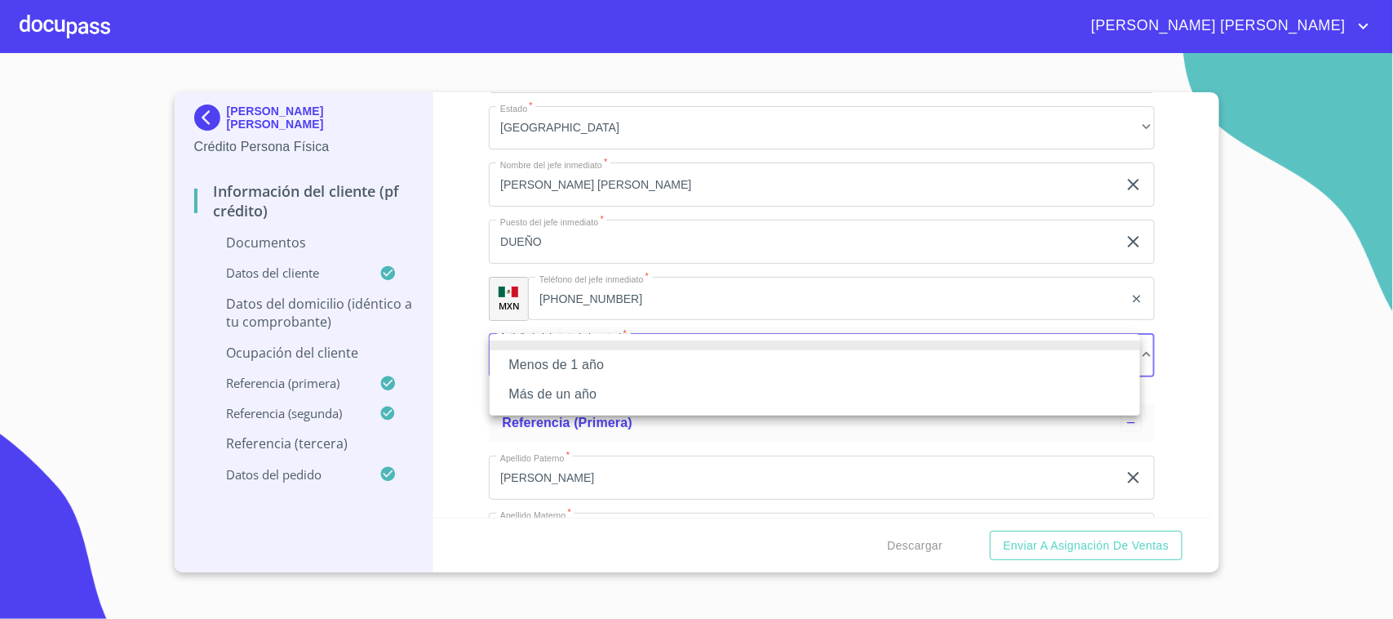
click at [585, 393] on li "Más de un año" at bounding box center [815, 394] width 651 height 29
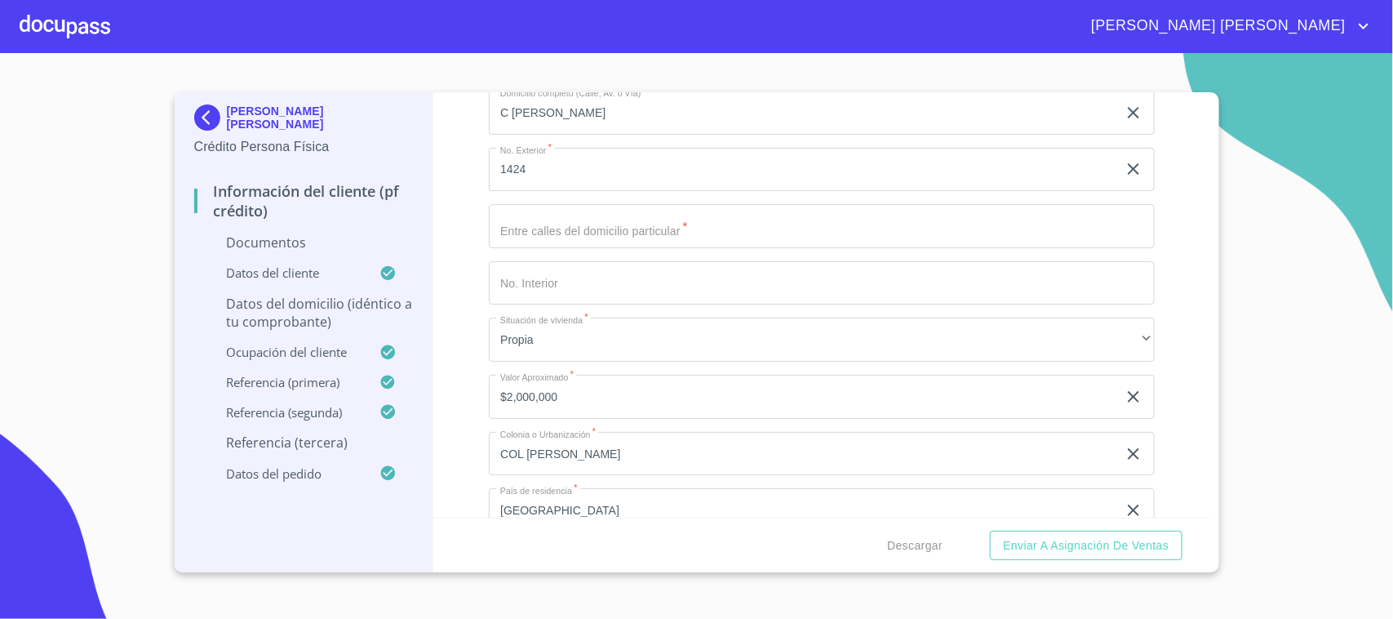
scroll to position [4826, 0]
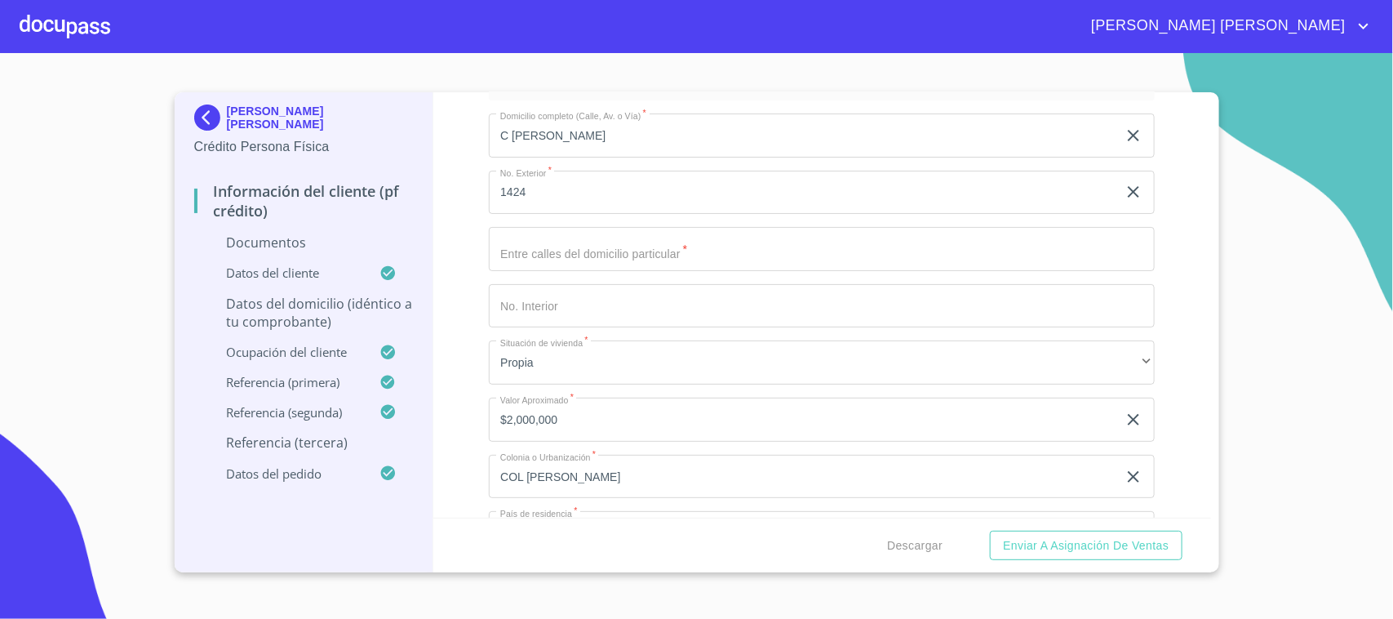
click at [691, 258] on input "Documento de identificación.   *" at bounding box center [822, 249] width 666 height 44
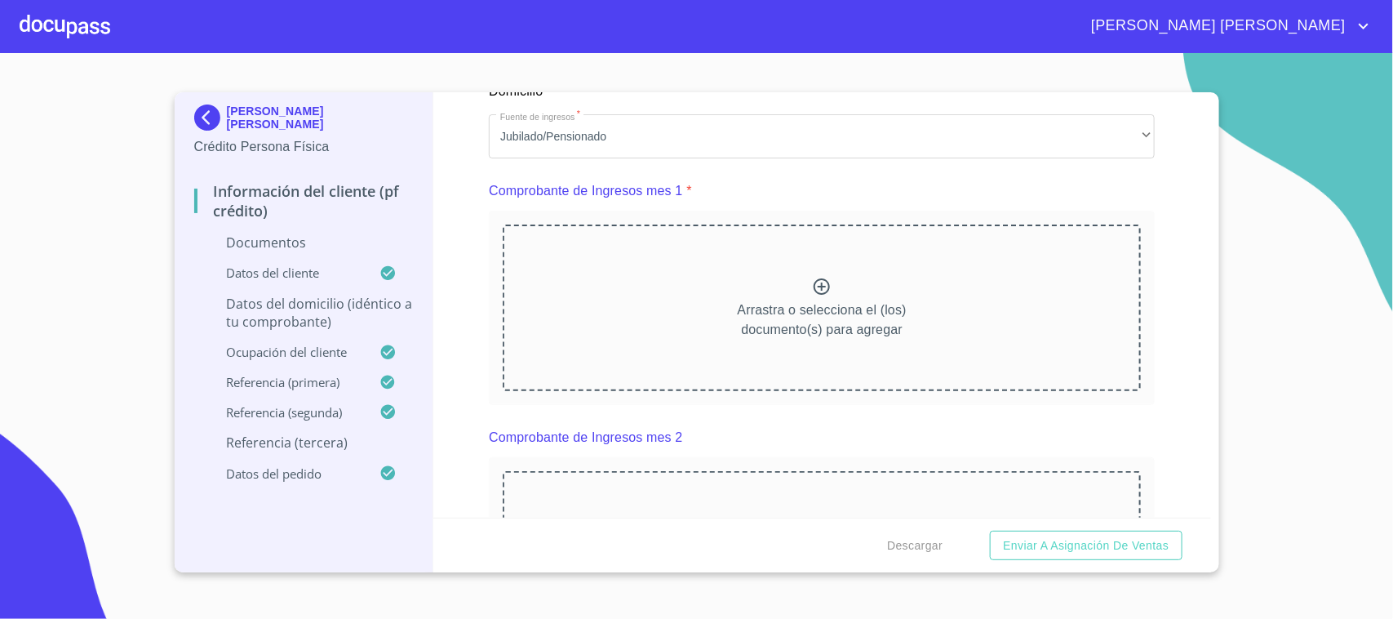
scroll to position [1649, 0]
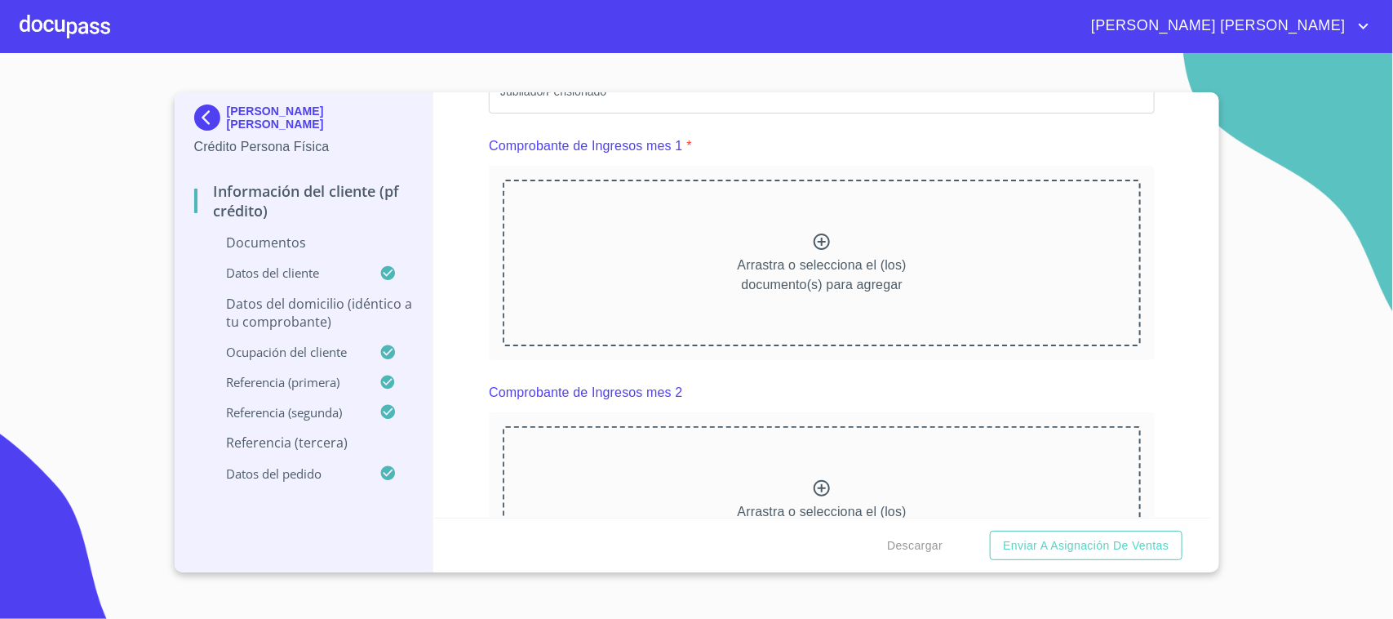
type input "[PERSON_NAME] Y AV 8 DE [PERSON_NAME]"
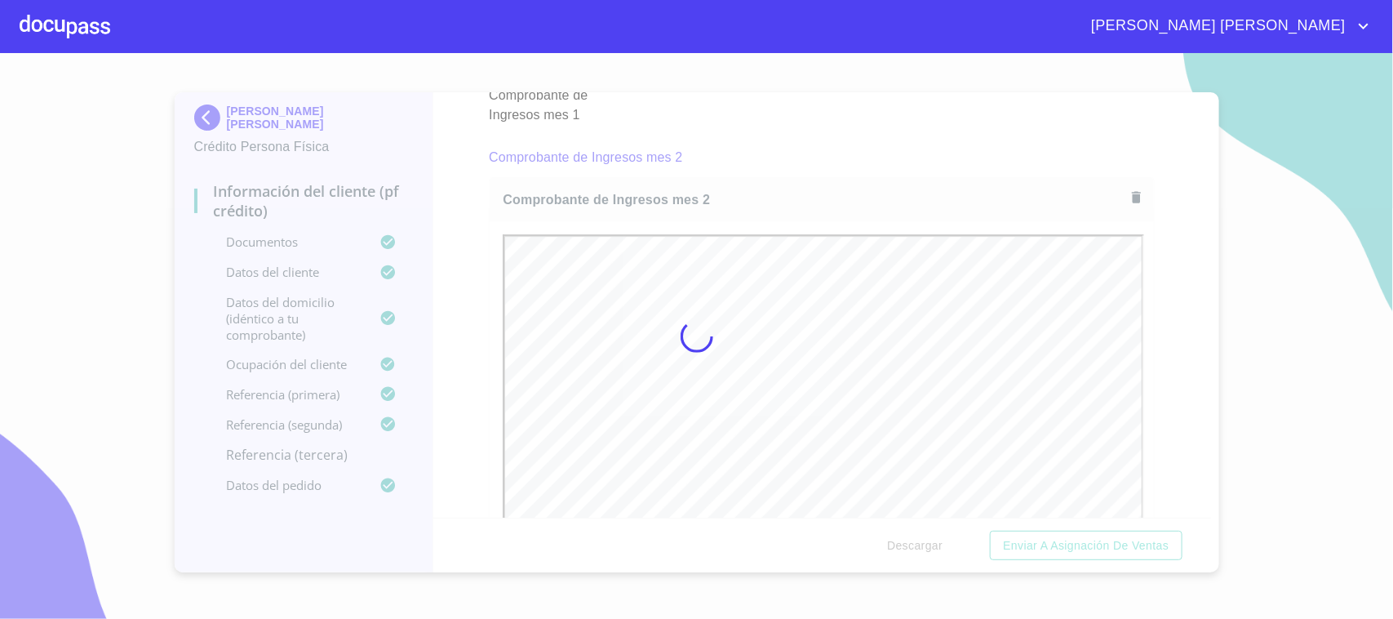
scroll to position [0, 0]
click at [1144, 303] on div at bounding box center [696, 336] width 1393 height 566
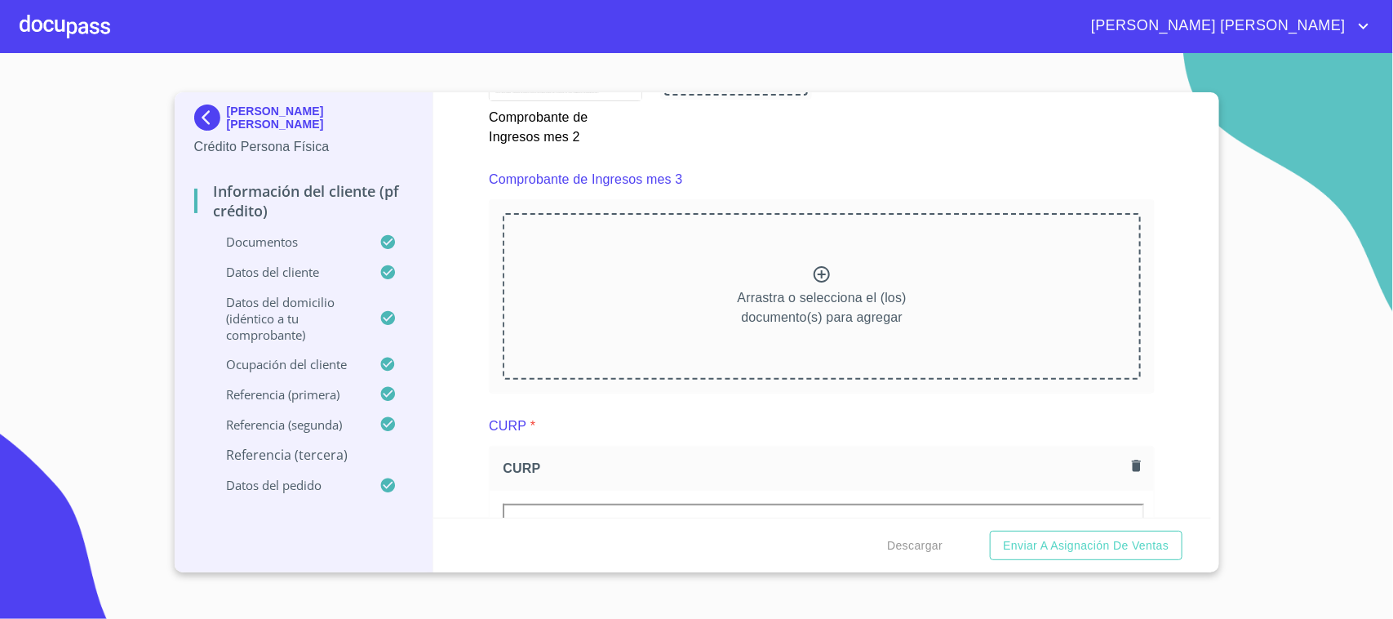
scroll to position [3078, 0]
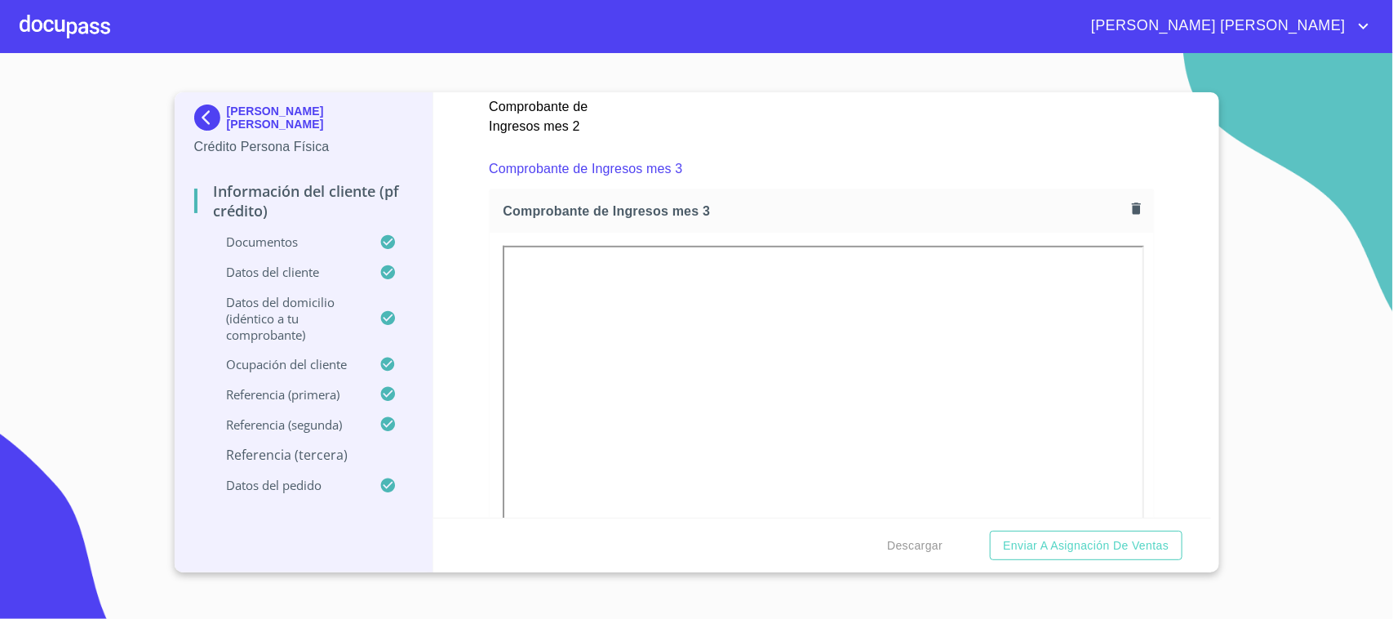
click at [1141, 300] on div "Información del cliente (PF crédito) Documentos Documento de identificación.   …" at bounding box center [822, 304] width 778 height 425
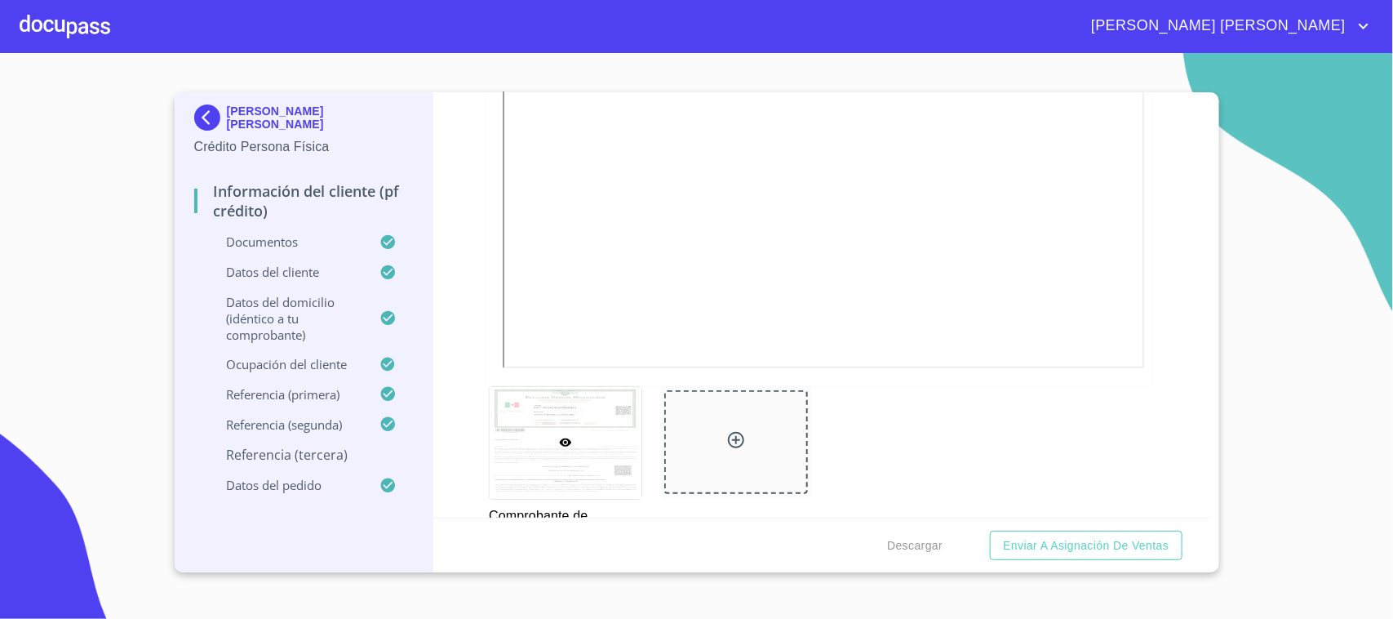
scroll to position [3486, 0]
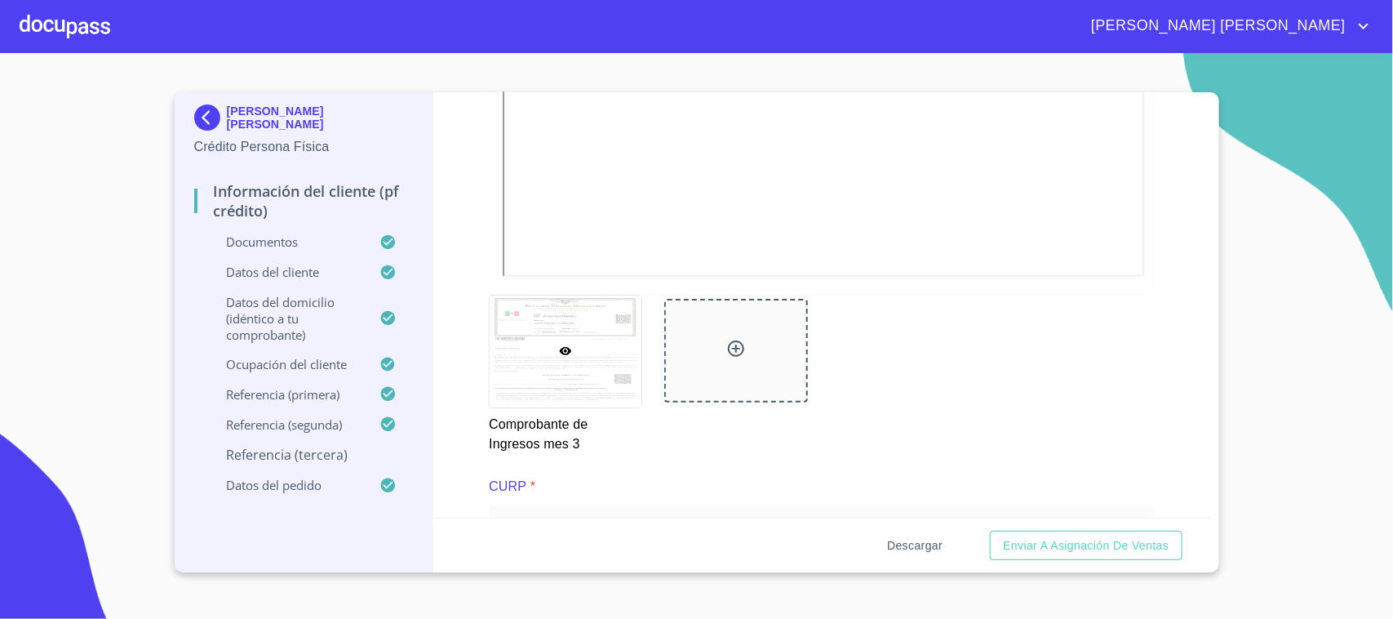
click at [937, 539] on span "Descargar" at bounding box center [915, 546] width 56 height 20
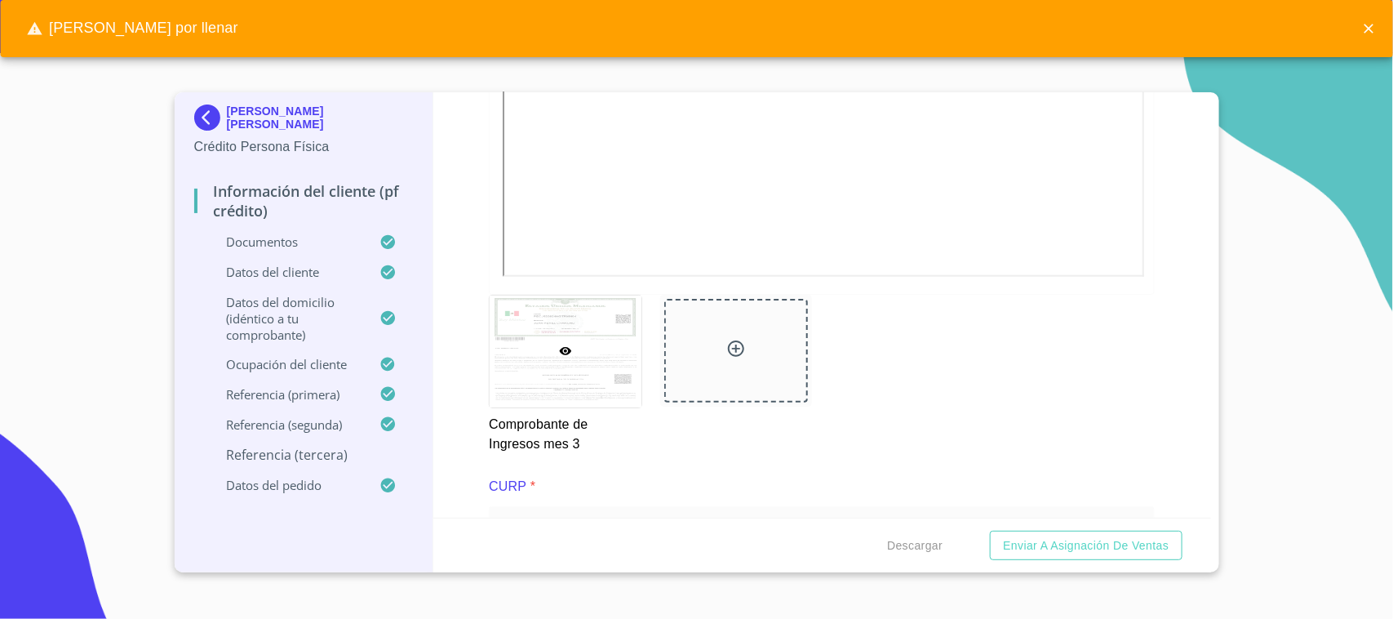
click at [1370, 18] on button "close" at bounding box center [1369, 29] width 36 height 36
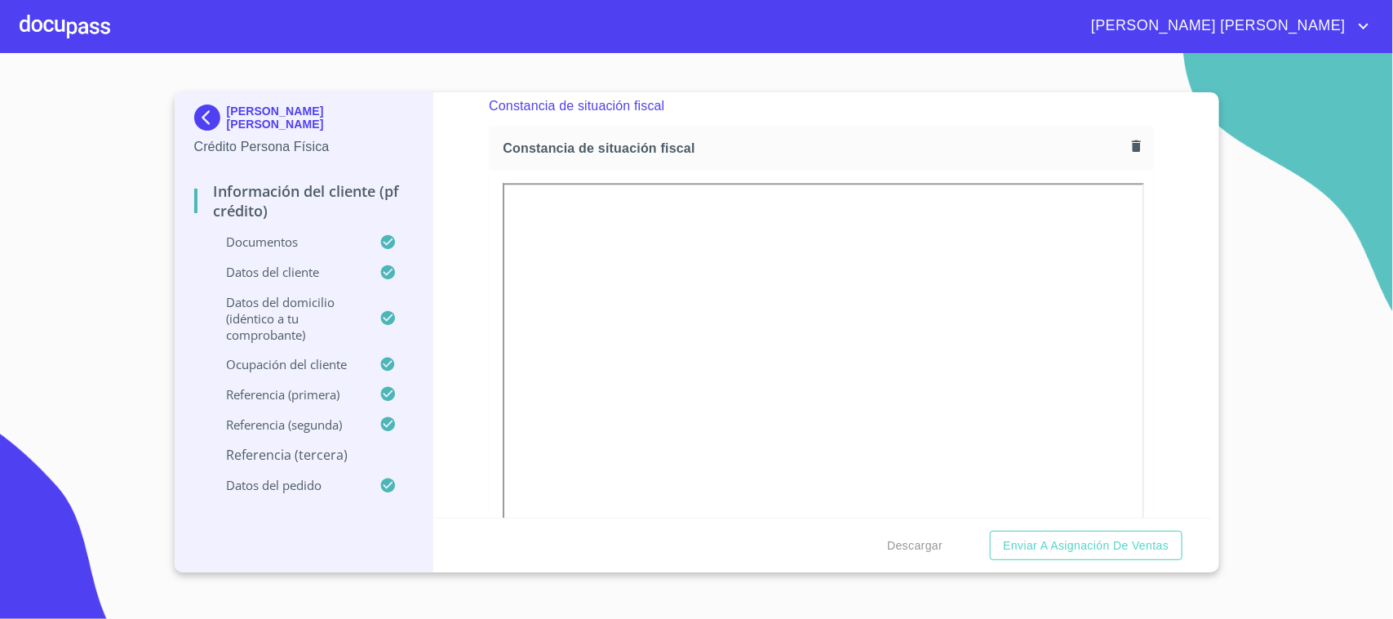
scroll to position [4608, 0]
click at [895, 536] on span "Descargar" at bounding box center [915, 546] width 56 height 20
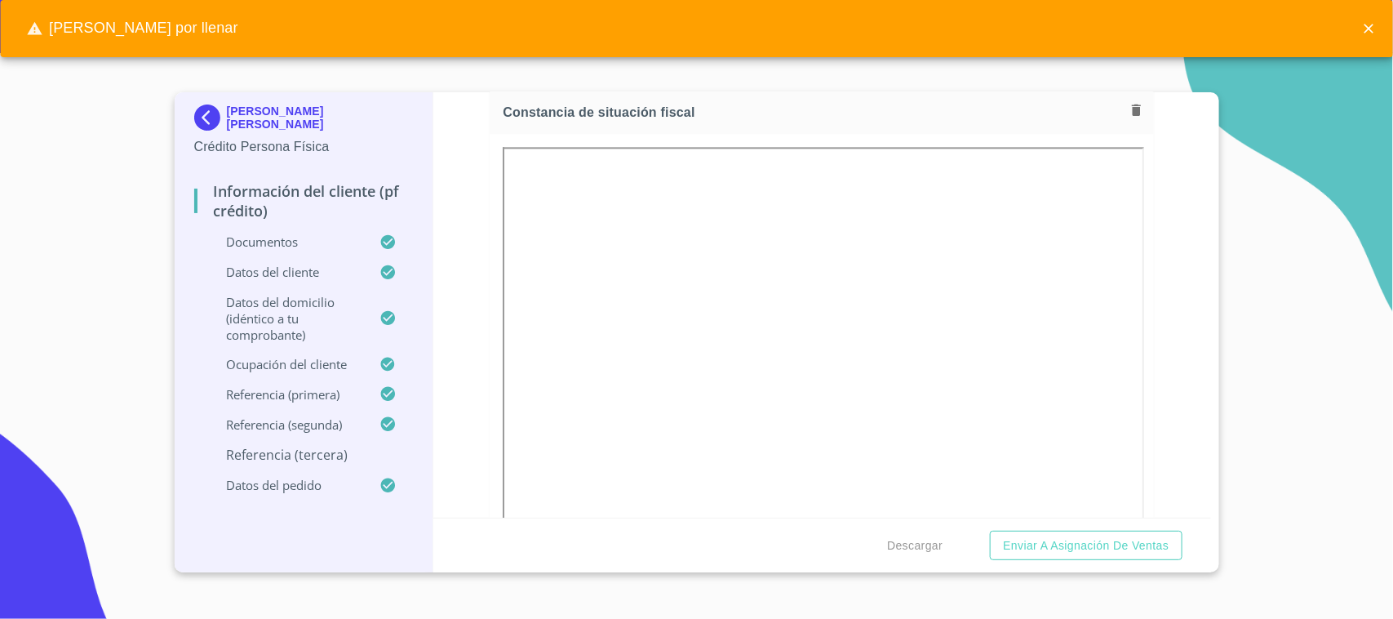
click at [148, 38] on span "[PERSON_NAME] por llenar" at bounding box center [132, 28] width 238 height 34
click at [144, 29] on span "[PERSON_NAME] por llenar" at bounding box center [132, 28] width 238 height 34
click at [42, 26] on icon at bounding box center [34, 28] width 16 height 16
click at [35, 29] on icon at bounding box center [34, 28] width 15 height 13
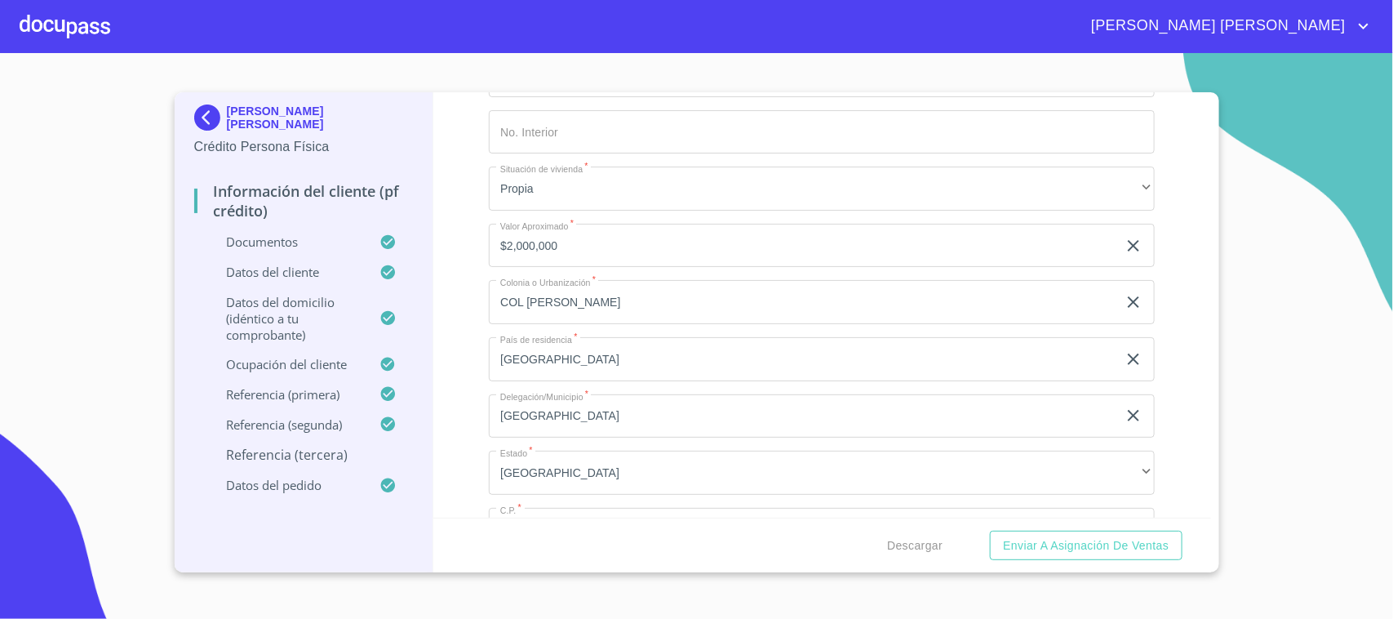
scroll to position [6490, 0]
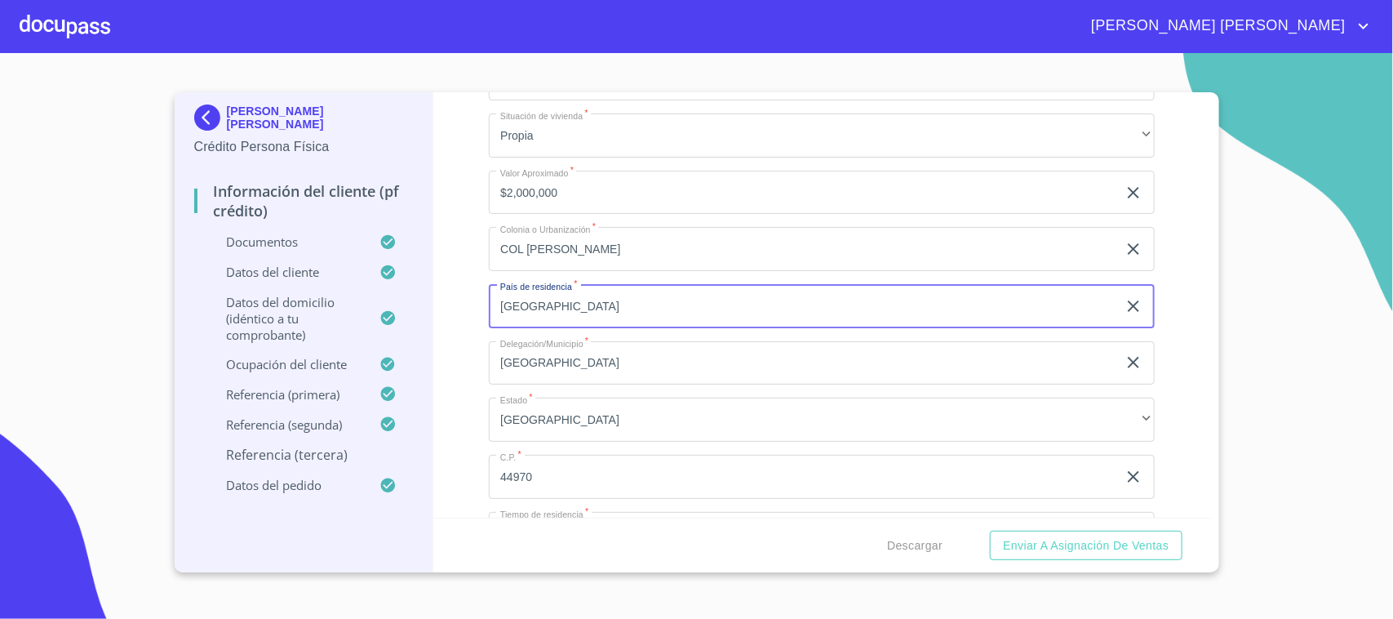
click at [1041, 307] on input "[GEOGRAPHIC_DATA]" at bounding box center [803, 306] width 629 height 44
click at [647, 364] on input "[GEOGRAPHIC_DATA]" at bounding box center [803, 363] width 629 height 44
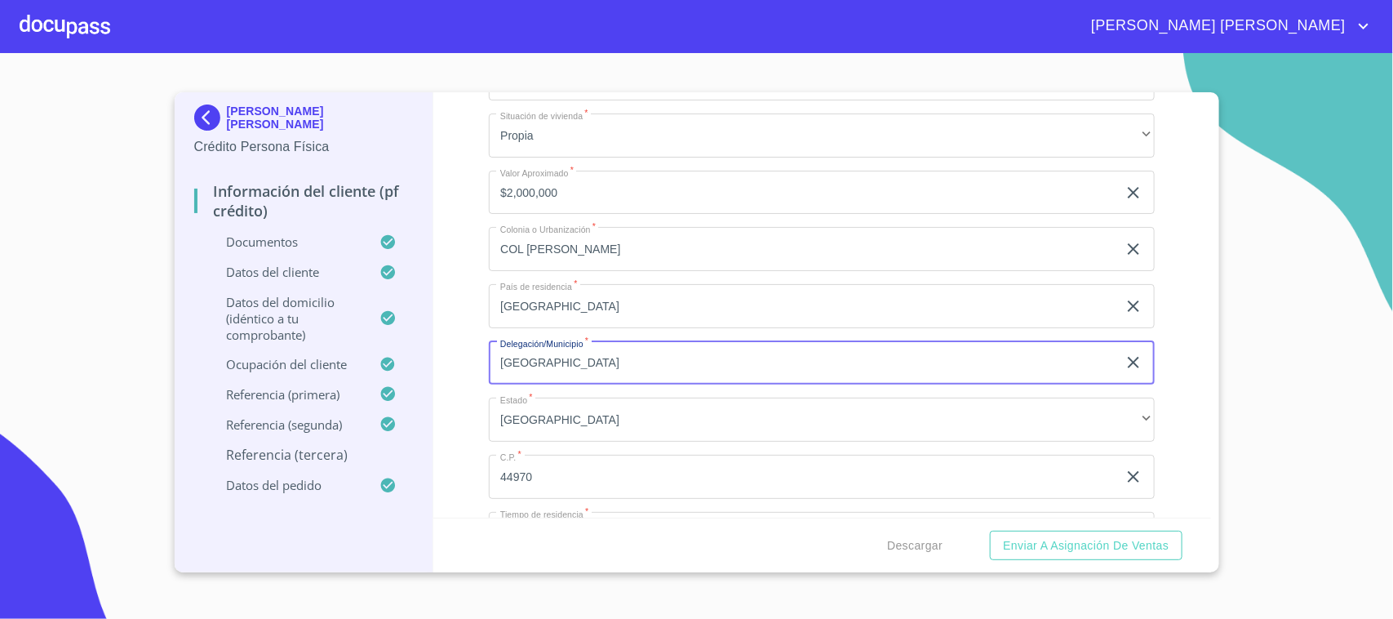
click at [647, 364] on input "[GEOGRAPHIC_DATA]" at bounding box center [803, 363] width 629 height 44
click at [1031, 380] on input "[GEOGRAPHIC_DATA]" at bounding box center [803, 363] width 629 height 44
click at [1149, 357] on div "Información del cliente (PF crédito) Documentos Documento de identificación.   …" at bounding box center [822, 304] width 778 height 425
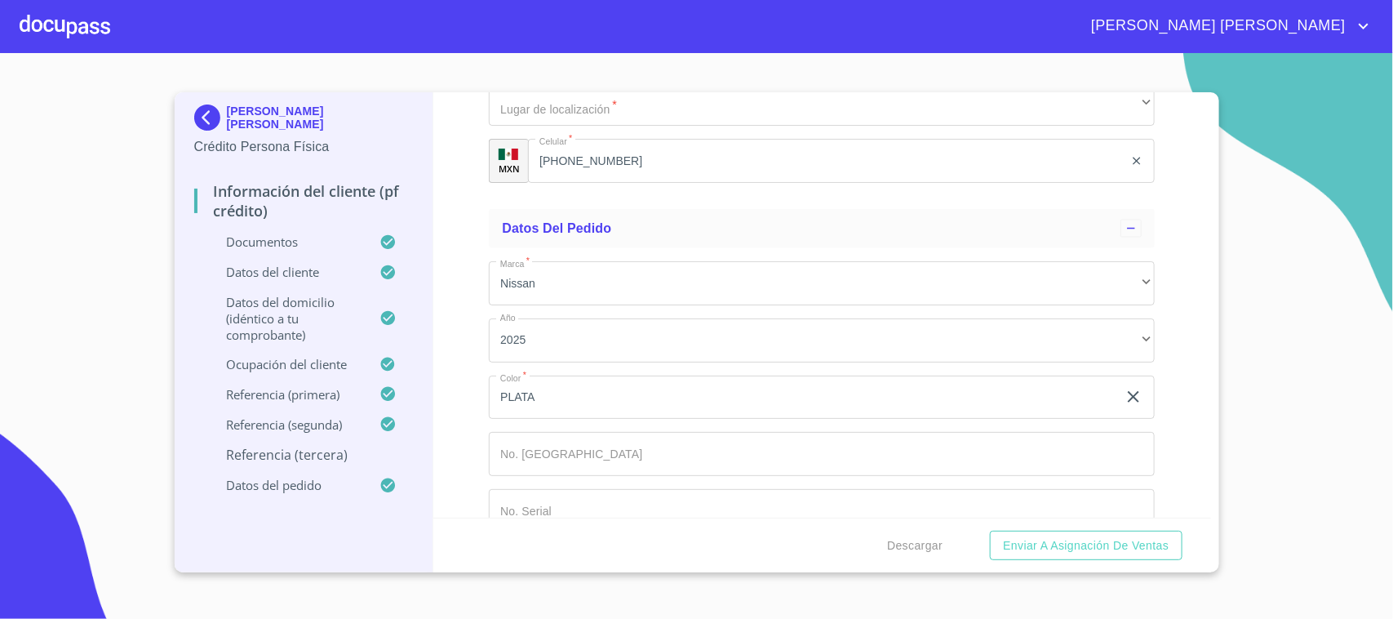
scroll to position [9541, 0]
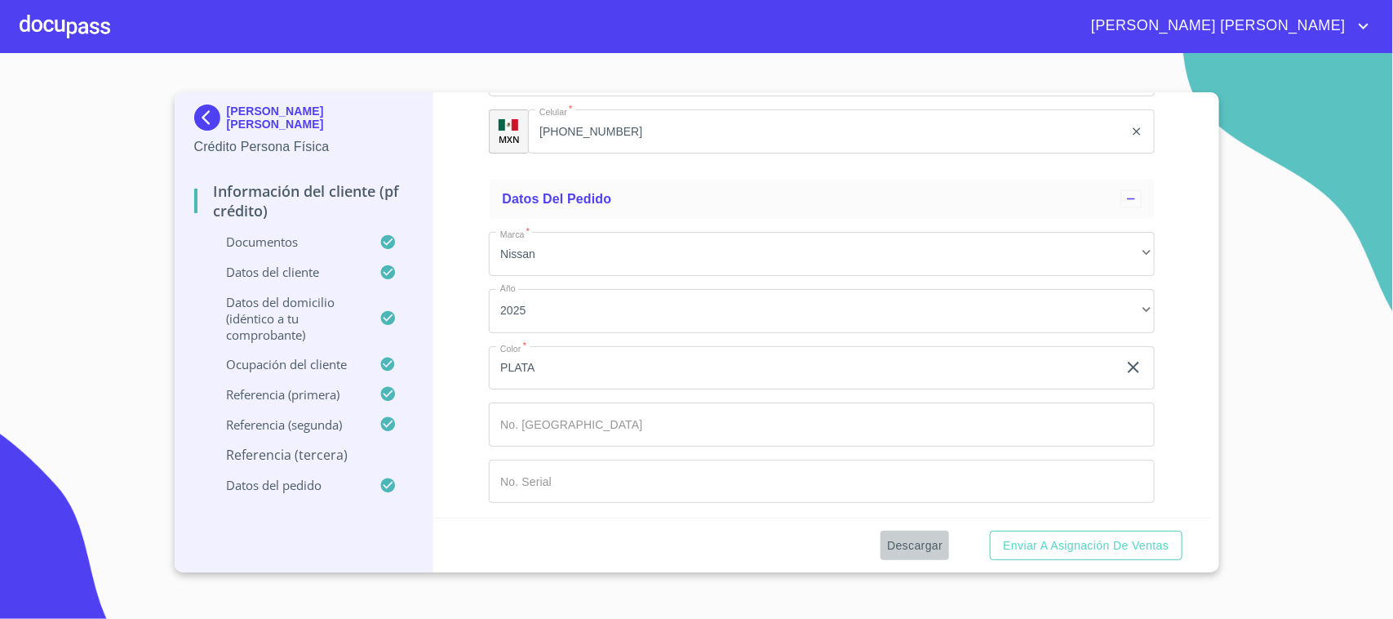
click at [923, 545] on span "Descargar" at bounding box center [915, 546] width 56 height 20
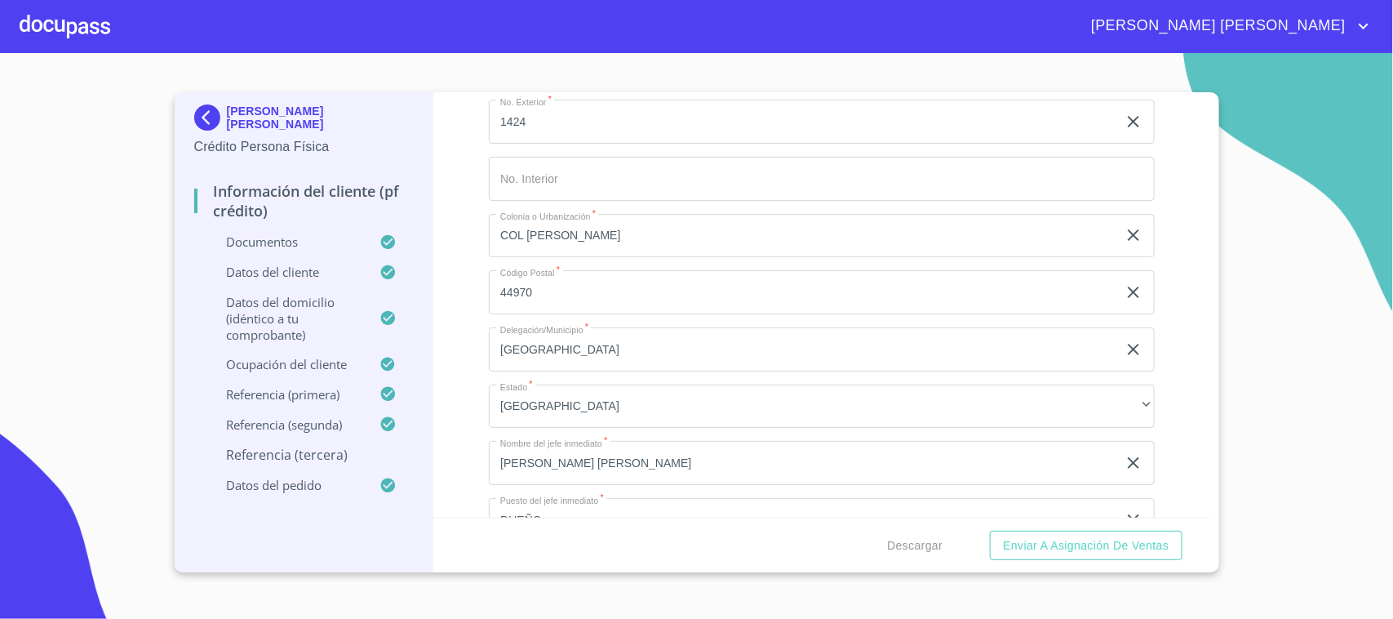
scroll to position [7597, 0]
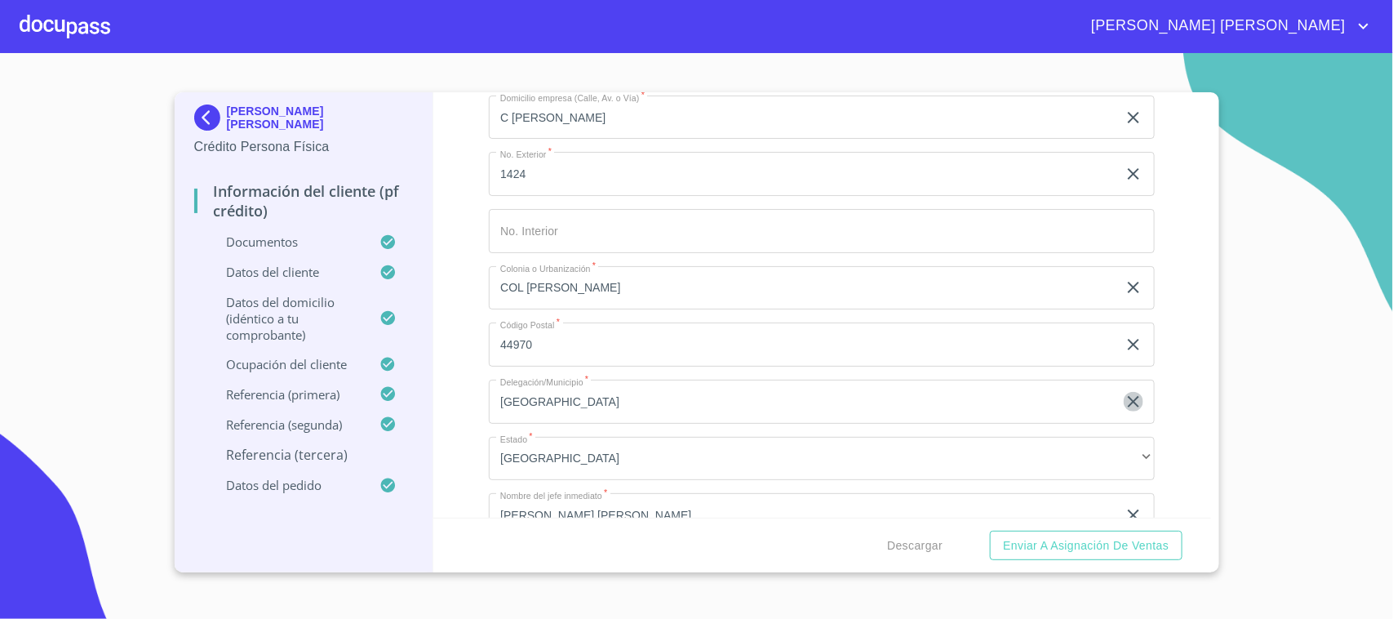
click at [1128, 396] on icon "clear input" at bounding box center [1133, 401] width 11 height 11
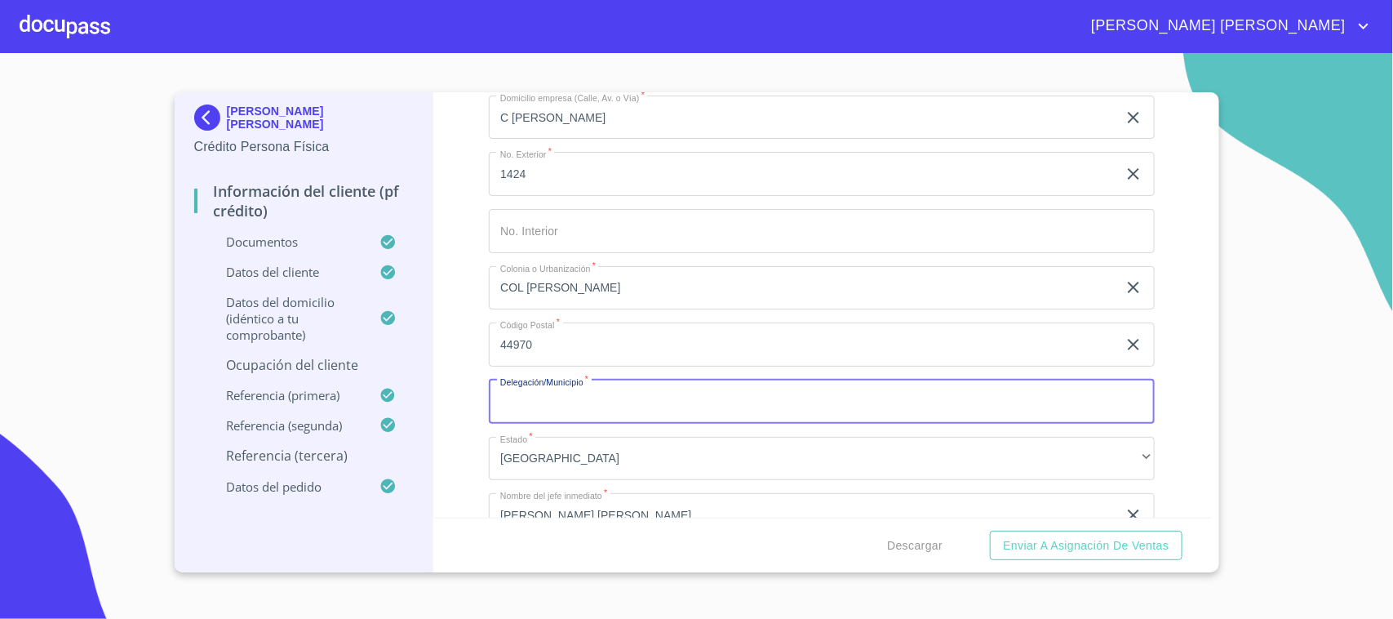
click at [971, 398] on input "Documento de identificación.   *" at bounding box center [822, 402] width 666 height 44
type input "[GEOGRAPHIC_DATA]"
click at [980, 372] on div "Ocupación   * Jubilado/Pensionado ​ Nombre de la empresa   * [PERSON_NAME] [PER…" at bounding box center [822, 116] width 666 height 1207
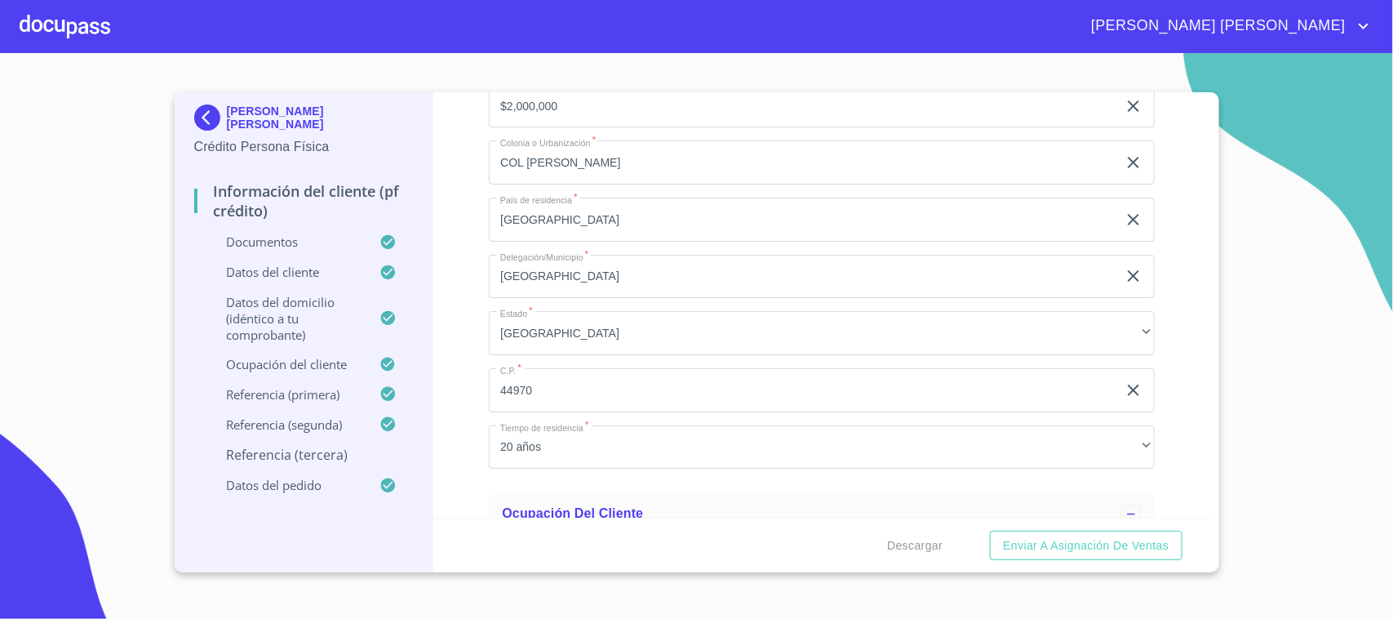
scroll to position [6474, 0]
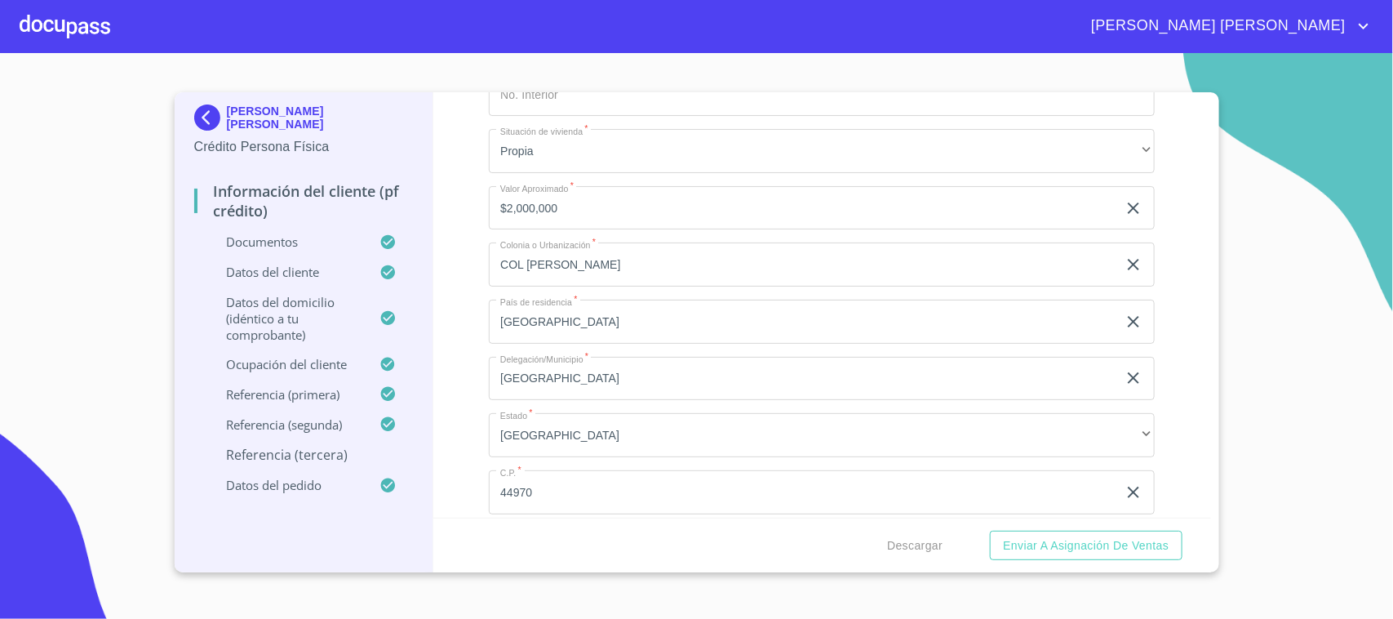
click at [560, 304] on input "[GEOGRAPHIC_DATA]" at bounding box center [803, 322] width 629 height 44
type input "[GEOGRAPHIC_DATA]"
click at [462, 309] on div "Información del cliente (PF crédito) Documentos Documento de identificación.   …" at bounding box center [822, 304] width 778 height 425
click at [541, 370] on input "[GEOGRAPHIC_DATA]" at bounding box center [803, 379] width 629 height 44
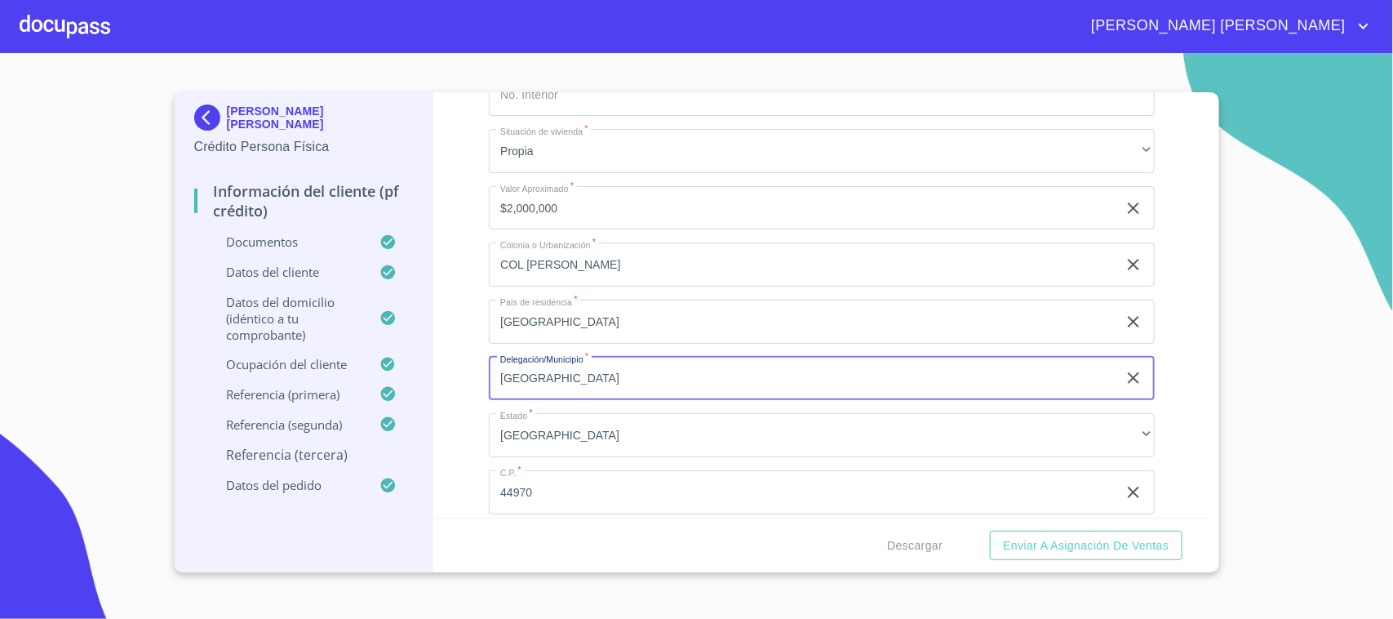
click at [541, 370] on input "[GEOGRAPHIC_DATA]" at bounding box center [803, 379] width 629 height 44
type input "[GEOGRAPHIC_DATA]"
click at [475, 340] on div "Información del cliente (PF crédito) Documentos Documento de identificación.   …" at bounding box center [822, 304] width 778 height 425
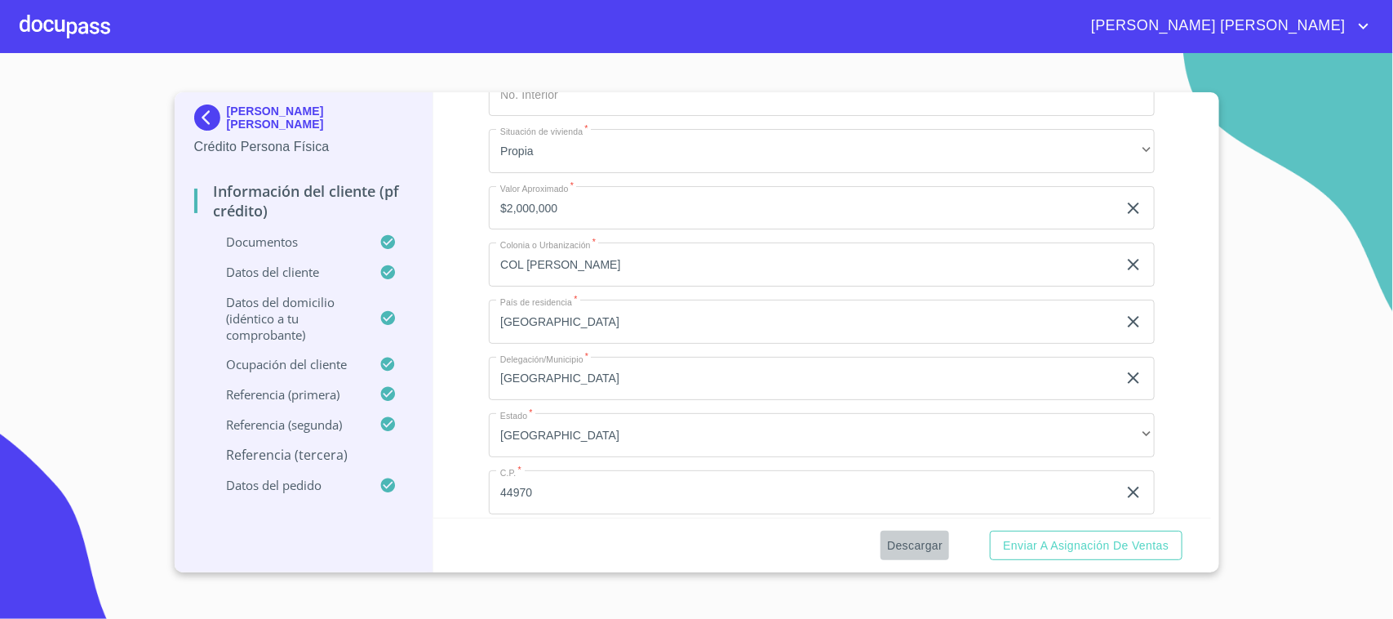
click at [920, 551] on span "Descargar" at bounding box center [915, 546] width 56 height 20
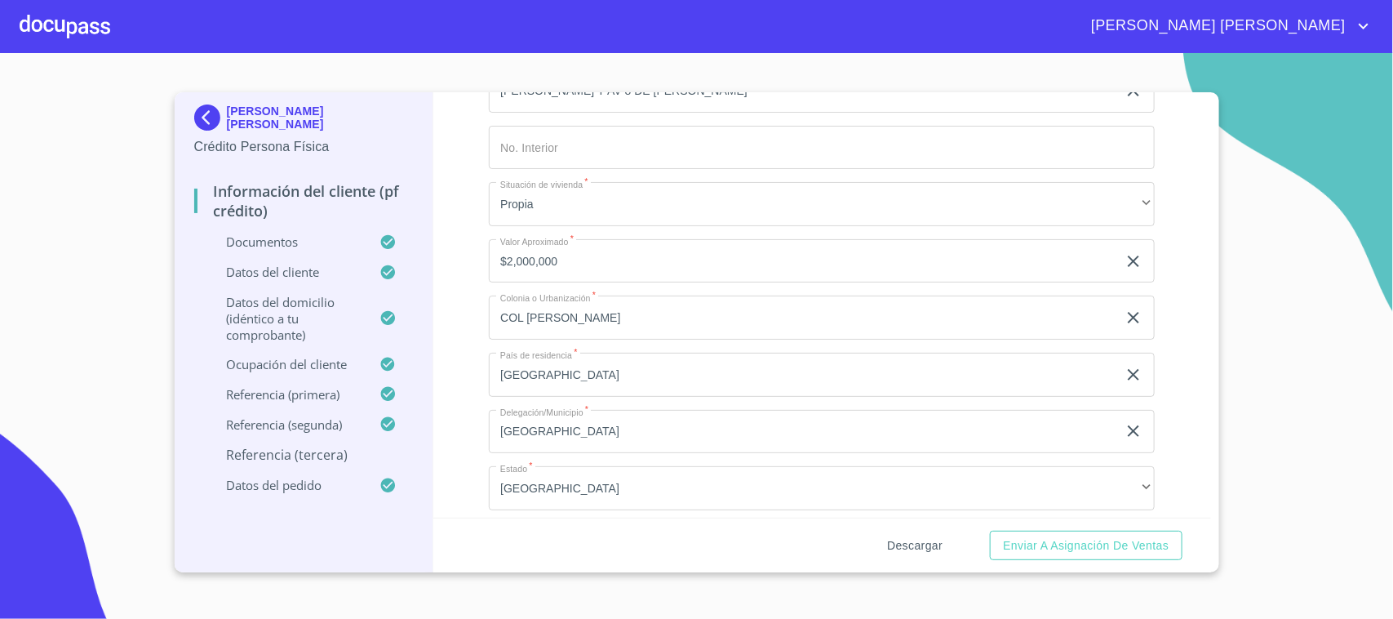
click at [919, 544] on span "Descargar" at bounding box center [915, 546] width 56 height 20
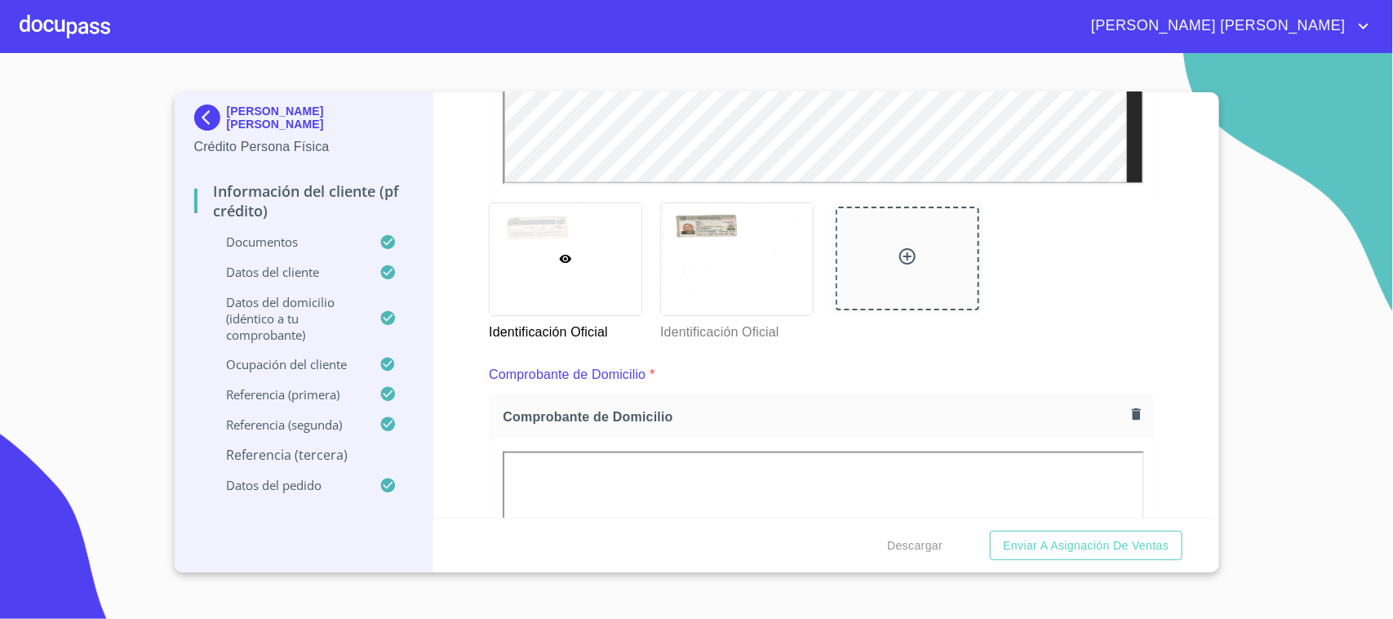
scroll to position [744, 0]
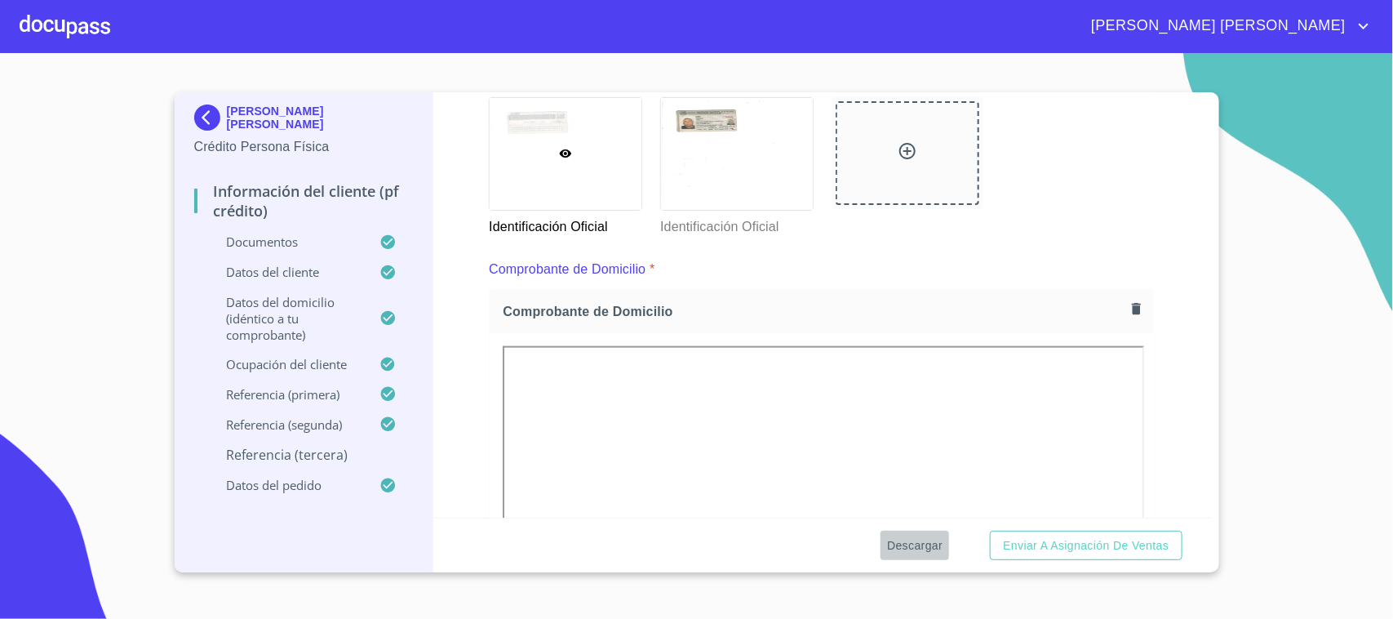
click at [912, 536] on span "Descargar" at bounding box center [915, 546] width 56 height 20
click at [910, 536] on span "Descargar" at bounding box center [915, 546] width 56 height 20
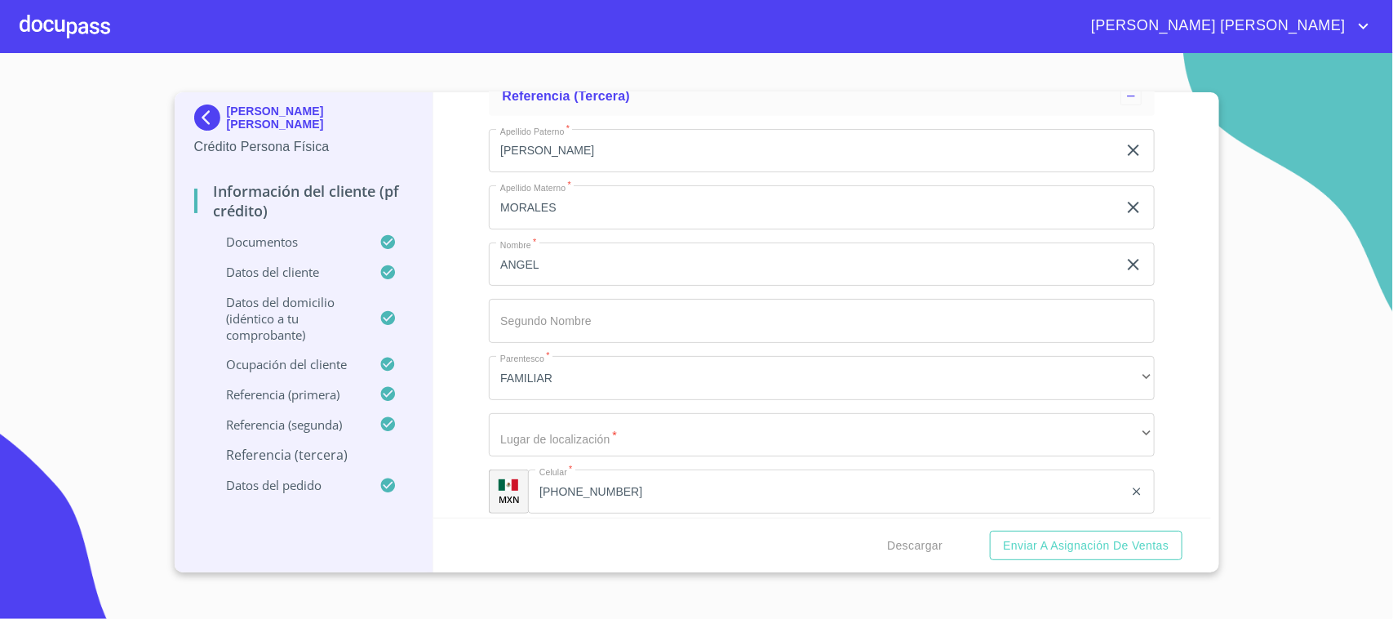
scroll to position [9208, 0]
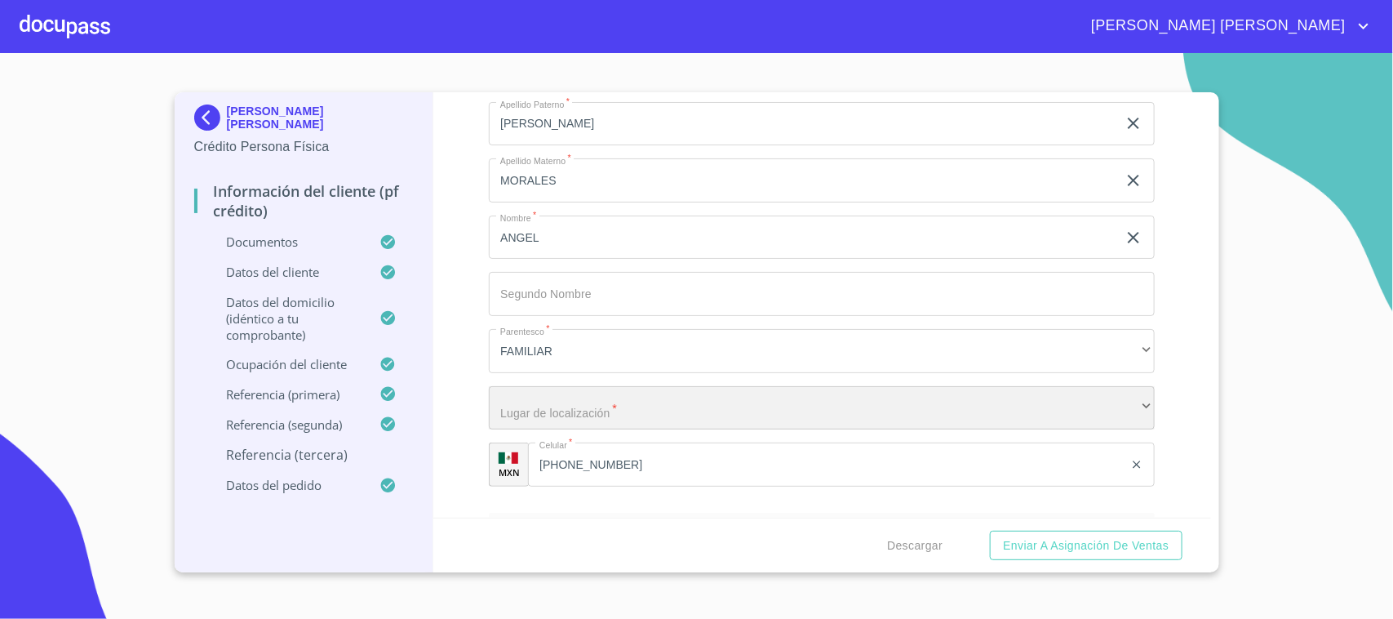
click at [553, 401] on div "​" at bounding box center [822, 408] width 666 height 44
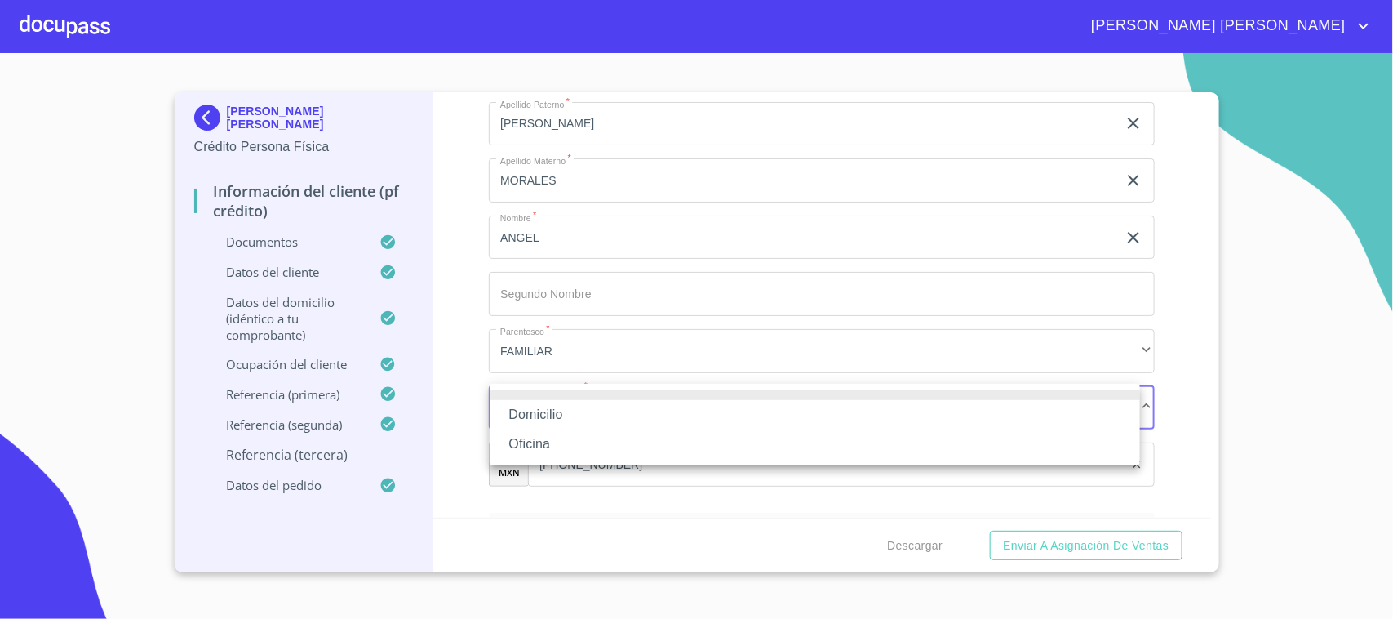
click at [552, 404] on li "Domicilio" at bounding box center [815, 414] width 651 height 29
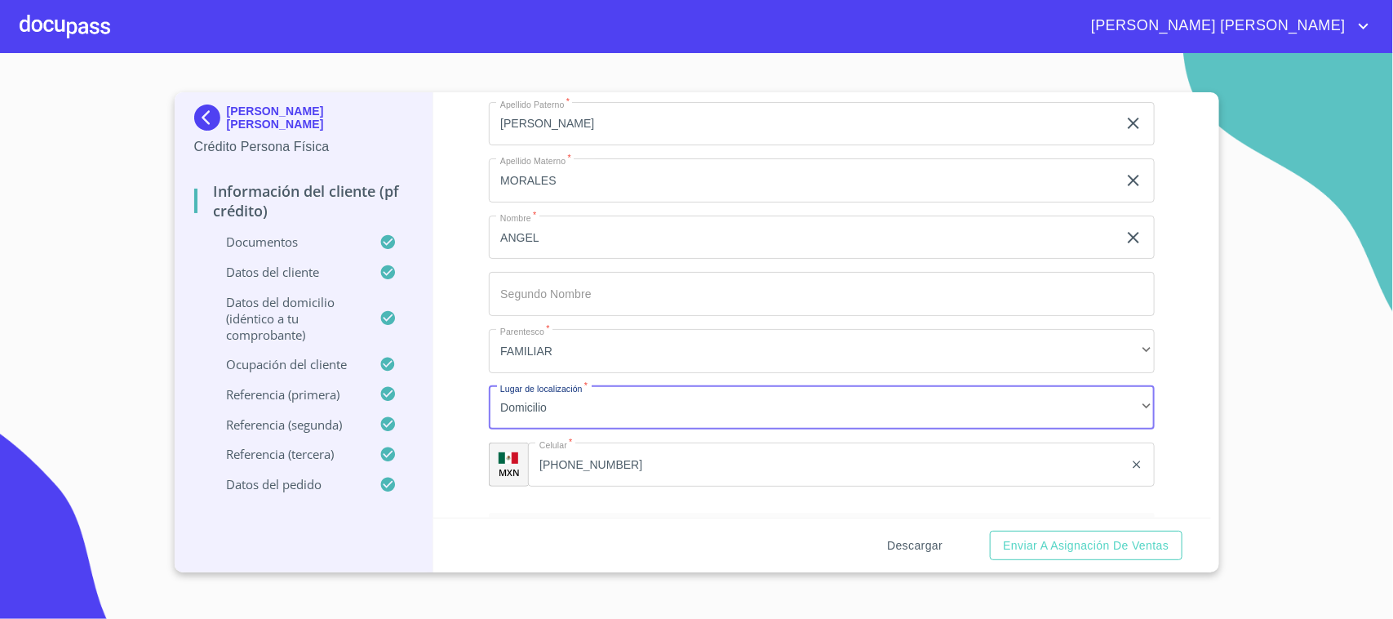
click at [891, 540] on span "Descargar" at bounding box center [915, 546] width 56 height 20
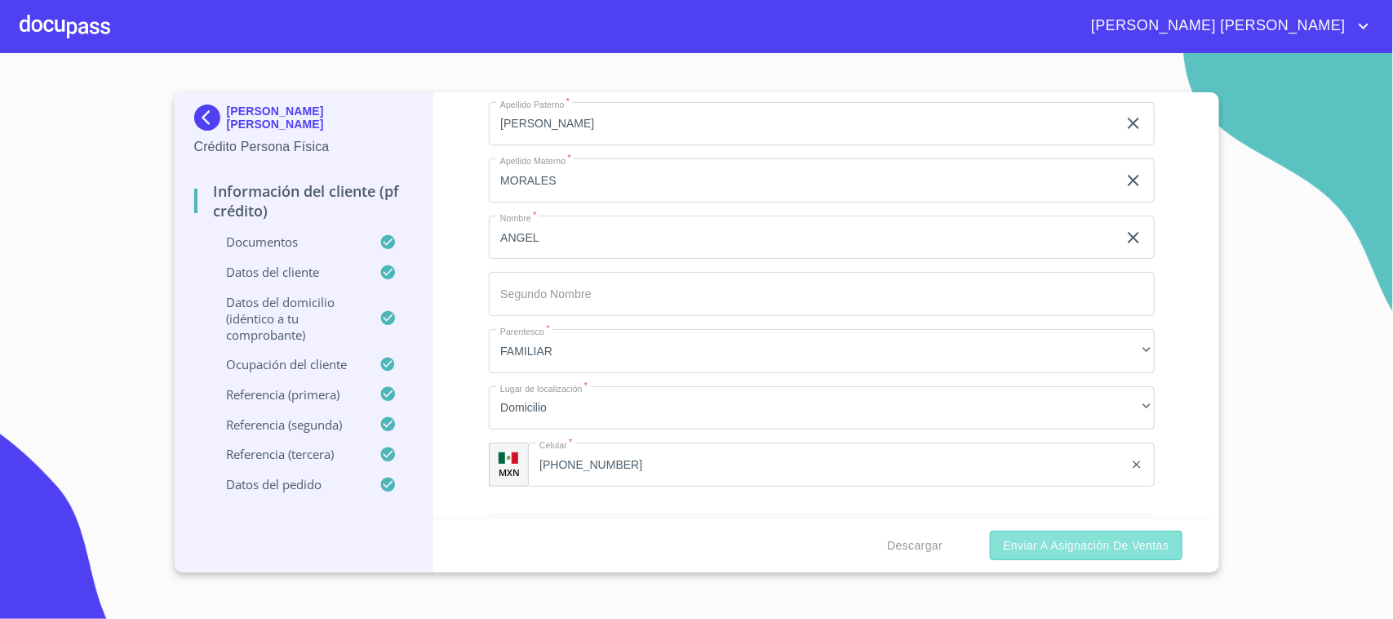
click at [1049, 537] on span "Enviar a Asignación de Ventas" at bounding box center [1086, 546] width 166 height 20
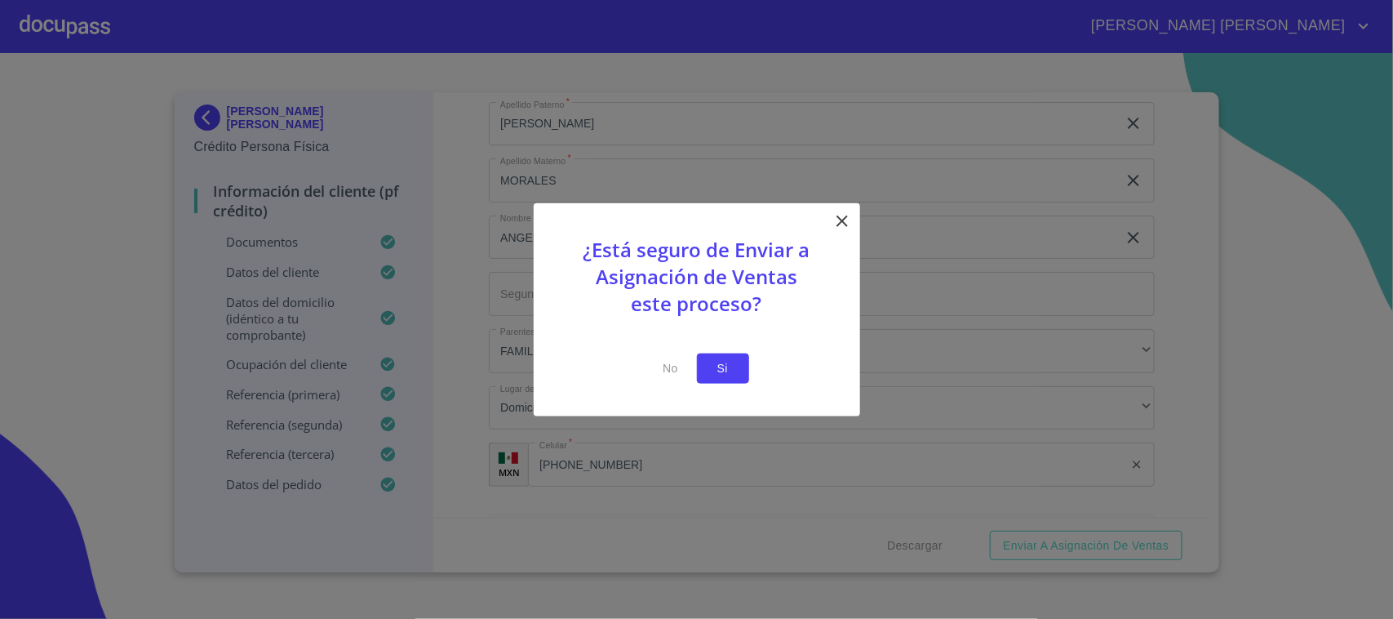
click at [743, 374] on button "Si" at bounding box center [723, 368] width 52 height 30
